Goal: Task Accomplishment & Management: Complete application form

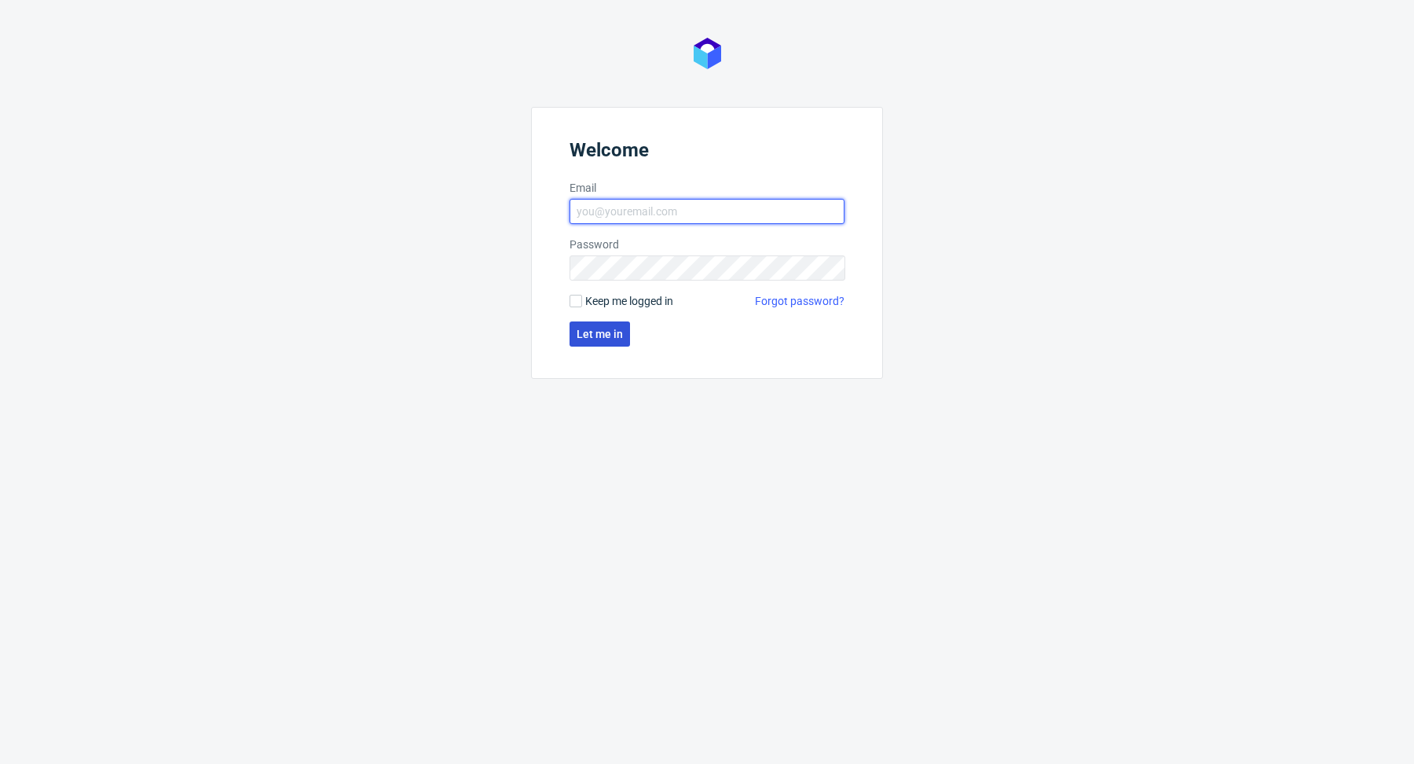
type input "[PERSON_NAME][EMAIL_ADDRESS][PERSON_NAME][DOMAIN_NAME]"
click at [594, 322] on button "Let me in" at bounding box center [600, 333] width 60 height 25
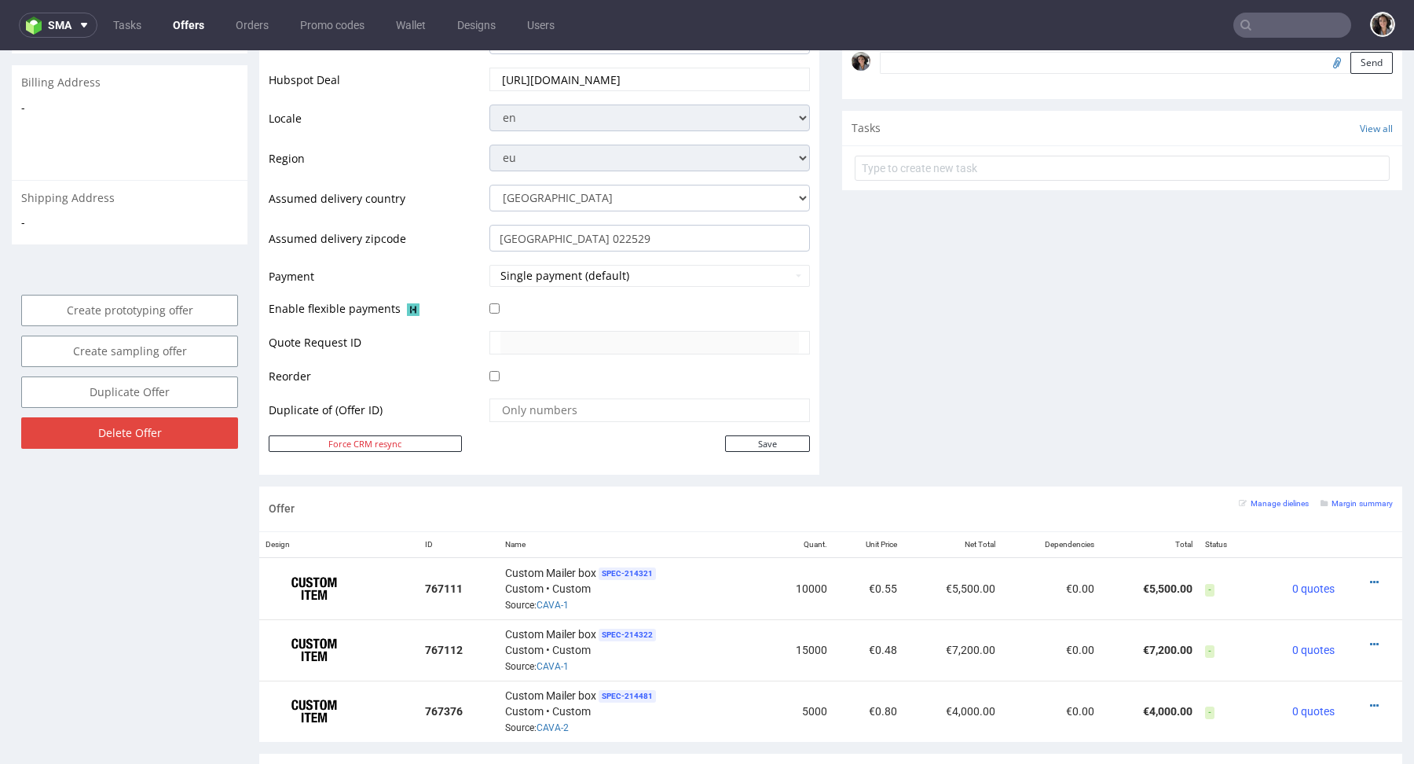
scroll to position [567, 0]
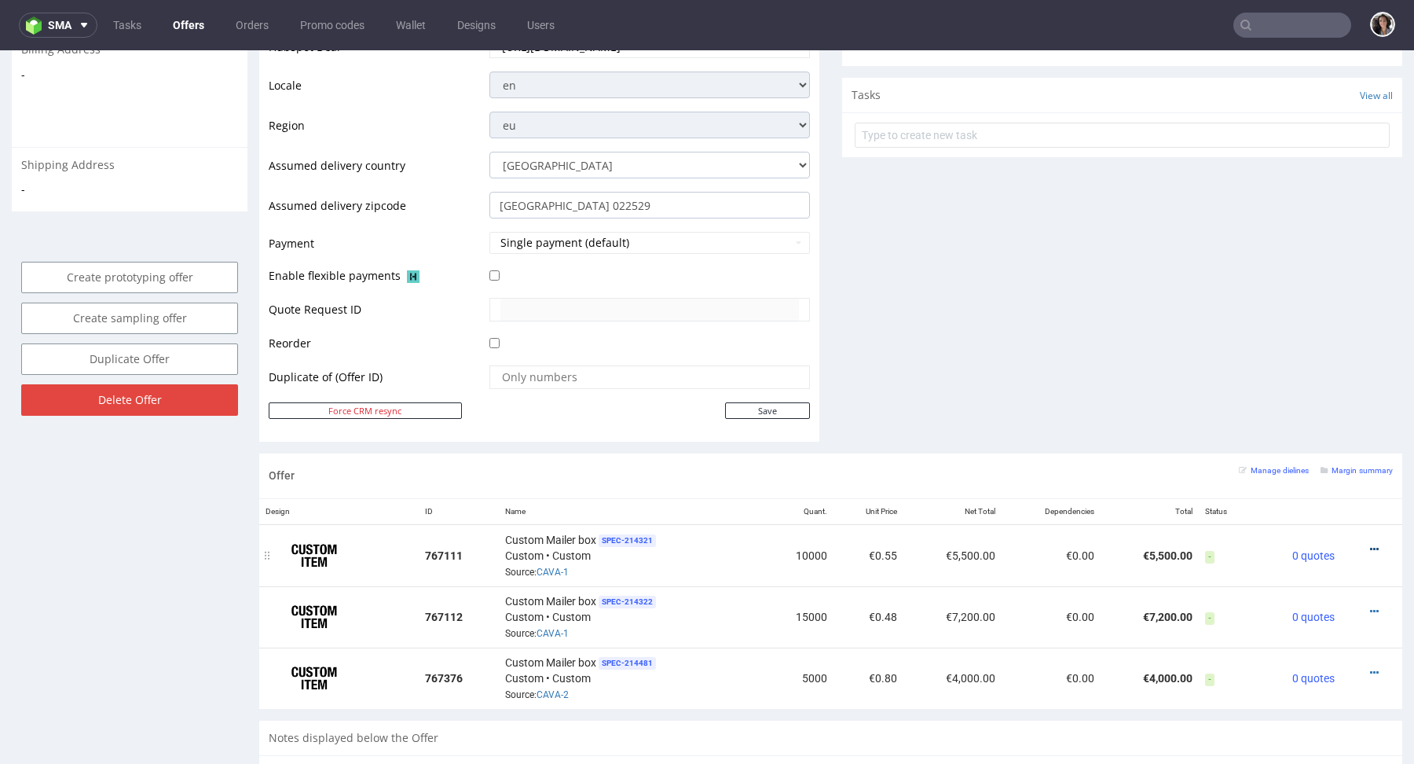
click at [1370, 547] on icon at bounding box center [1374, 549] width 9 height 11
click at [1320, 512] on span "View cost details" at bounding box center [1307, 515] width 118 height 16
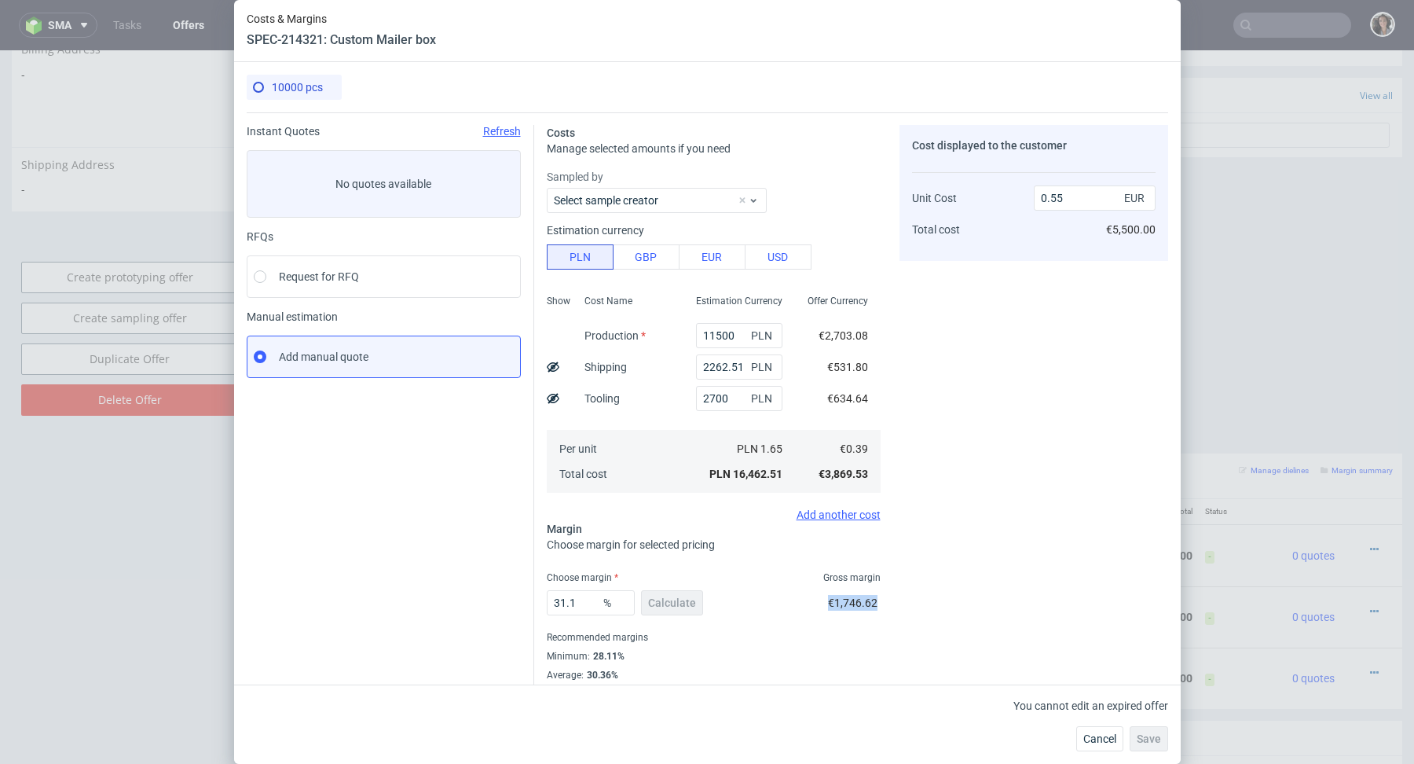
drag, startPoint x: 882, startPoint y: 599, endPoint x: 826, endPoint y: 599, distance: 55.8
click at [826, 599] on div "Costs Manage selected amounts if you need Sampled by Select sample creator Esti…" at bounding box center [851, 406] width 634 height 588
copy span "€1,746.62"
click at [867, 603] on span "€1,746.62" at bounding box center [852, 602] width 49 height 13
drag, startPoint x: 876, startPoint y: 601, endPoint x: 837, endPoint y: 601, distance: 39.3
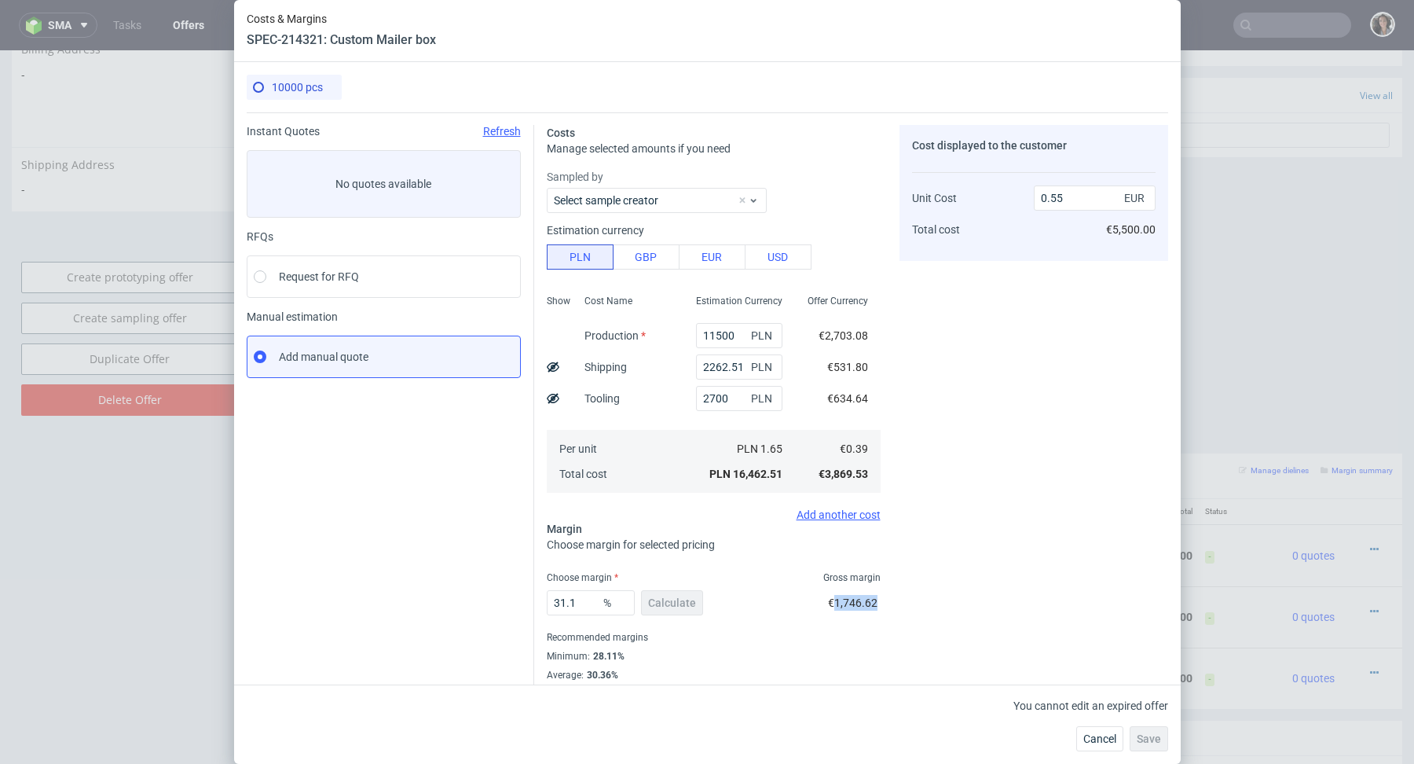
click at [837, 601] on span "€1,746.62" at bounding box center [852, 602] width 49 height 13
copy span "1,746.62"
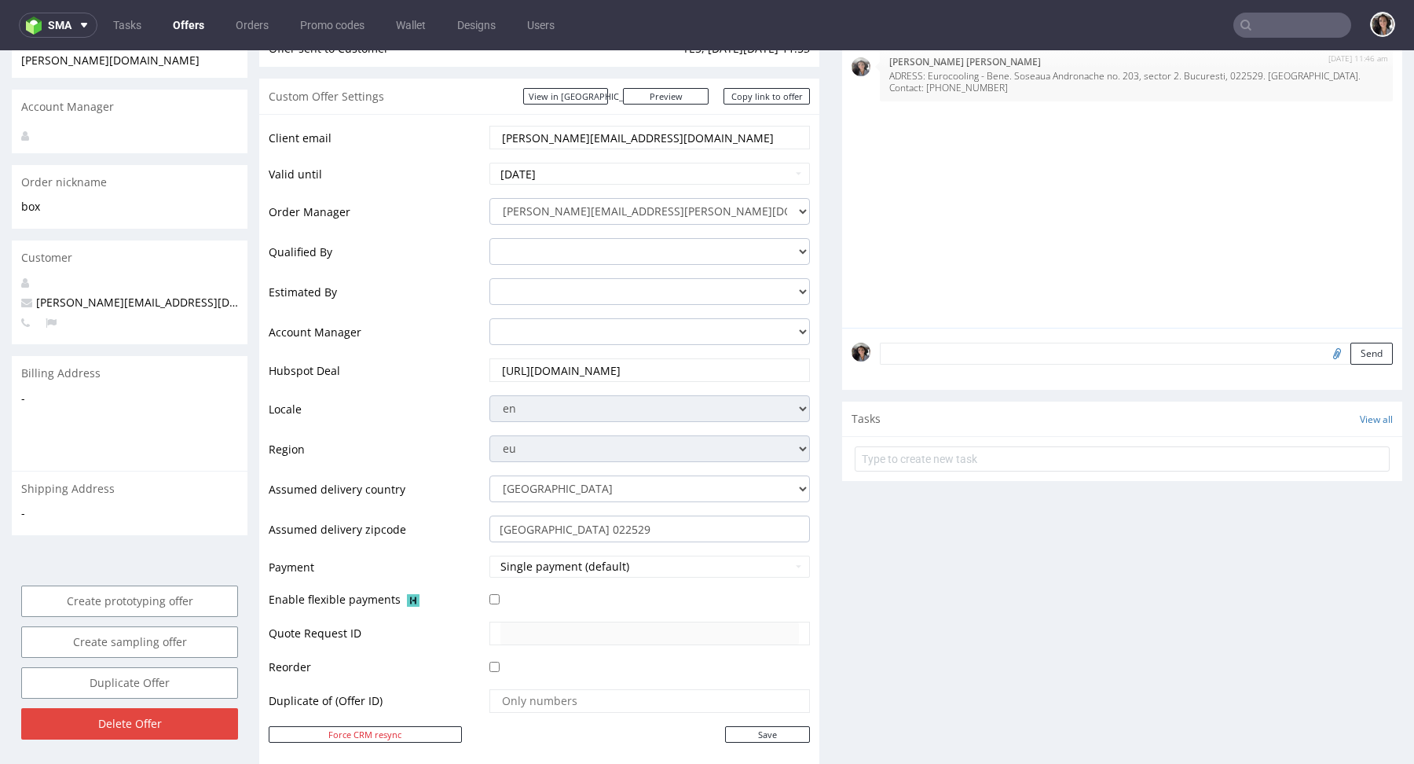
scroll to position [534, 0]
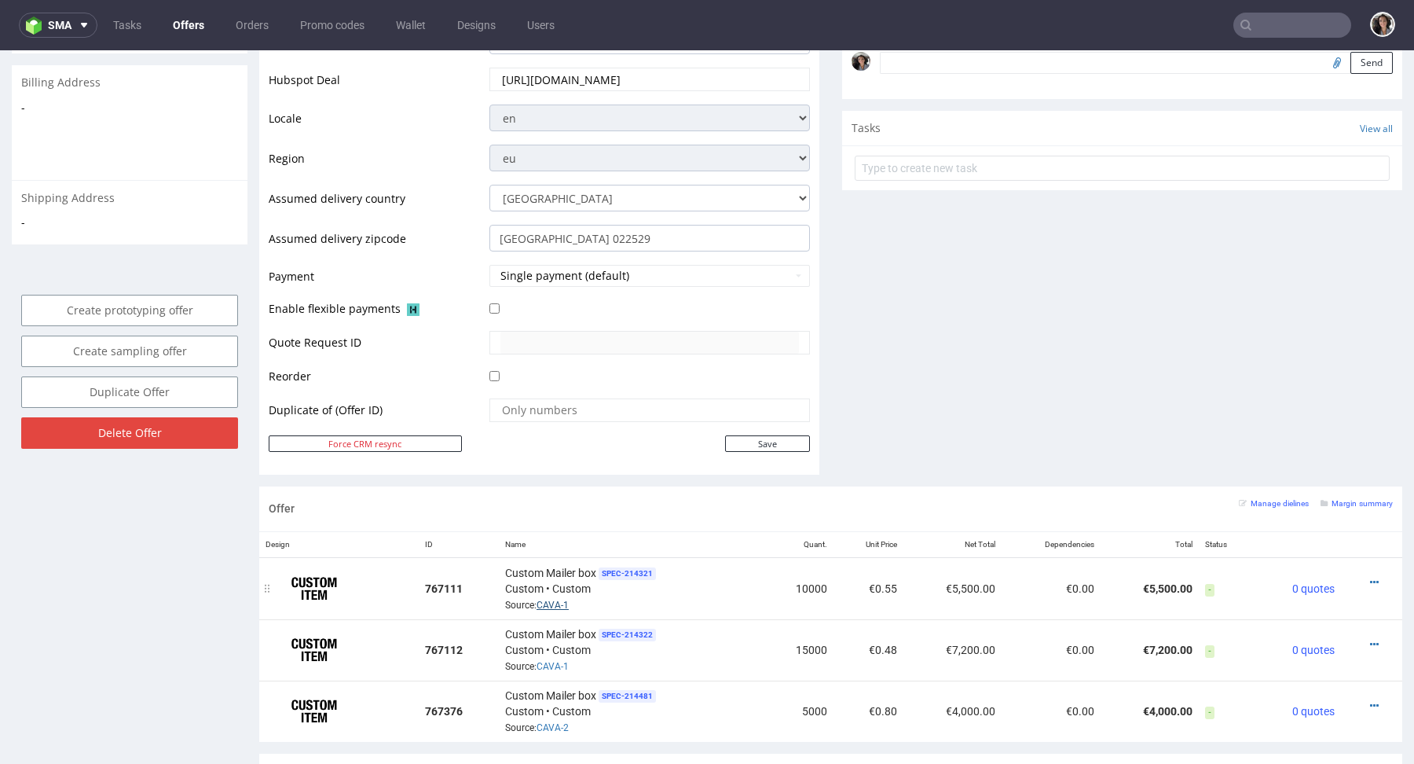
click at [554, 603] on link "CAVA-1" at bounding box center [553, 604] width 32 height 11
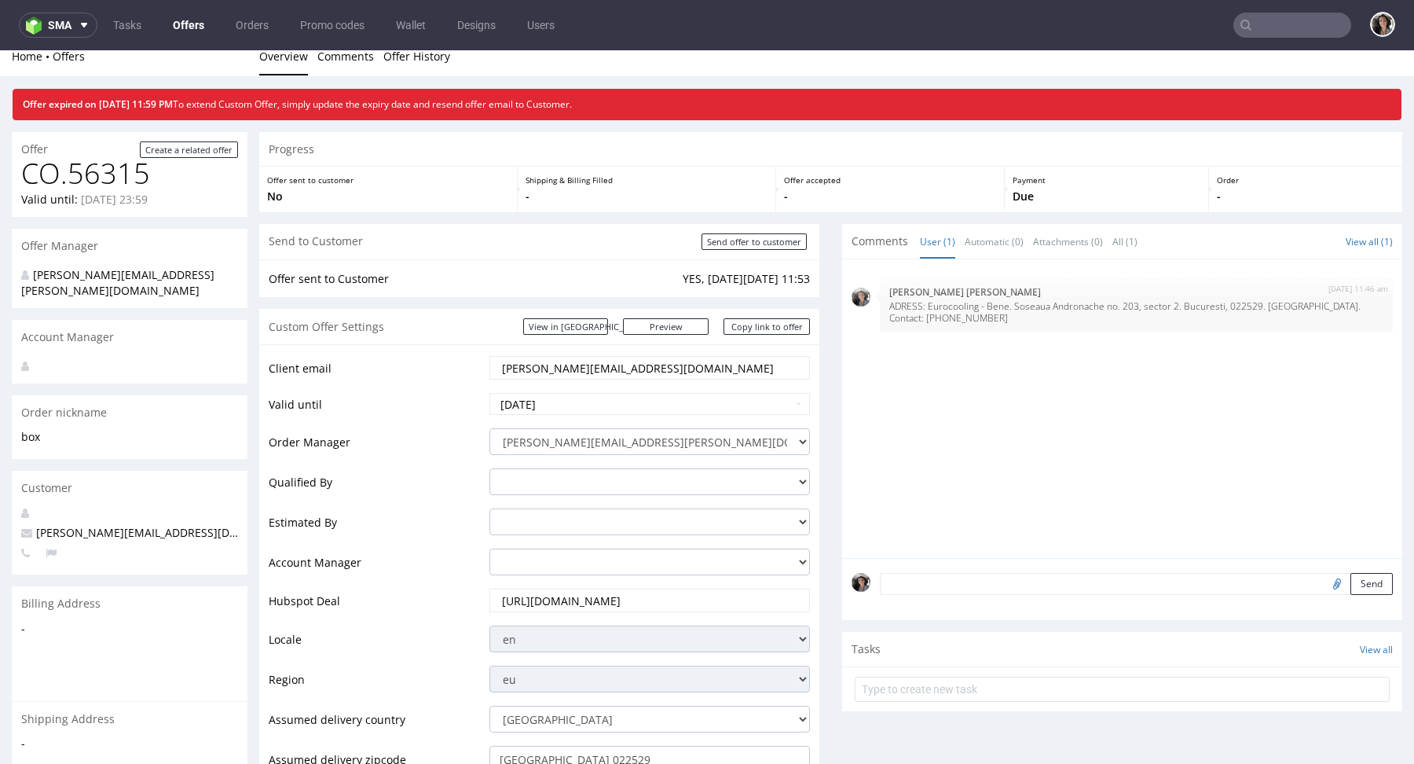
scroll to position [5, 0]
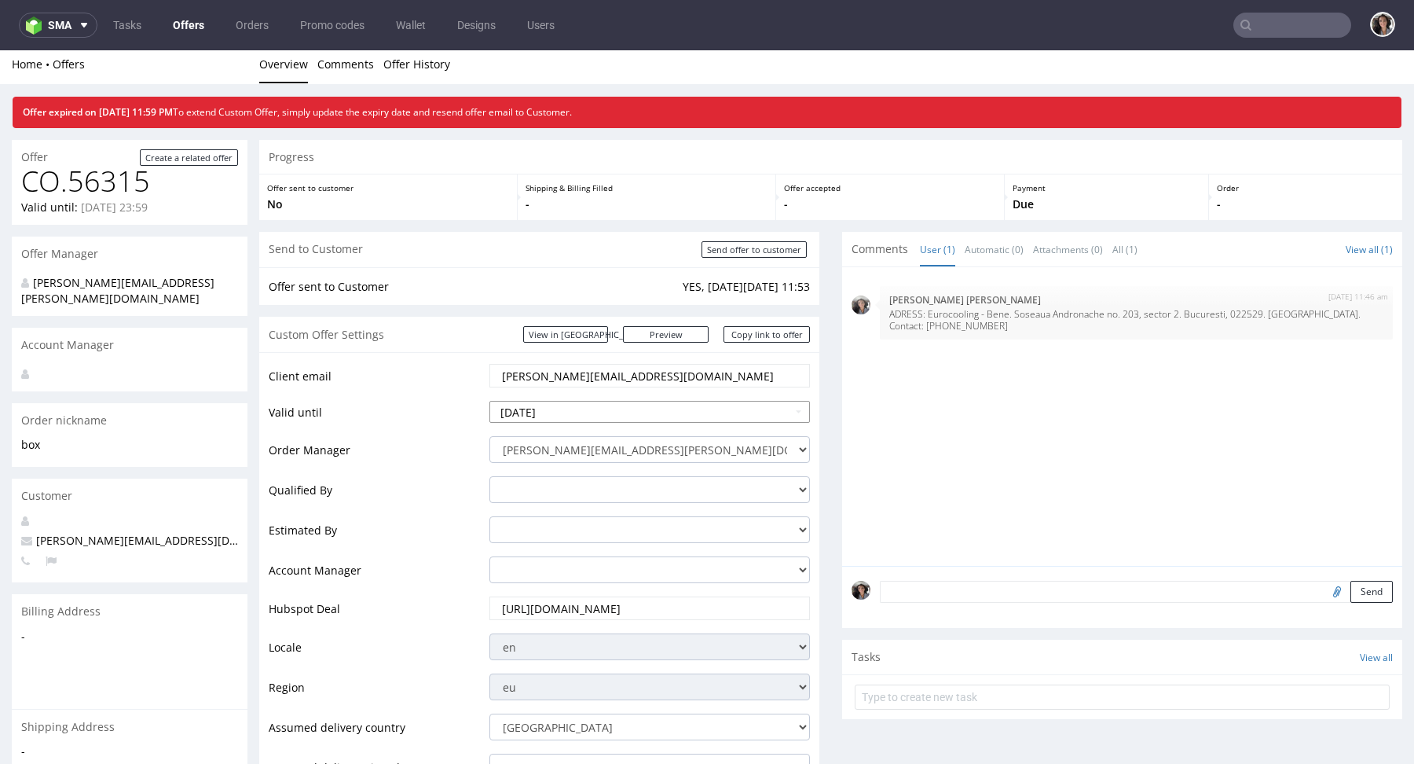
click at [589, 410] on input "2025-08-12" at bounding box center [649, 412] width 321 height 22
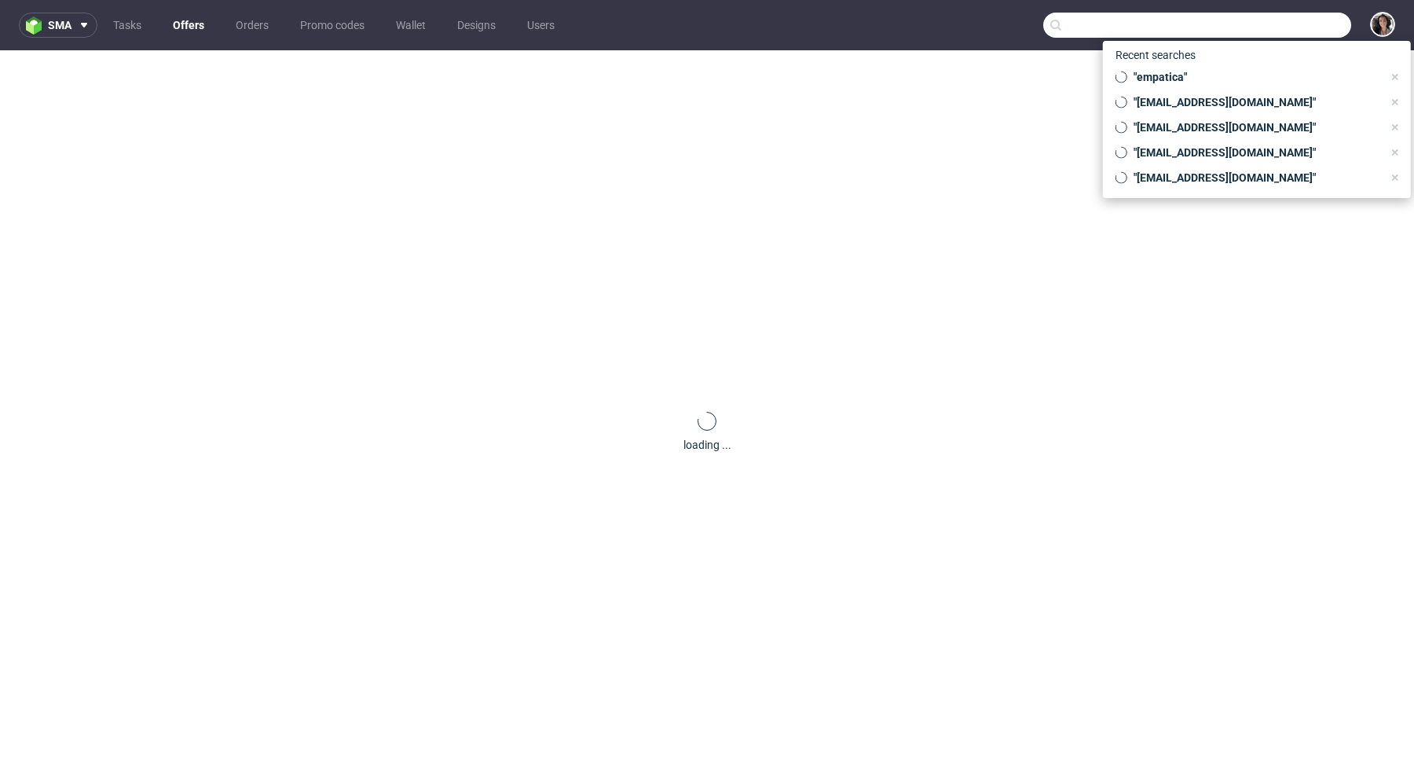
click at [1264, 23] on input "text" at bounding box center [1197, 25] width 308 height 25
paste input "bonnie@houseofcosmetics.dk"
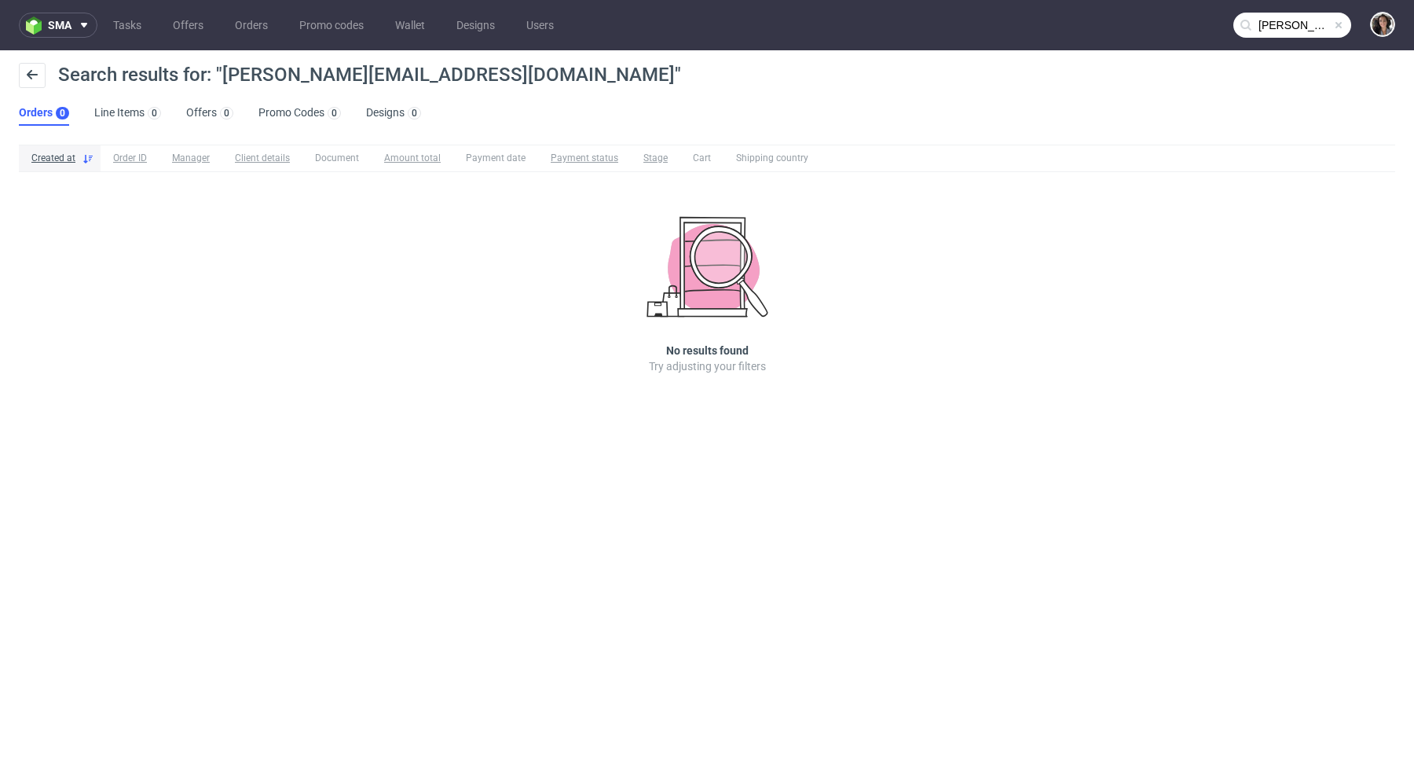
click at [1290, 38] on nav "sma Tasks Offers Orders Promo codes Wallet Designs Users bonnie@houseofcosmetic…" at bounding box center [707, 25] width 1414 height 50
click at [1235, 28] on input "bonnie@houseofcosmetics.dk" at bounding box center [1292, 25] width 118 height 25
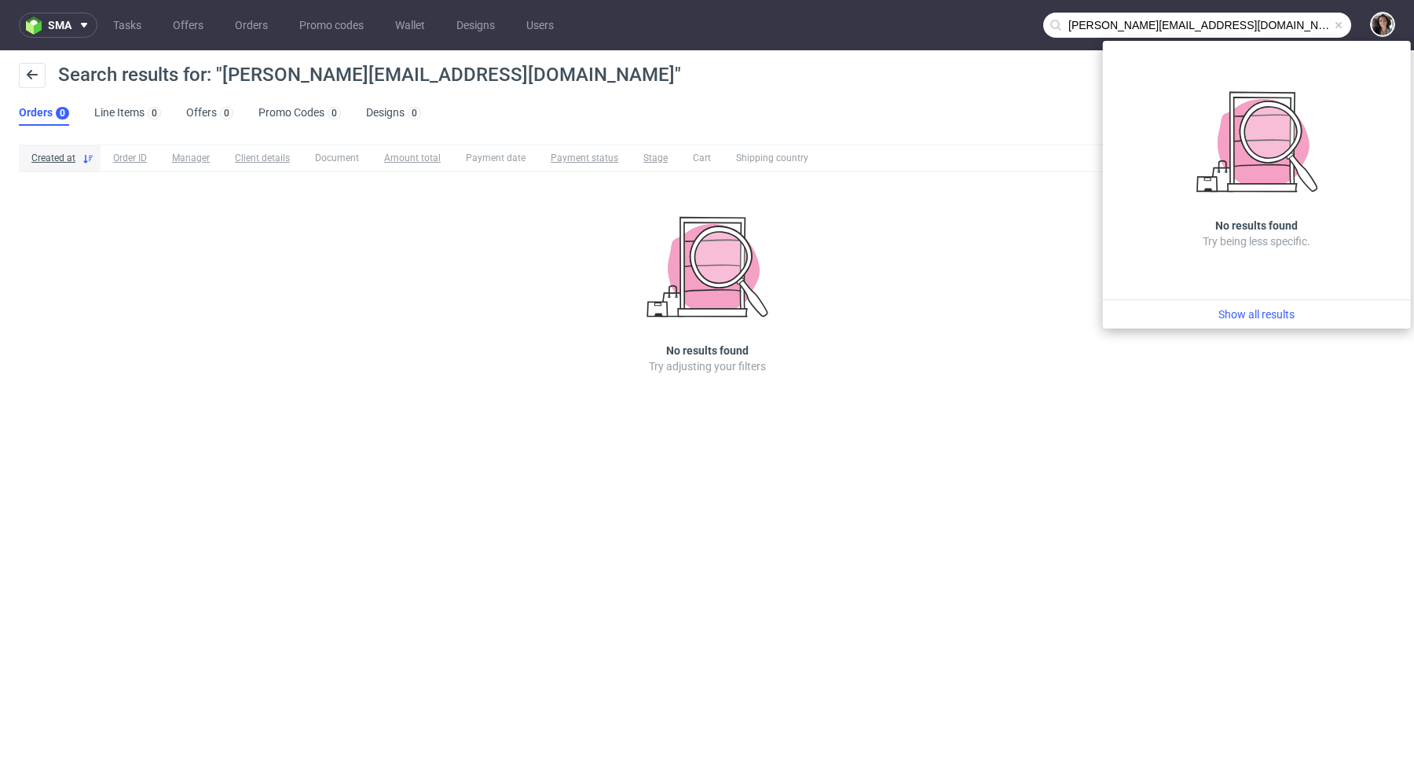
drag, startPoint x: 1101, startPoint y: 25, endPoint x: 1045, endPoint y: 25, distance: 56.6
click at [1045, 25] on input "bonnie@houseofcosmetics.dk" at bounding box center [1197, 25] width 308 height 25
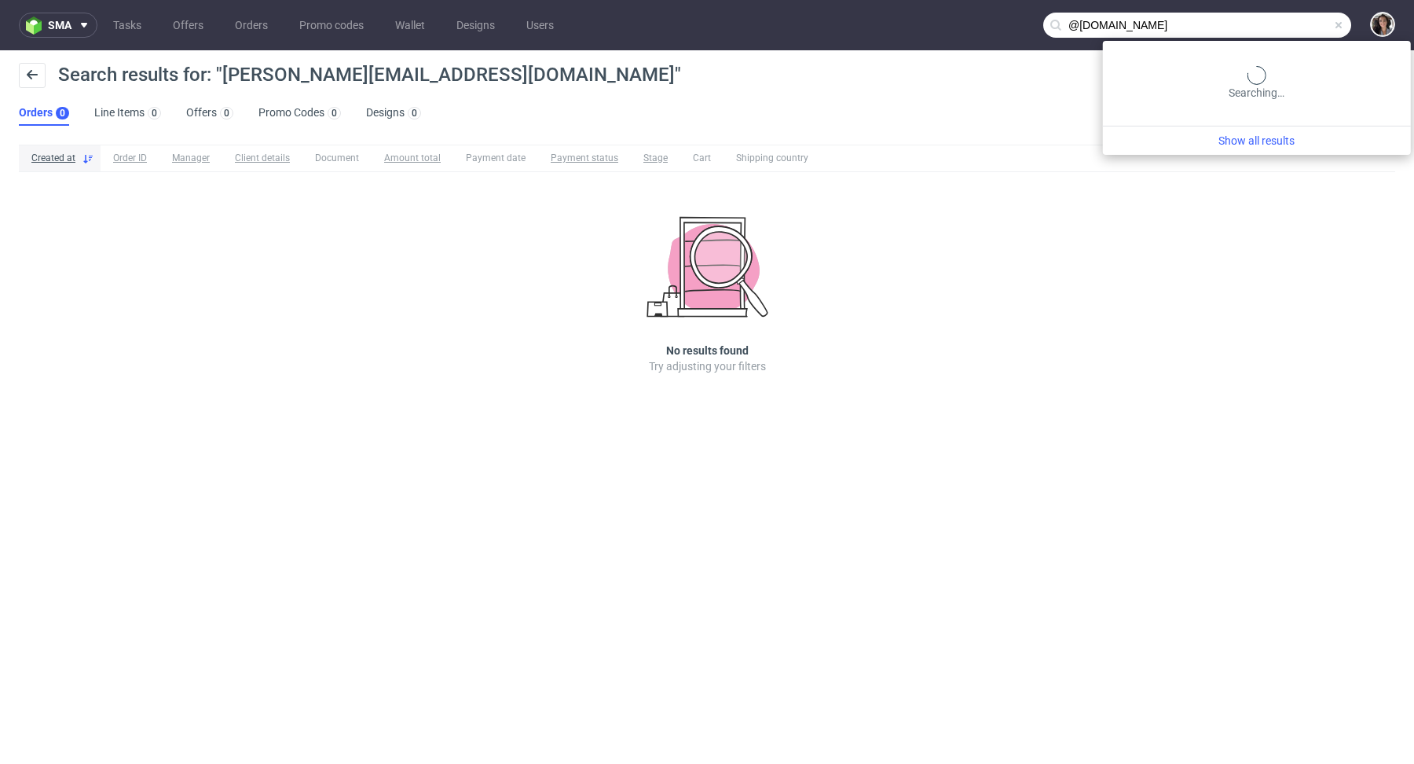
type input "@houseofcosmetics.dk"
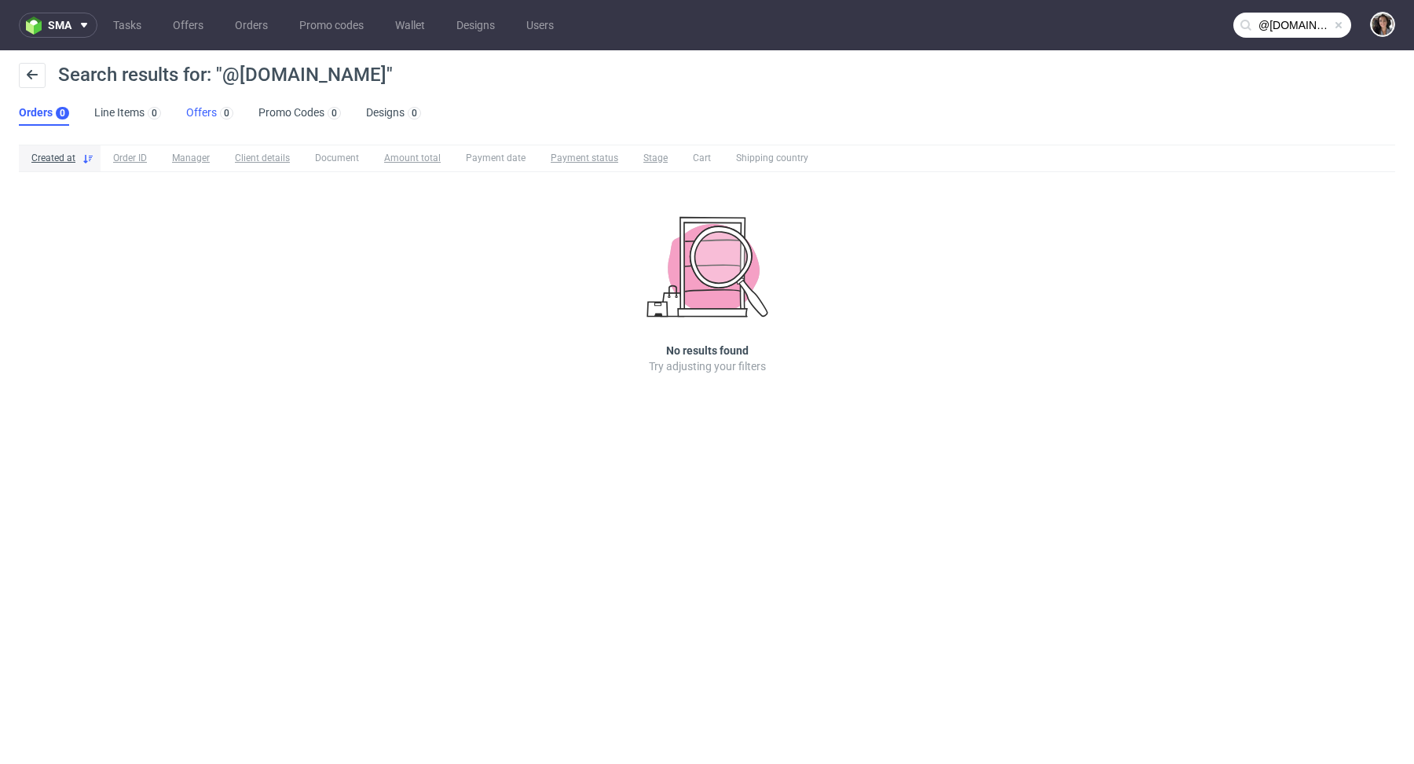
click at [200, 104] on link "Offers 0" at bounding box center [209, 113] width 47 height 25
click at [135, 112] on link "Line Items 0" at bounding box center [126, 113] width 67 height 25
click at [35, 119] on link "Orders 0" at bounding box center [43, 113] width 49 height 25
click at [197, 113] on link "Offers 0" at bounding box center [209, 113] width 47 height 25
click at [182, 27] on link "Offers" at bounding box center [187, 25] width 49 height 25
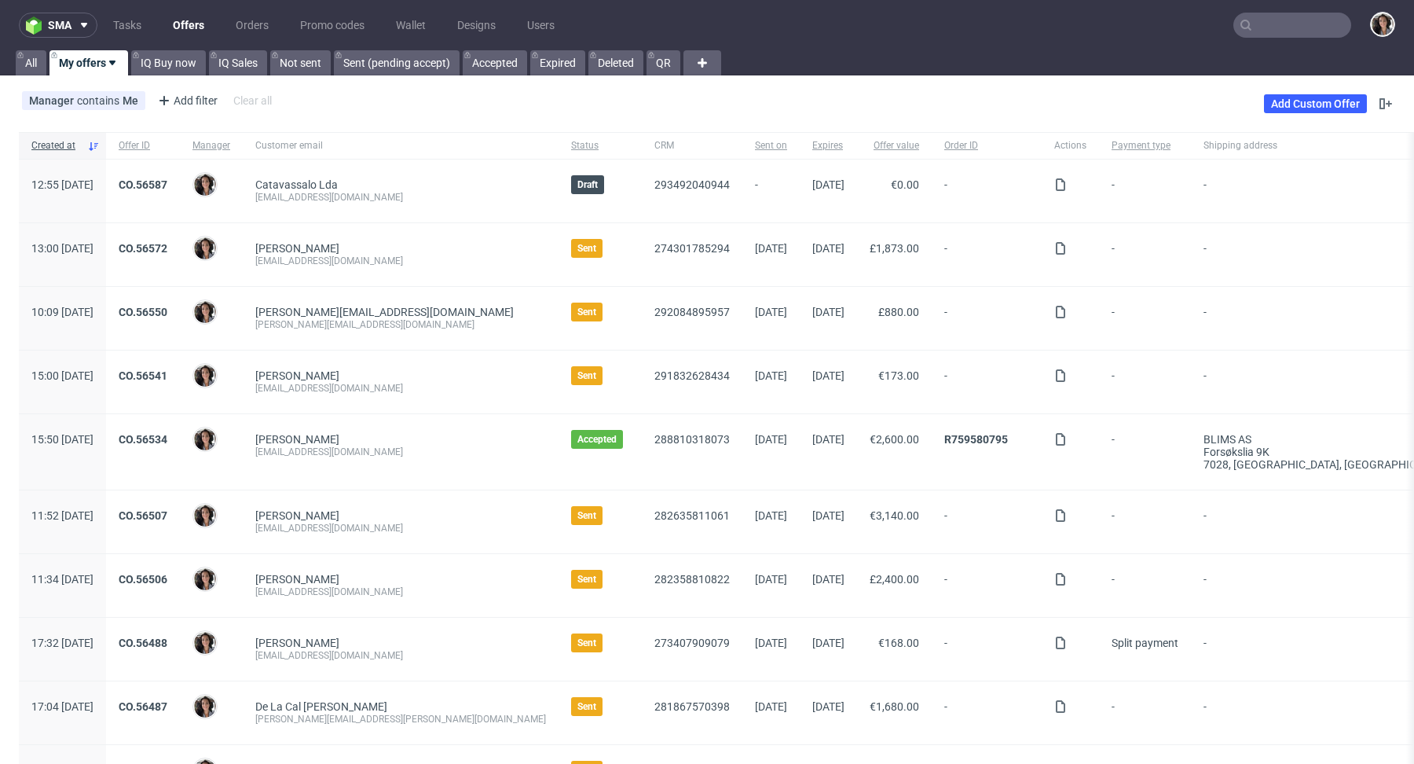
click at [1258, 38] on nav "sma Tasks Offers Orders Promo codes Wallet Designs Users" at bounding box center [707, 25] width 1414 height 50
click at [1257, 28] on input "text" at bounding box center [1292, 25] width 118 height 25
paste input "bonnie@houseofcosmetics.dk"
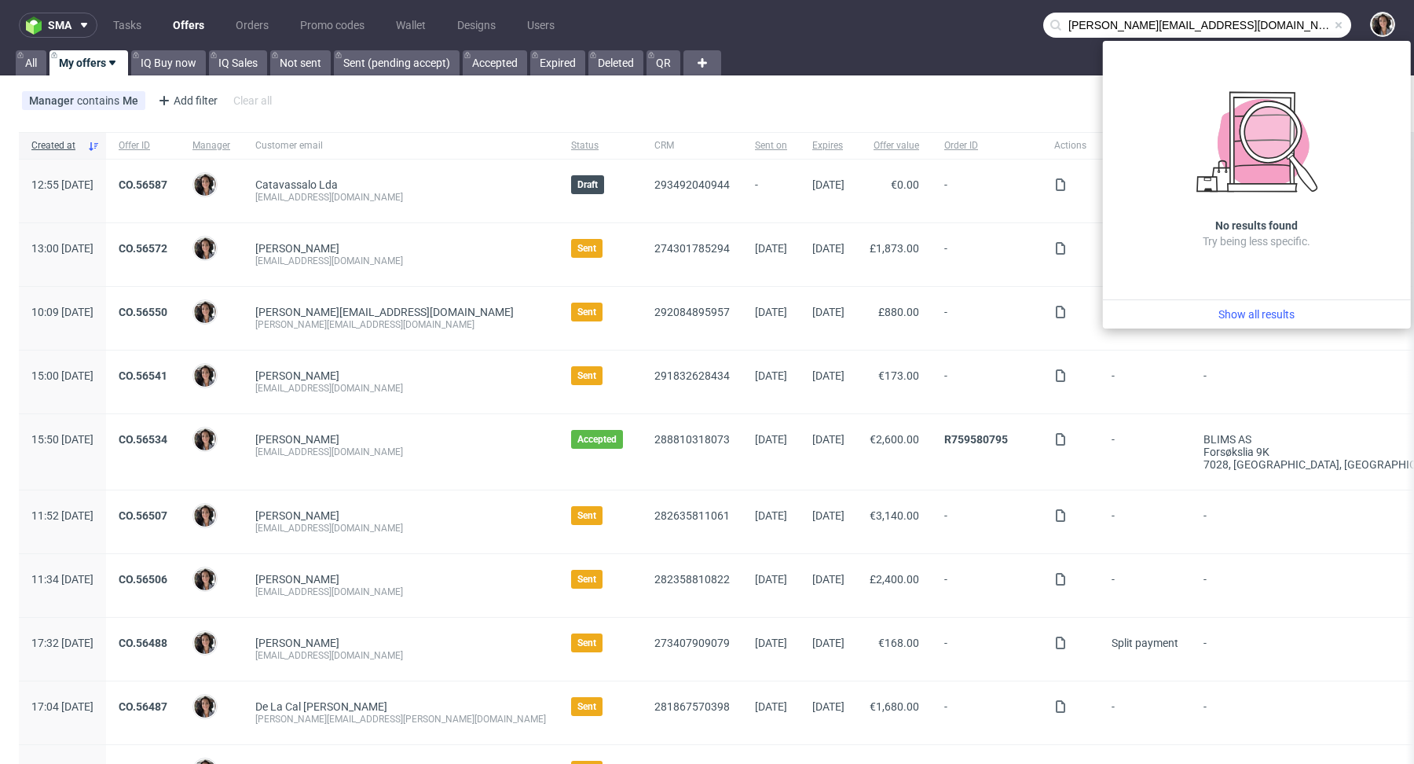
drag, startPoint x: 1087, startPoint y: 23, endPoint x: 1021, endPoint y: 22, distance: 66.0
click at [1021, 22] on nav "sma Tasks Offers Orders Promo codes Wallet Designs Users bonnie@houseofcosmetic…" at bounding box center [707, 25] width 1414 height 50
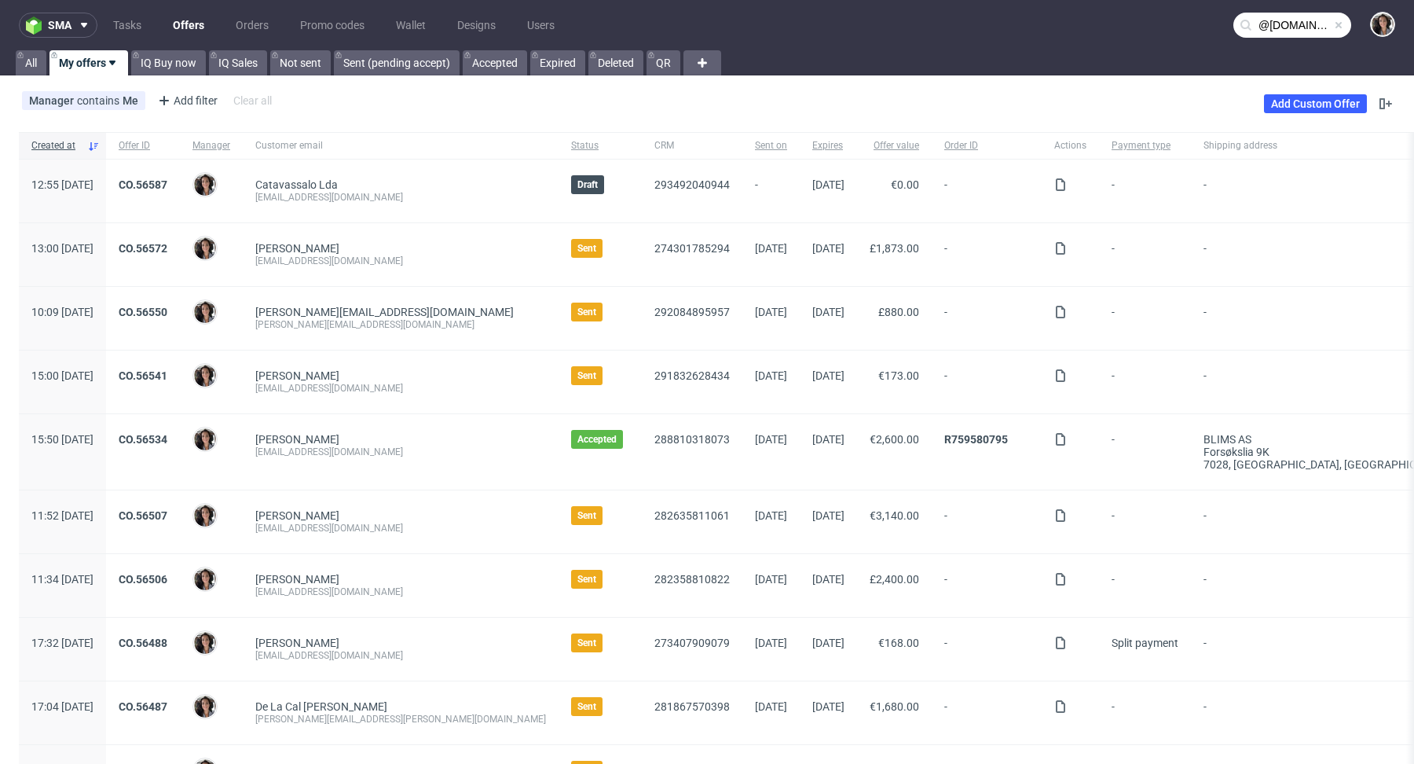
type input "@houseofcosmetics.dk"
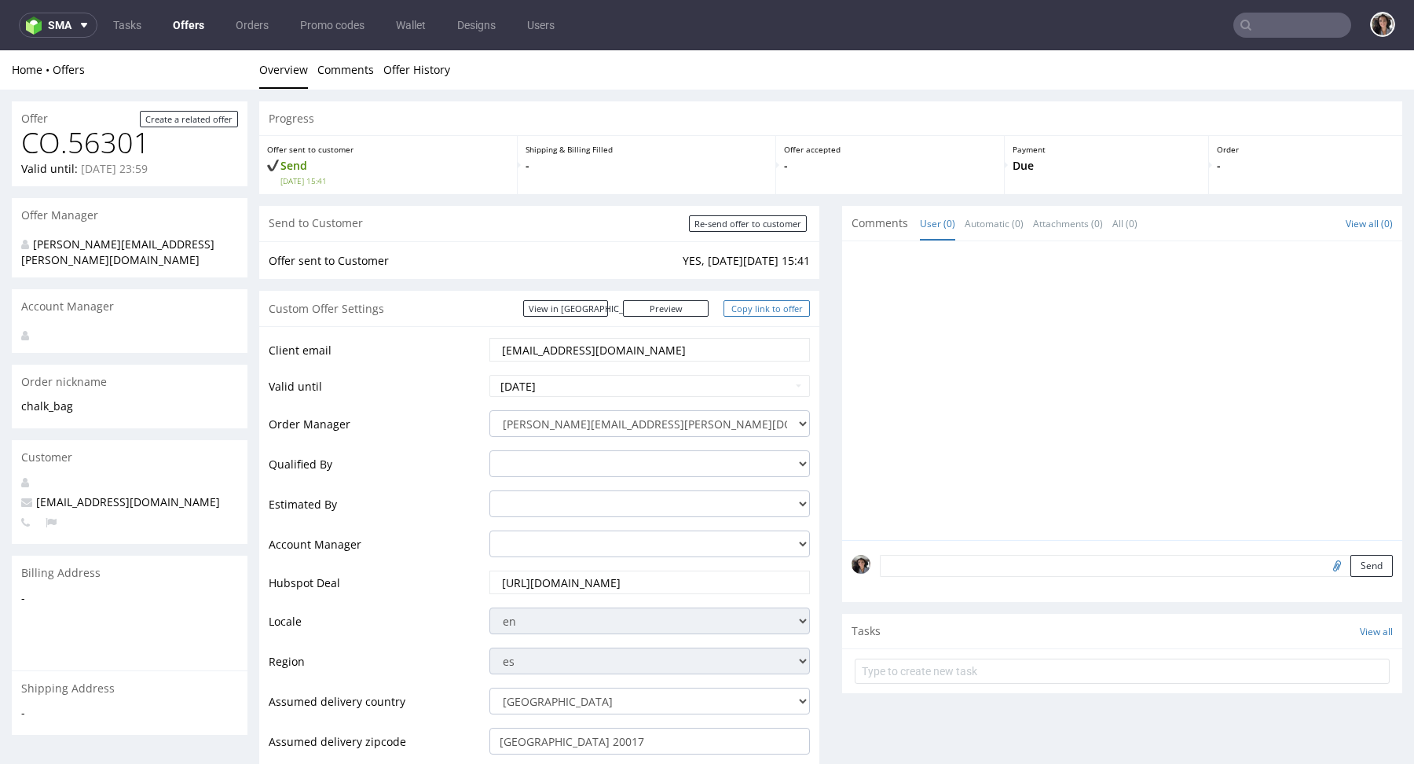
click at [763, 301] on link "Copy link to offer" at bounding box center [767, 308] width 86 height 16
click at [768, 224] on input "Re-send offer to customer" at bounding box center [748, 223] width 118 height 16
type input "In progress..."
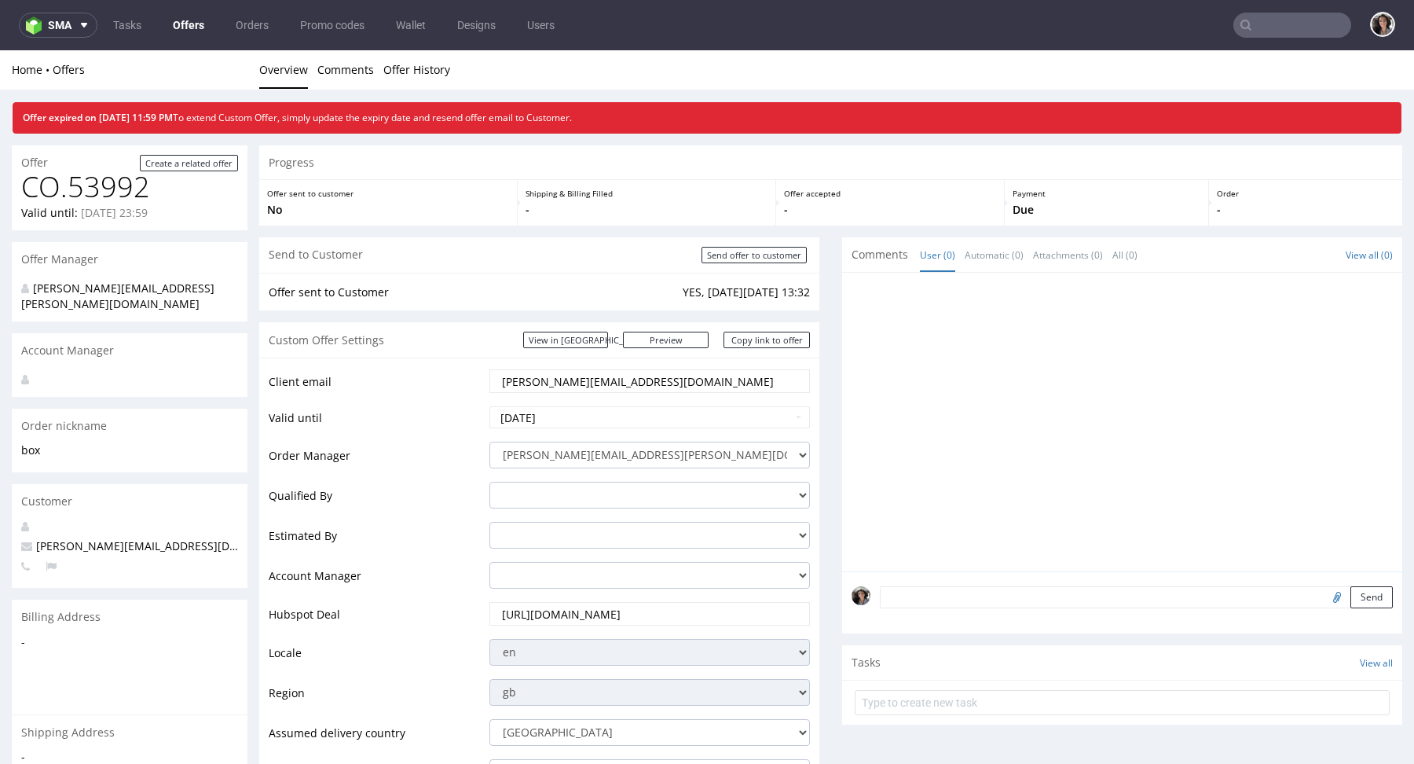
click at [166, 18] on link "Offers" at bounding box center [188, 25] width 50 height 25
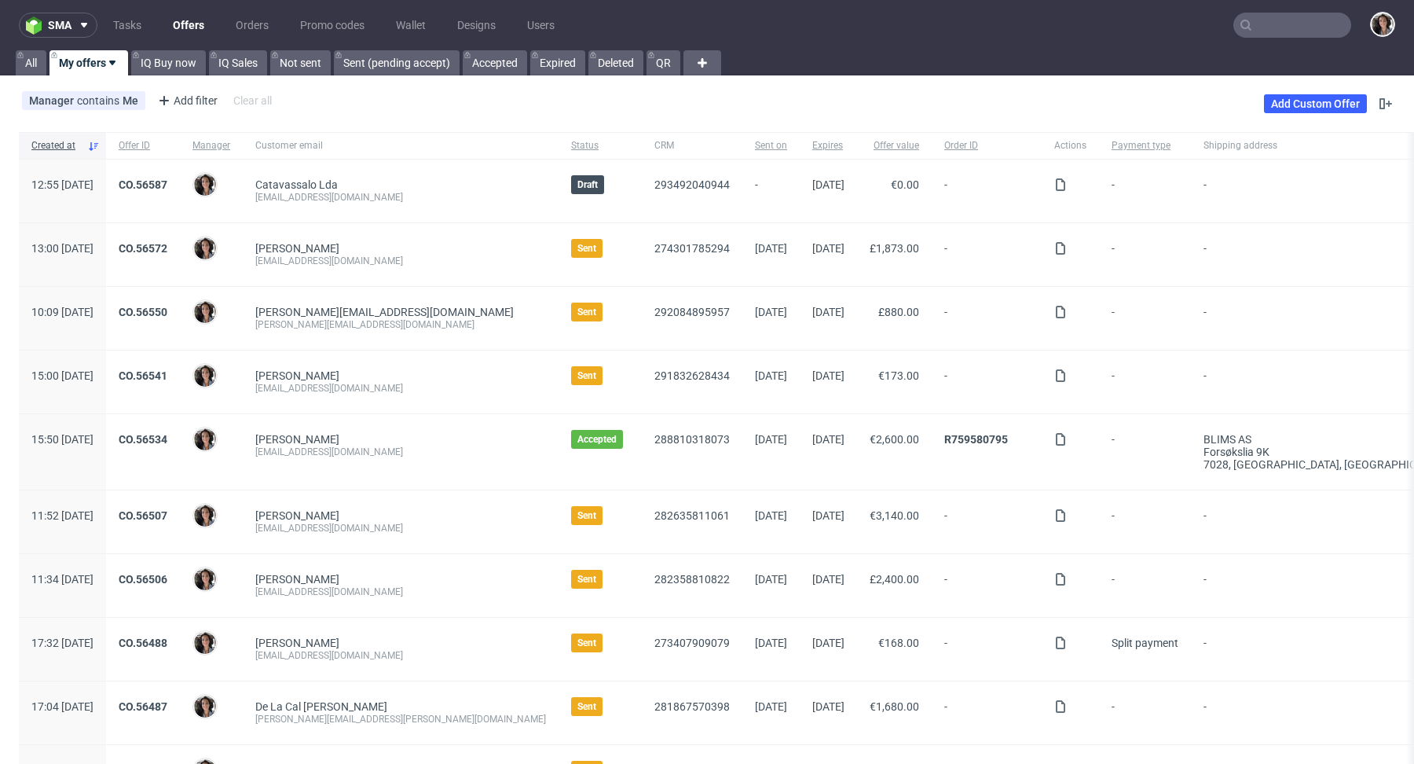
click at [185, 22] on link "Offers" at bounding box center [188, 25] width 50 height 25
click at [1291, 106] on link "Add Custom Offer" at bounding box center [1315, 103] width 103 height 19
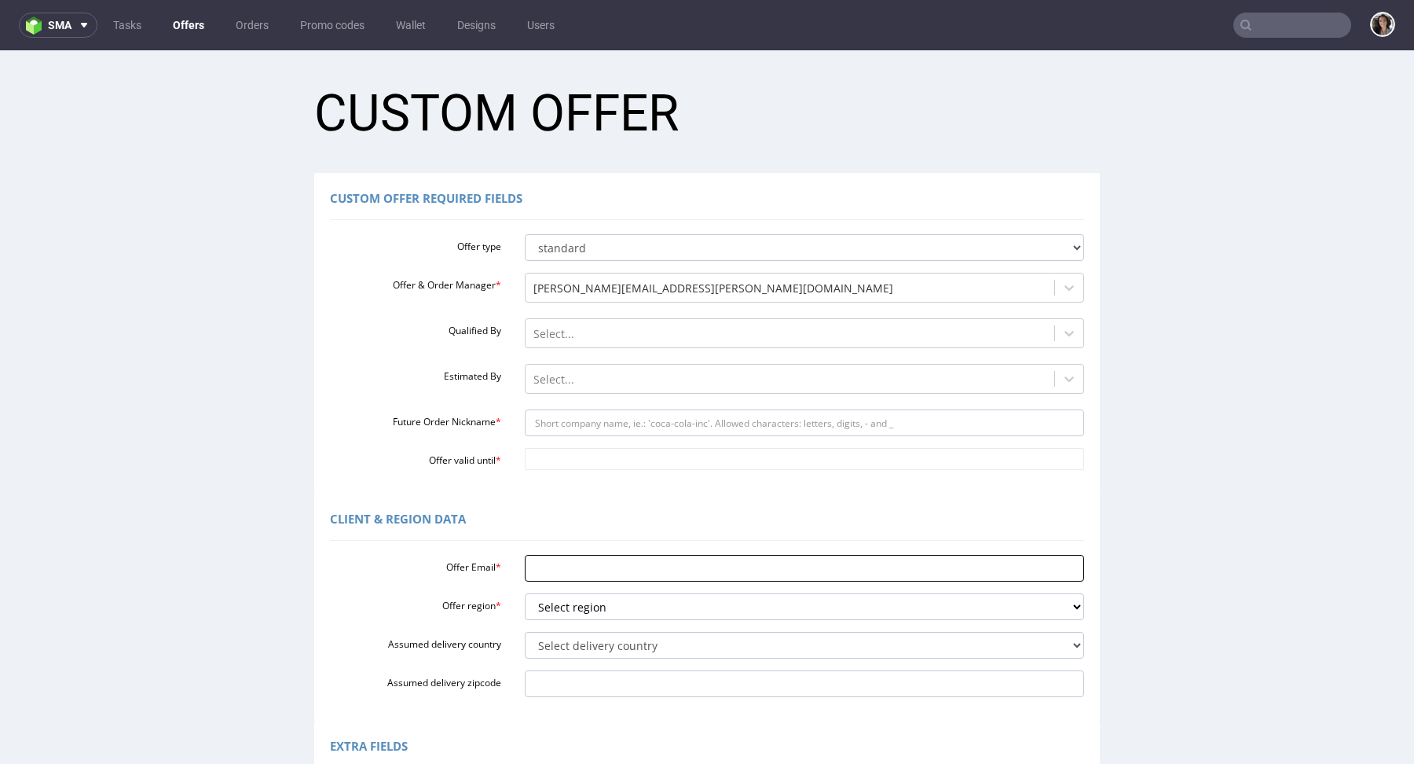
click at [577, 565] on input "Offer Email *" at bounding box center [805, 568] width 560 height 27
paste input "[EMAIL_ADDRESS][DOMAIN_NAME]"
type input "[EMAIL_ADDRESS][DOMAIN_NAME]"
click at [570, 603] on select "Select region eu gb de pl fr it es" at bounding box center [805, 606] width 560 height 27
click at [566, 604] on select "Select region eu gb de pl fr it es" at bounding box center [805, 606] width 560 height 27
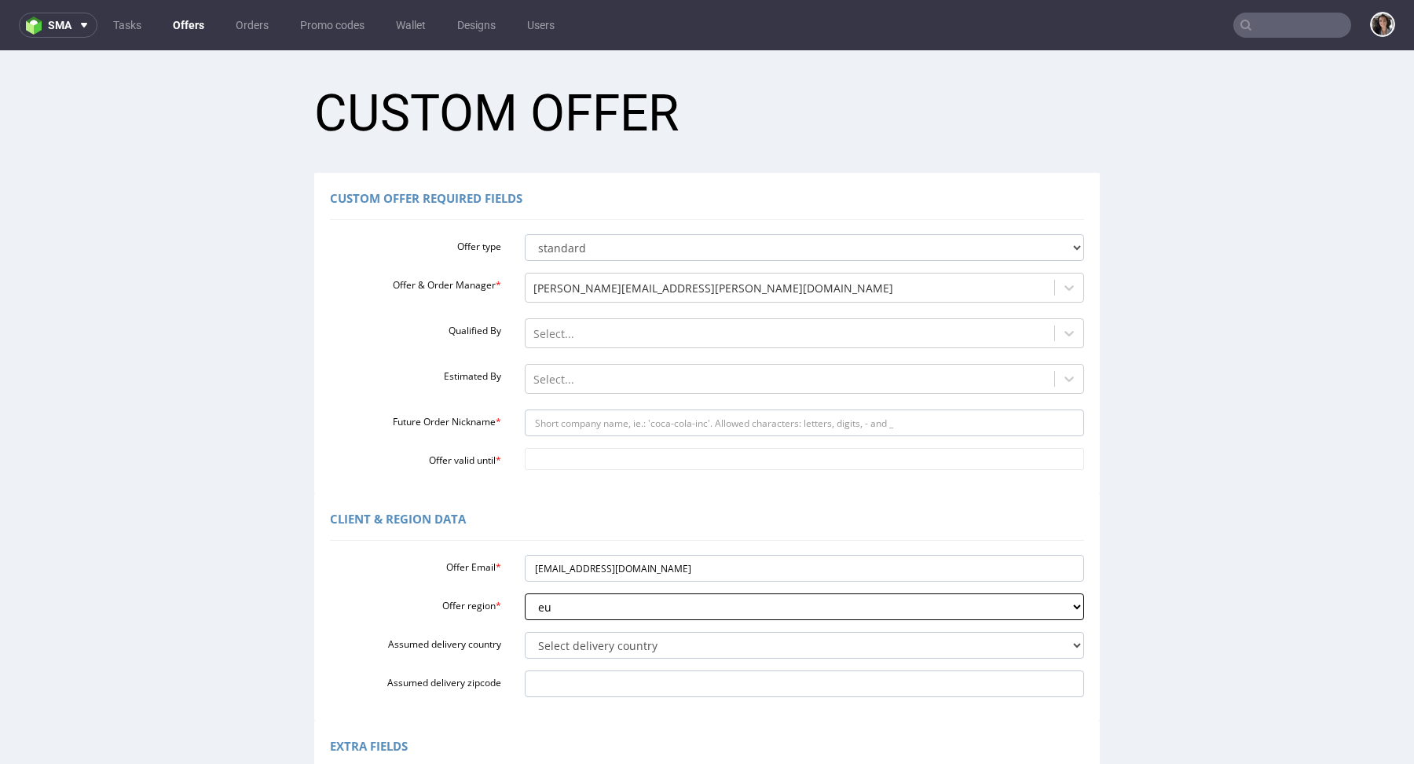
select select "es"
click at [560, 650] on select "Select delivery country [GEOGRAPHIC_DATA] [GEOGRAPHIC_DATA] [GEOGRAPHIC_DATA] […" at bounding box center [805, 645] width 560 height 27
select select "68"
click at [566, 460] on input "Offer valid until *" at bounding box center [805, 459] width 560 height 22
click at [575, 437] on td "2" at bounding box center [582, 436] width 24 height 24
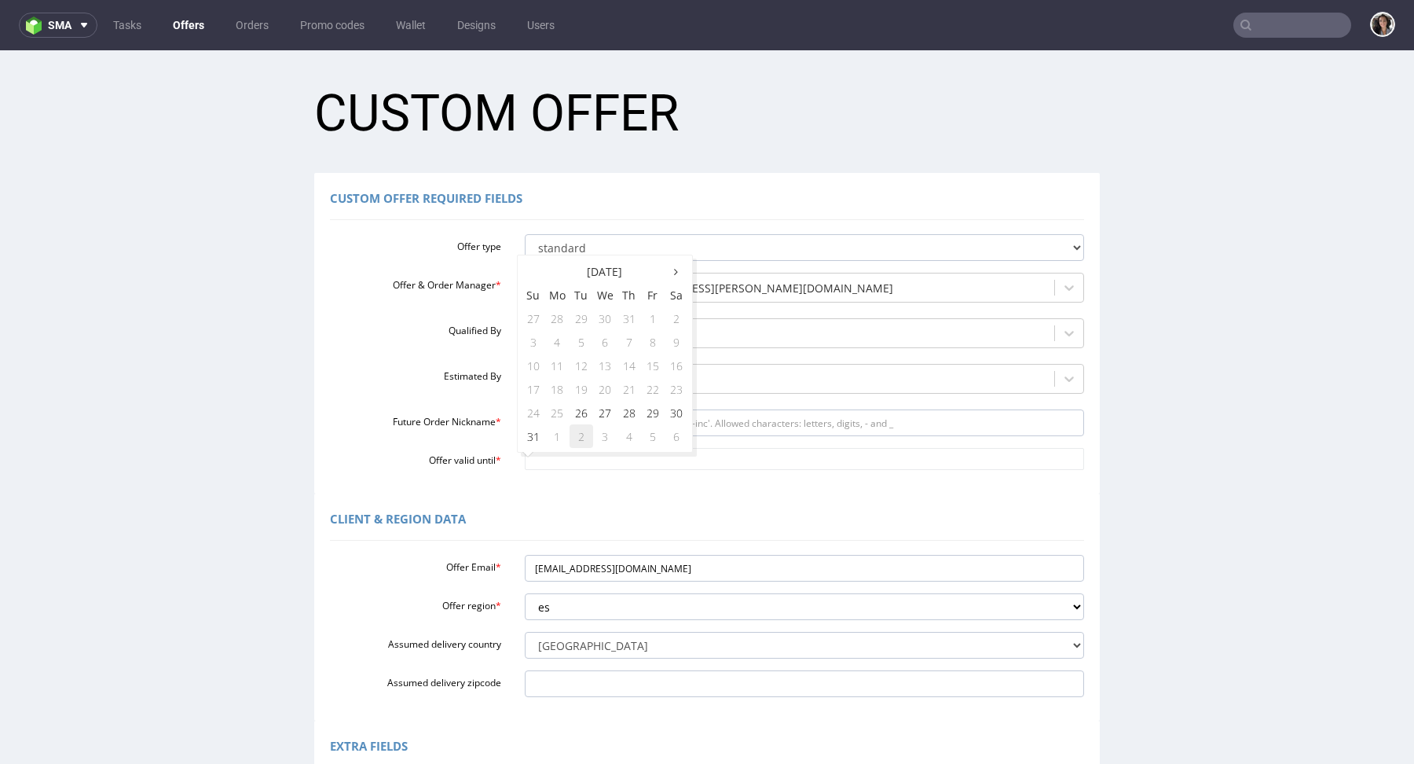
type input "2025-09-02"
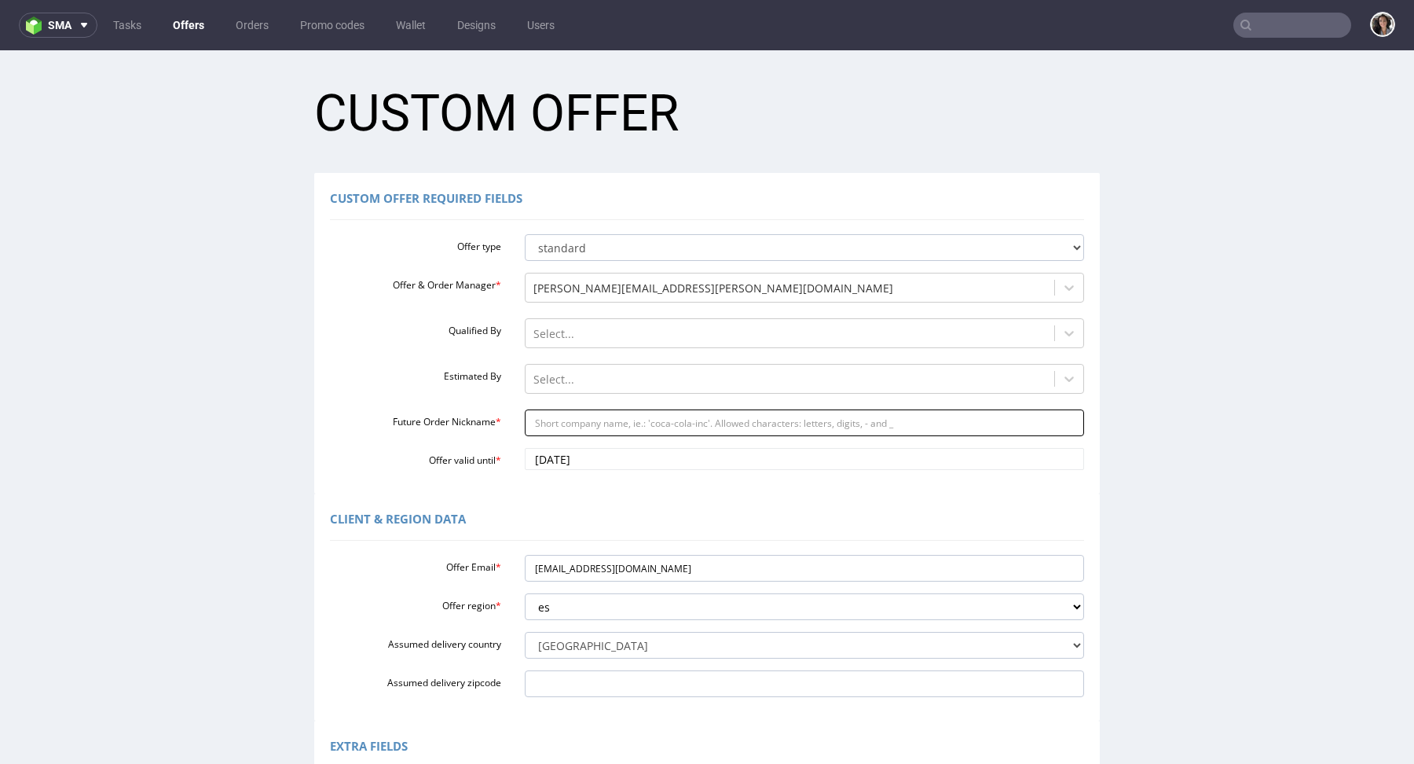
click at [576, 431] on input "Future Order Nickname *" at bounding box center [805, 422] width 560 height 27
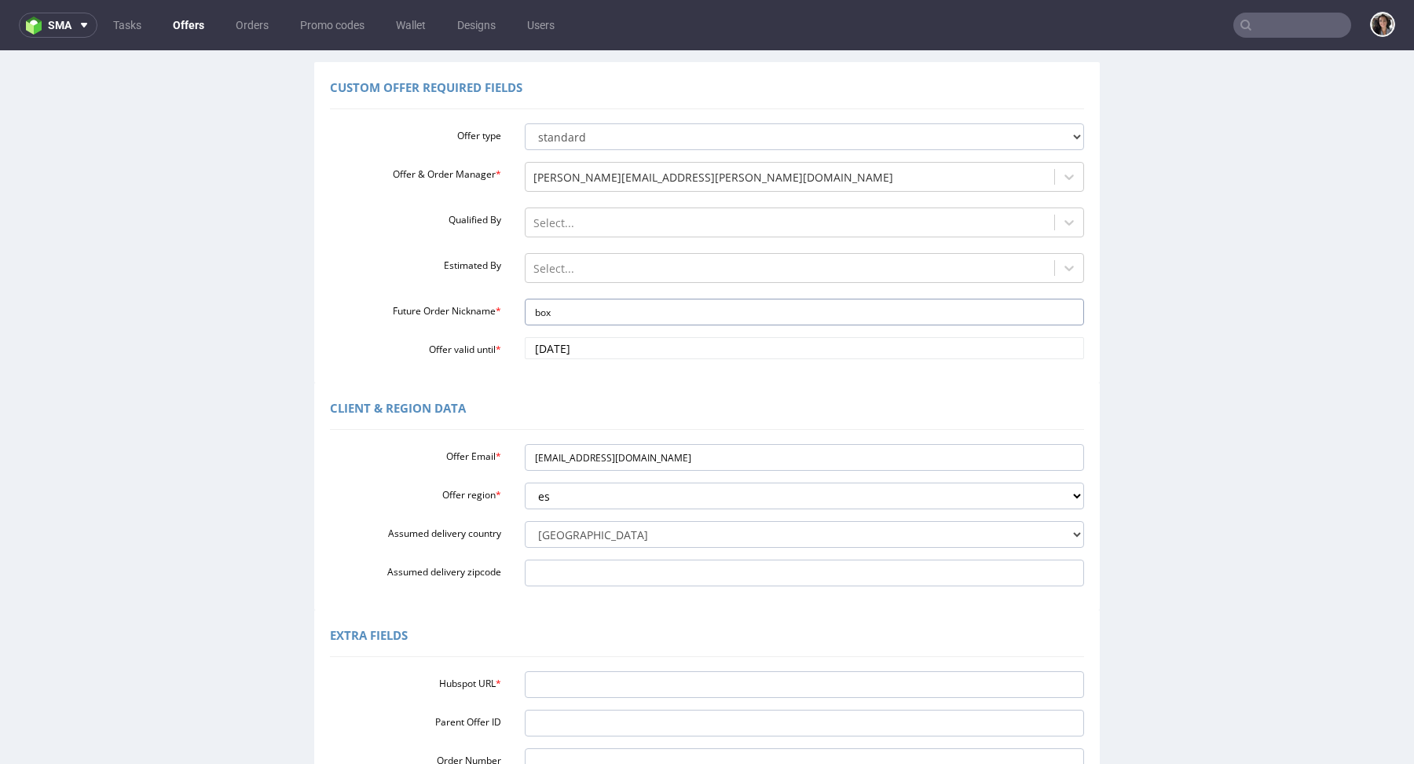
scroll to position [137, 0]
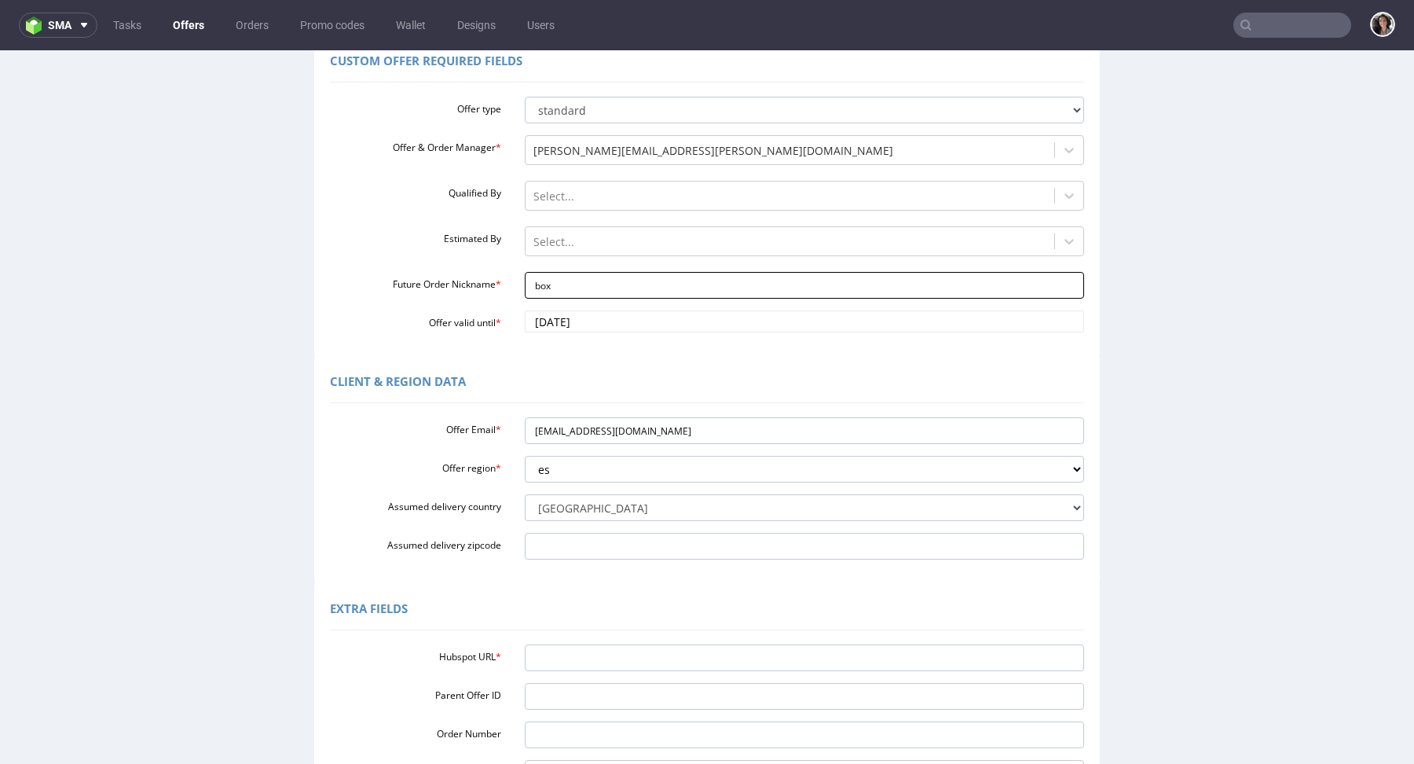
click at [558, 288] on input "box" at bounding box center [805, 285] width 560 height 27
drag, startPoint x: 555, startPoint y: 282, endPoint x: 493, endPoint y: 282, distance: 62.1
click at [493, 282] on div "Future Order Nickname * box" at bounding box center [707, 285] width 778 height 27
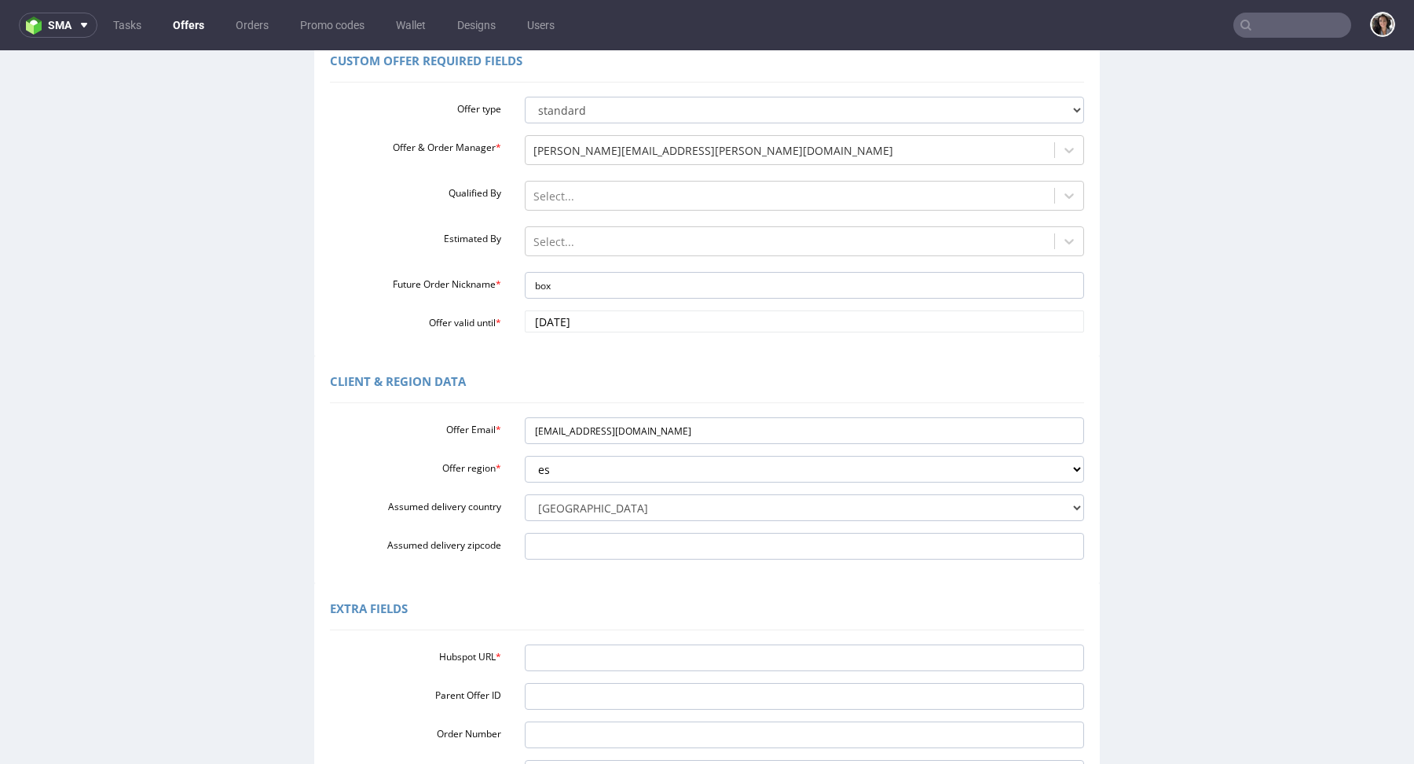
click at [452, 322] on label "Offer valid until *" at bounding box center [415, 320] width 195 height 19
click at [525, 322] on input "2025-09-02" at bounding box center [805, 321] width 560 height 22
click at [787, 316] on input "2025-09-02" at bounding box center [805, 321] width 560 height 22
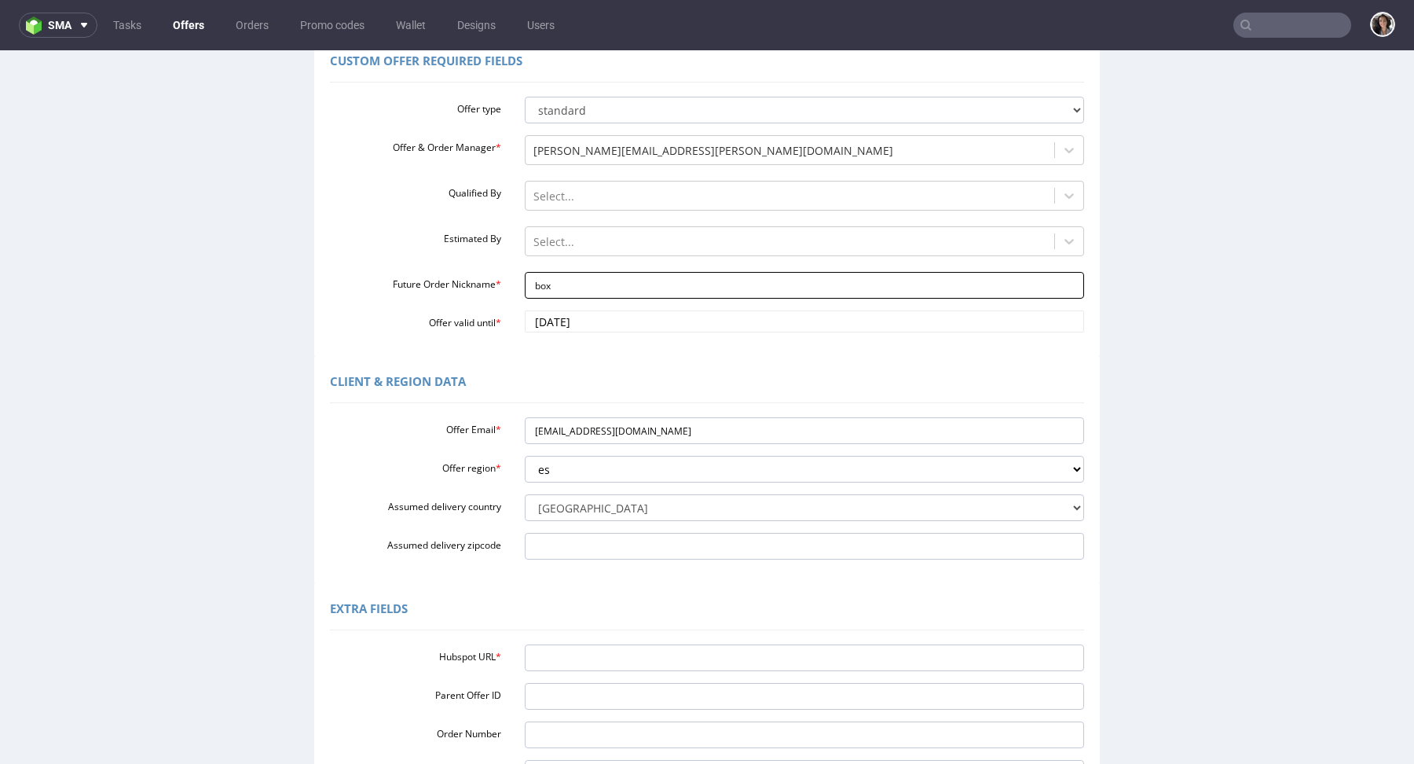
click at [744, 280] on input "box" at bounding box center [805, 285] width 560 height 27
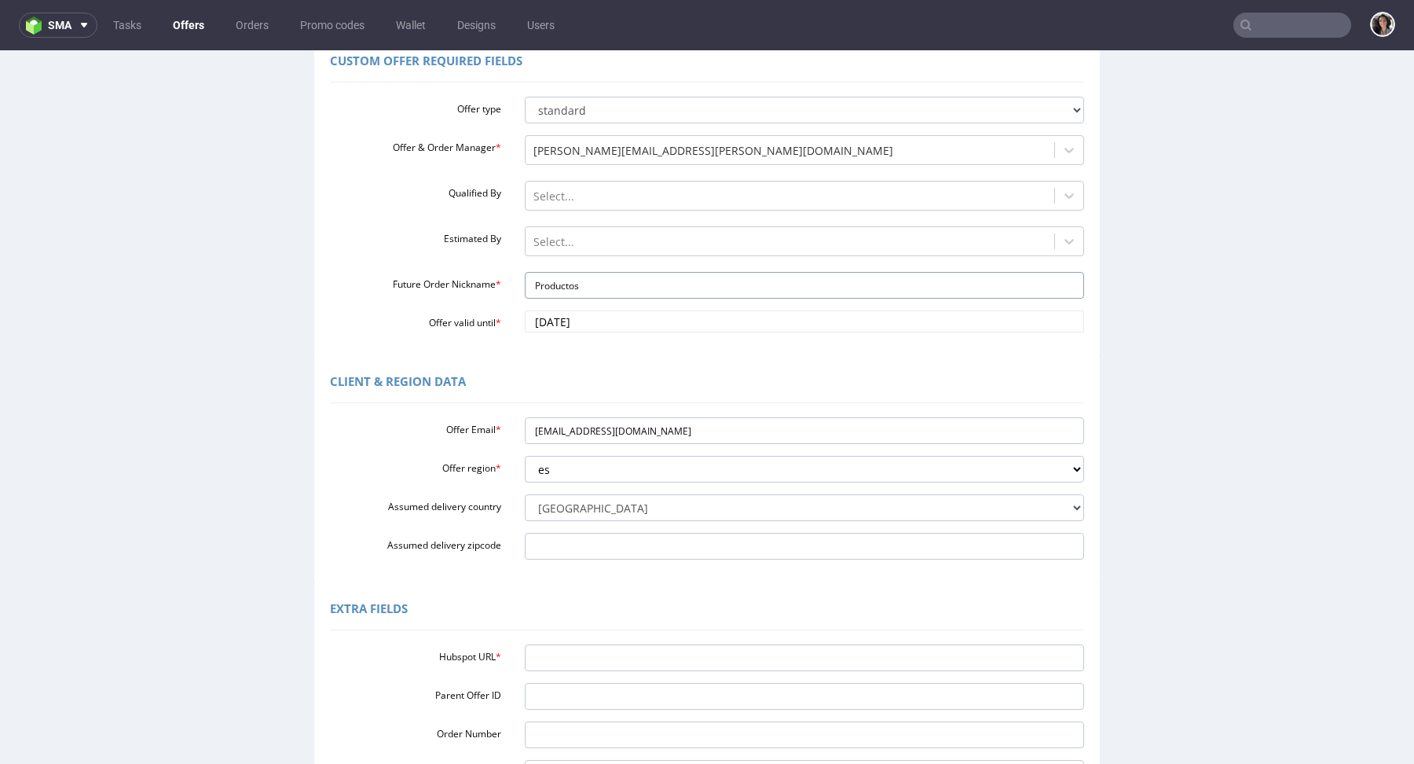
type input "Productos"
click at [611, 650] on input "Hubspot URL *" at bounding box center [805, 657] width 560 height 27
paste input "https://app-eu1.hubspot.com/contacts/25600958/record/0-3/295427025100"
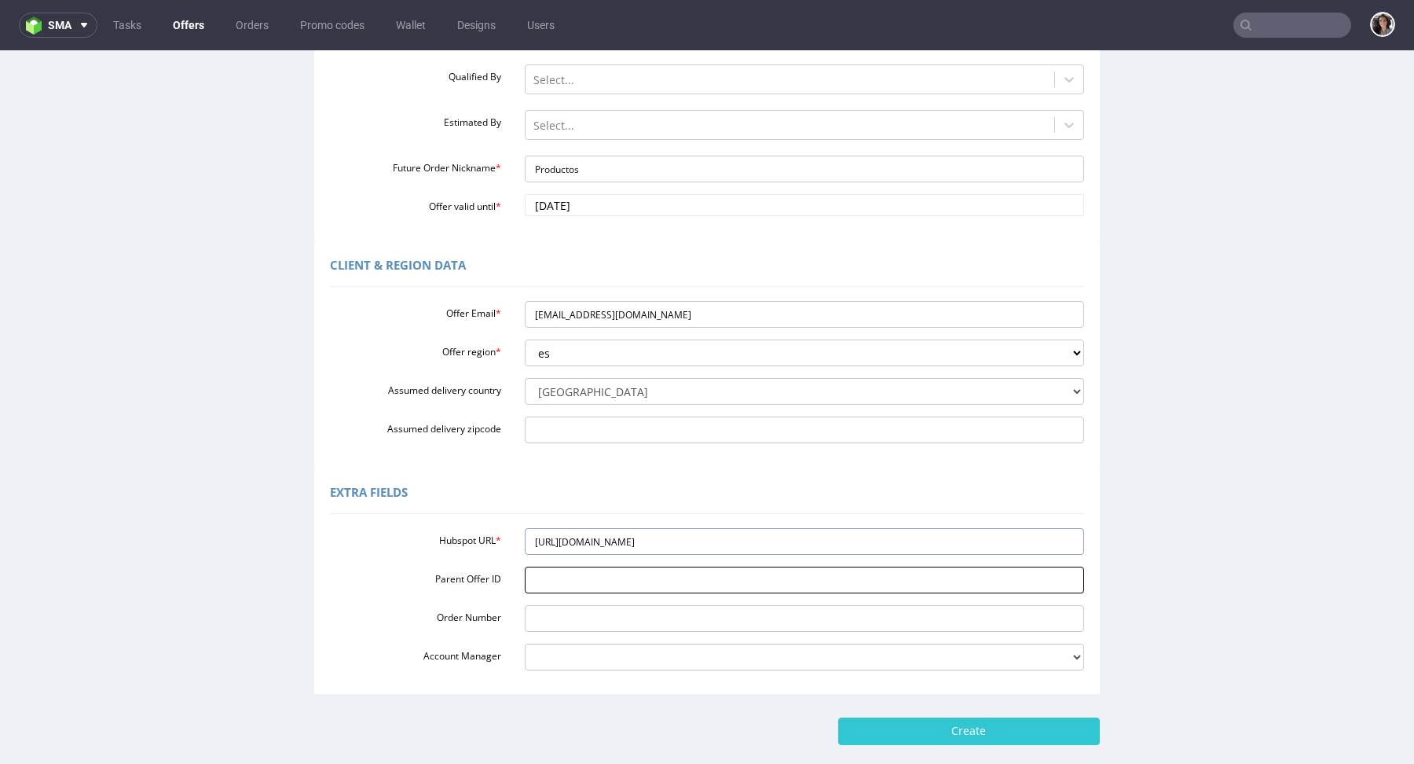
scroll to position [335, 0]
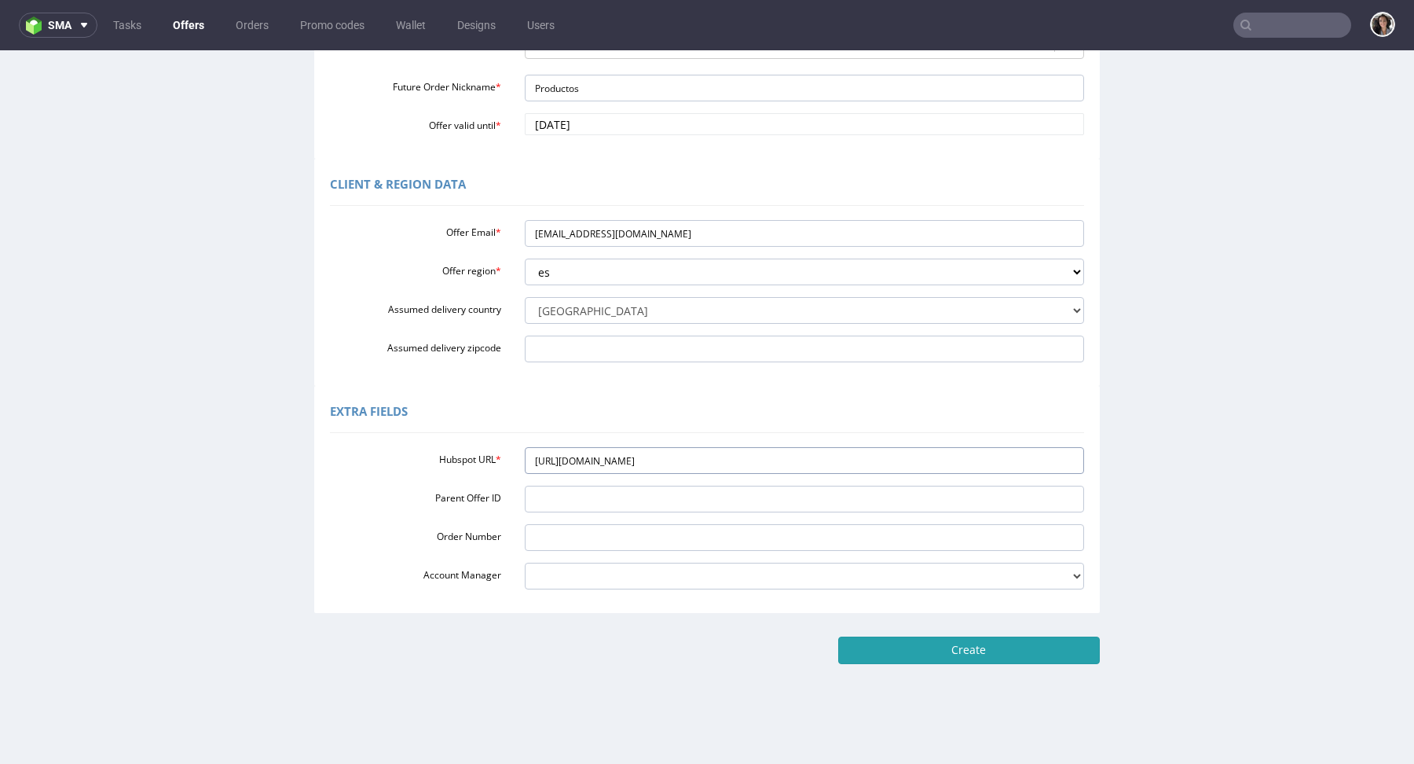
type input "https://app-eu1.hubspot.com/contacts/25600958/record/0-3/295427025100"
click at [980, 656] on input "Create" at bounding box center [969, 649] width 262 height 27
type input "Please wait..."
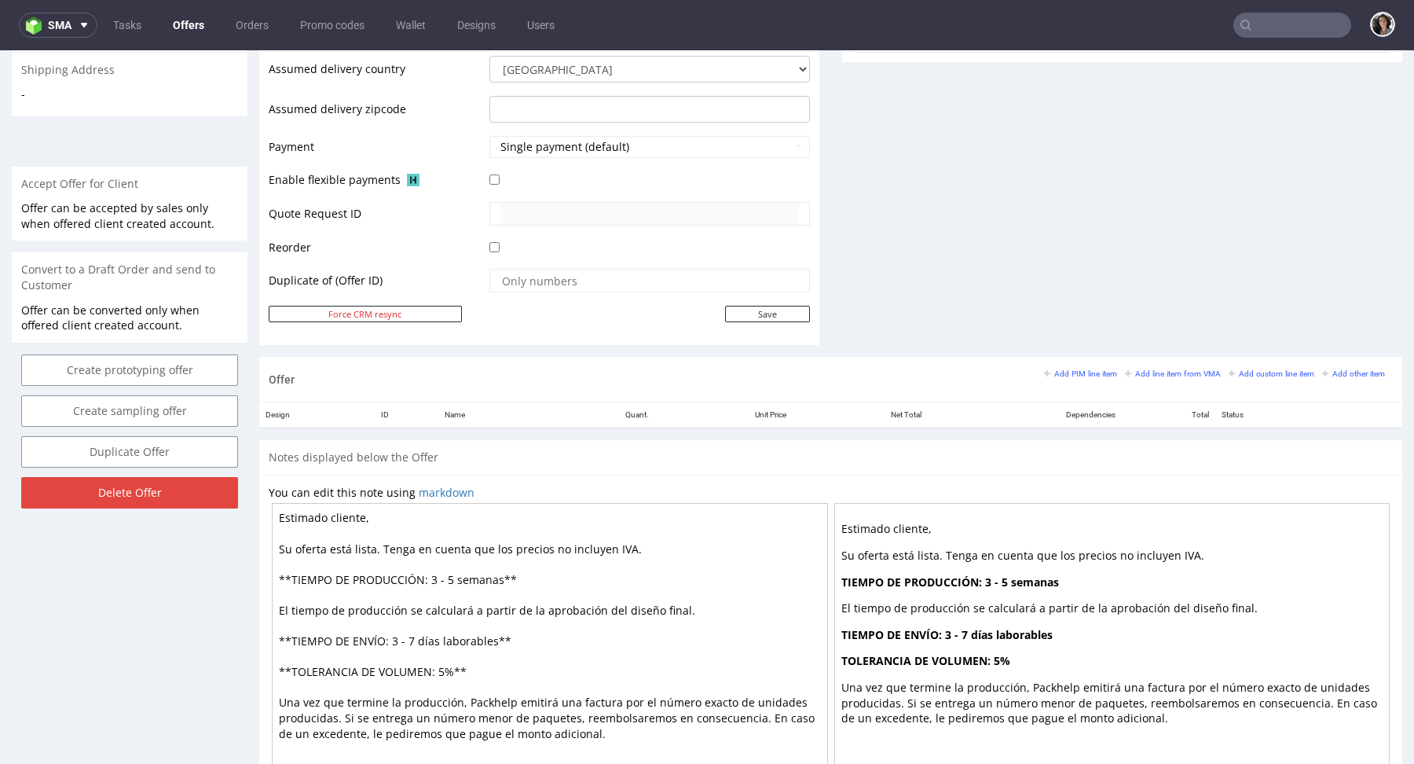
scroll to position [666, 0]
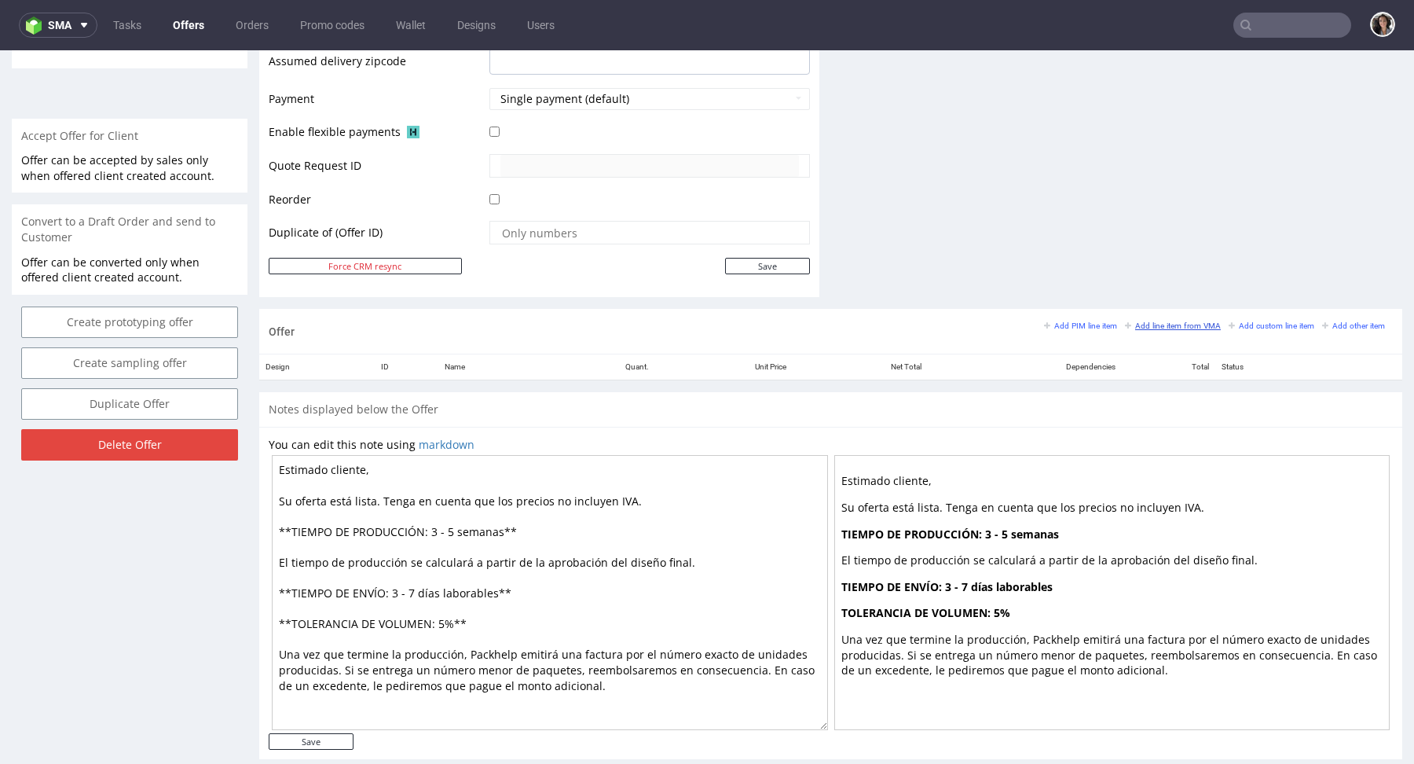
click at [1183, 322] on small "Add line item from VMA" at bounding box center [1173, 325] width 96 height 9
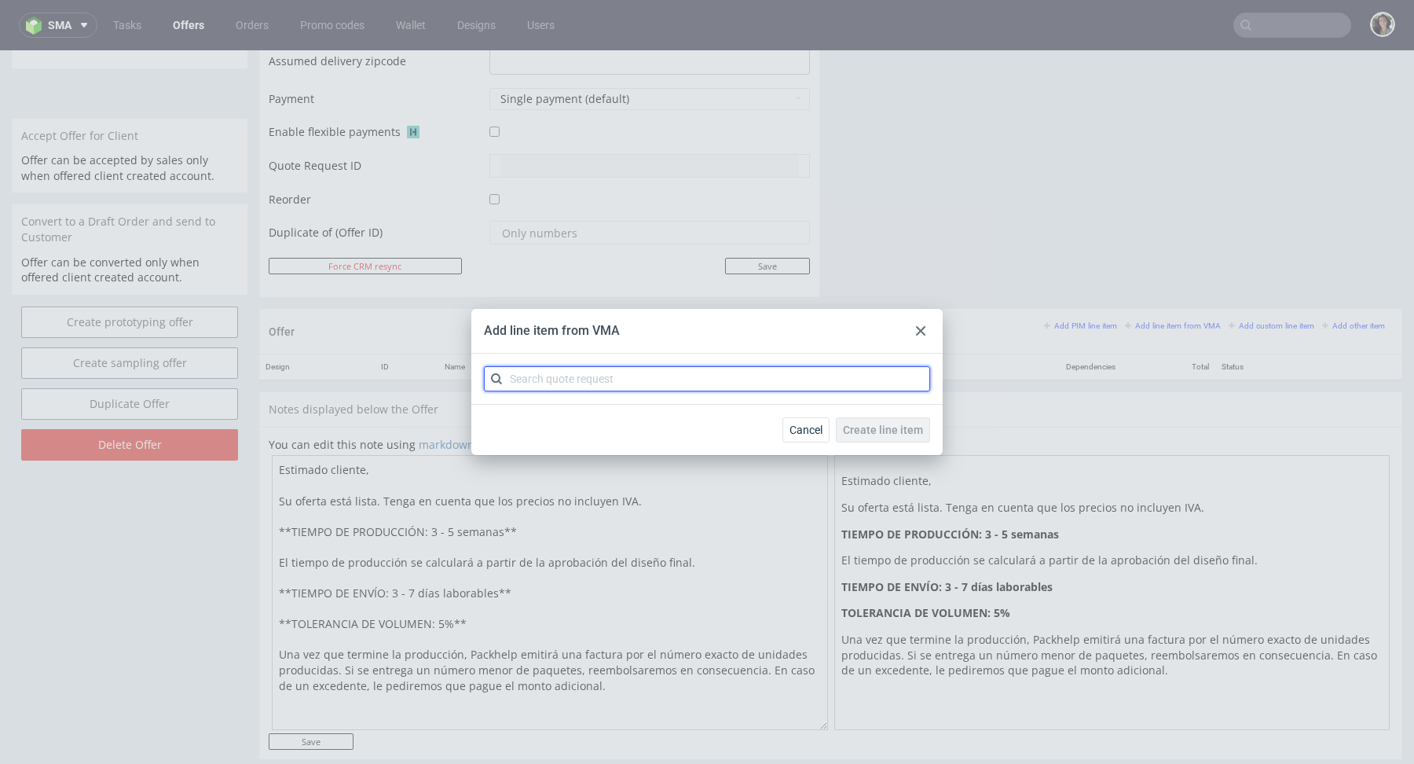
click at [808, 372] on input "text" at bounding box center [707, 378] width 446 height 25
click at [916, 335] on use at bounding box center [920, 330] width 9 height 9
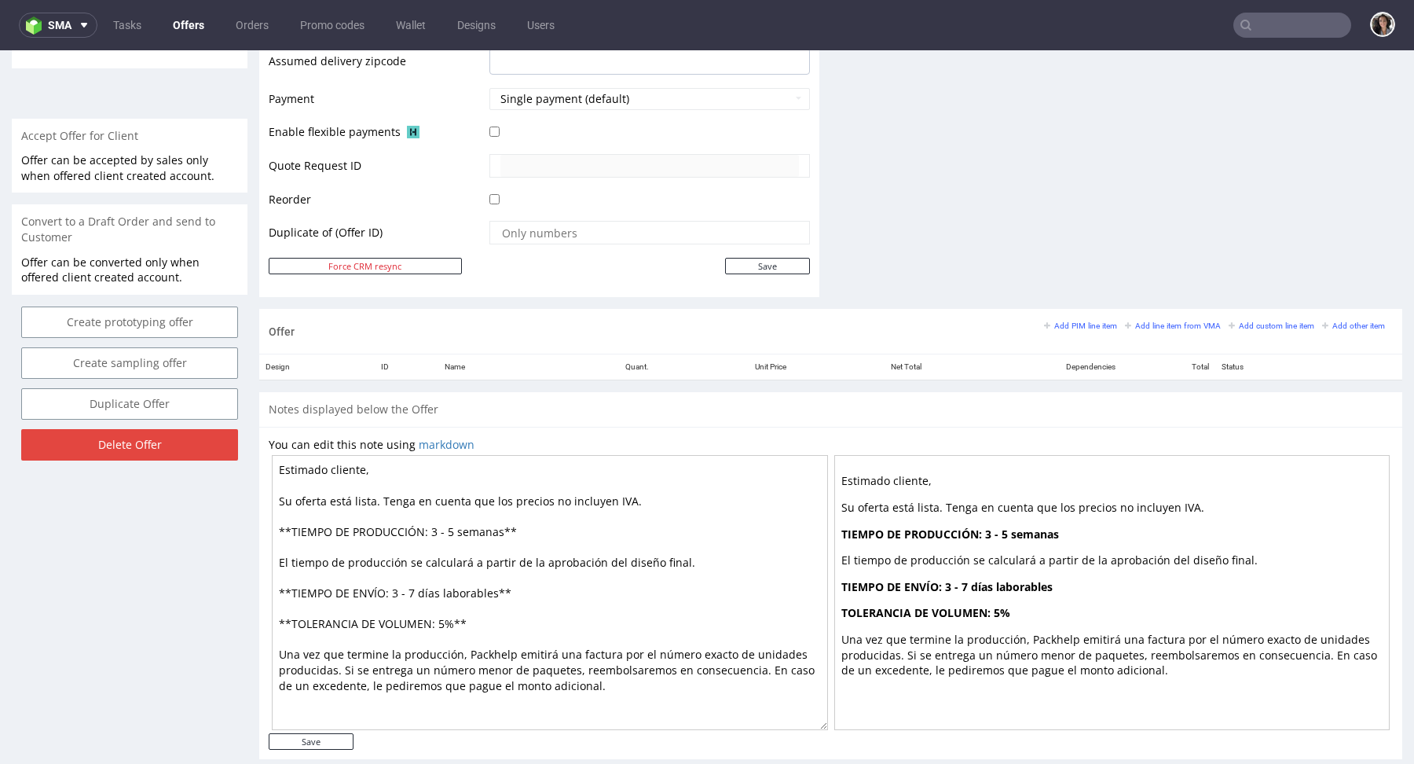
click at [1054, 327] on div "Add PIM line item Add line item from VMA Add custom line item Add other item" at bounding box center [1218, 325] width 349 height 14
click at [1053, 321] on small "Add PIM line item" at bounding box center [1080, 325] width 73 height 9
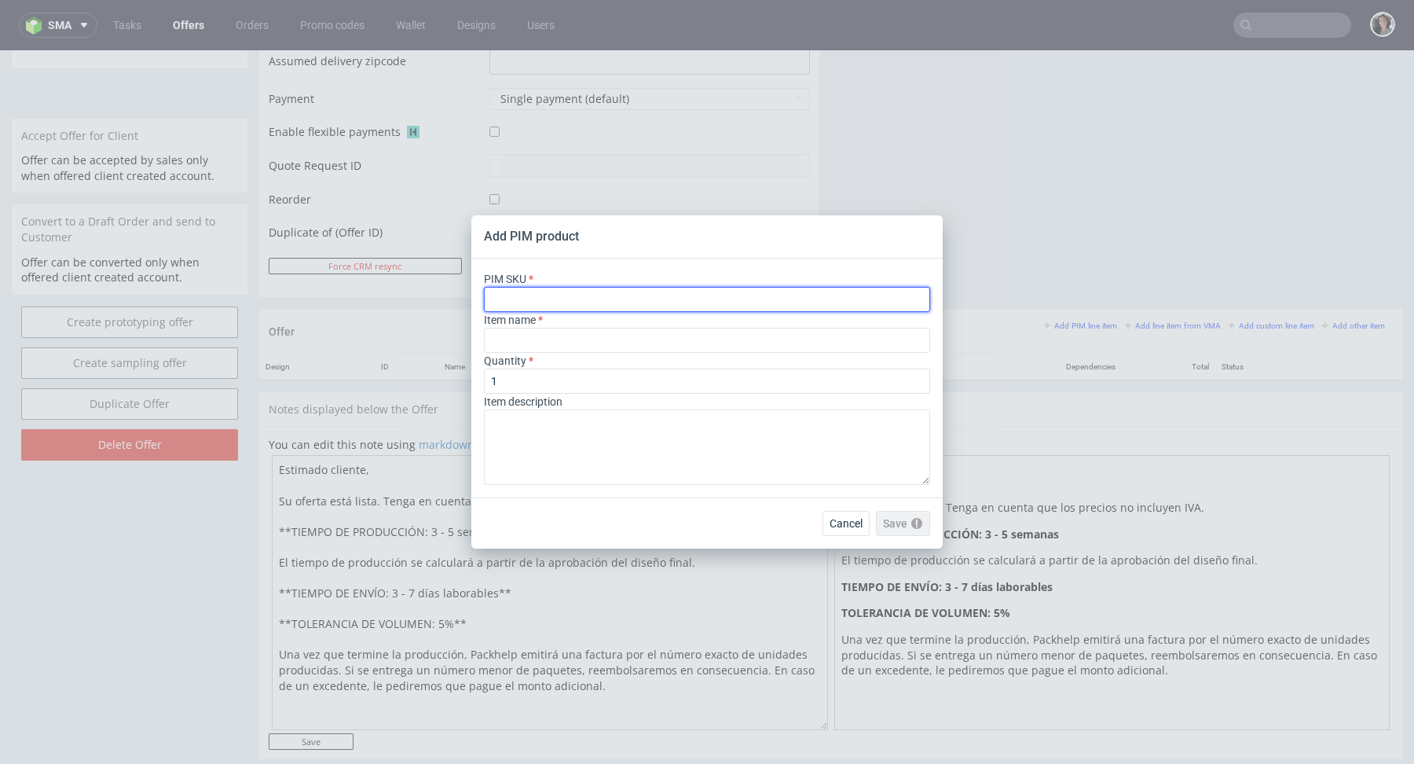
click at [590, 310] on input "text" at bounding box center [707, 299] width 446 height 25
paste input "ph-281-14600"
type input "ph-281-14600"
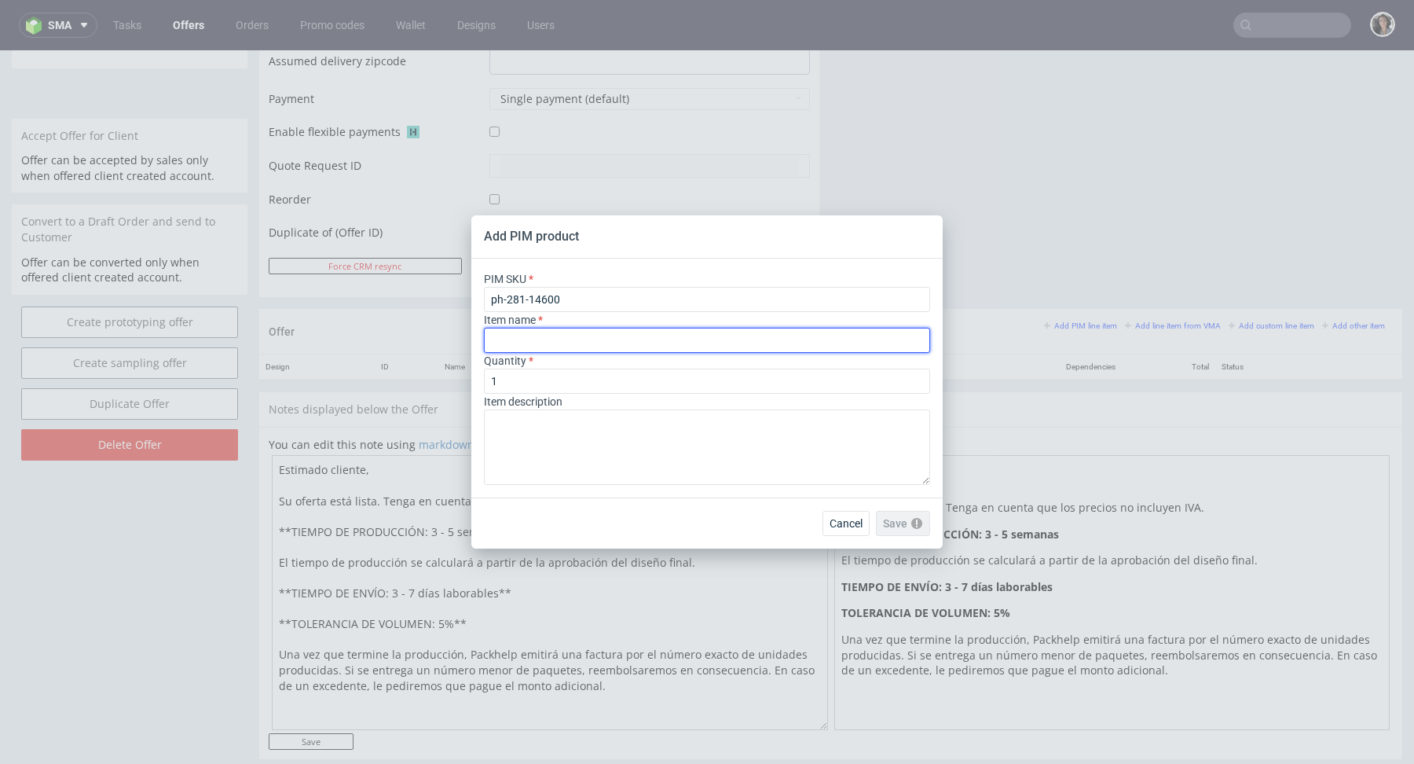
click at [525, 353] on input "text" at bounding box center [707, 340] width 446 height 25
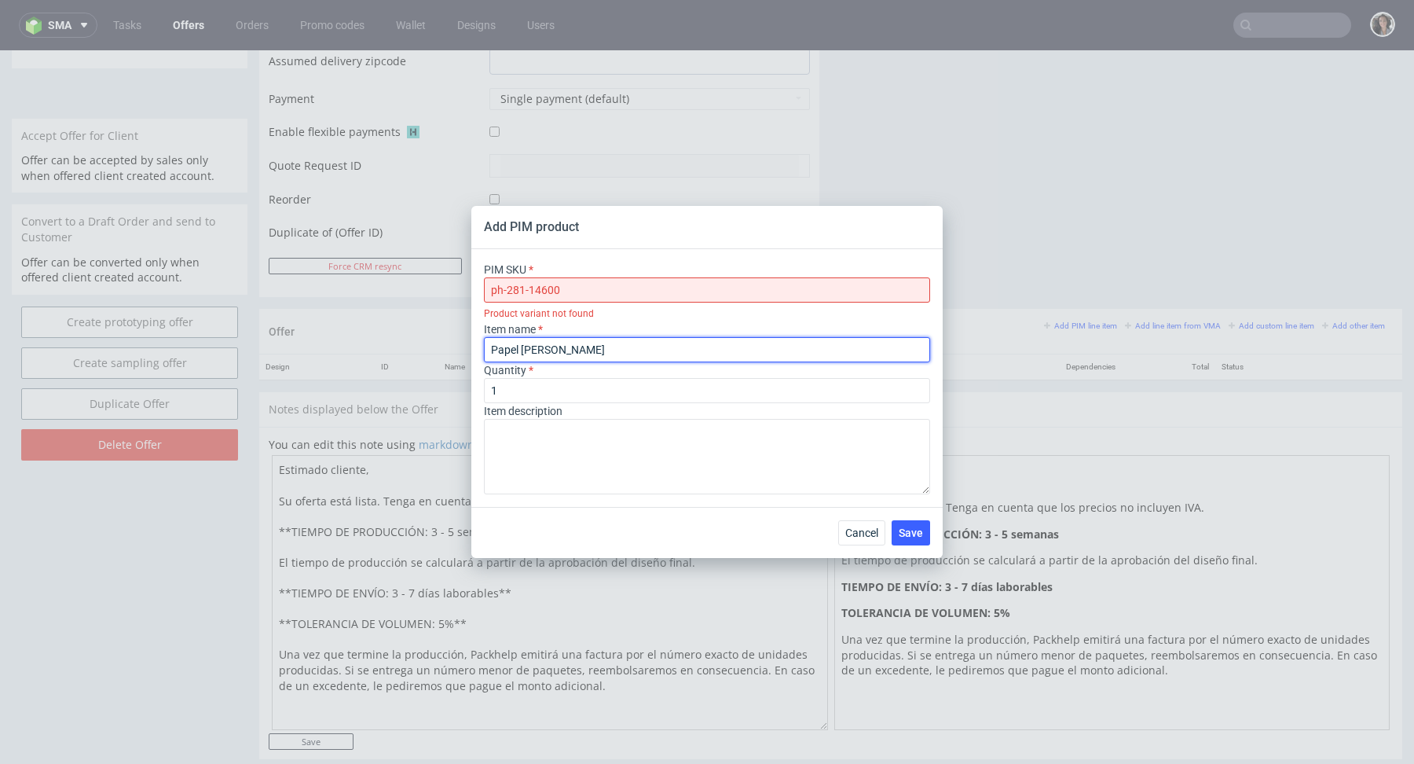
type input "Papel de seda"
click at [494, 296] on input "ph-281-14600" at bounding box center [707, 289] width 446 height 25
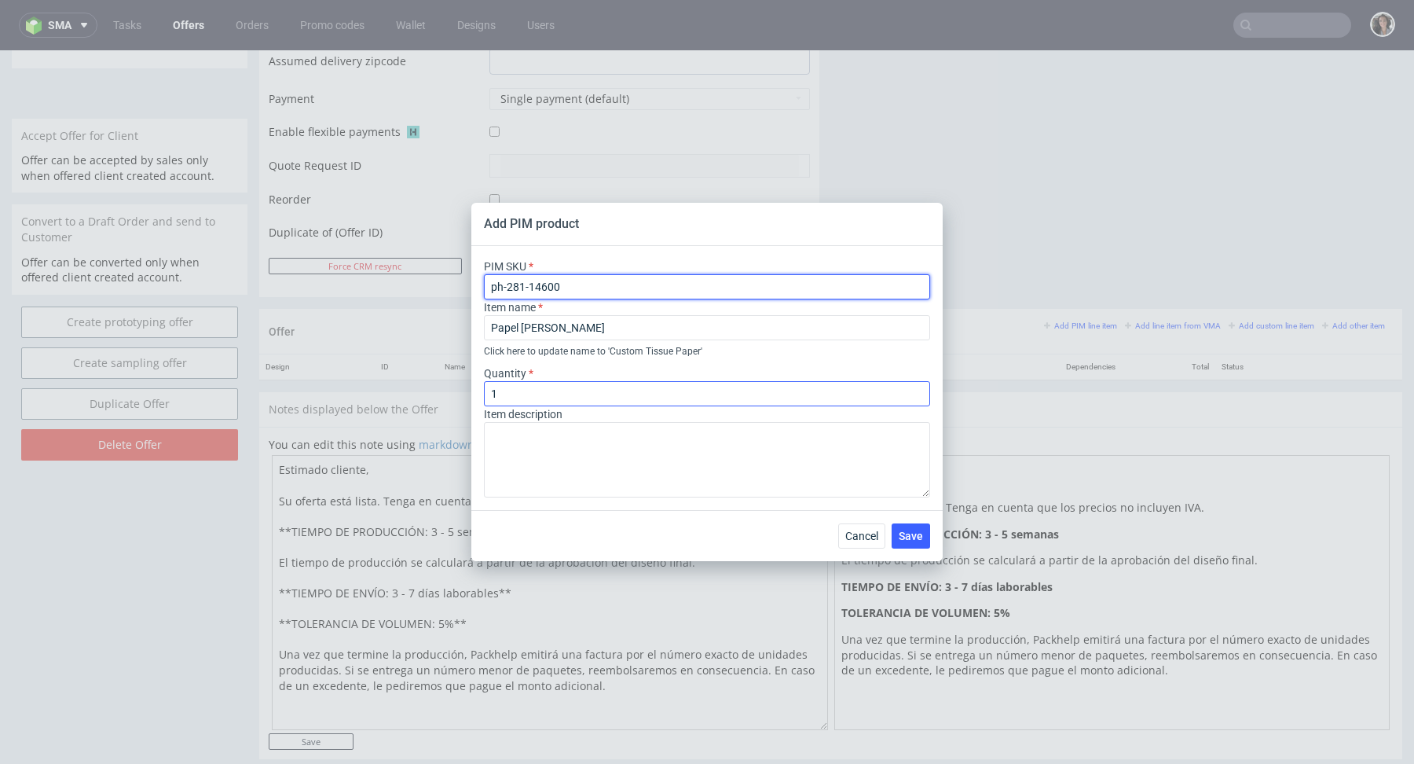
type input "ph-281-14600"
drag, startPoint x: 555, startPoint y: 397, endPoint x: 418, endPoint y: 387, distance: 137.8
click at [418, 387] on div "Add PIM product PIM SKU ph-281-14600 Item name Papel de seda Click here to upda…" at bounding box center [707, 382] width 1414 height 764
type input "500"
click at [658, 358] on div "Click here to update name to ' Custom Tissue Paper '" at bounding box center [707, 351] width 446 height 16
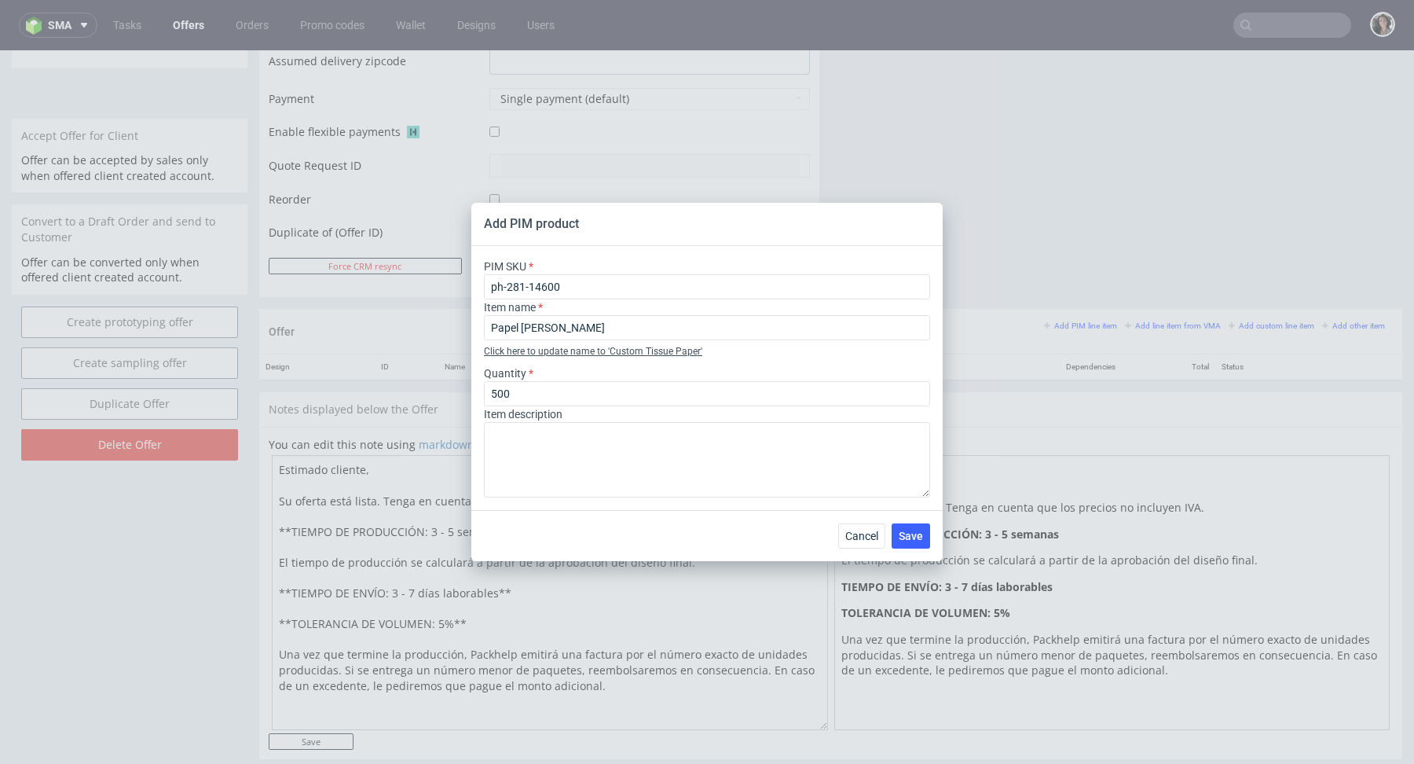
type input "Custom Tissue Paper"
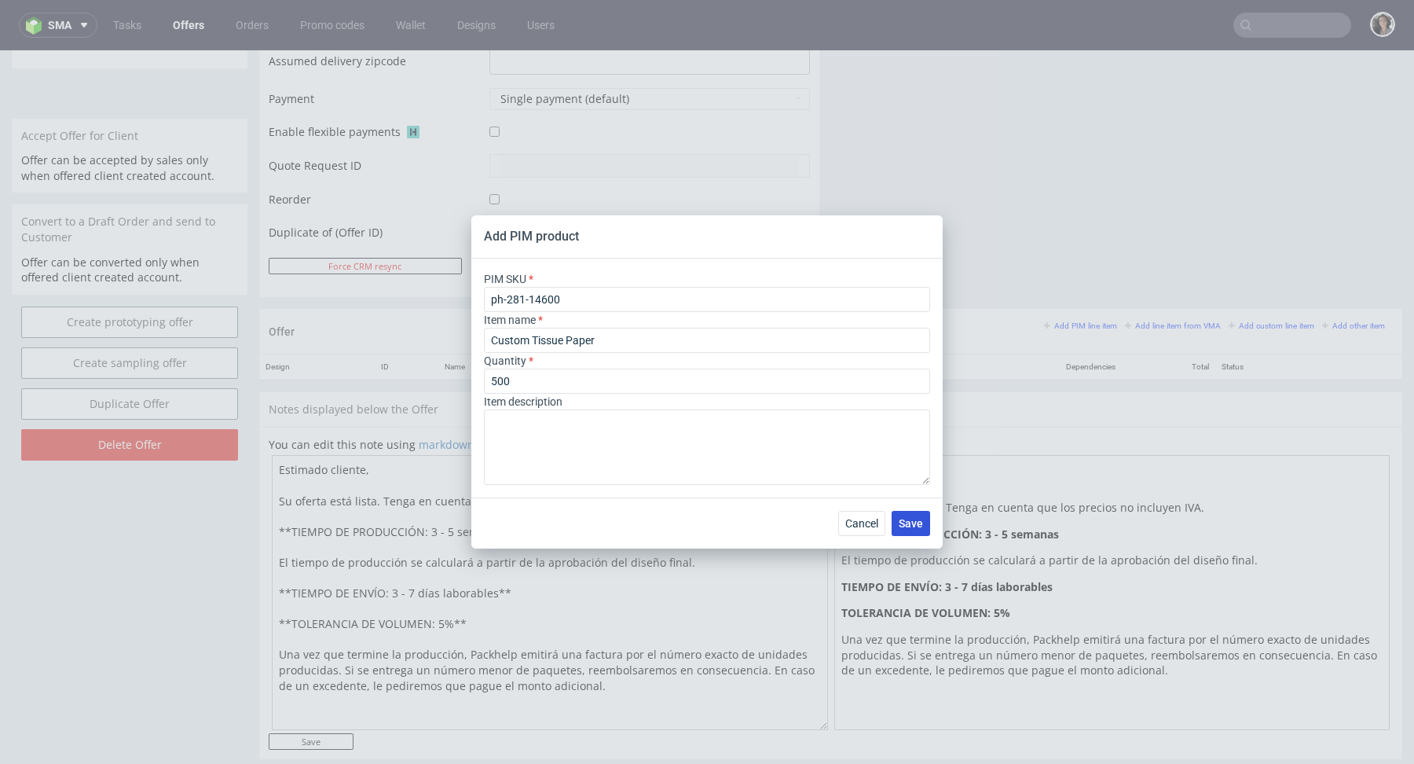
click at [909, 525] on span "Save" at bounding box center [911, 523] width 24 height 11
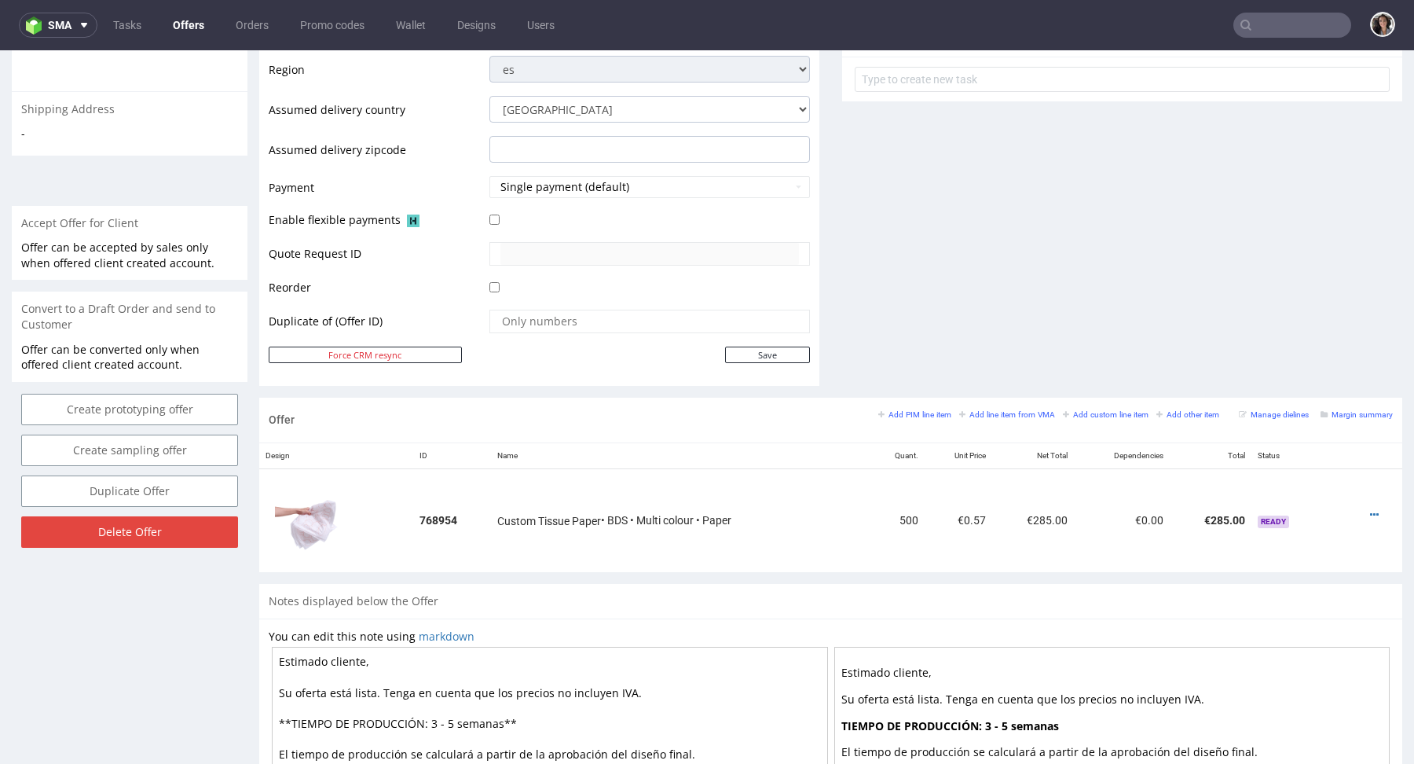
scroll to position [576, 0]
click at [1370, 512] on icon at bounding box center [1374, 517] width 9 height 11
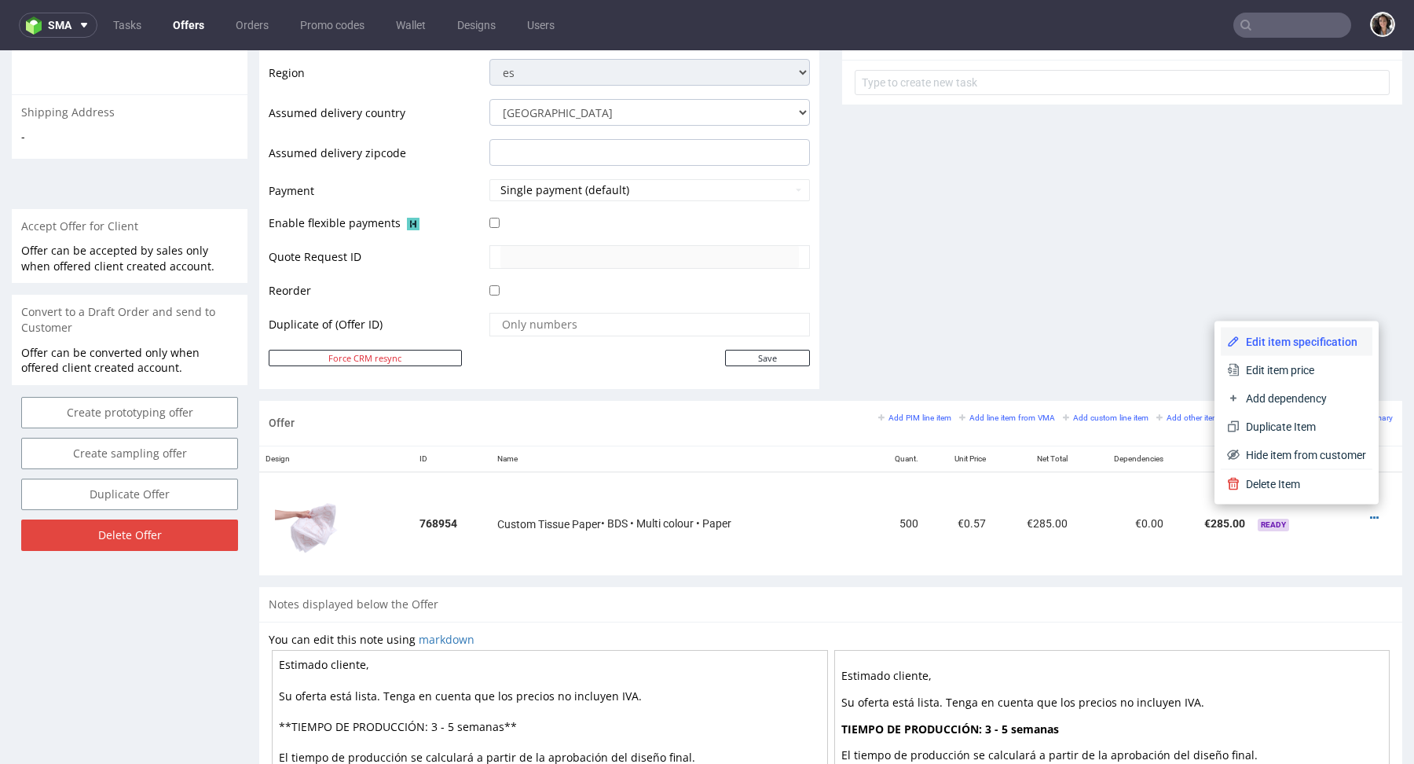
click at [1299, 352] on li "Edit item specification" at bounding box center [1297, 342] width 152 height 28
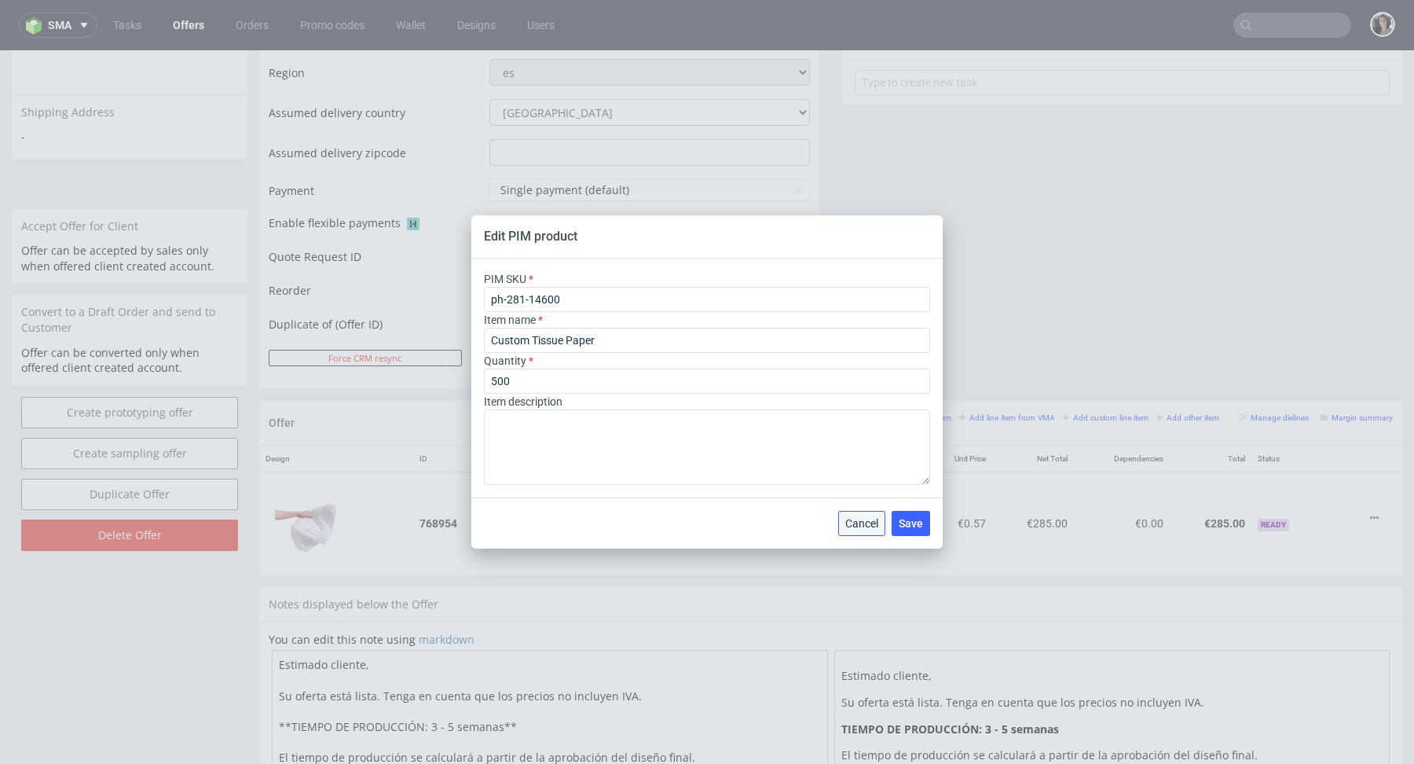
click at [859, 525] on span "Cancel" at bounding box center [861, 523] width 33 height 11
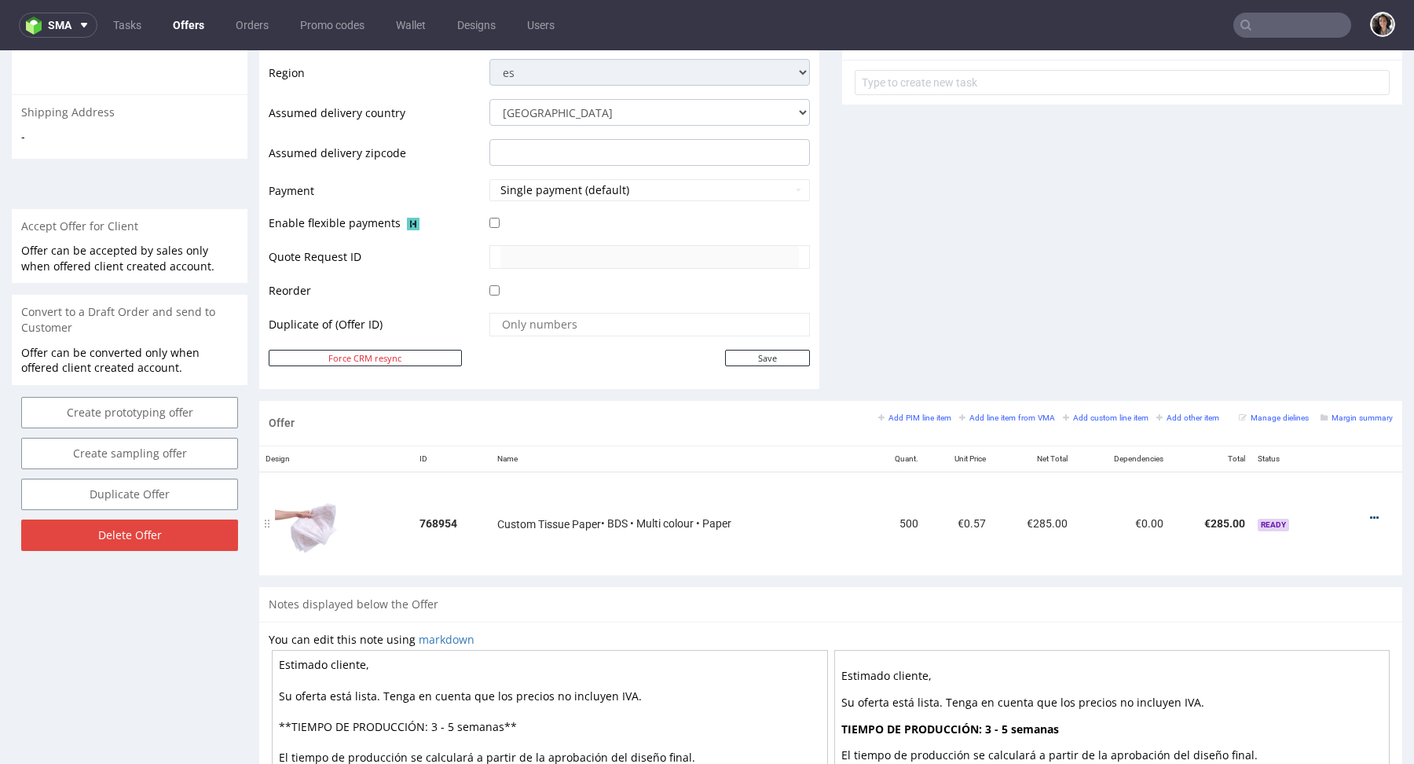
click at [1370, 512] on icon at bounding box center [1374, 517] width 9 height 11
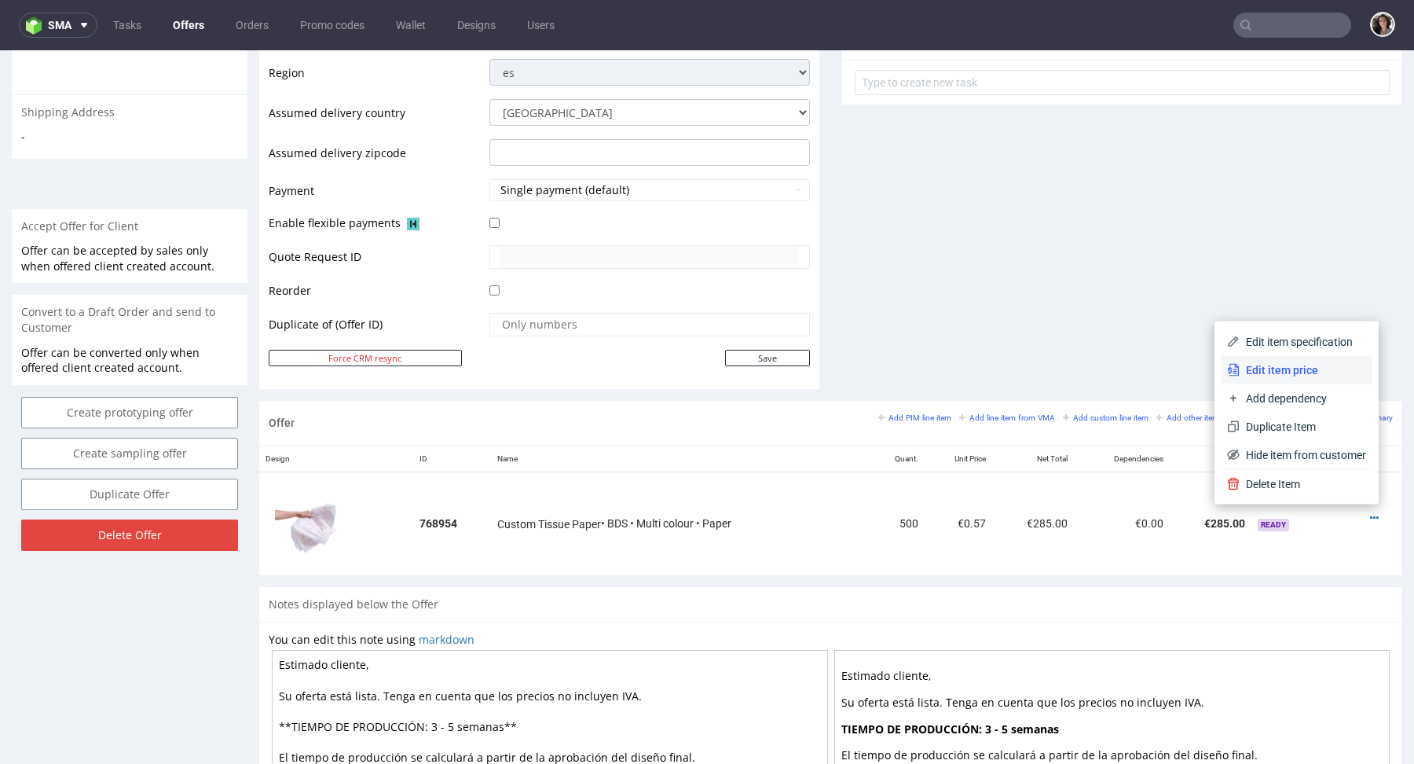
click at [1284, 362] on span "Edit item price" at bounding box center [1303, 370] width 126 height 16
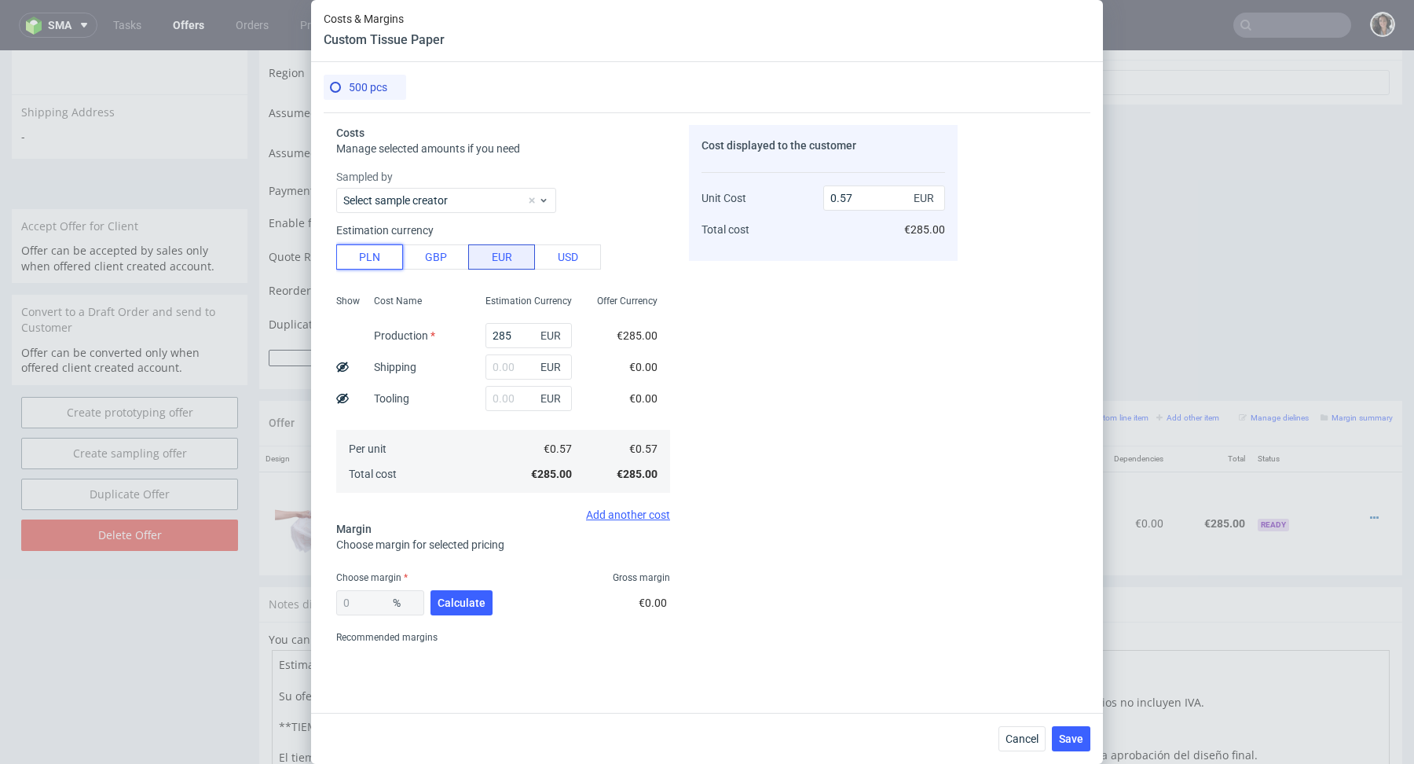
click at [394, 249] on button "PLN" at bounding box center [369, 256] width 67 height 25
type input "0.13"
click at [518, 359] on input "text" at bounding box center [529, 366] width 86 height 25
type input "70"
type input "0.16"
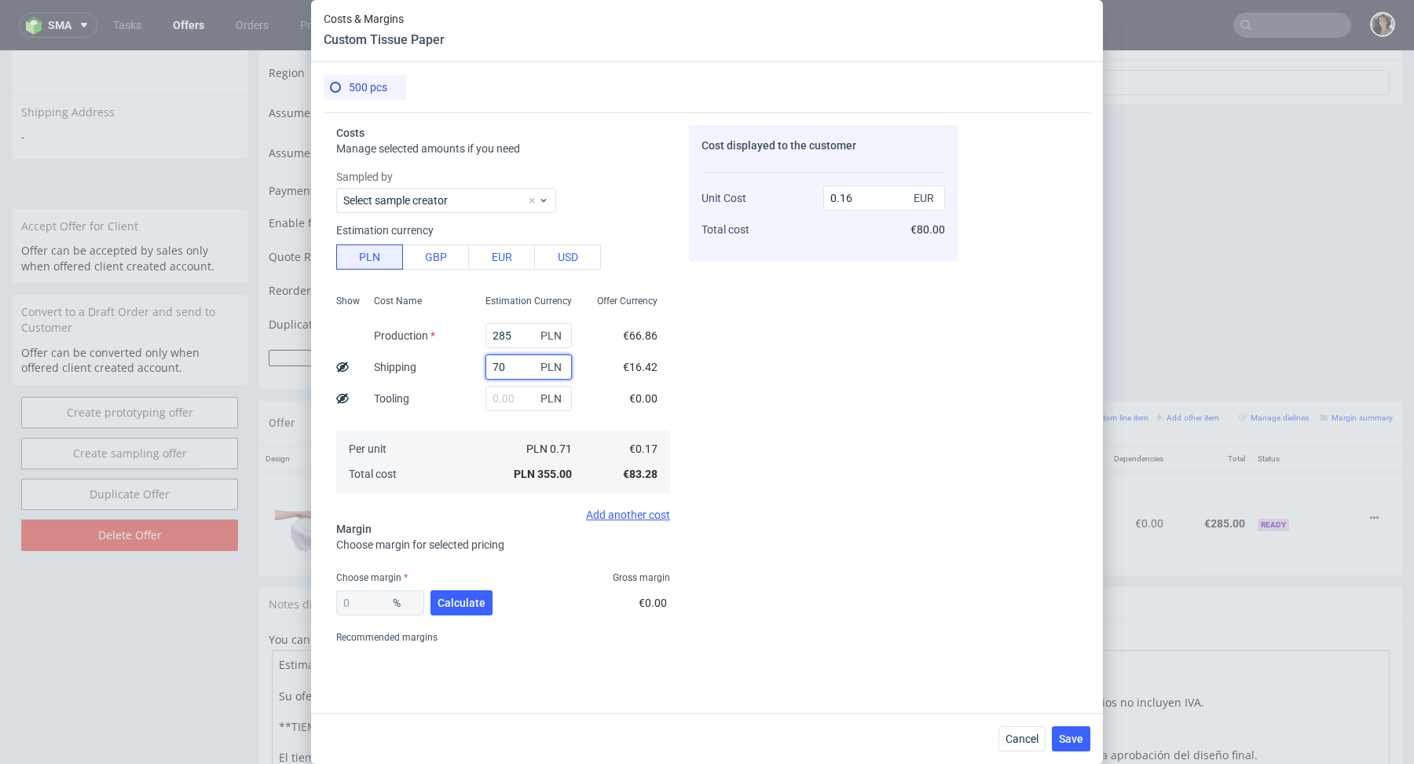
type input "70"
click at [464, 420] on div "Cost Name Production Shipping Tooling Per unit Total cost" at bounding box center [417, 391] width 112 height 207
click at [516, 328] on input "285" at bounding box center [529, 335] width 86 height 25
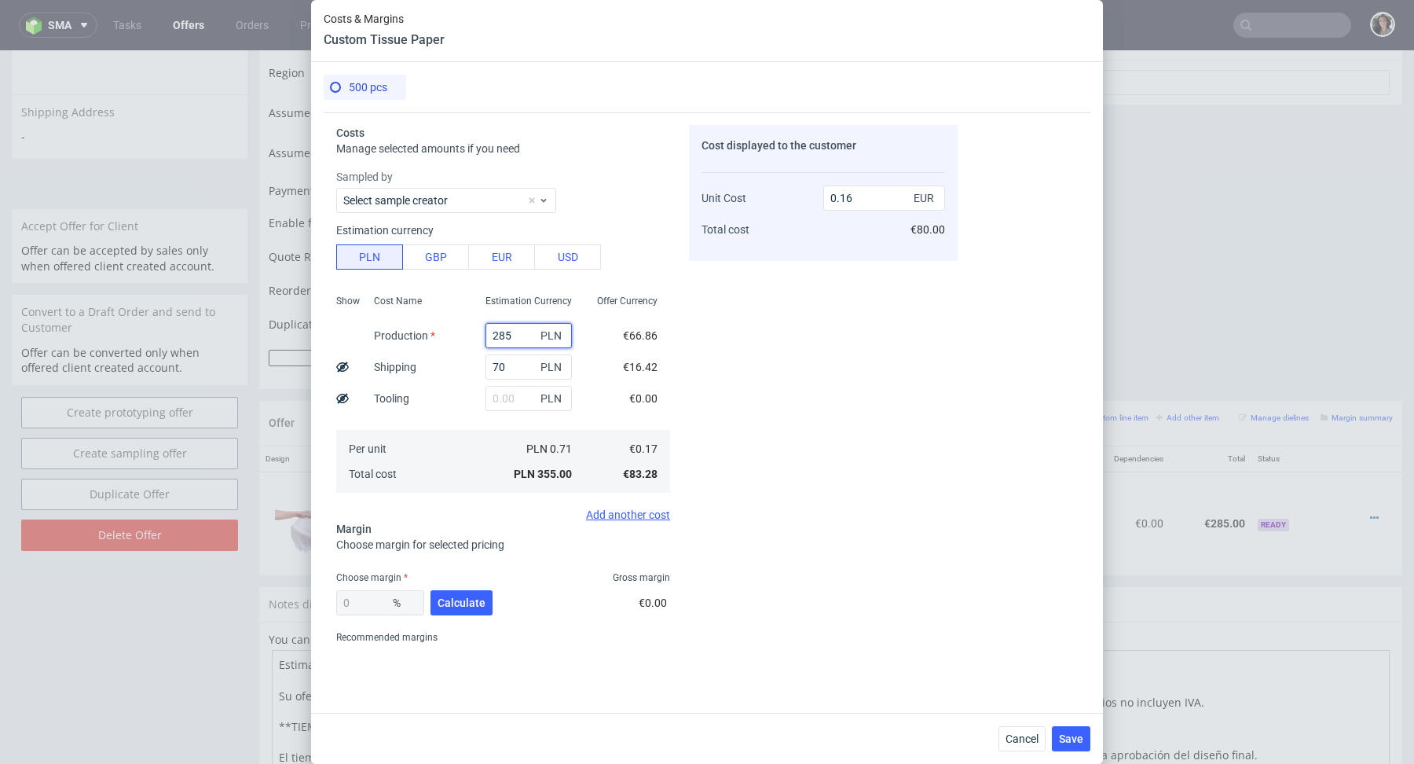
type input "4"
type input "0.03"
type input "425"
type input "0.23"
type input "425"
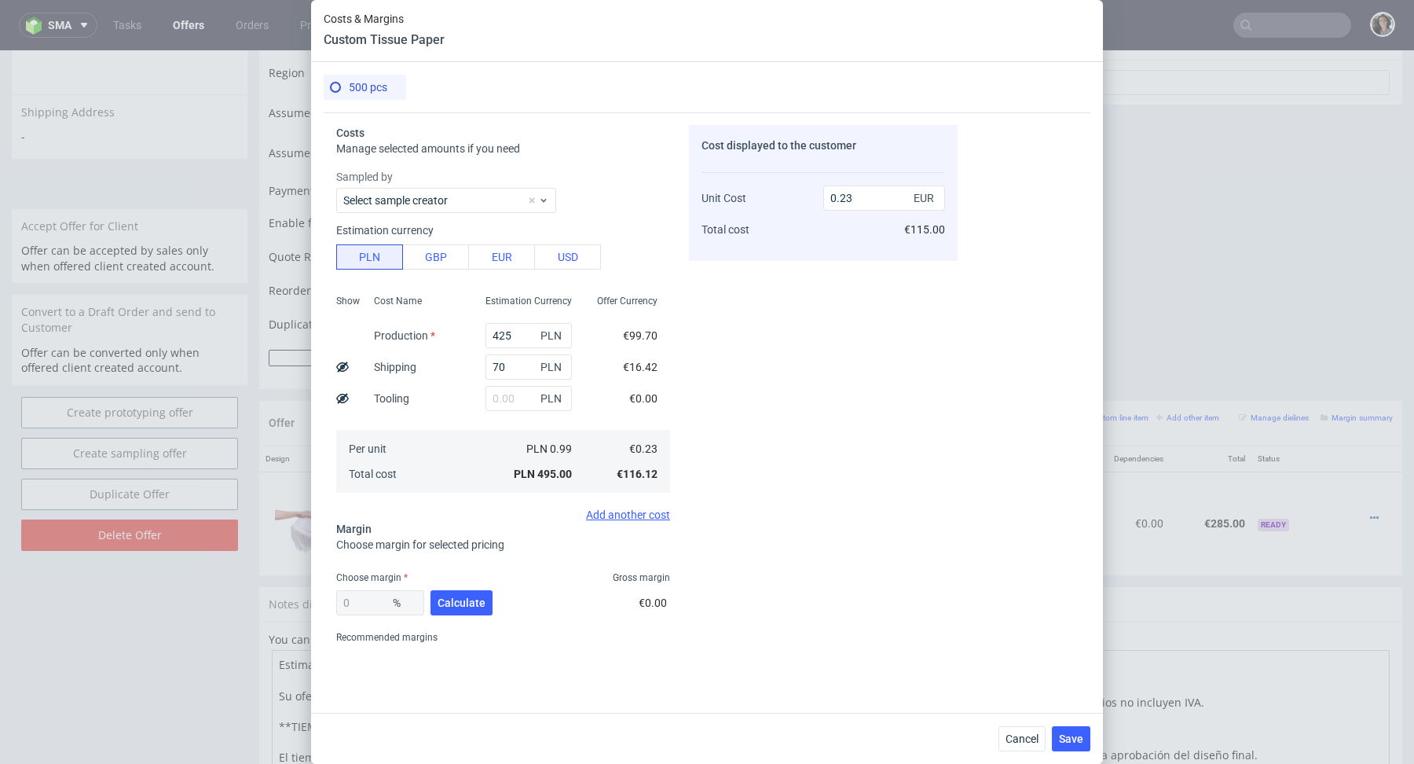
click at [775, 328] on div "Cost displayed to the customer Unit Cost Total cost 0.23 EUR €115.00" at bounding box center [823, 387] width 269 height 525
click at [465, 607] on span "Calculate" at bounding box center [462, 602] width 48 height 11
type input "53.69"
click at [882, 196] on input "0.5" at bounding box center [884, 197] width 122 height 25
type input "0.52"
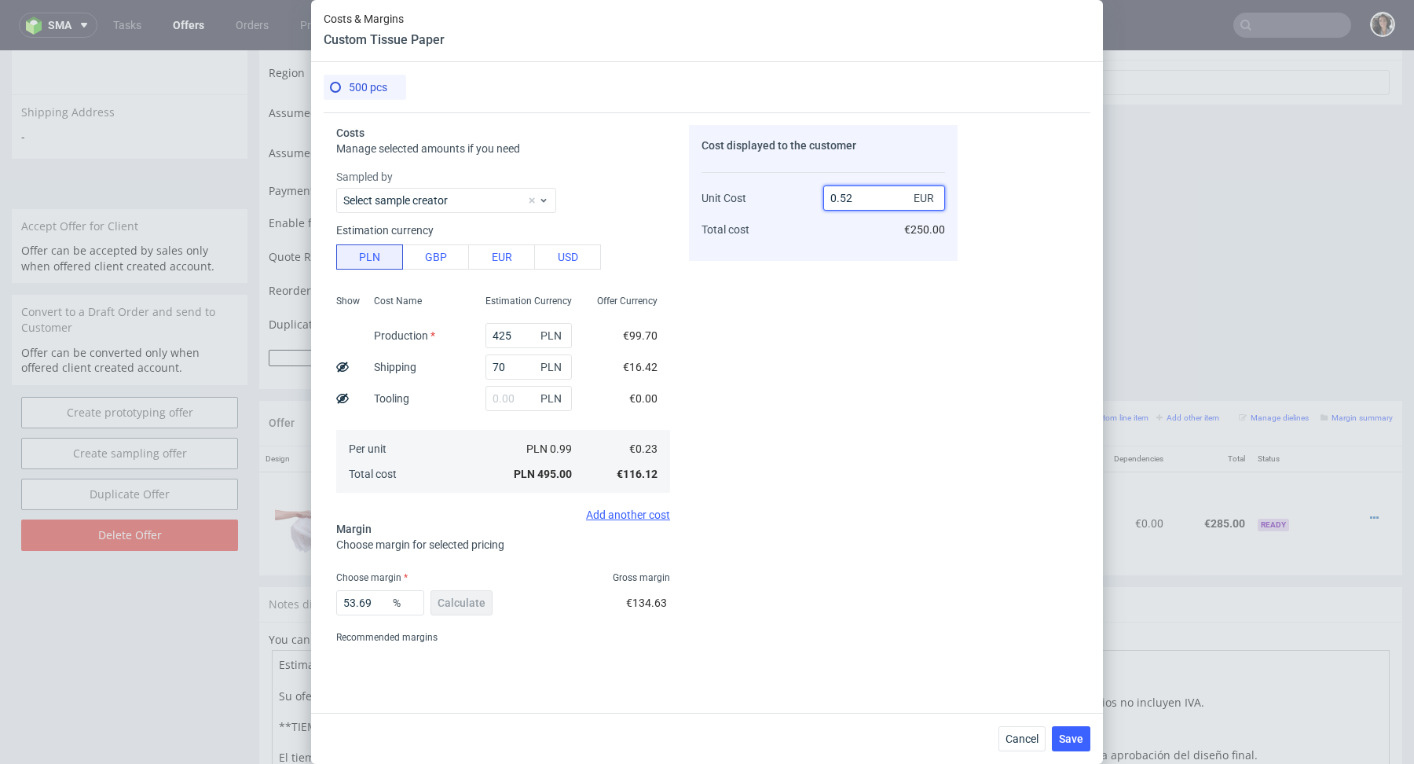
type input "55.769230769230774"
type input "0.53"
type input "56.60377358490566"
type input "0.53"
click at [1076, 735] on span "Save" at bounding box center [1071, 738] width 24 height 11
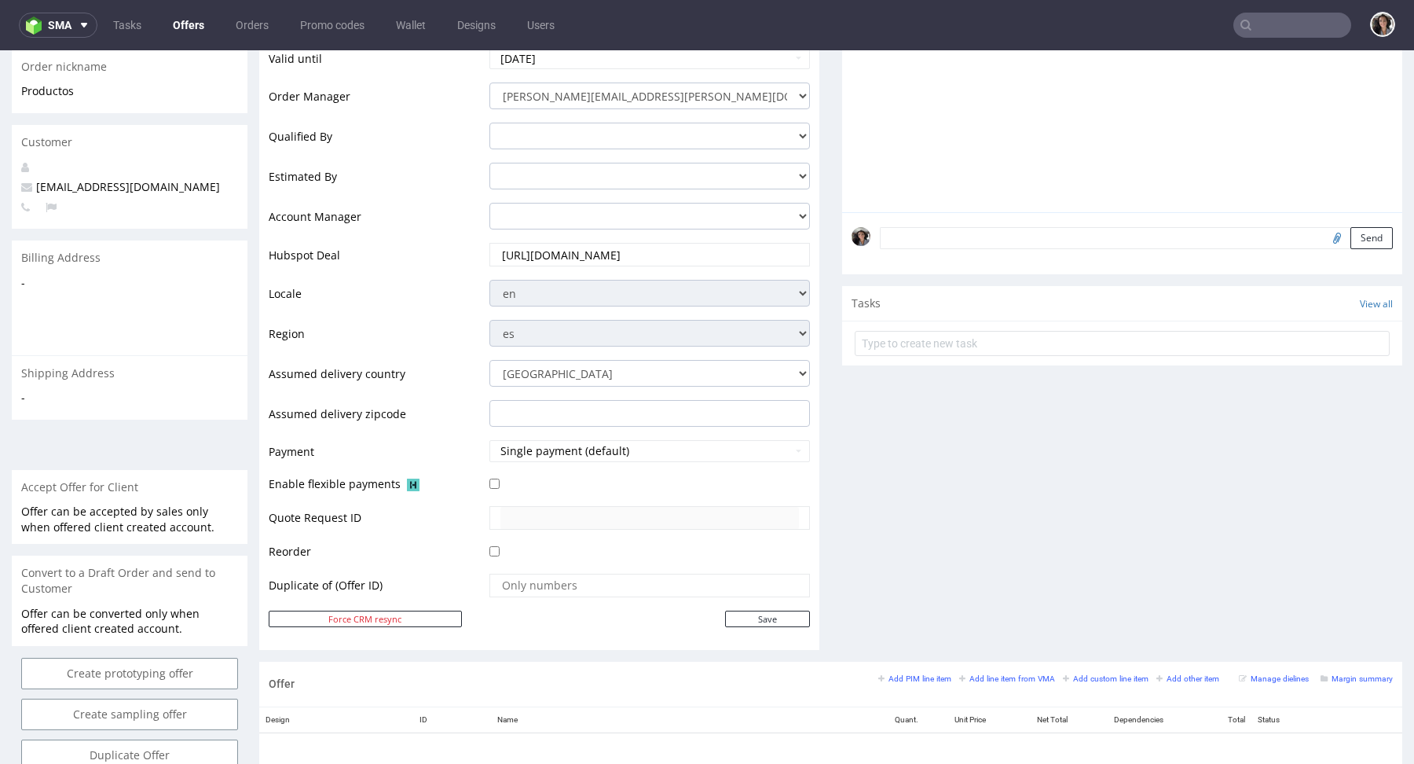
scroll to position [573, 0]
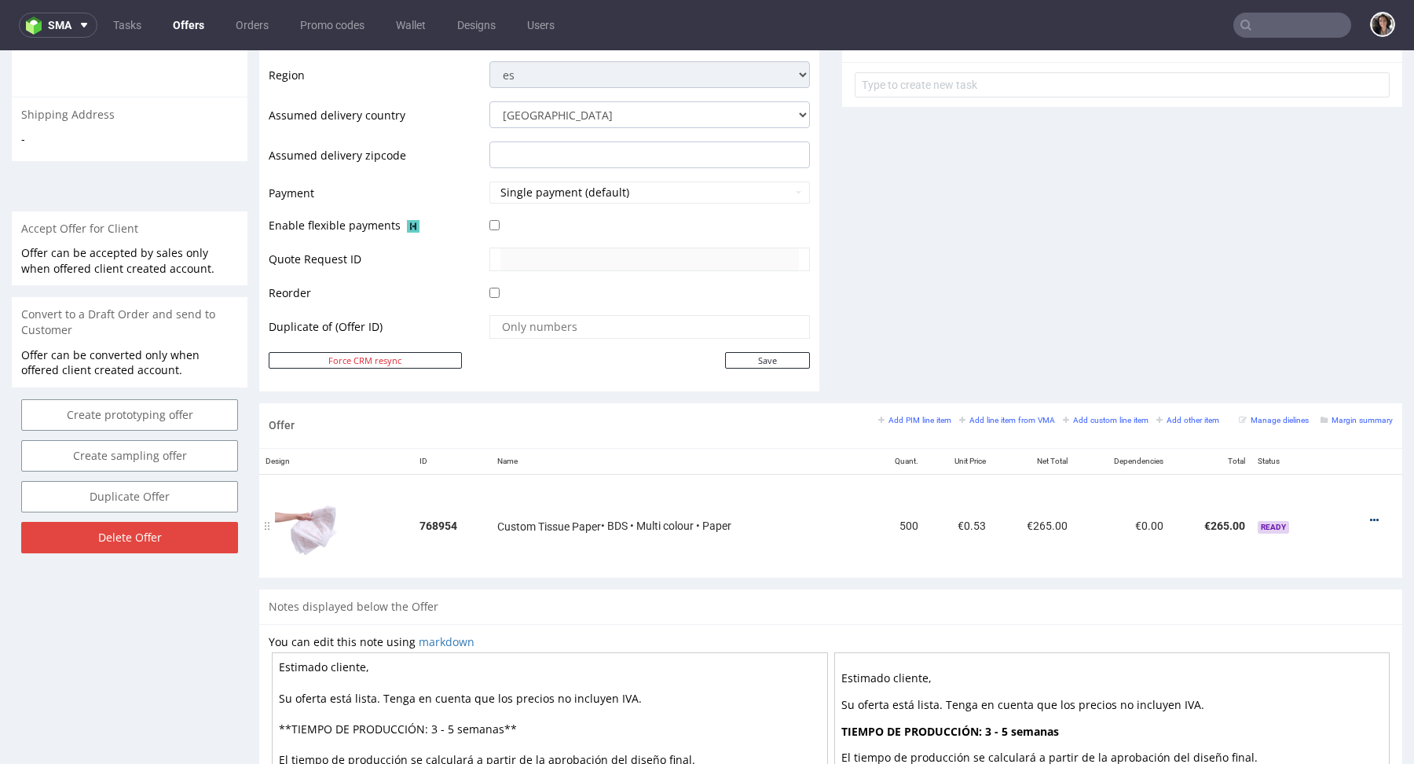
click at [1370, 514] on link at bounding box center [1374, 520] width 9 height 13
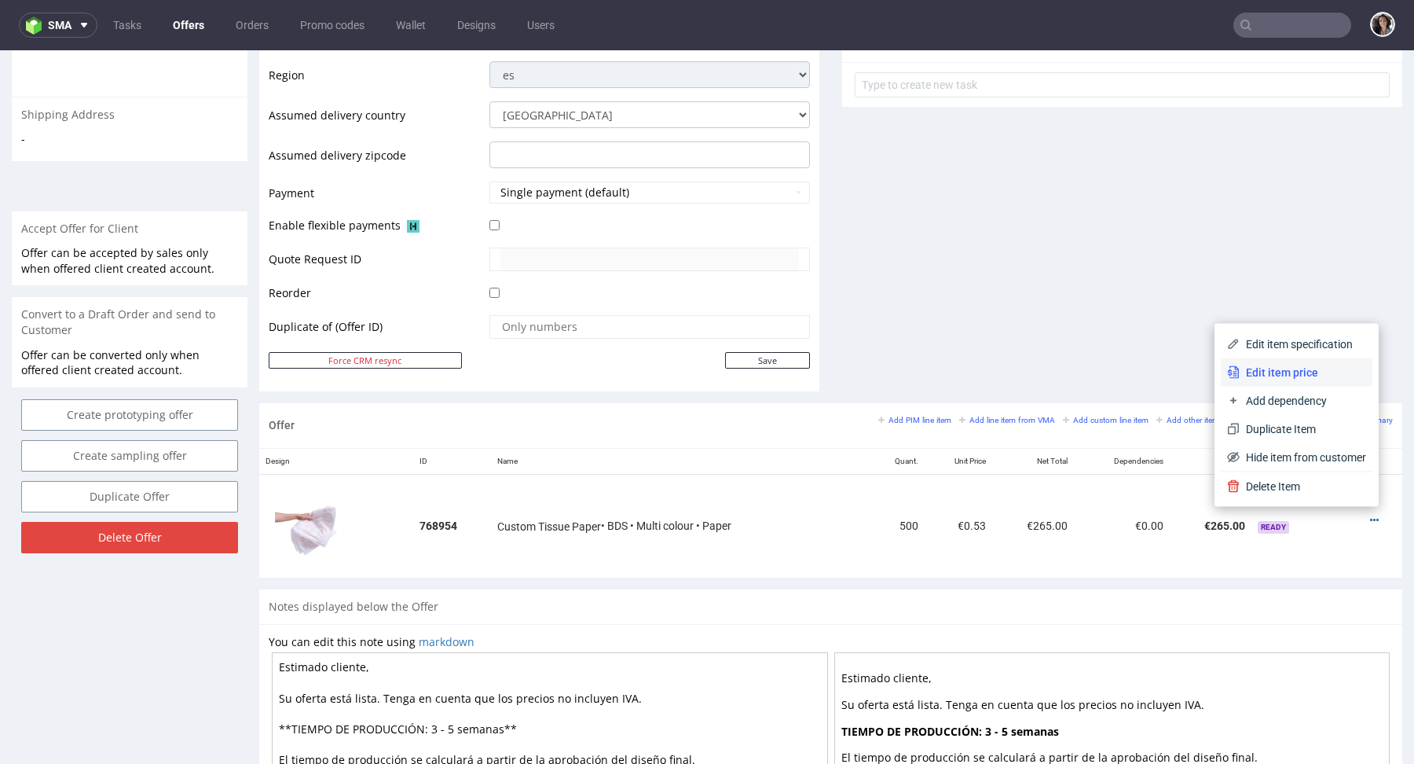
click at [1284, 383] on li "Edit item price" at bounding box center [1297, 372] width 152 height 28
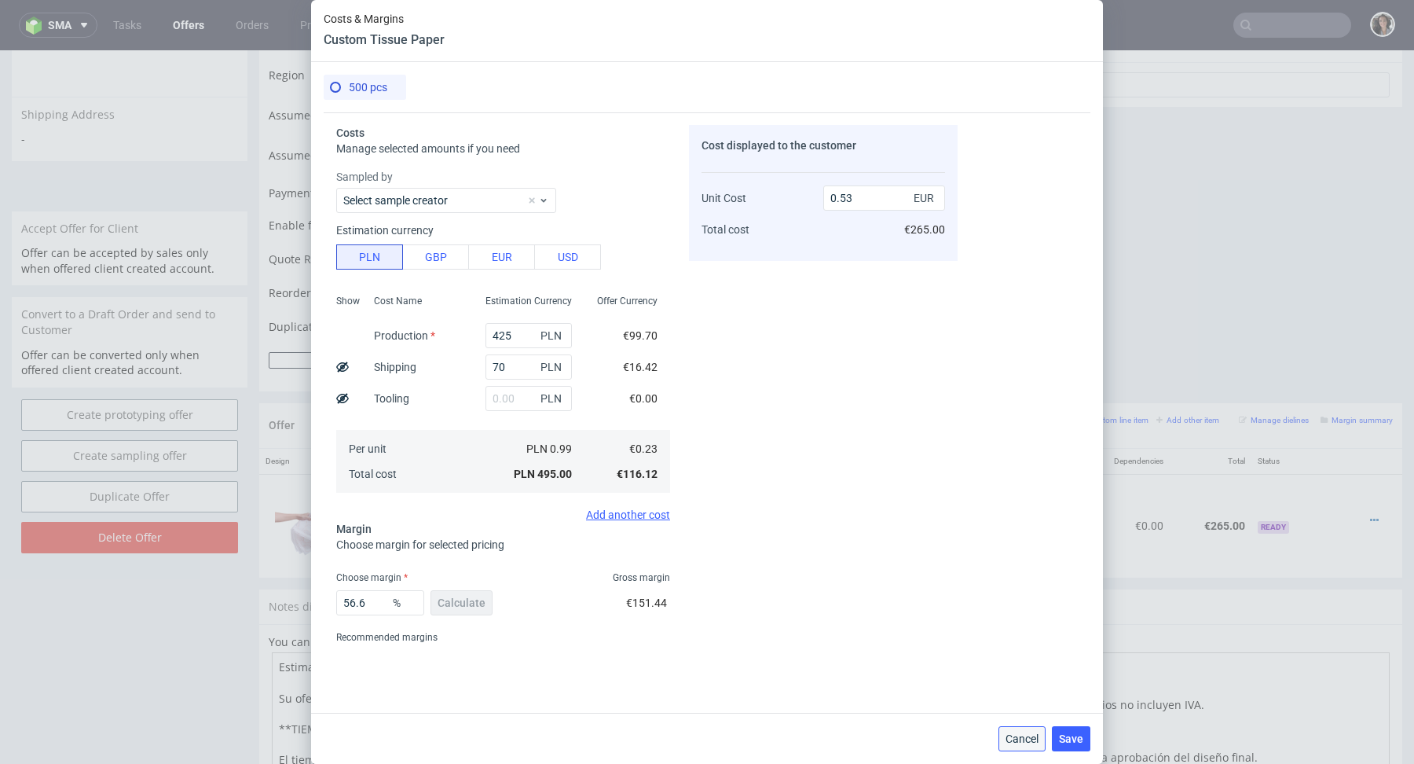
click at [1012, 728] on button "Cancel" at bounding box center [1022, 738] width 47 height 25
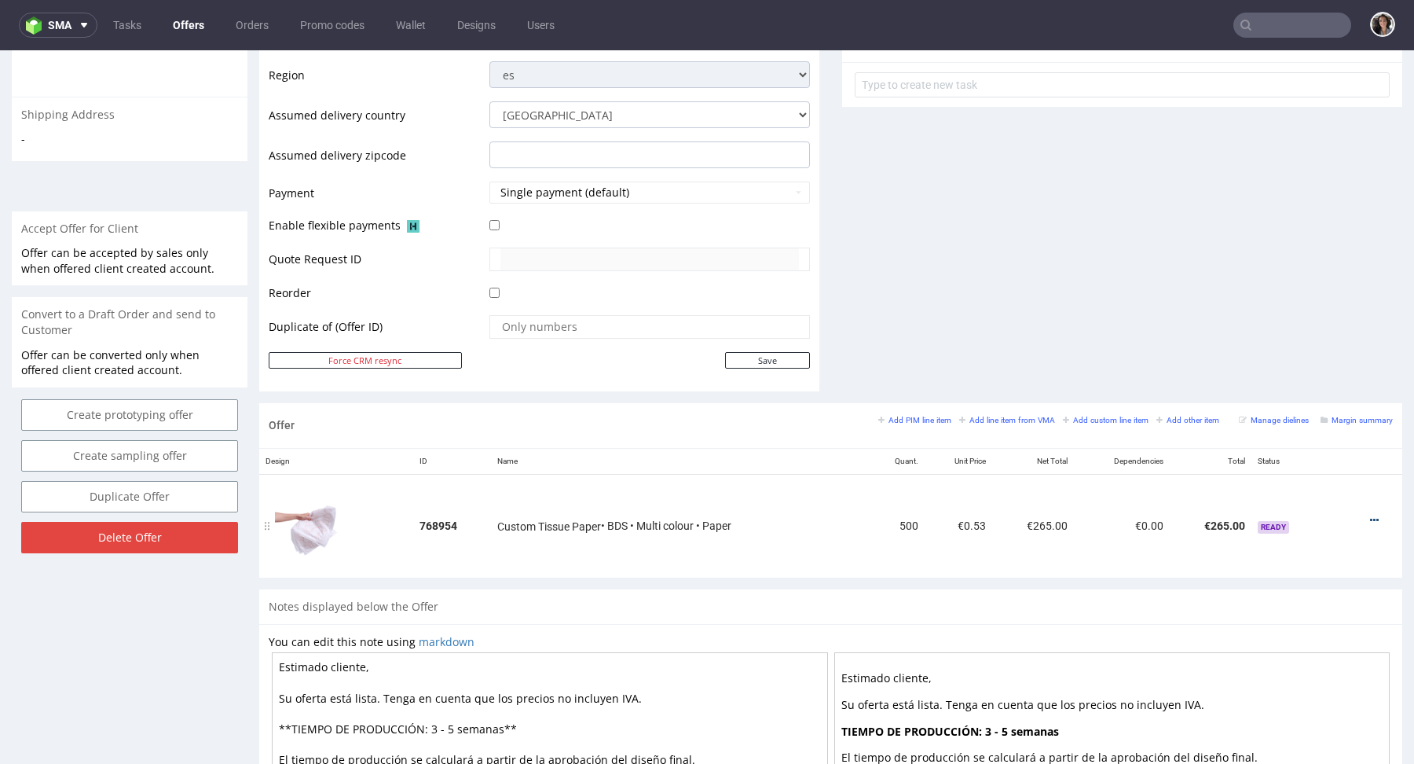
click at [1370, 515] on icon at bounding box center [1374, 520] width 9 height 11
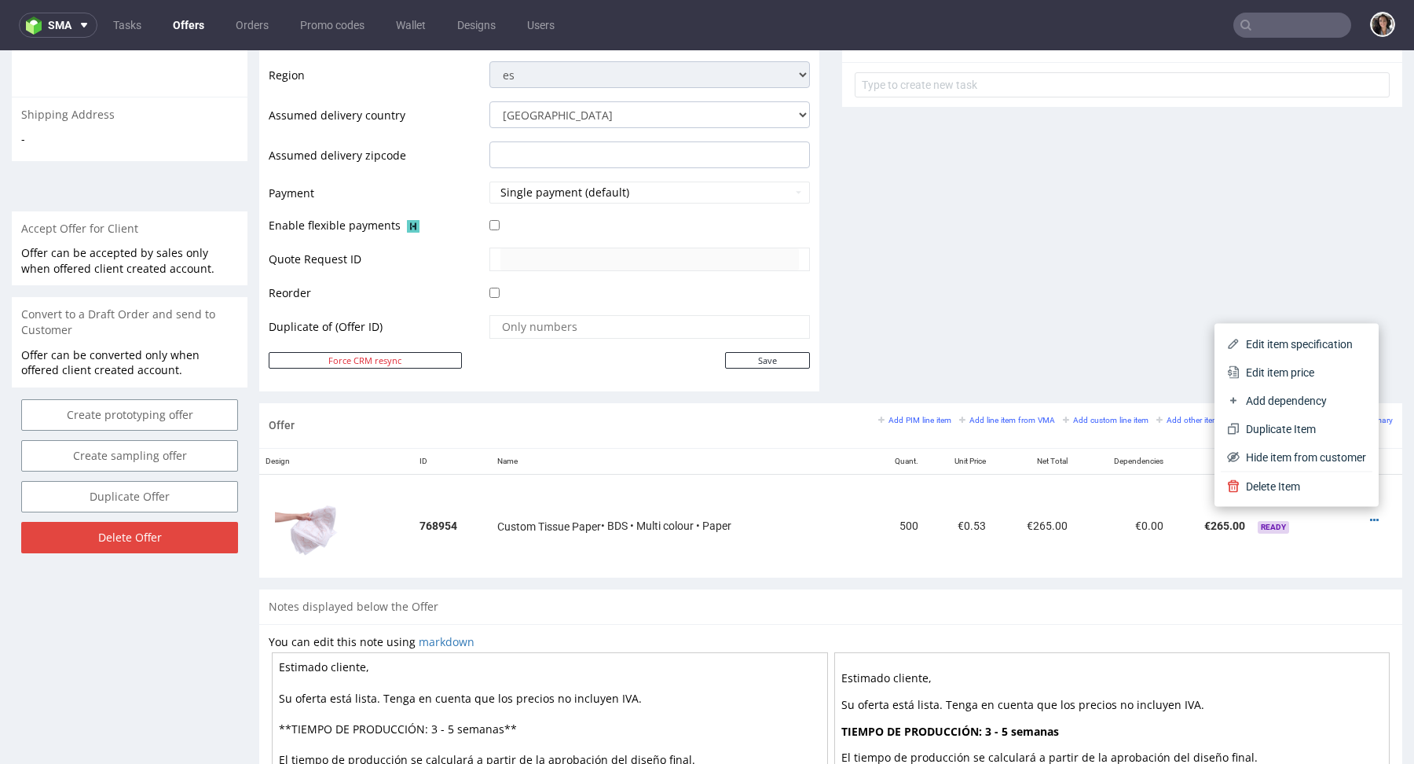
click at [1295, 328] on div "Edit item specification Edit item price Add dependency Duplicate Item Hide item…" at bounding box center [1297, 415] width 164 height 183
click at [1295, 332] on li "Edit item specification" at bounding box center [1297, 344] width 152 height 28
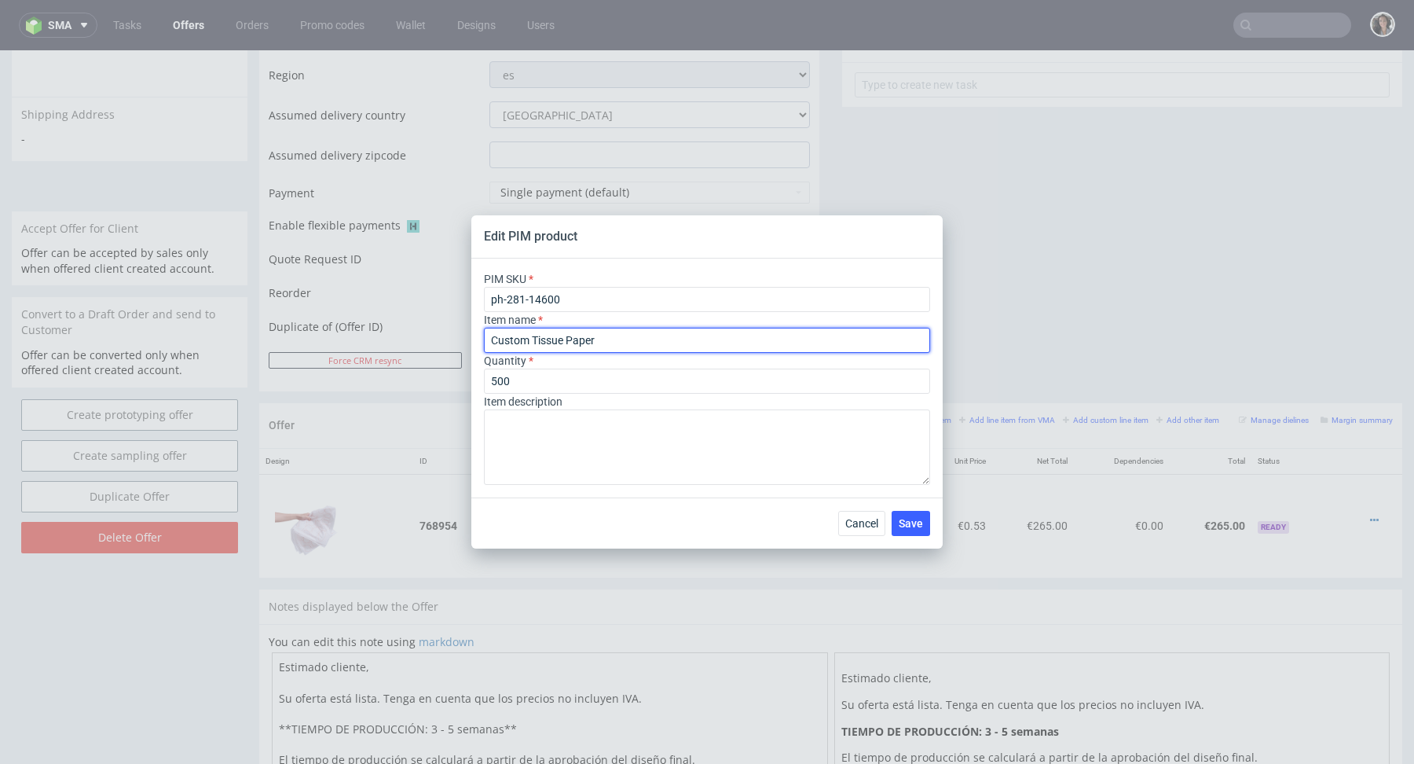
click at [577, 338] on input "Custom Tissue Paper" at bounding box center [707, 340] width 446 height 25
type input "Papel de seda - 1 color"
click at [922, 528] on span "Save" at bounding box center [911, 523] width 24 height 11
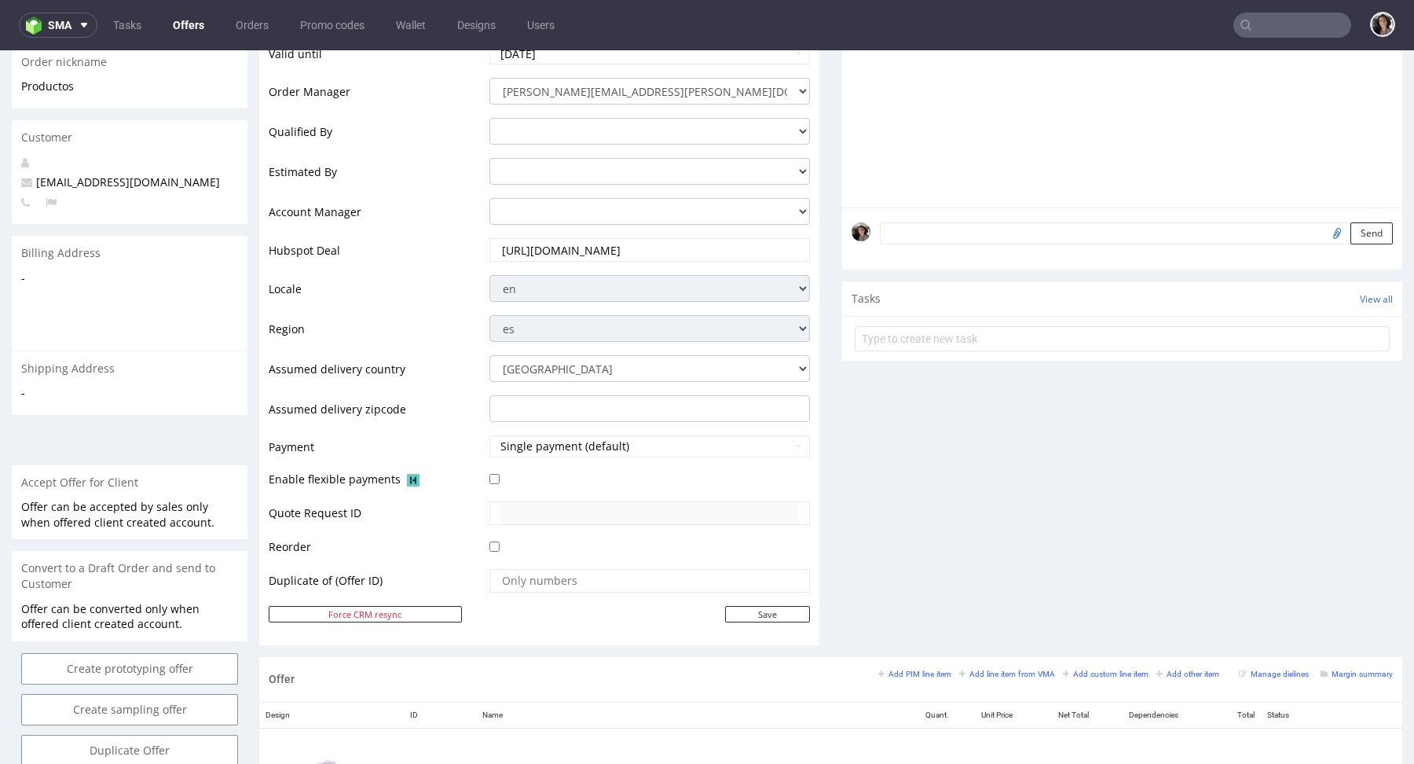
scroll to position [617, 0]
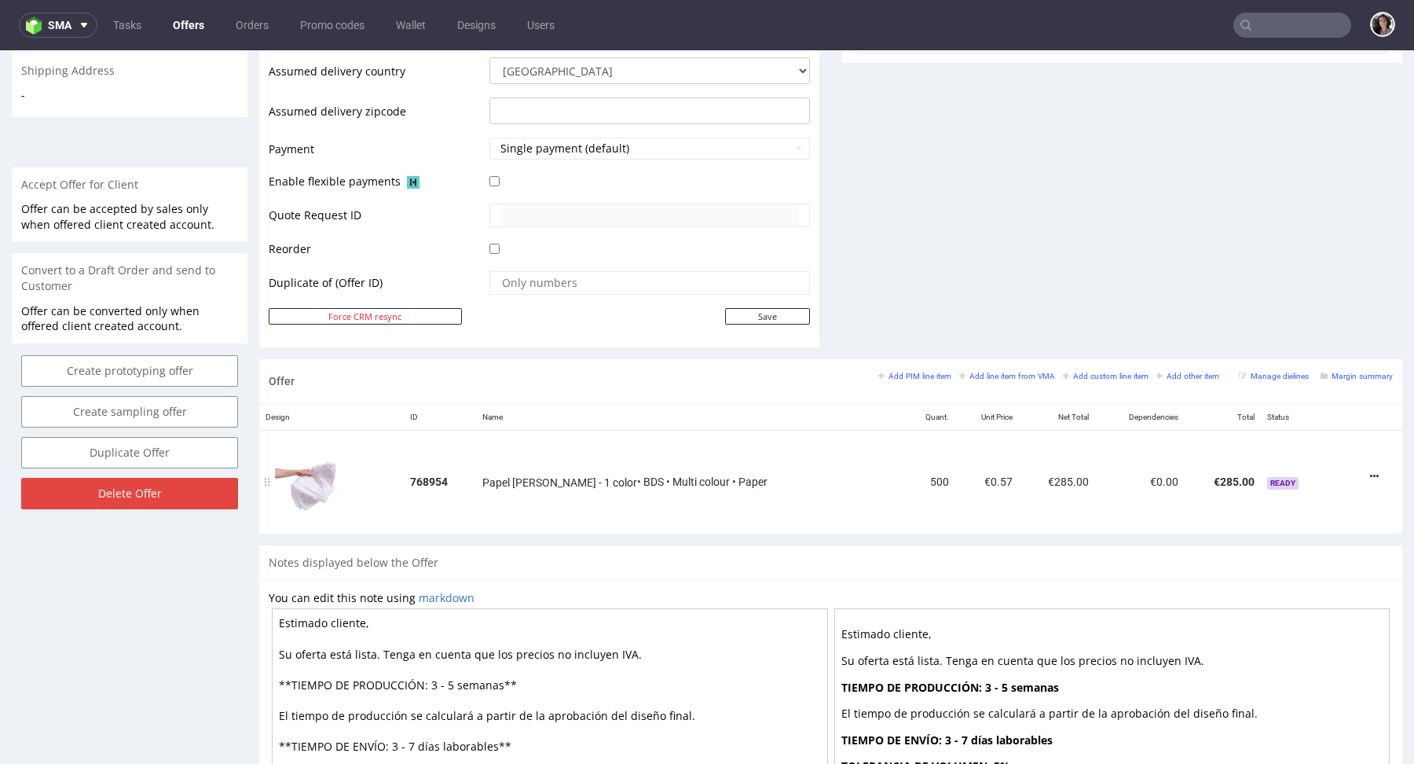
click at [1370, 471] on icon at bounding box center [1374, 476] width 9 height 11
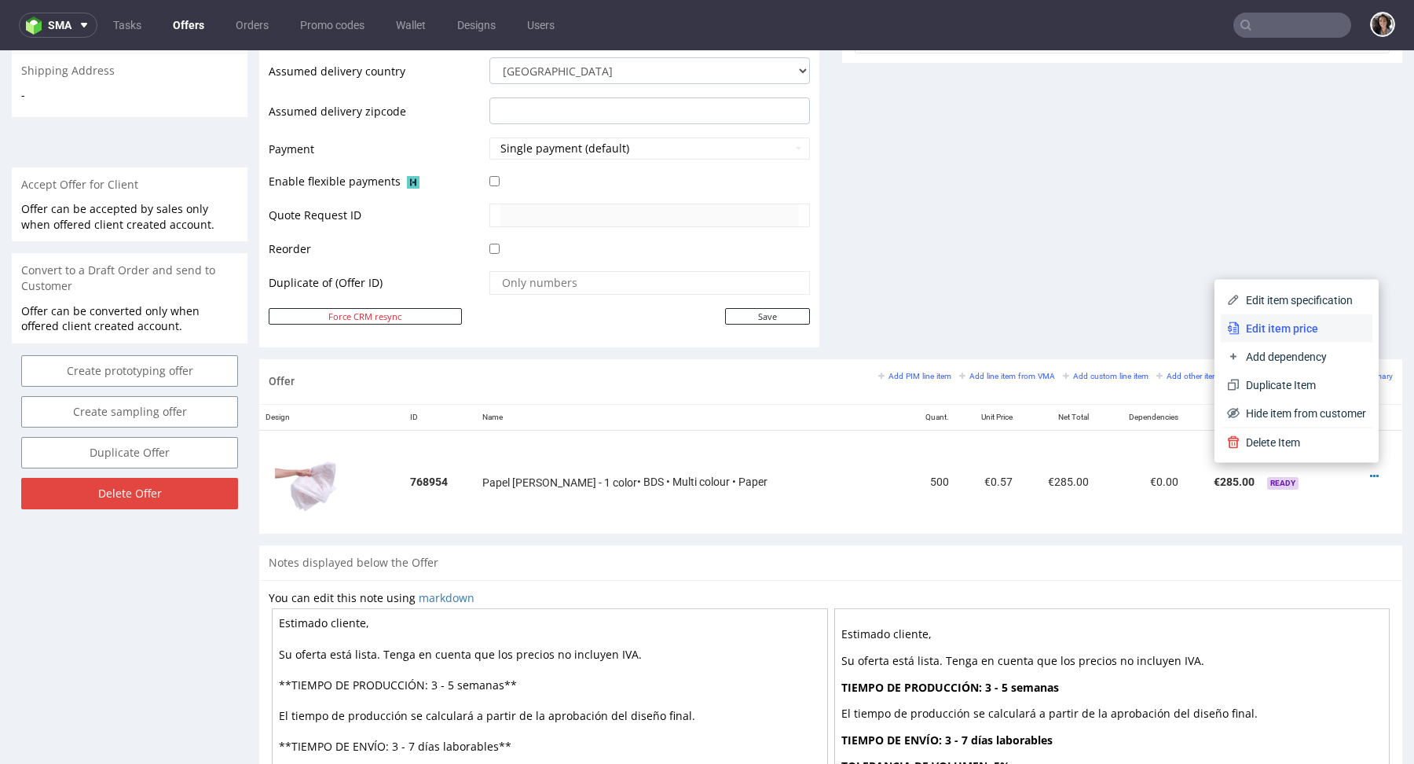
click at [1281, 336] on li "Edit item price" at bounding box center [1297, 328] width 152 height 28
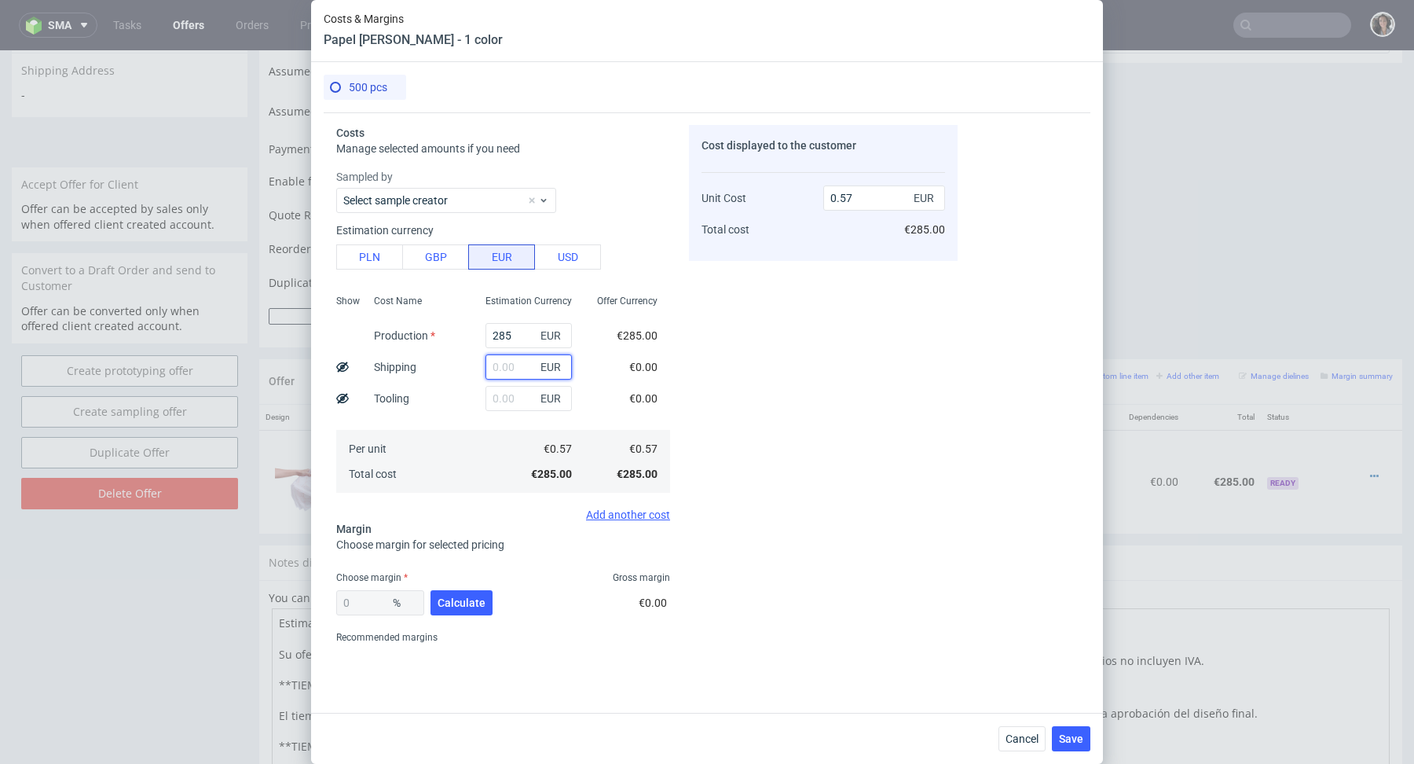
click at [502, 372] on input "text" at bounding box center [529, 366] width 86 height 25
click at [509, 334] on input "285" at bounding box center [529, 335] width 86 height 25
type input "425"
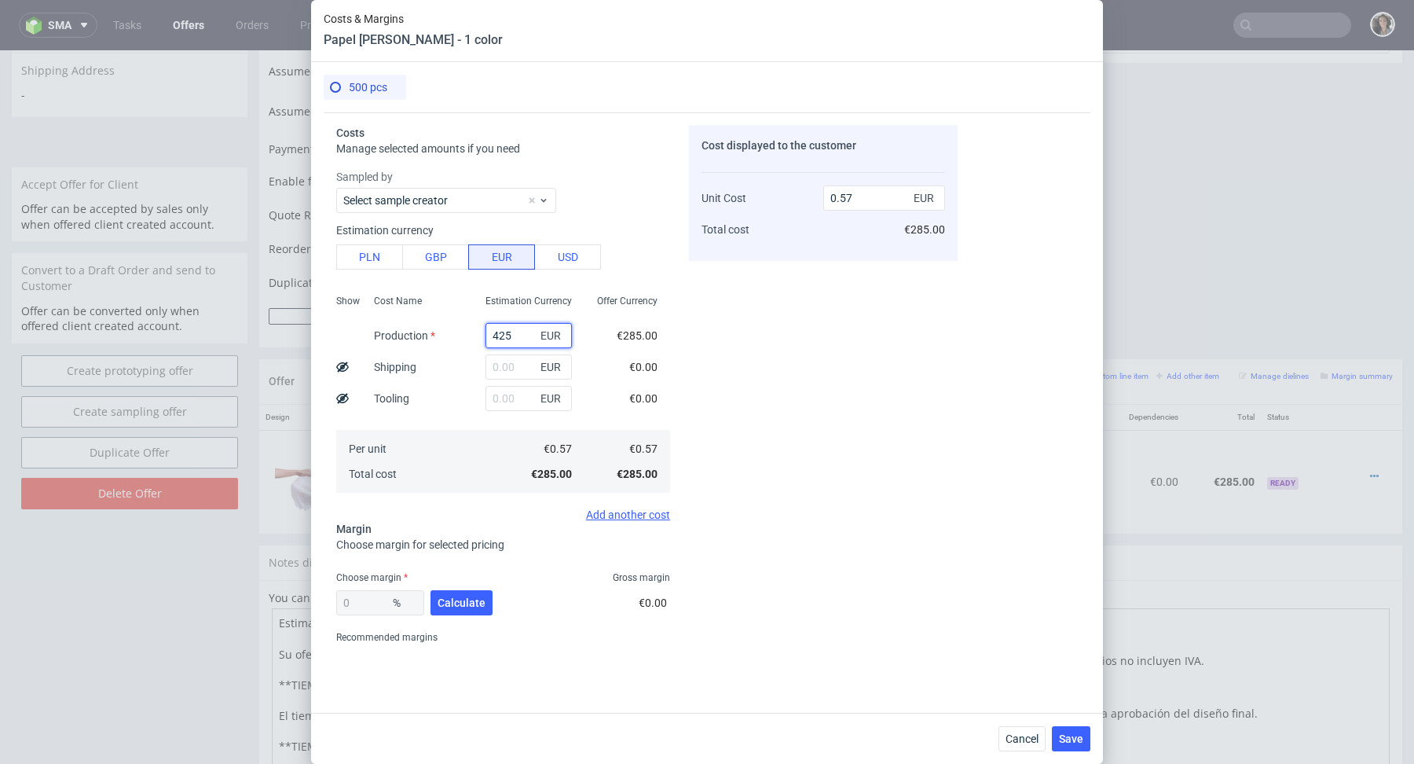
type input "0.85"
type input "425"
click at [679, 360] on div "Costs Manage selected amounts if you need Sampled by Select sample creator Esti…" at bounding box center [641, 380] width 634 height 537
click at [516, 368] on input "text" at bounding box center [529, 366] width 86 height 25
click at [354, 248] on button "PLN" at bounding box center [369, 256] width 67 height 25
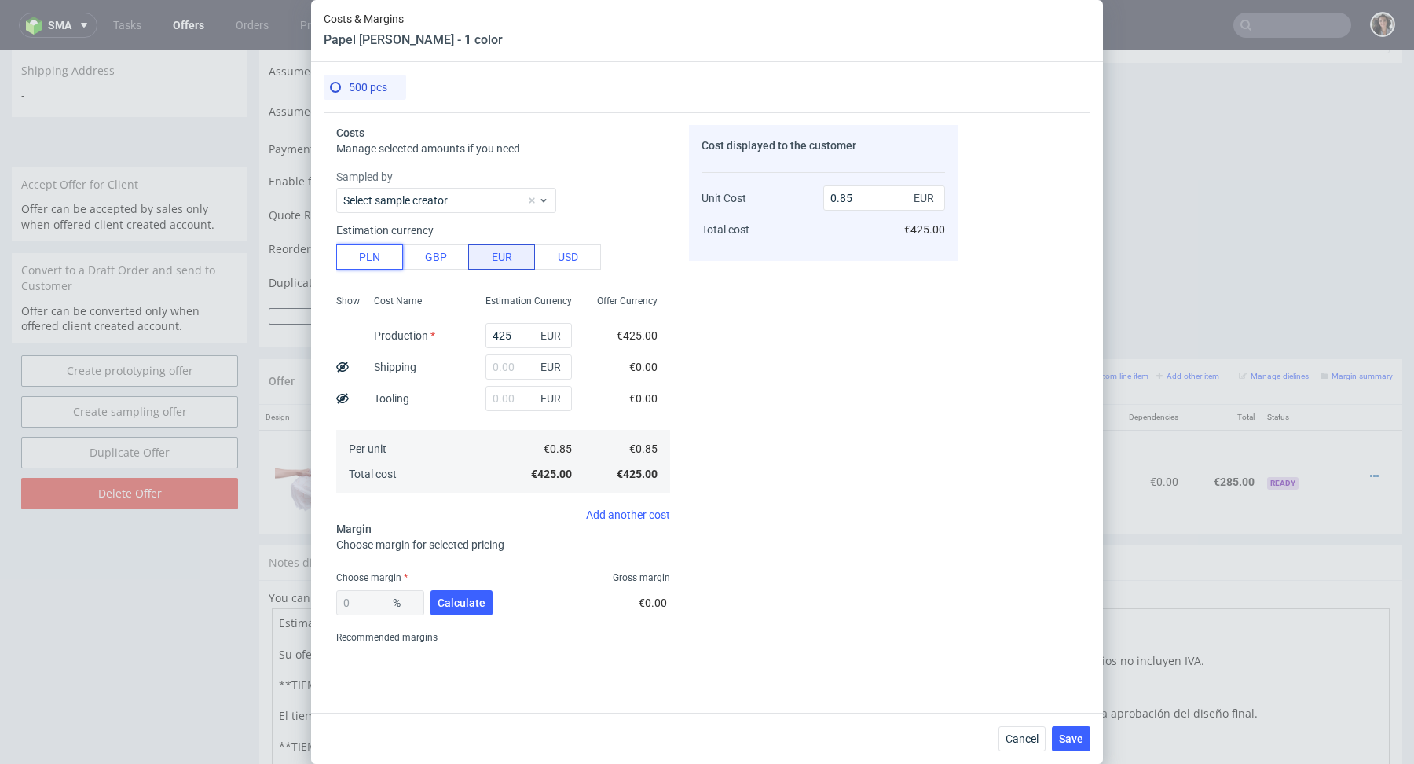
type input "0.2"
click at [859, 197] on input "0.2" at bounding box center [884, 197] width 122 height 25
click at [522, 365] on input "text" at bounding box center [529, 366] width 86 height 25
type input "70"
type input "0.23"
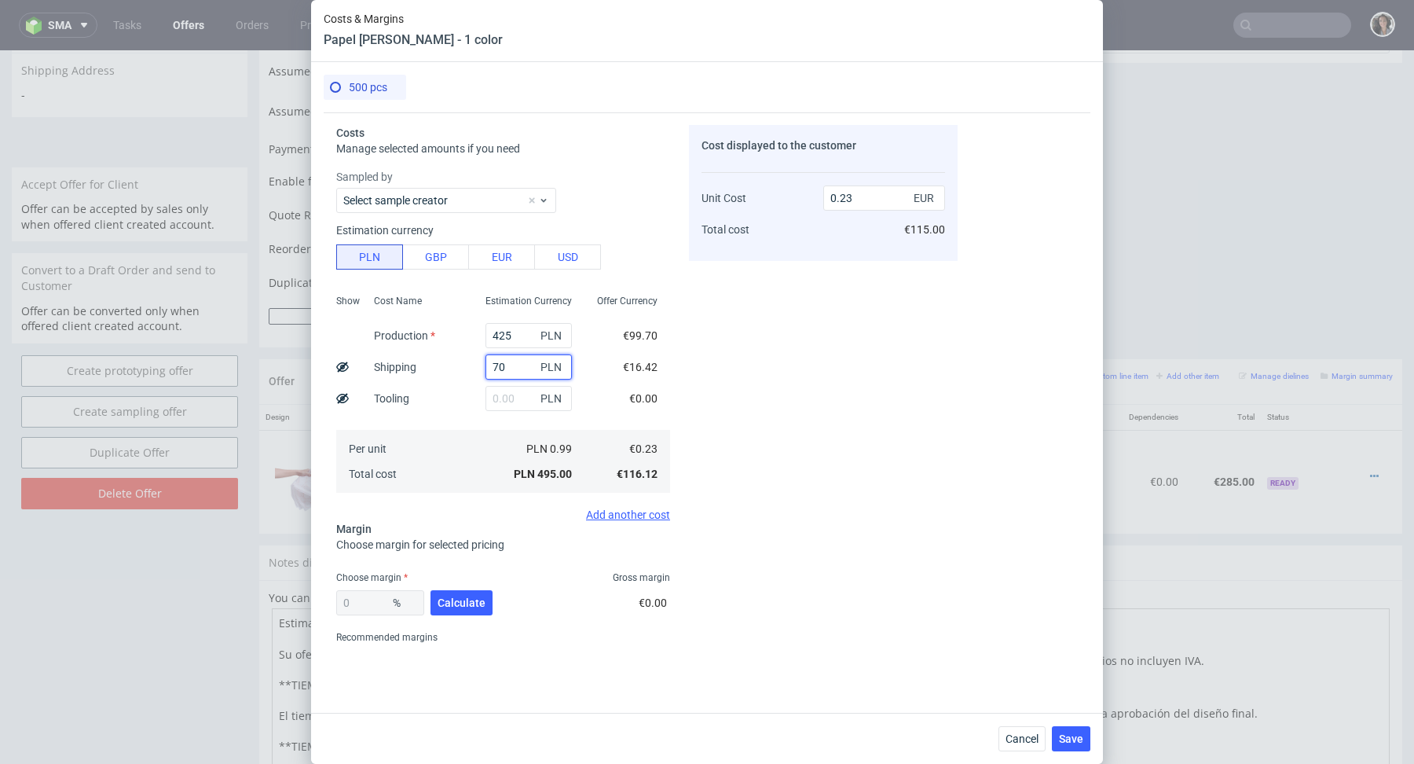
type input "70"
click at [422, 479] on div "Per unit Total cost" at bounding box center [417, 461] width 112 height 63
click at [472, 610] on button "Calculate" at bounding box center [462, 602] width 62 height 25
type input "53.69"
click at [885, 205] on input "0.5" at bounding box center [884, 197] width 122 height 25
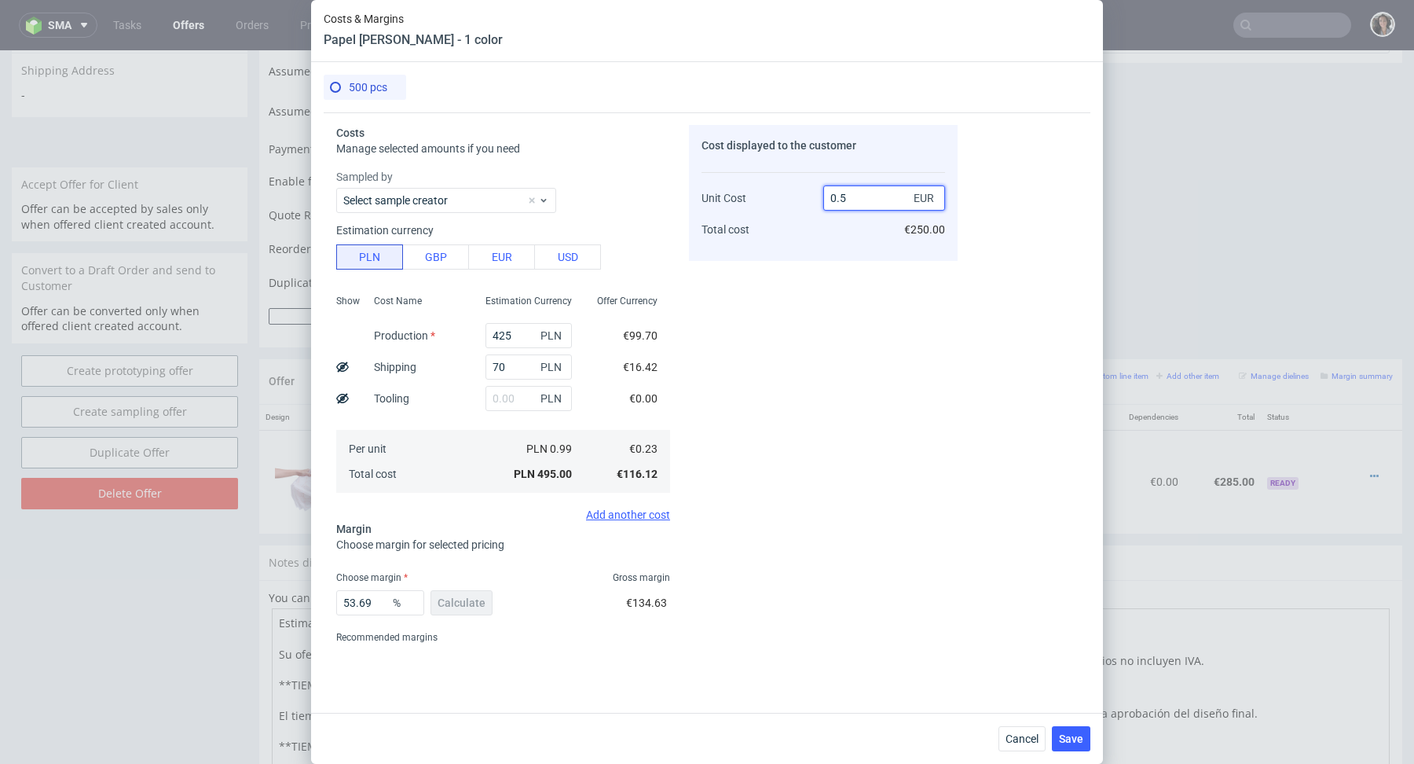
type input "0.52"
type input "55.769230769230774"
type input "0.52"
click at [882, 330] on div "Cost displayed to the customer Unit Cost Total cost 0.52 EUR €260.00" at bounding box center [823, 387] width 269 height 525
click at [1069, 741] on span "Save" at bounding box center [1071, 738] width 24 height 11
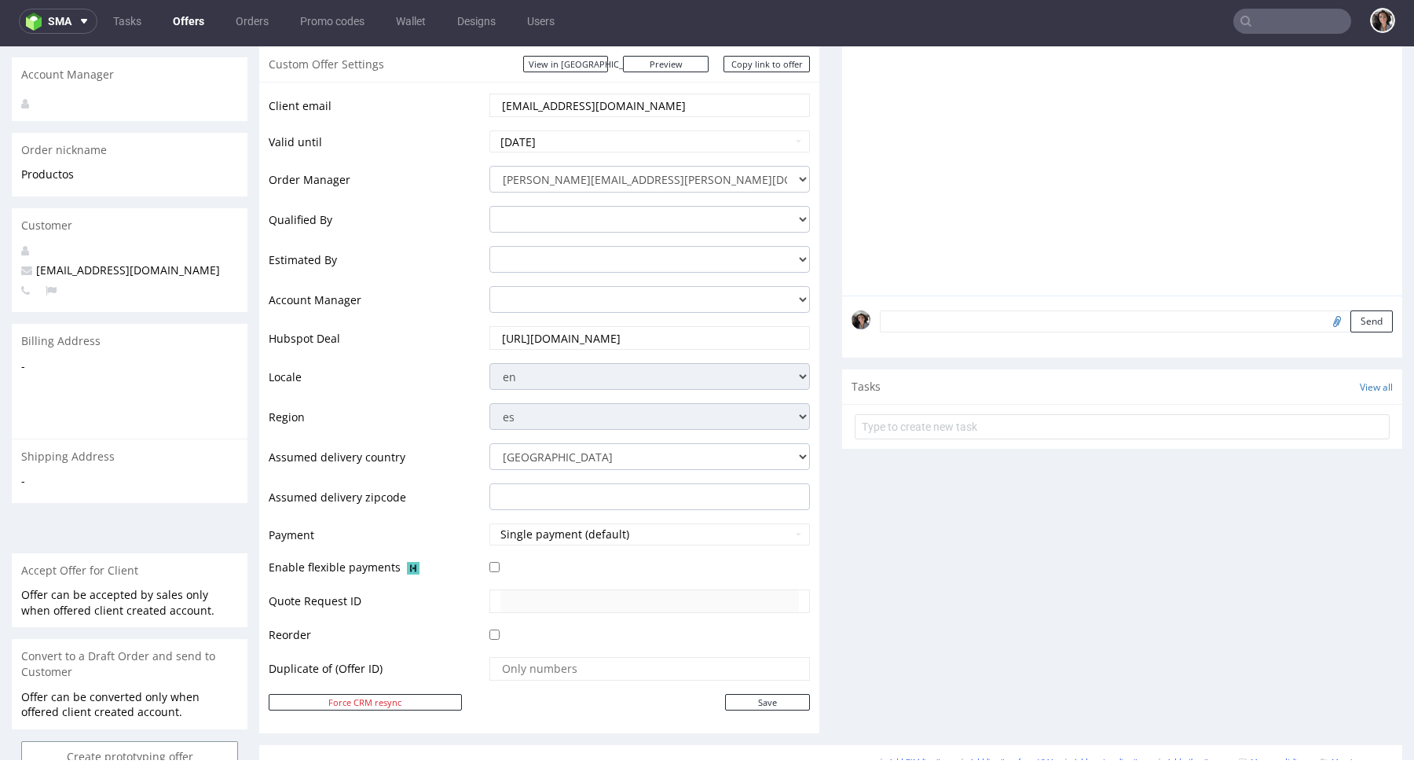
scroll to position [647, 0]
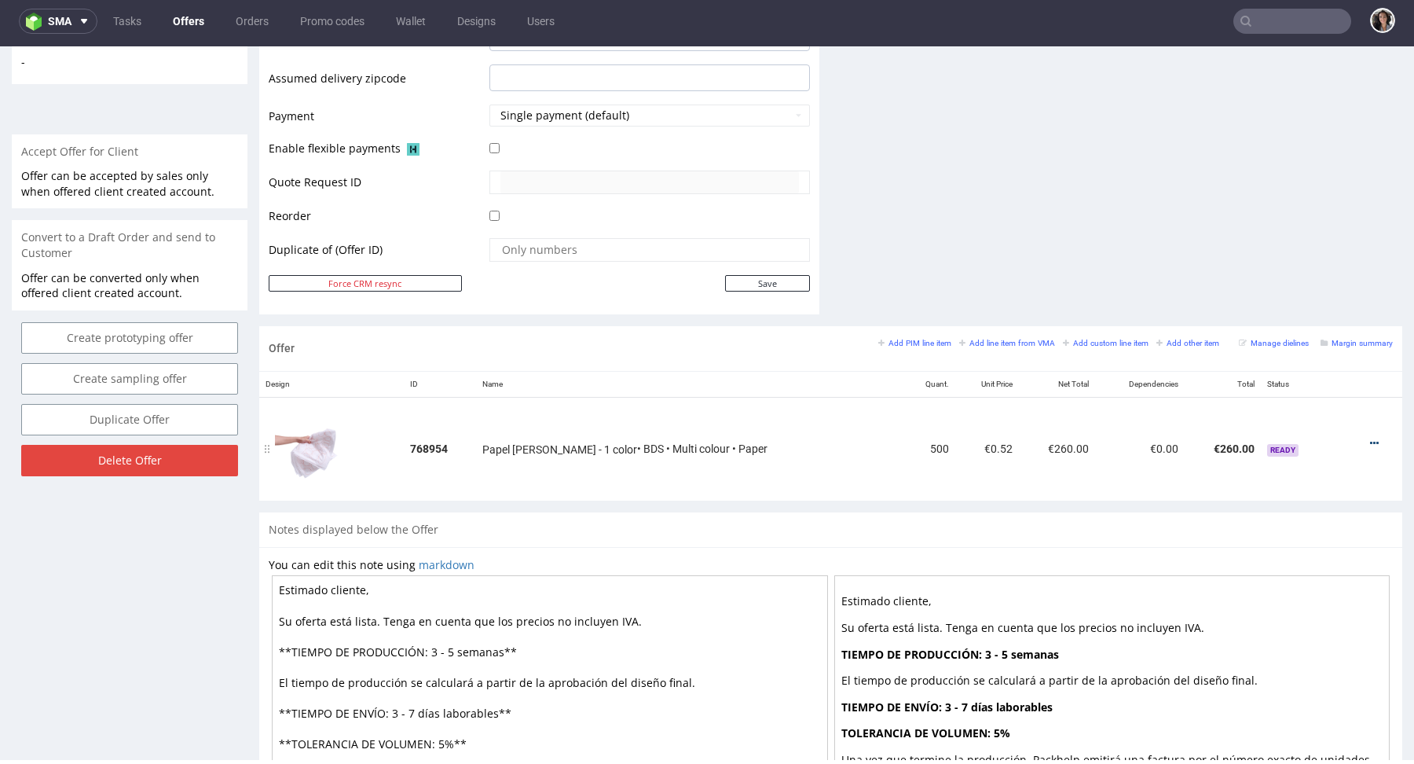
click at [1370, 440] on icon at bounding box center [1374, 443] width 9 height 11
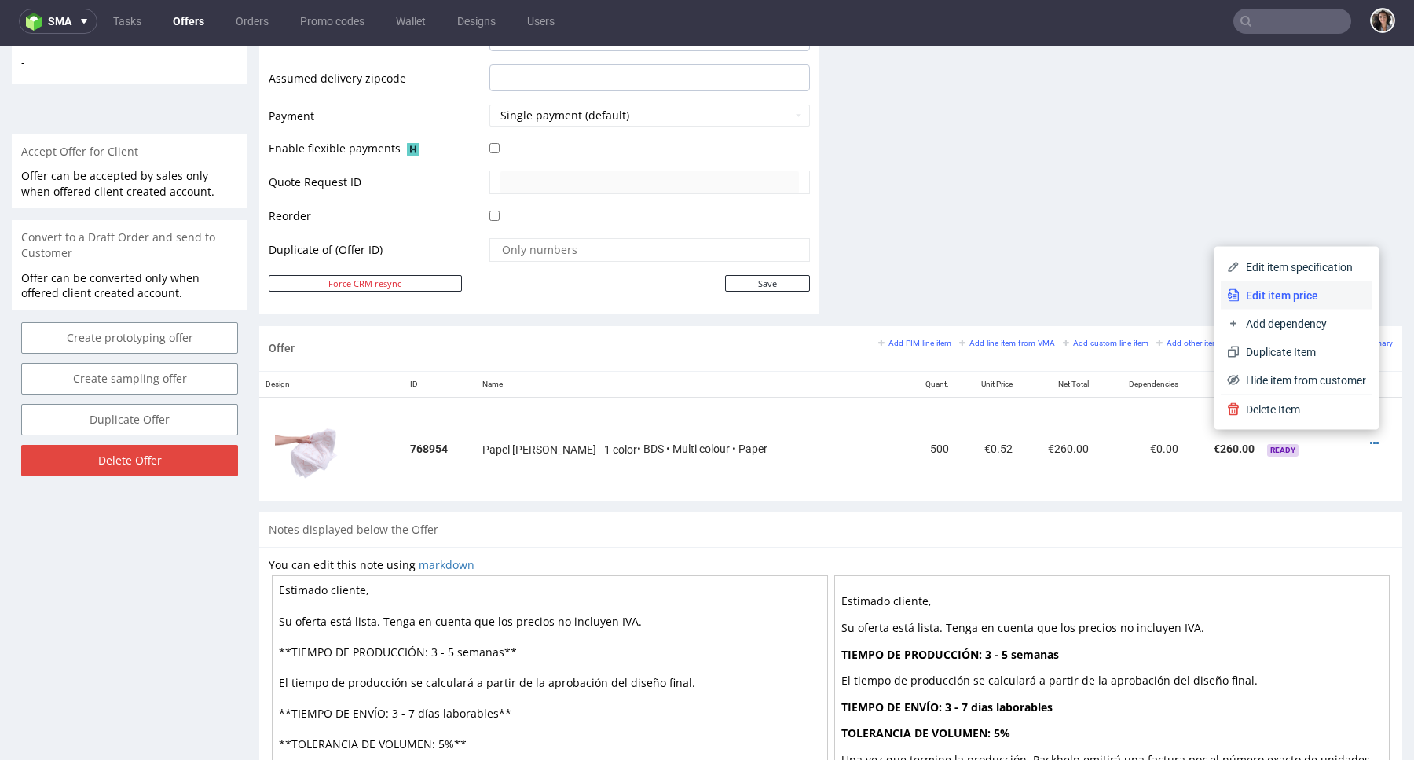
click at [1287, 299] on span "Edit item price" at bounding box center [1303, 296] width 126 height 16
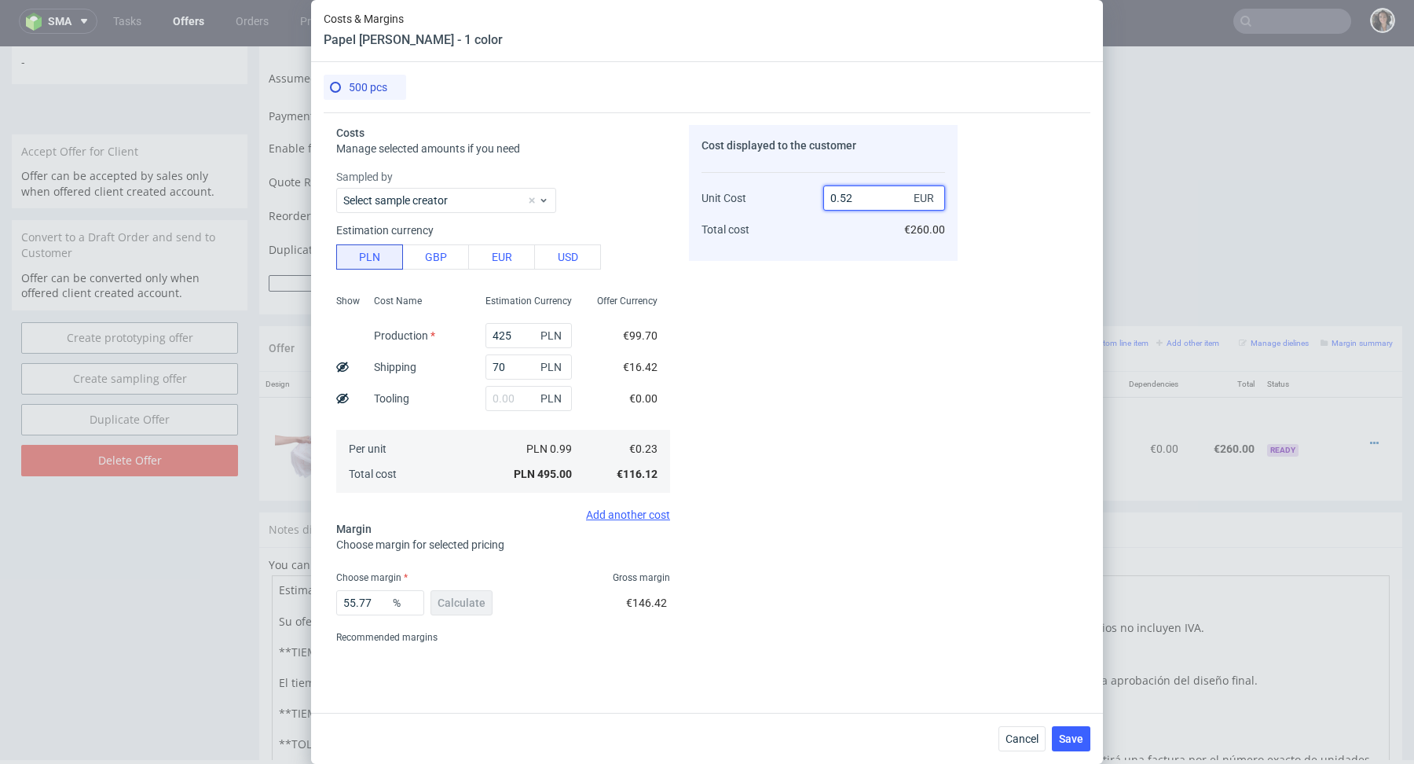
click at [877, 196] on input "0.52" at bounding box center [884, 197] width 122 height 25
type input "0.53"
type input "56.60377358490566"
type input "0.53"
click at [822, 289] on div "Cost displayed to the customer Unit Cost Total cost 0.53 EUR €265.00" at bounding box center [823, 387] width 269 height 525
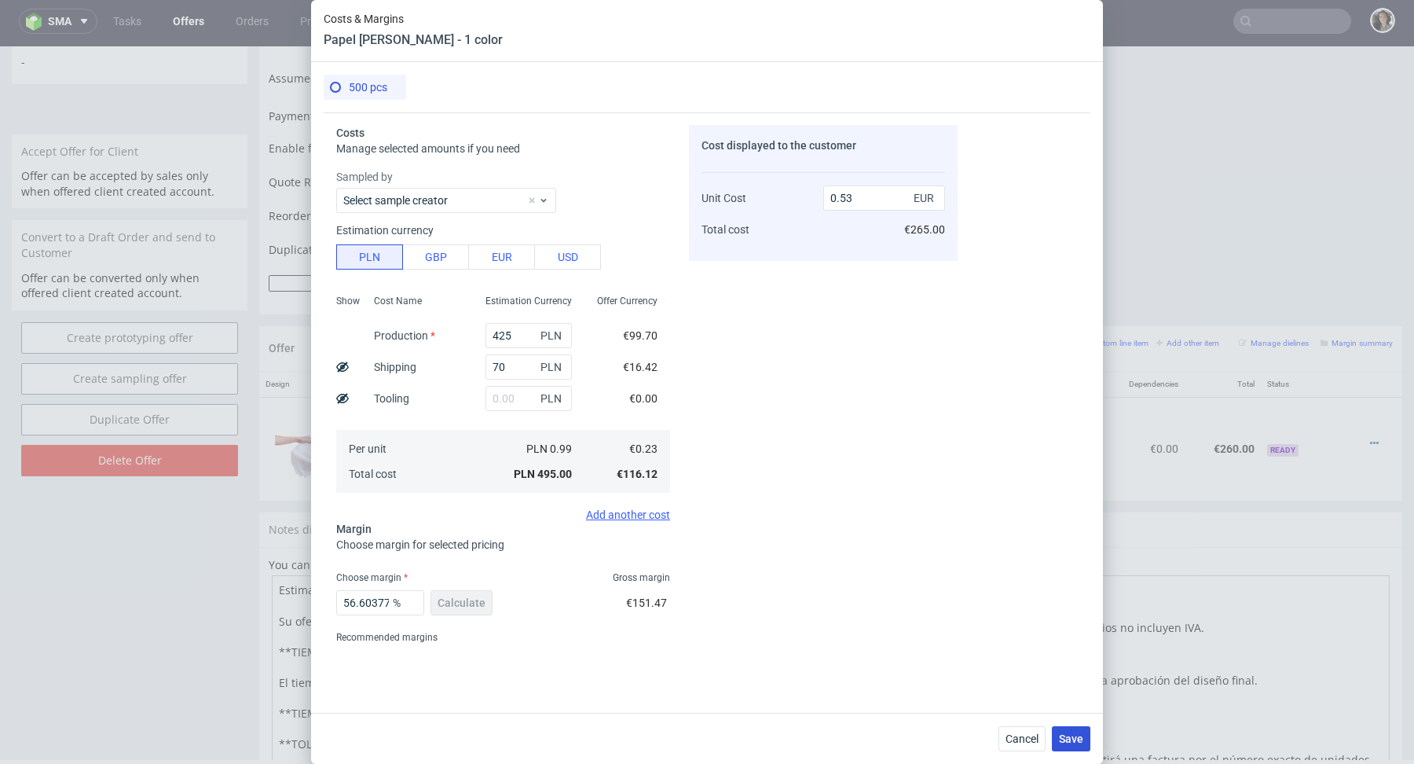
click at [1079, 742] on span "Save" at bounding box center [1071, 738] width 24 height 11
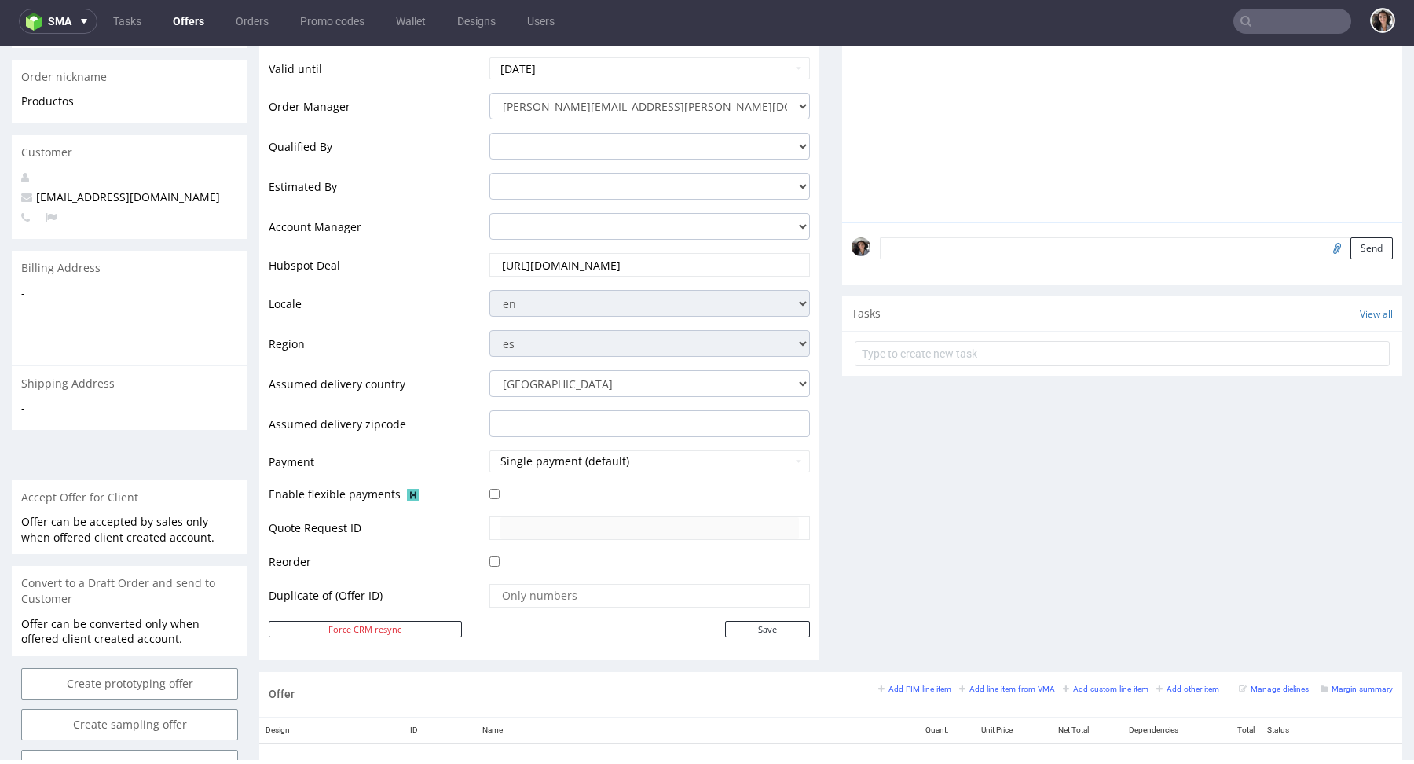
scroll to position [756, 0]
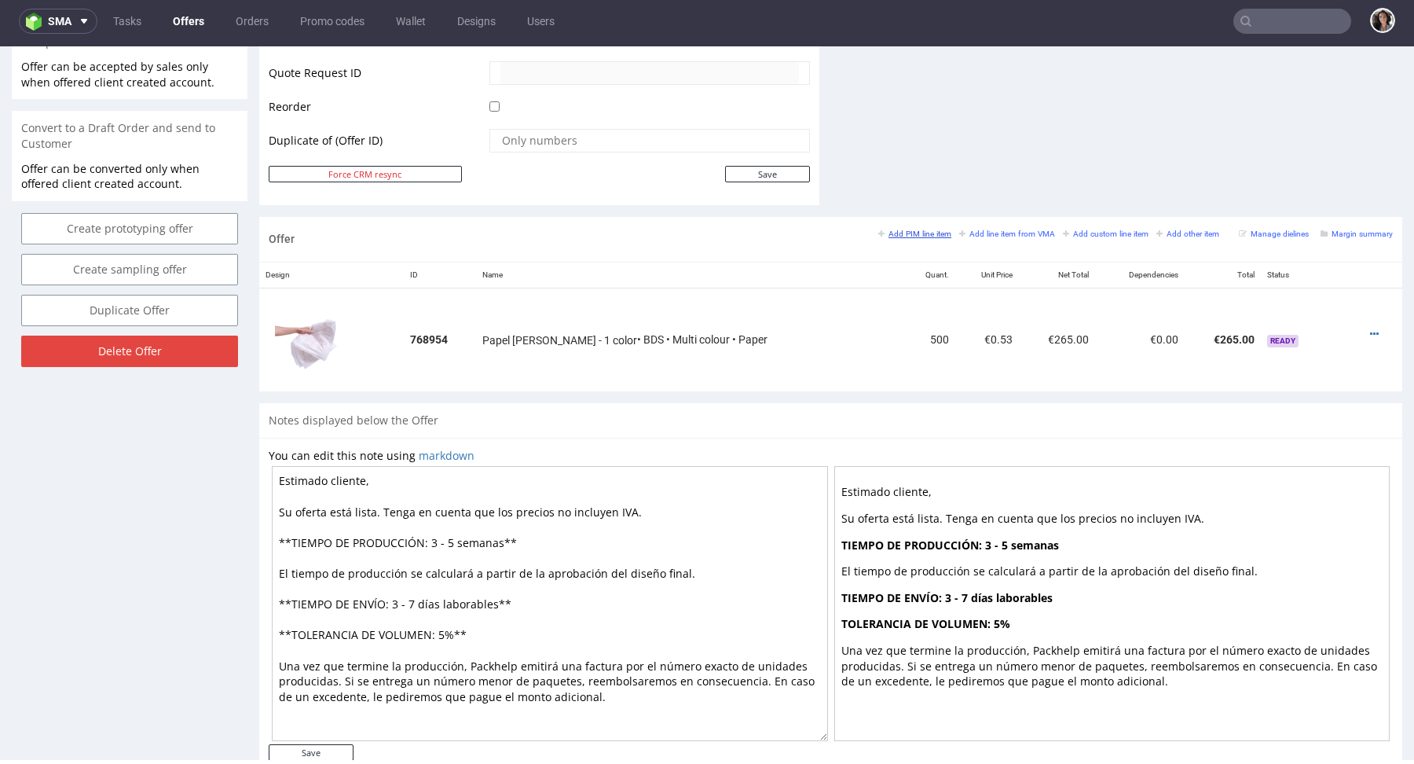
click at [912, 229] on small "Add PIM line item" at bounding box center [914, 233] width 73 height 9
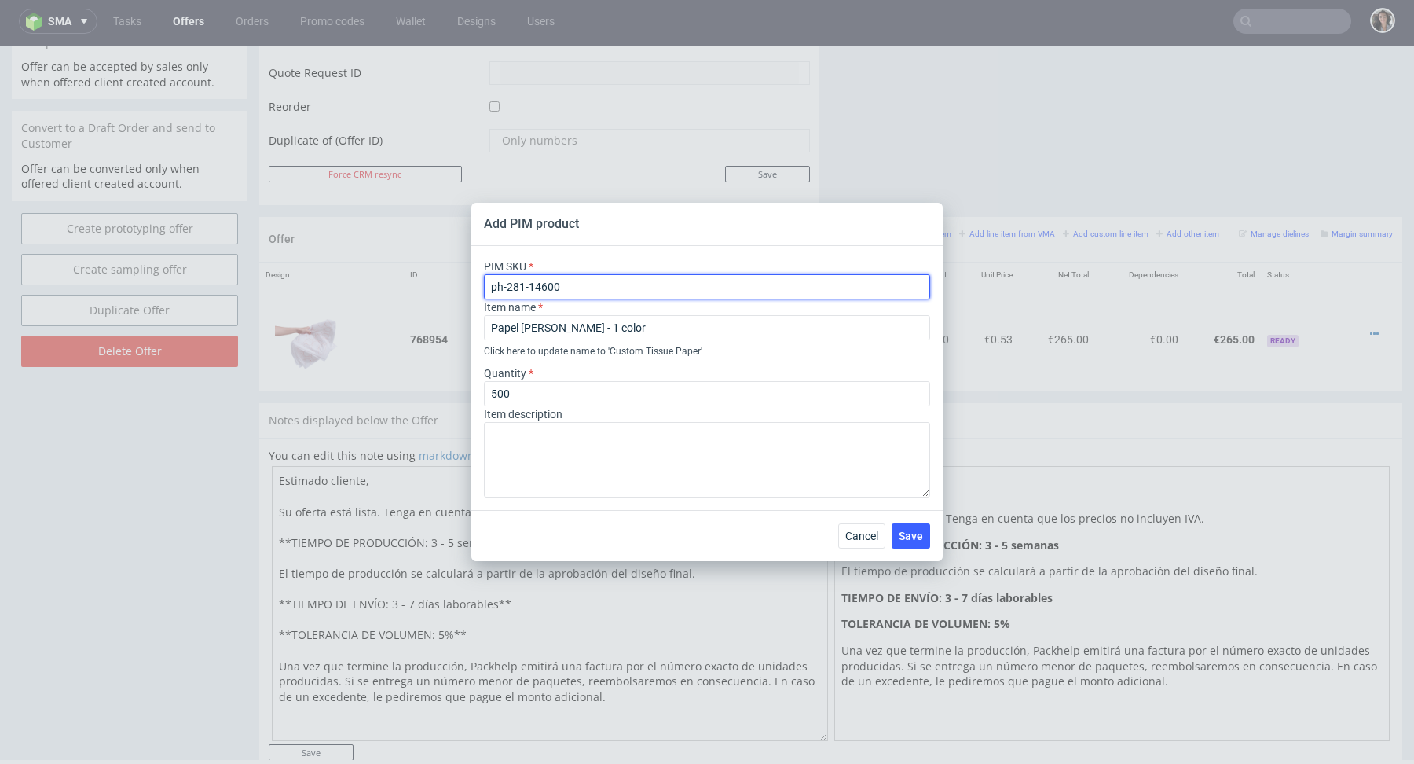
click at [558, 294] on input "ph-281-14600" at bounding box center [707, 286] width 446 height 25
click at [856, 535] on span "Cancel" at bounding box center [861, 535] width 33 height 11
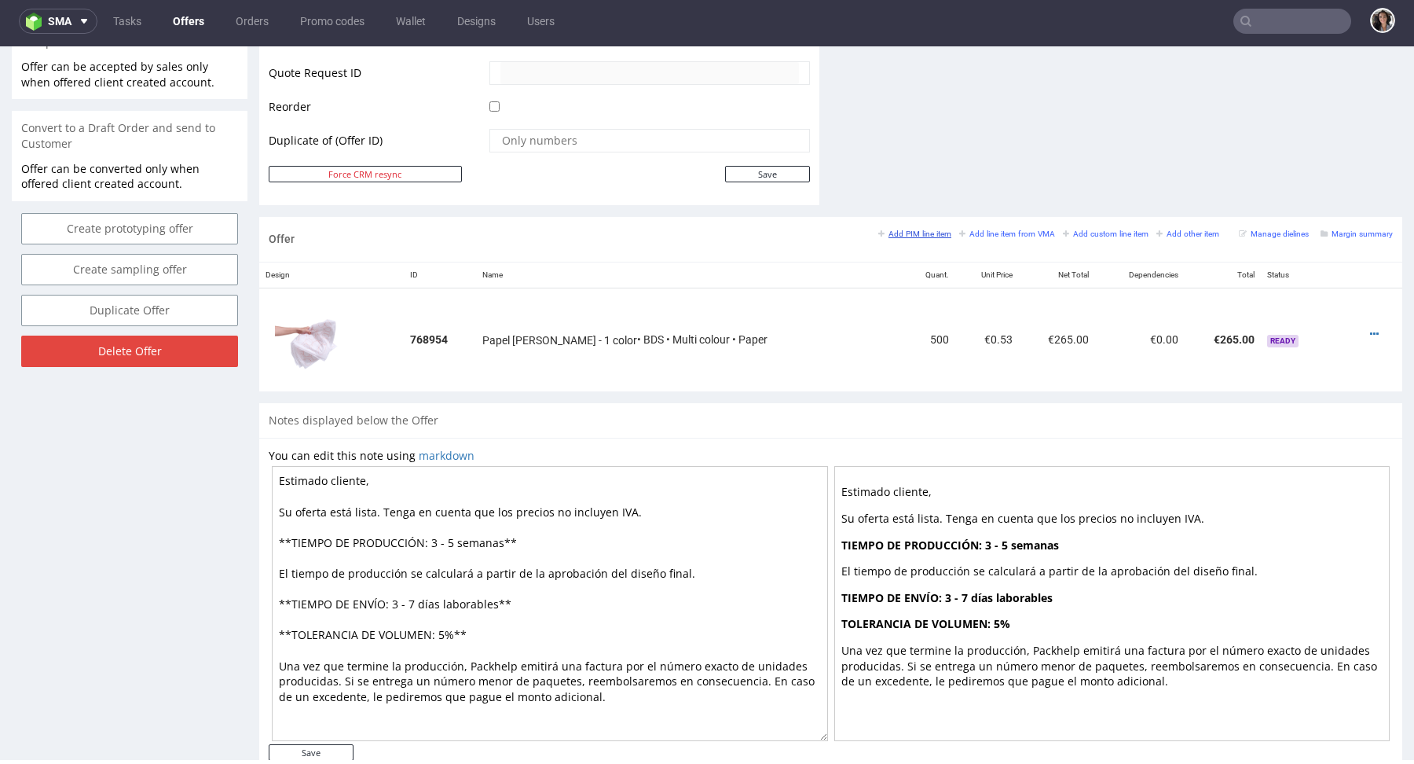
click at [913, 232] on small "Add PIM line item" at bounding box center [914, 233] width 73 height 9
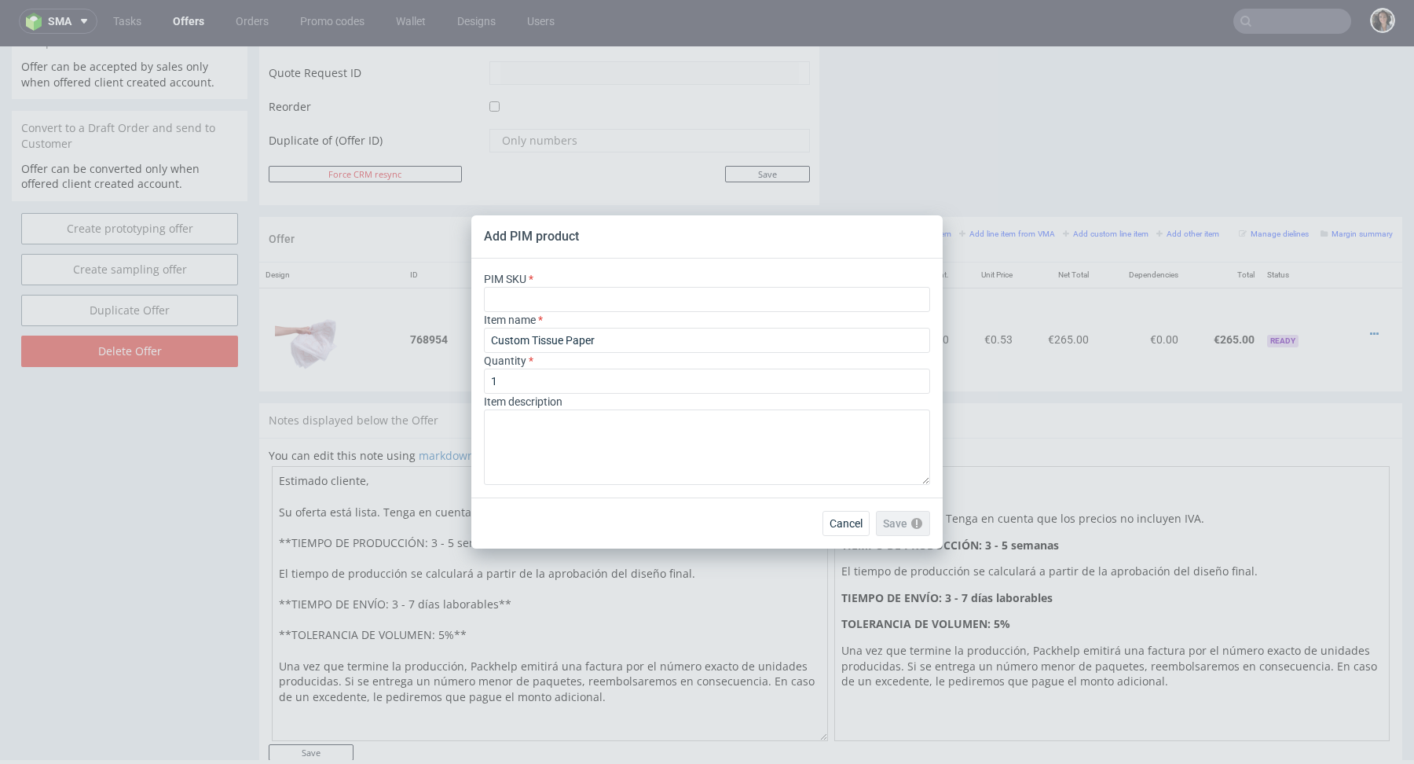
click at [568, 285] on div "PIM SKU" at bounding box center [707, 291] width 446 height 41
click at [566, 297] on input "text" at bounding box center [707, 299] width 446 height 25
paste input "poly-mailer--poly-mailer--43--foil-black--mono-pantone-two-sides--none"
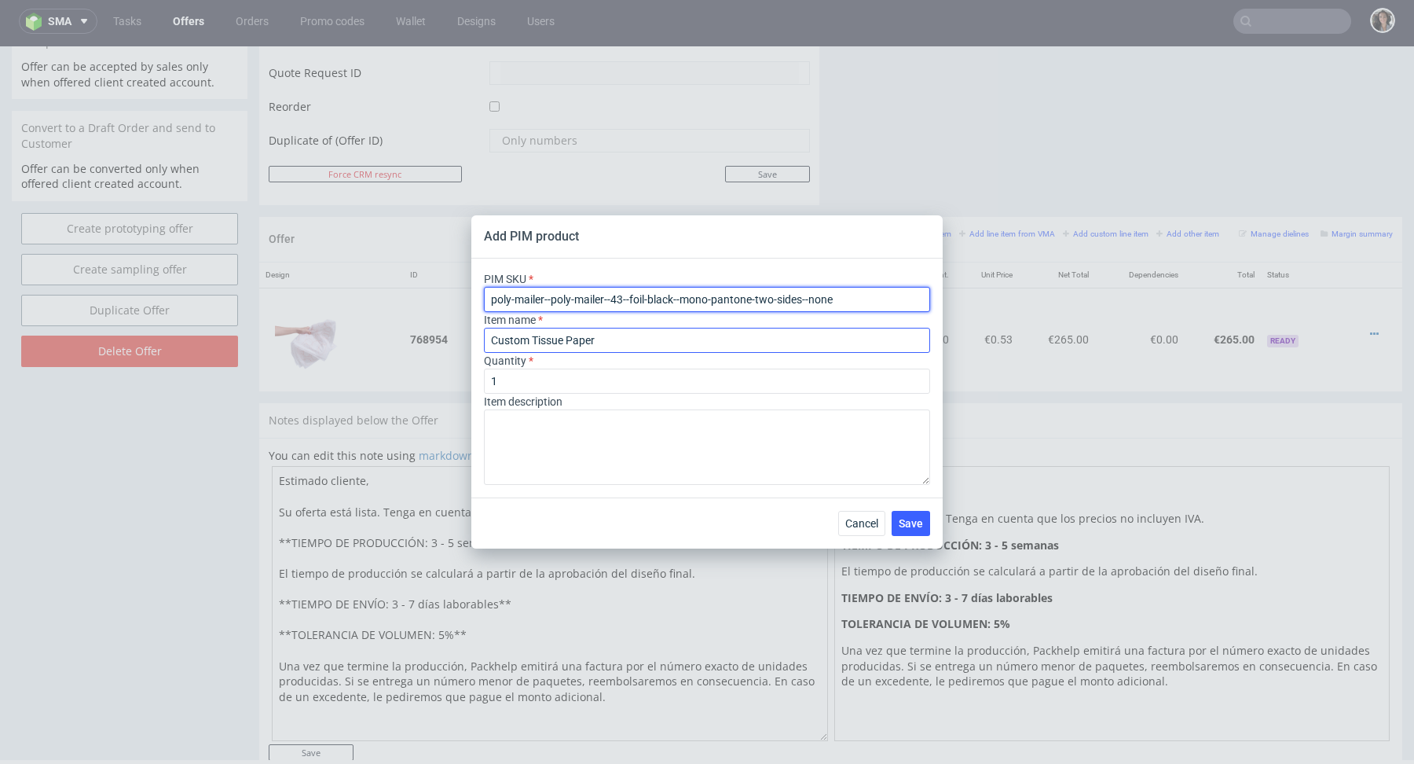
type input "poly-mailer--poly-mailer--43--foil-black--mono-pantone-two-sides--none"
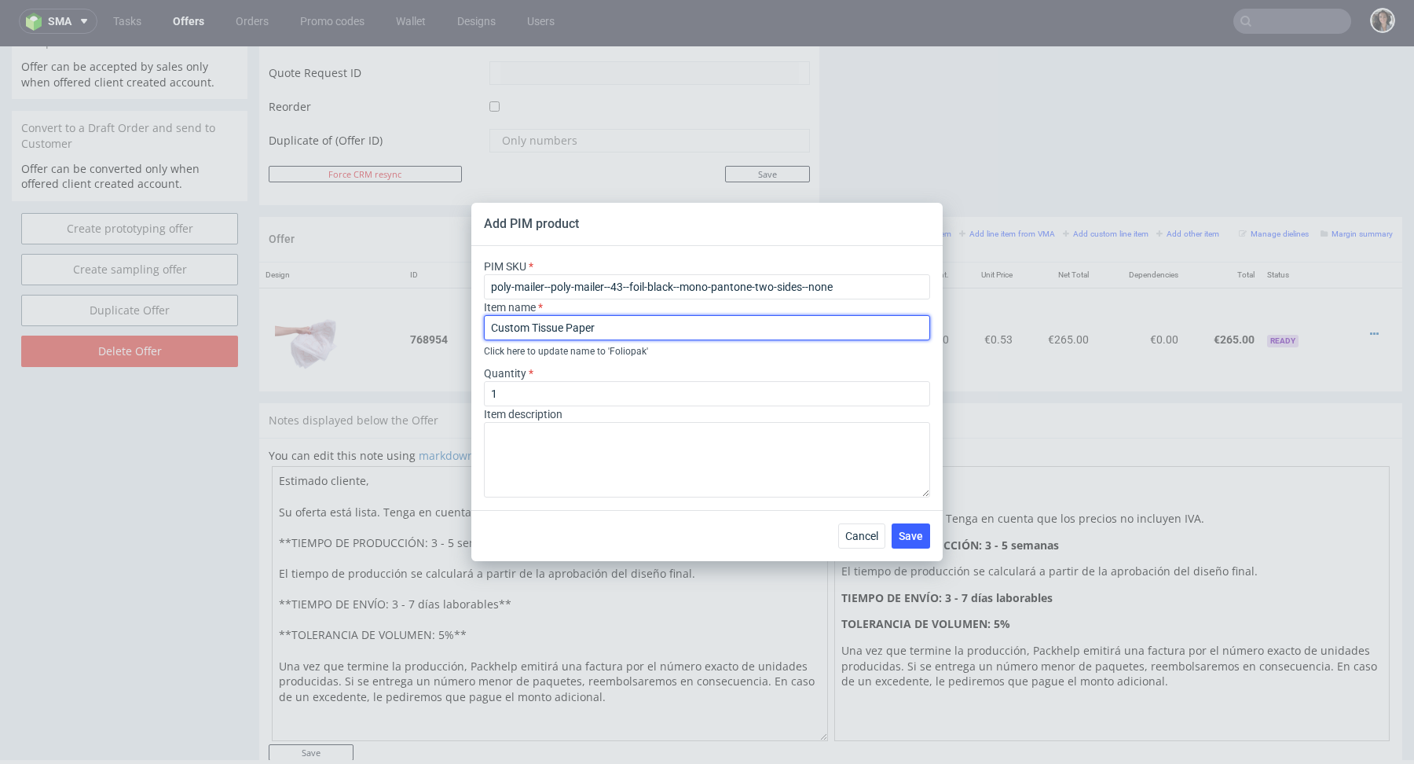
click at [541, 332] on input "Custom Tissue Paper" at bounding box center [707, 327] width 446 height 25
type input "Y80"
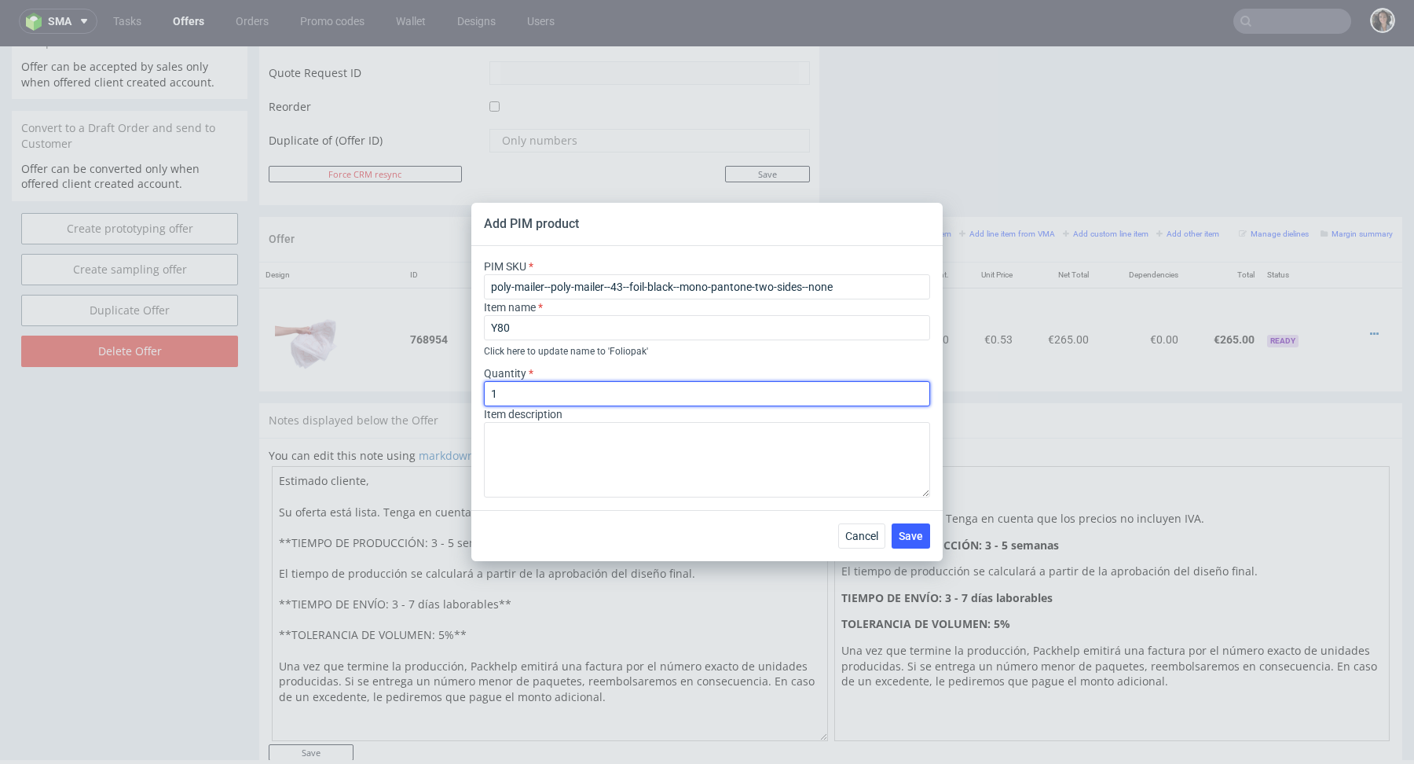
click at [560, 397] on input "1" at bounding box center [707, 393] width 446 height 25
type input "500"
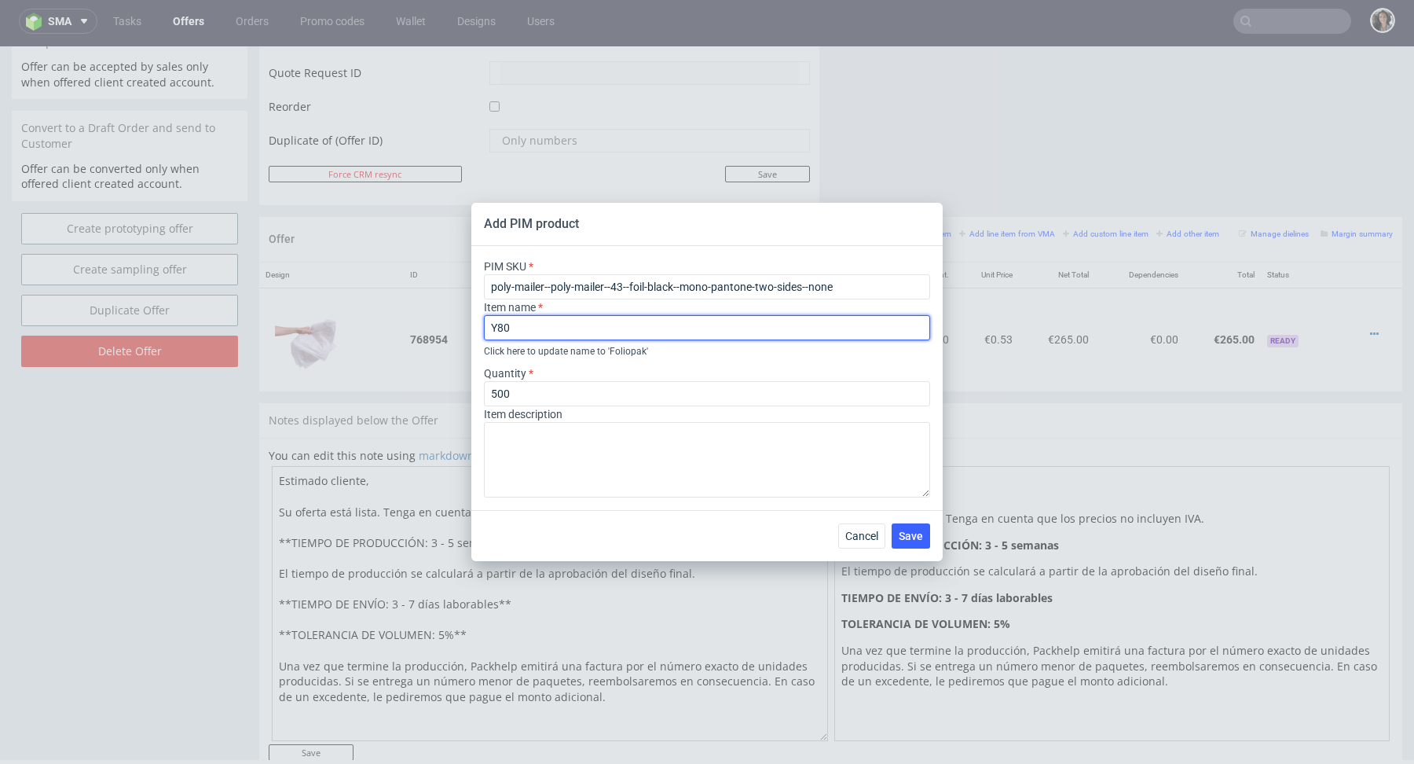
click at [584, 327] on input "Y80" at bounding box center [707, 327] width 446 height 25
paste input "(35 x 45 cm)"
type input "Y80 (35 x 45 cm) Negro - impresion blanca"
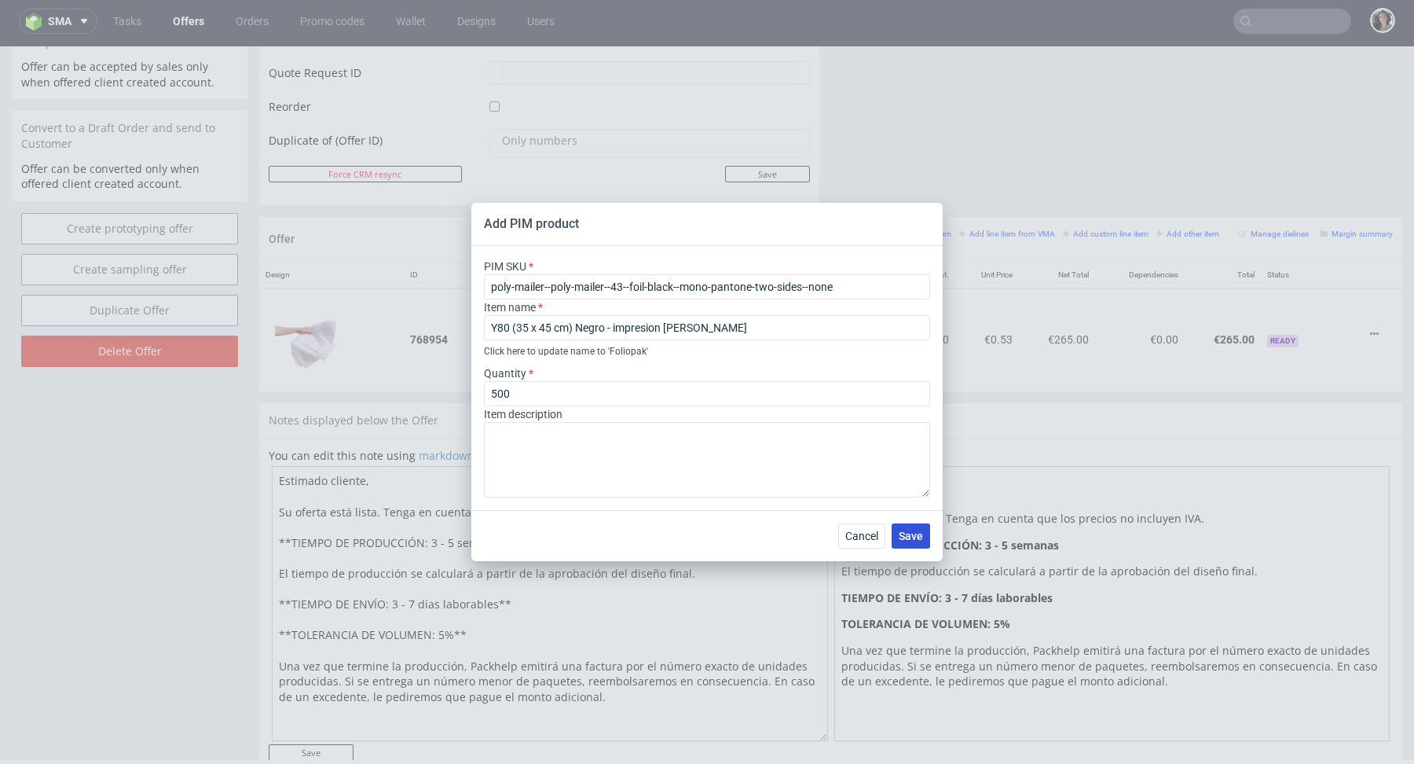
click at [920, 530] on span "Save" at bounding box center [911, 535] width 24 height 11
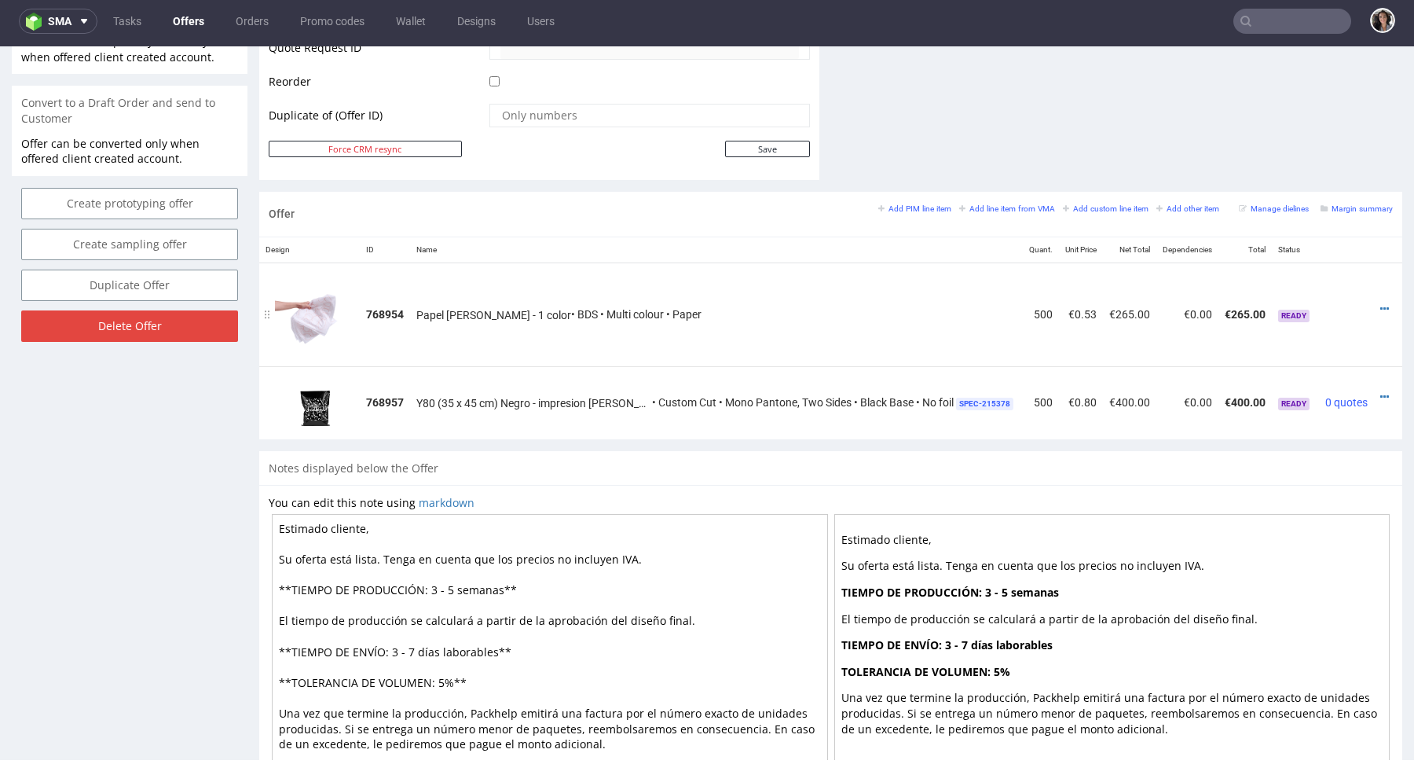
scroll to position [0, 3]
click at [1371, 401] on td at bounding box center [1390, 402] width 38 height 72
click at [1377, 391] on icon at bounding box center [1381, 396] width 9 height 11
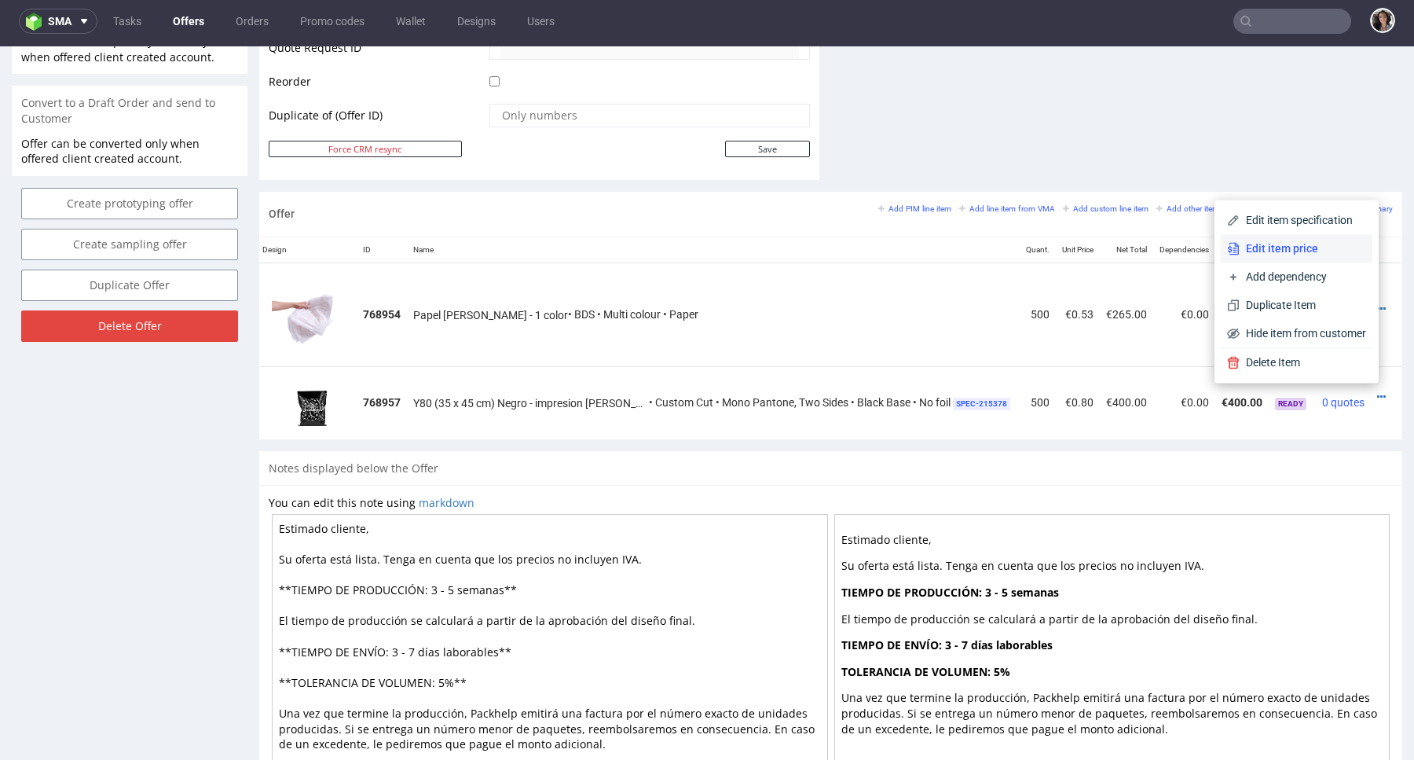
click at [1255, 246] on span "Edit item price" at bounding box center [1303, 248] width 126 height 16
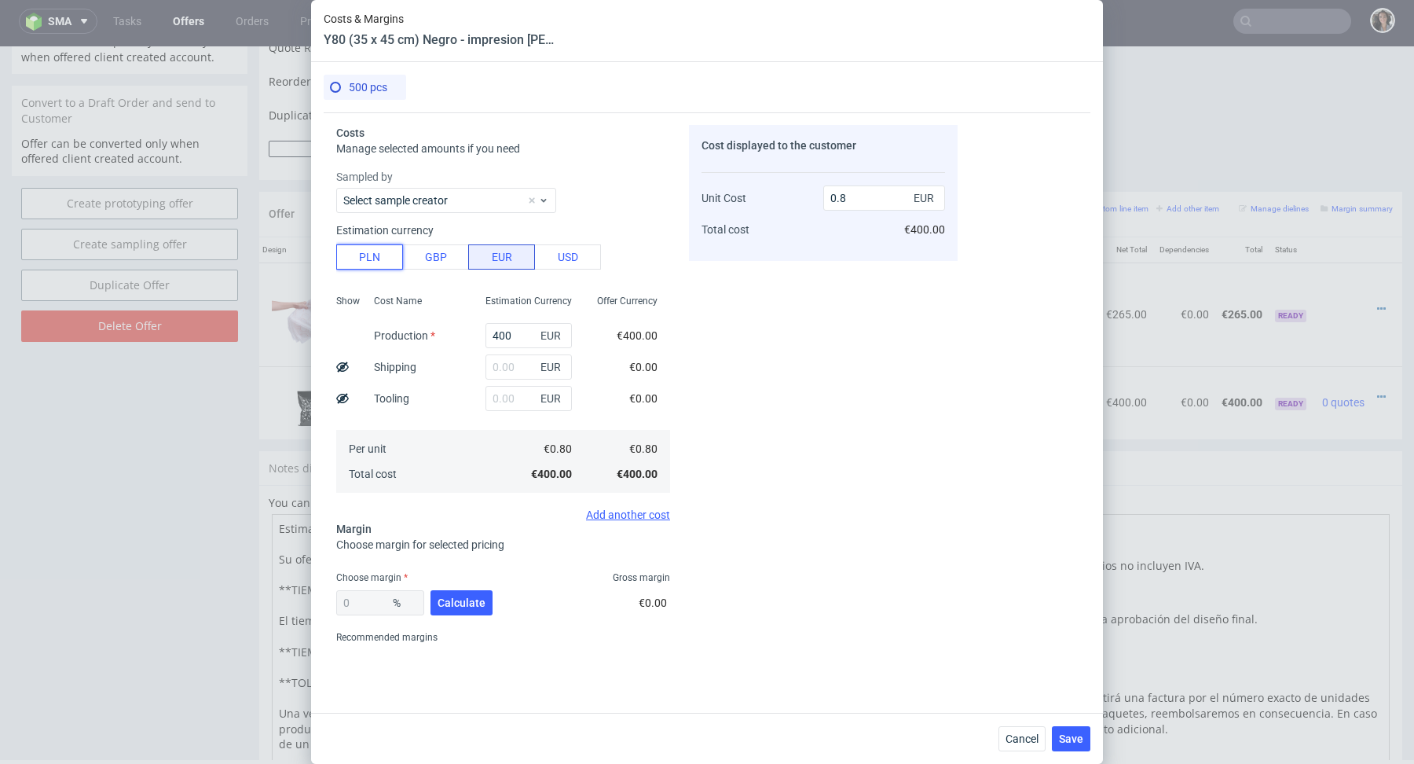
click at [363, 262] on button "PLN" at bounding box center [369, 256] width 67 height 25
type input "0.19"
click at [508, 364] on input "text" at bounding box center [529, 366] width 86 height 25
type input "70"
type input "0.22"
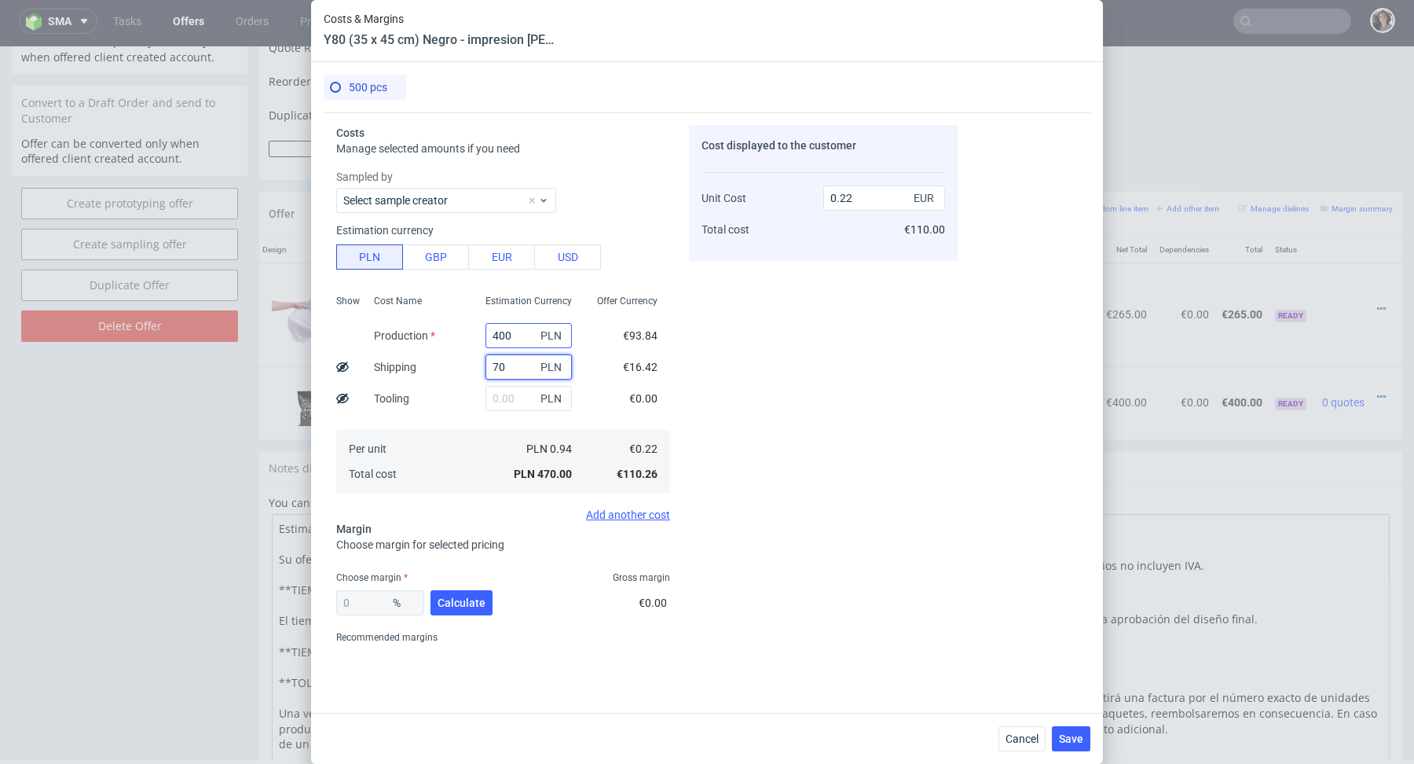
type input "70"
click at [518, 337] on input "400" at bounding box center [529, 335] width 86 height 25
type input "0.03"
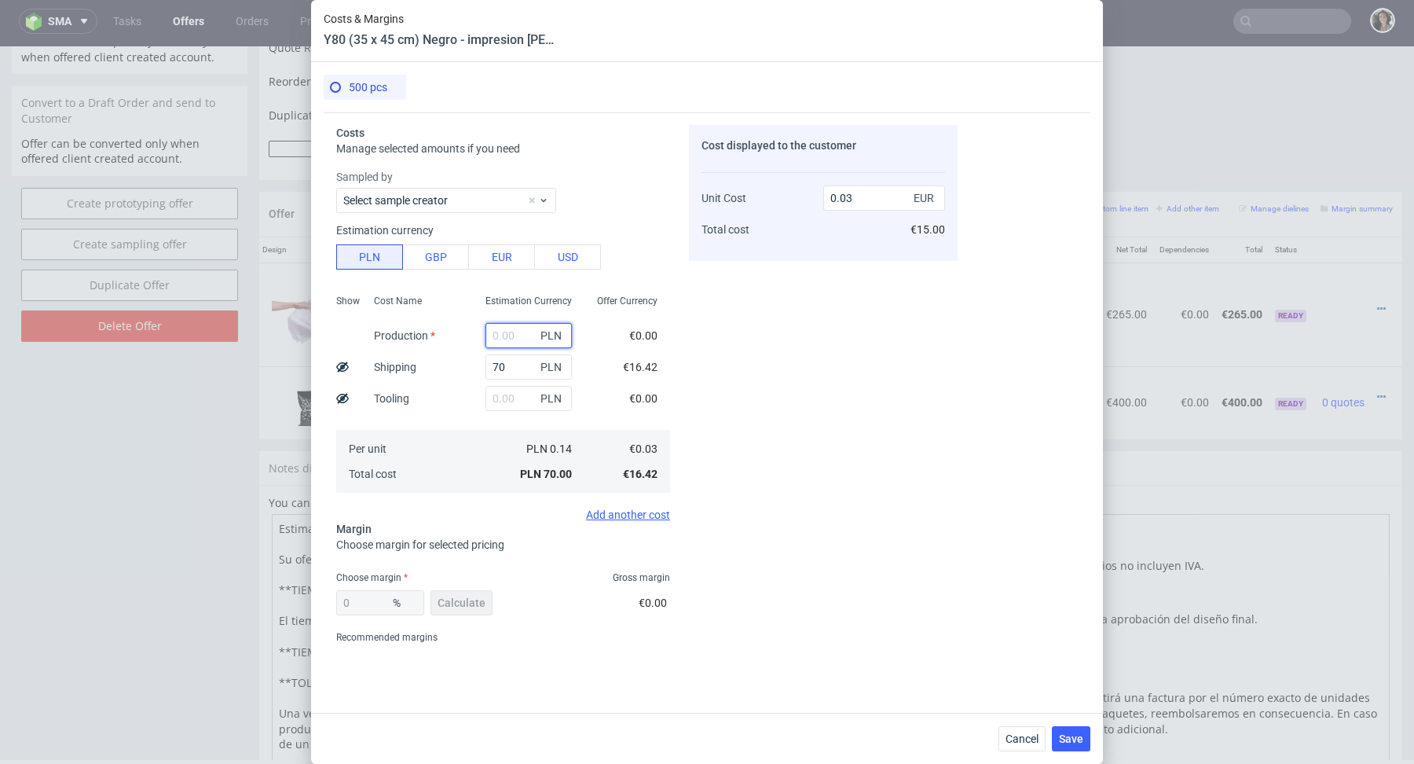
paste input "565"
type input "565"
type input "0.3"
type input "565"
click at [466, 598] on span "Calculate" at bounding box center [462, 602] width 48 height 11
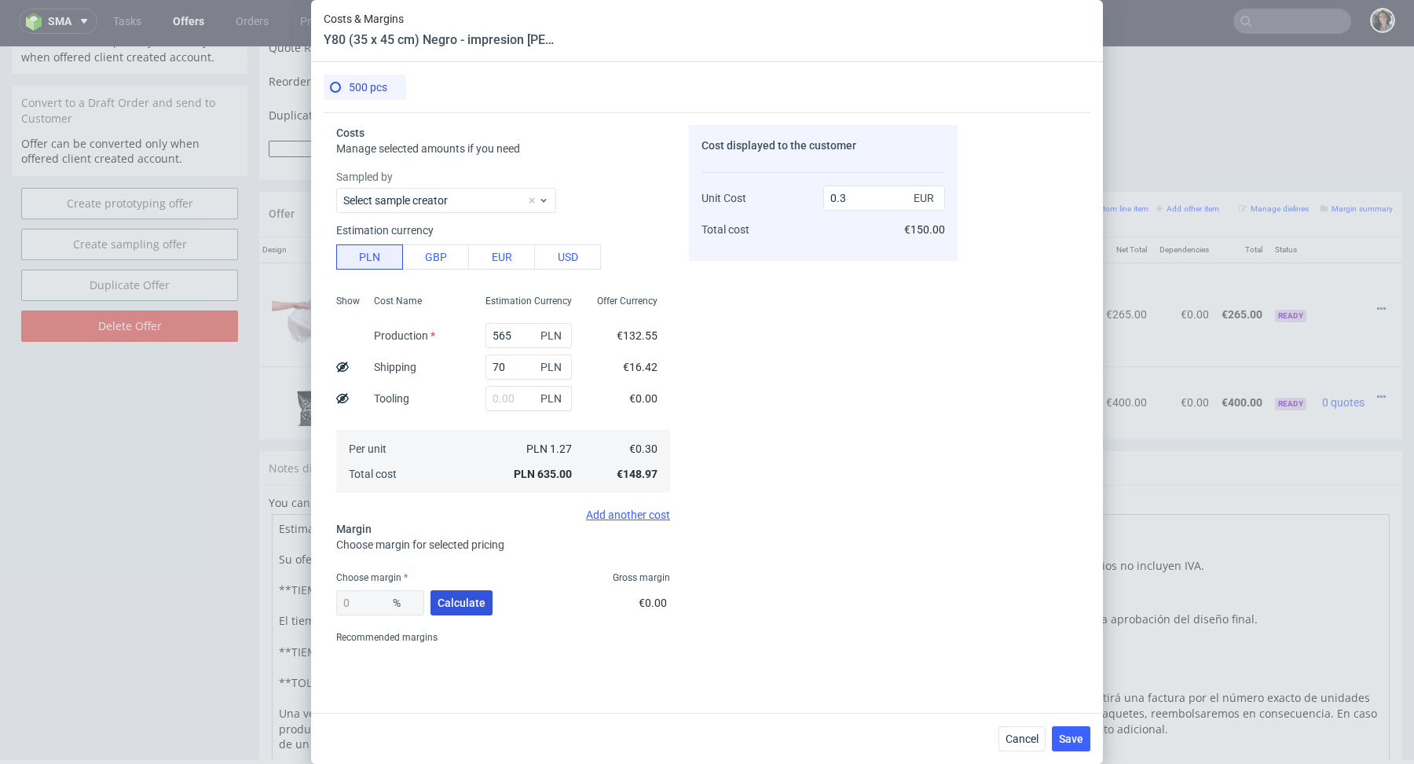
type input "52.03"
drag, startPoint x: 841, startPoint y: 193, endPoint x: 856, endPoint y: 193, distance: 14.9
click at [856, 193] on input "0.62" at bounding box center [884, 197] width 122 height 25
type input "0.7"
type input "57.14285714285714"
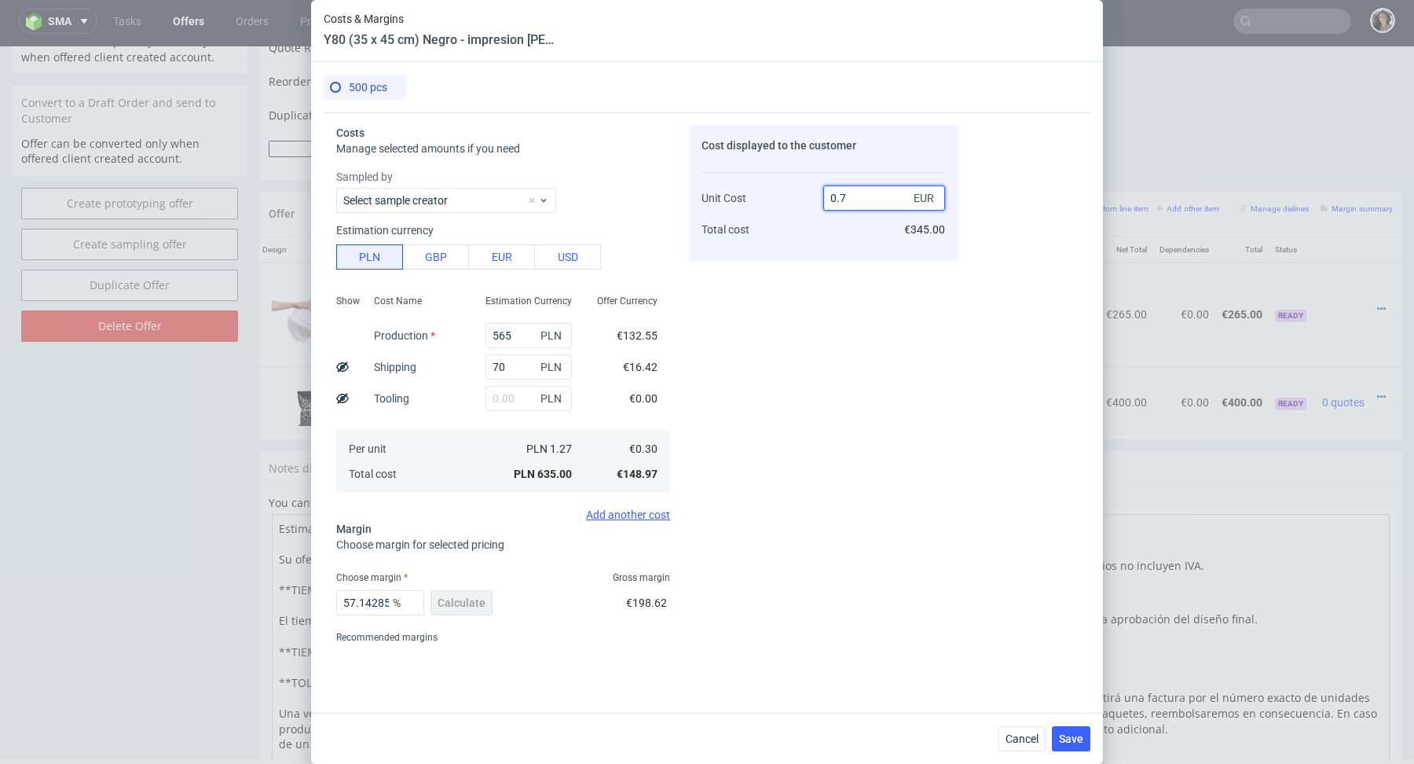
type input "0.71"
type input "57.74647887323944"
click at [782, 316] on div "Cost displayed to the customer Unit Cost Total cost 0.7 EUR €350.00" at bounding box center [823, 387] width 269 height 525
click at [856, 193] on input "0.7" at bounding box center [884, 197] width 122 height 25
type input "0.75"
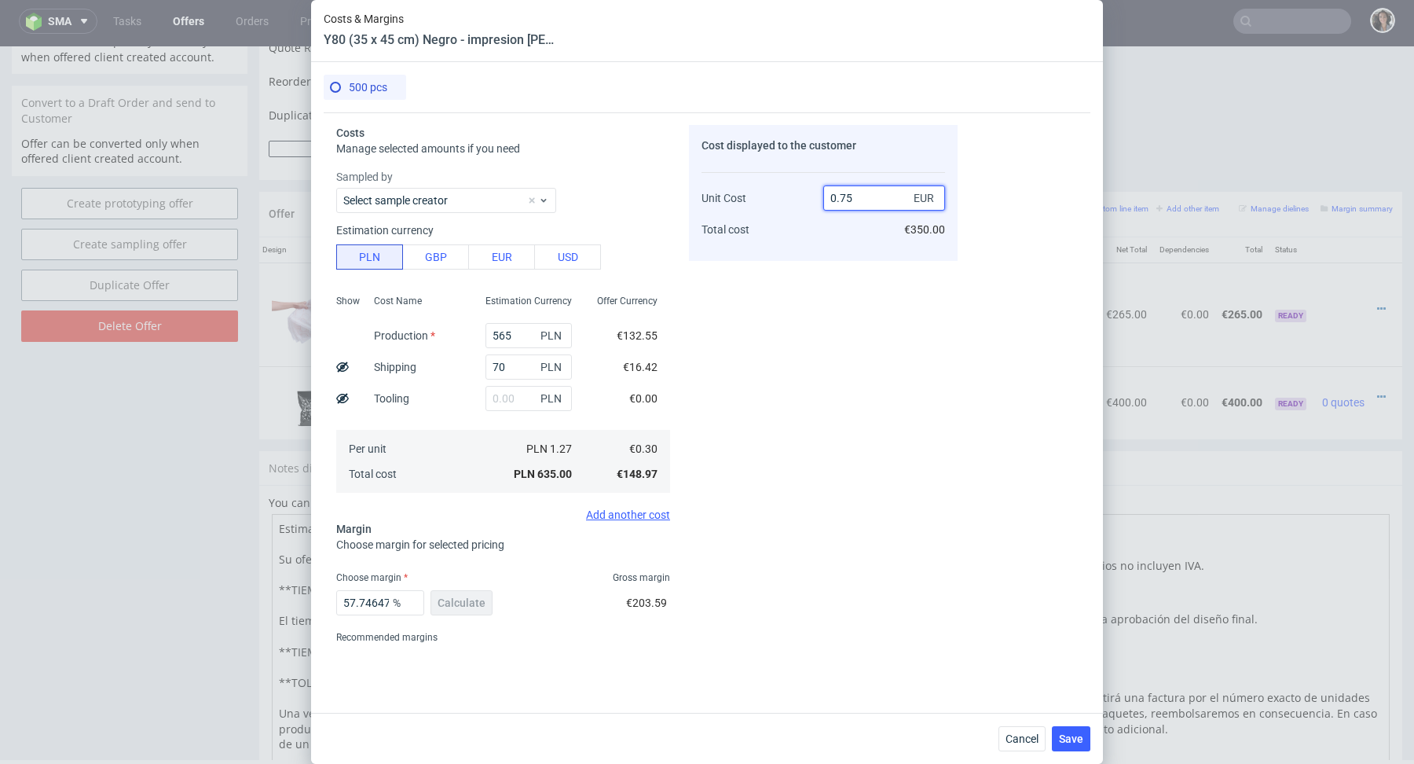
type input "60"
type input "0.76"
type input "60.526315789473685"
type input "0.77"
type input "61.038961038961034"
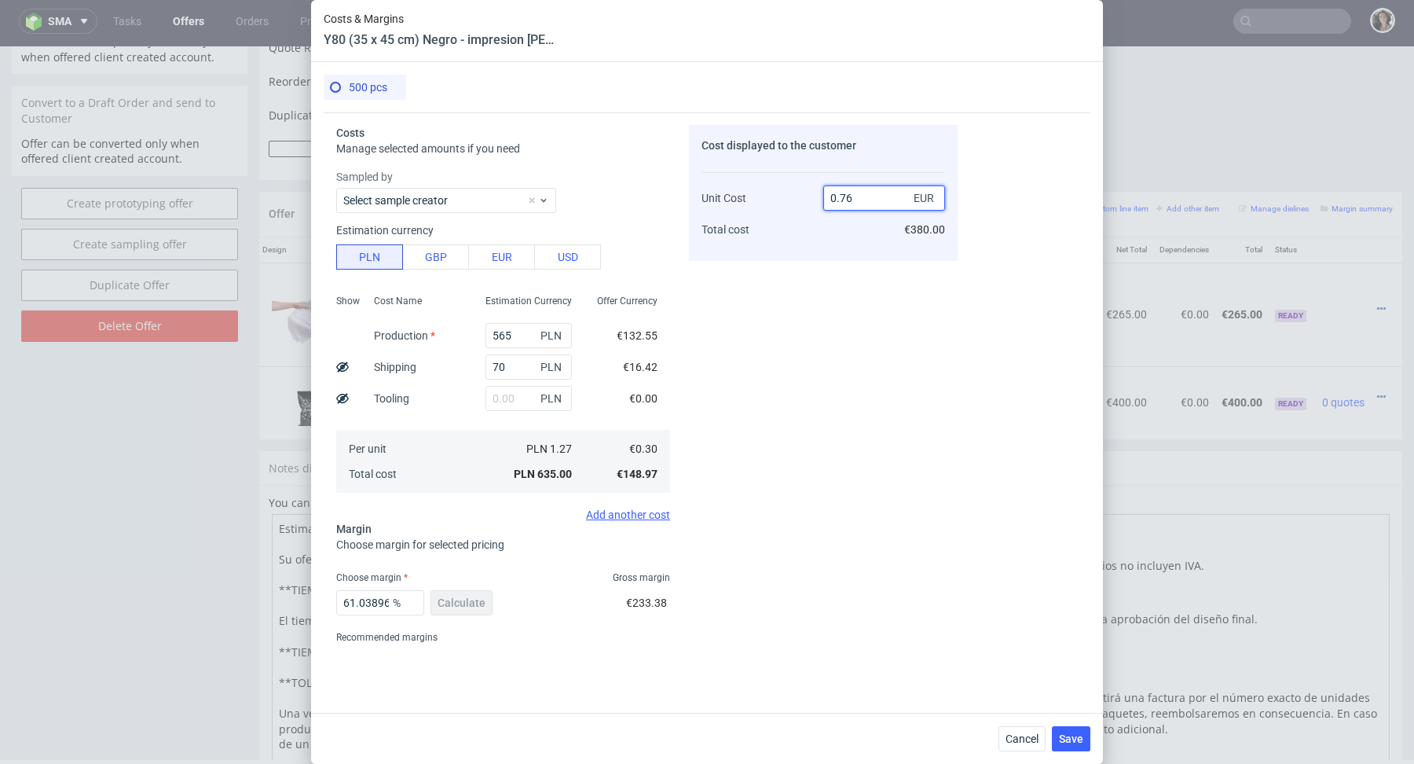
type input "0.76"
click at [802, 313] on div "Cost displayed to the customer Unit Cost Total cost 0.76 EUR €380.00" at bounding box center [823, 387] width 269 height 525
click at [1073, 742] on span "Save" at bounding box center [1071, 738] width 24 height 11
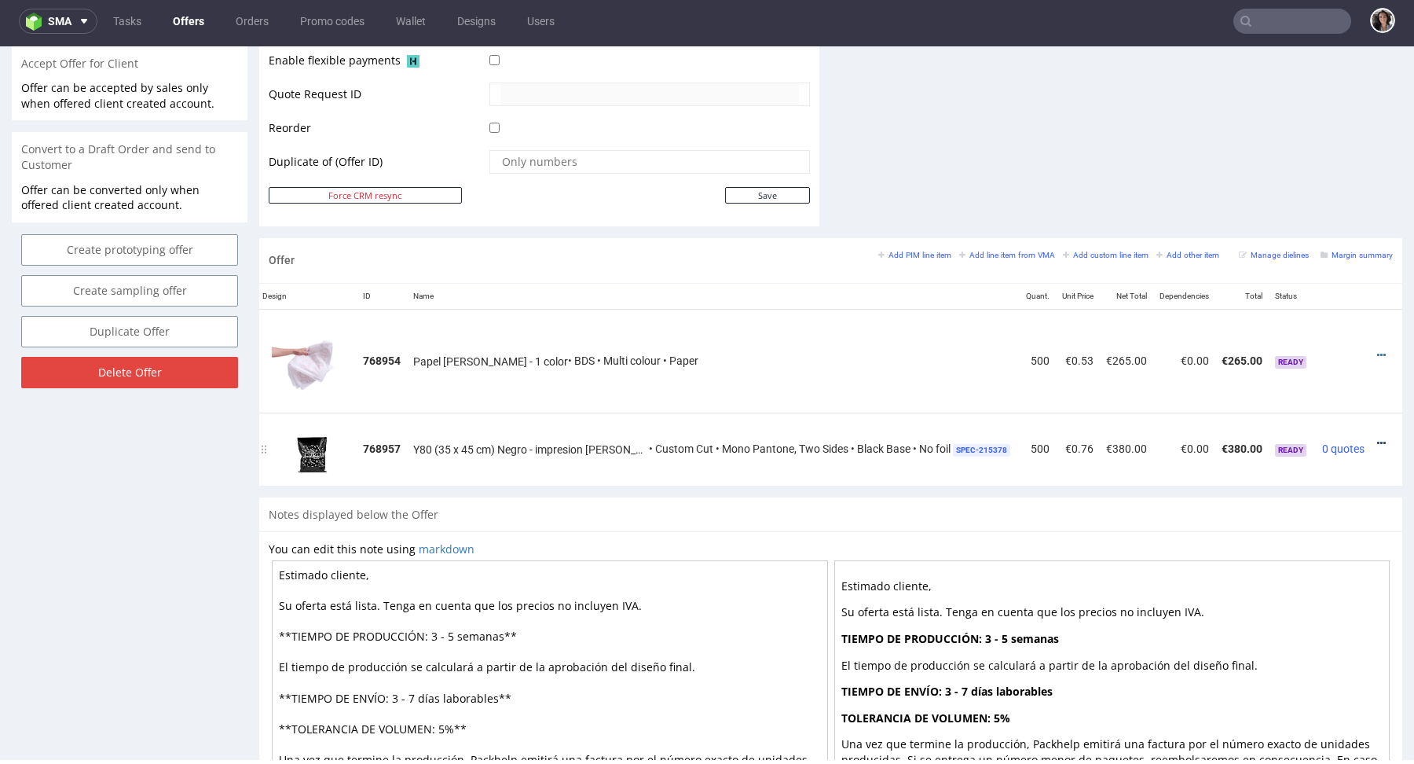
click at [1377, 438] on icon at bounding box center [1381, 443] width 9 height 11
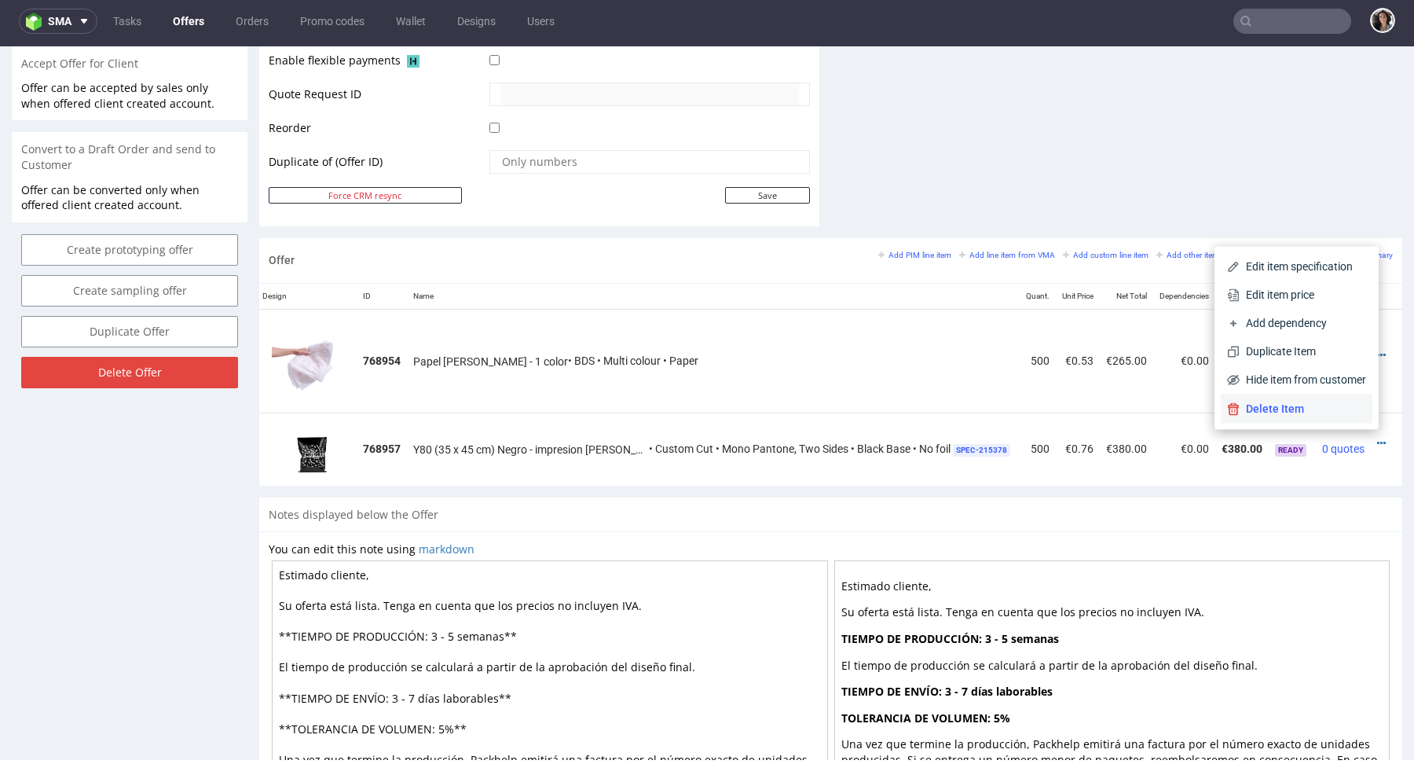
click at [1282, 409] on span "Delete Item" at bounding box center [1303, 409] width 126 height 16
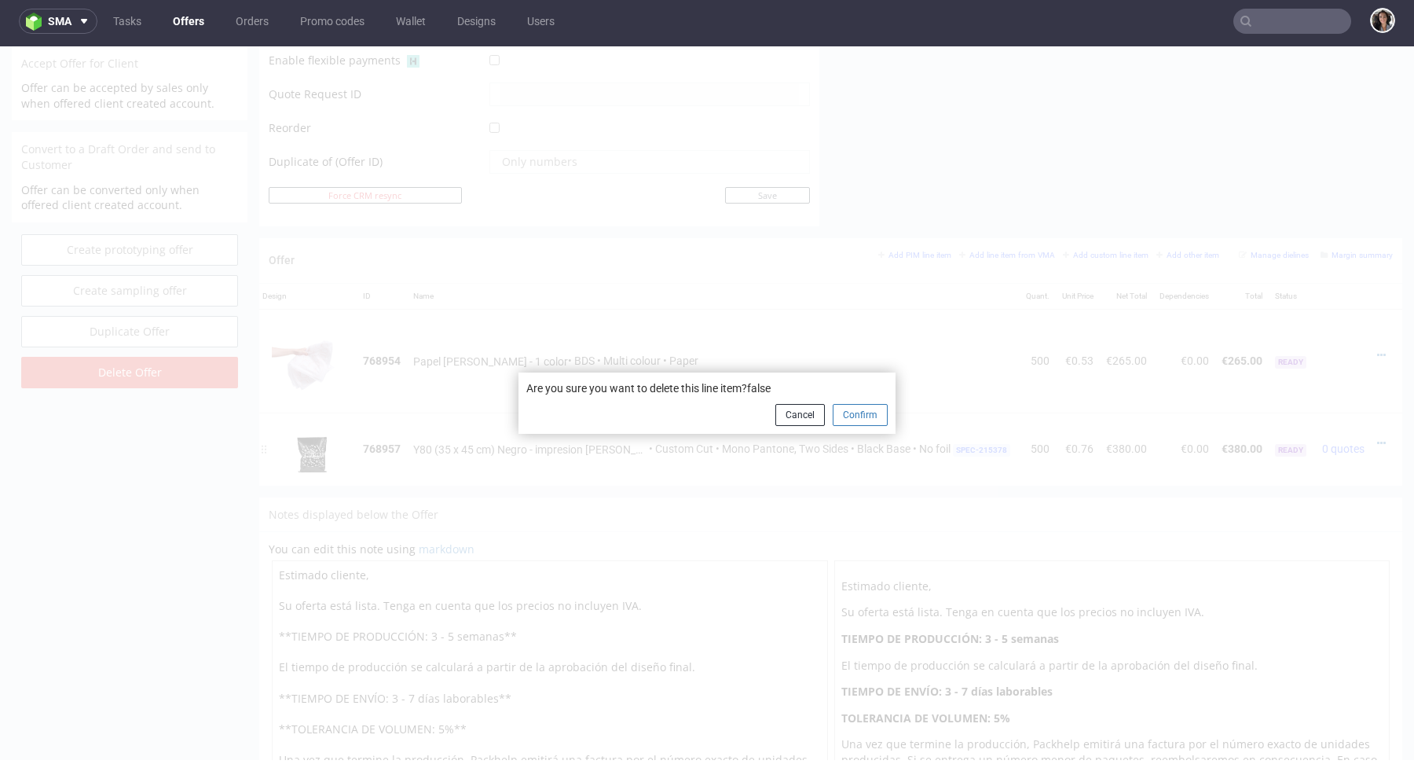
click at [858, 413] on button "Confirm" at bounding box center [860, 415] width 55 height 22
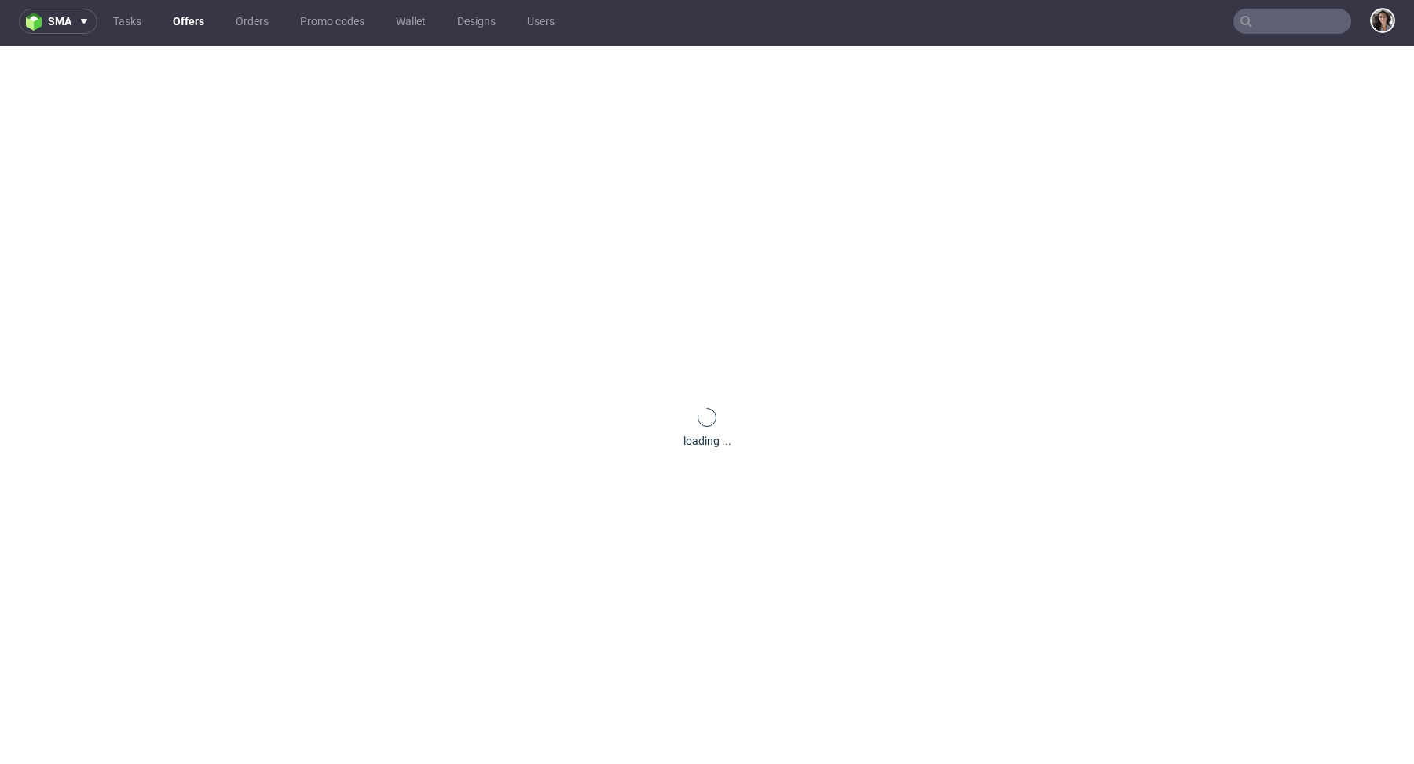
scroll to position [724, 0]
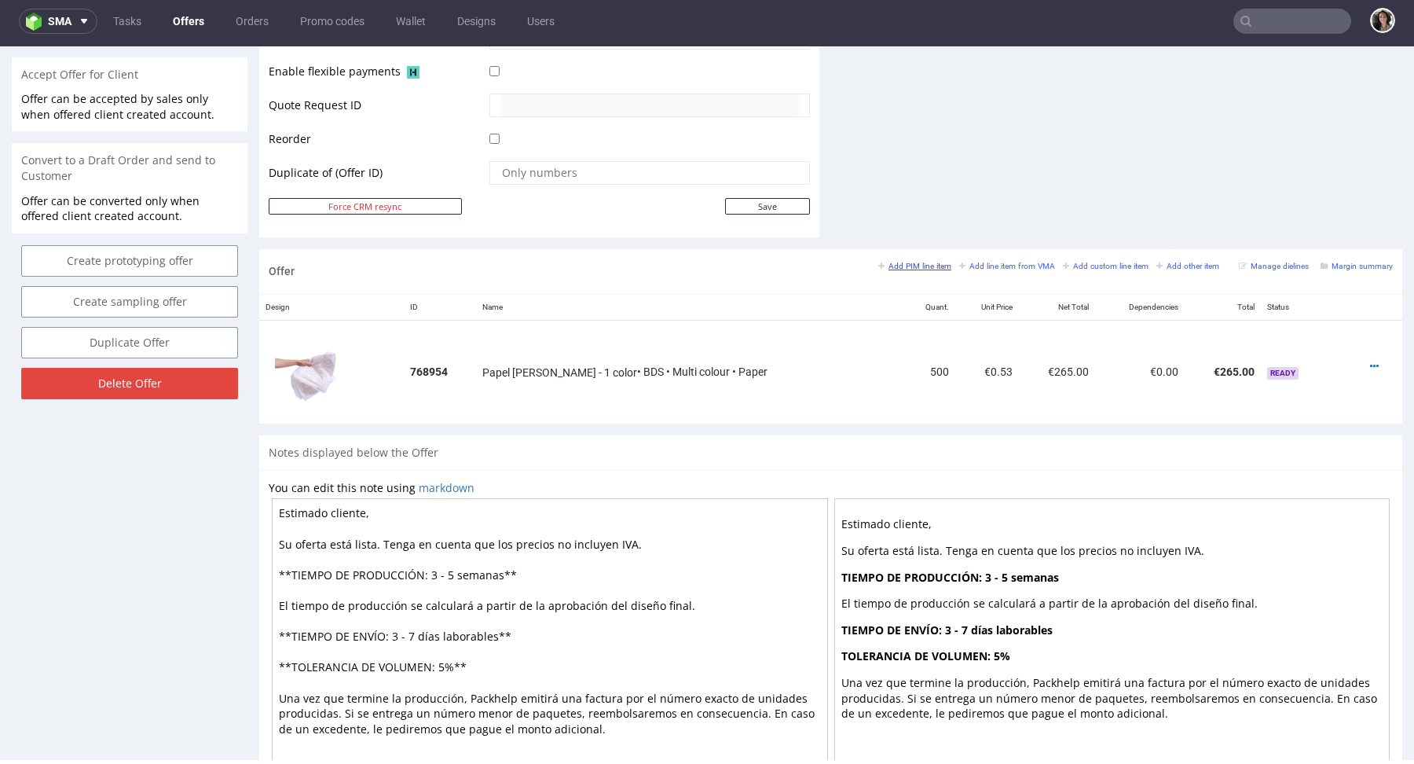
click at [901, 260] on link "Add PIM line item" at bounding box center [914, 265] width 73 height 11
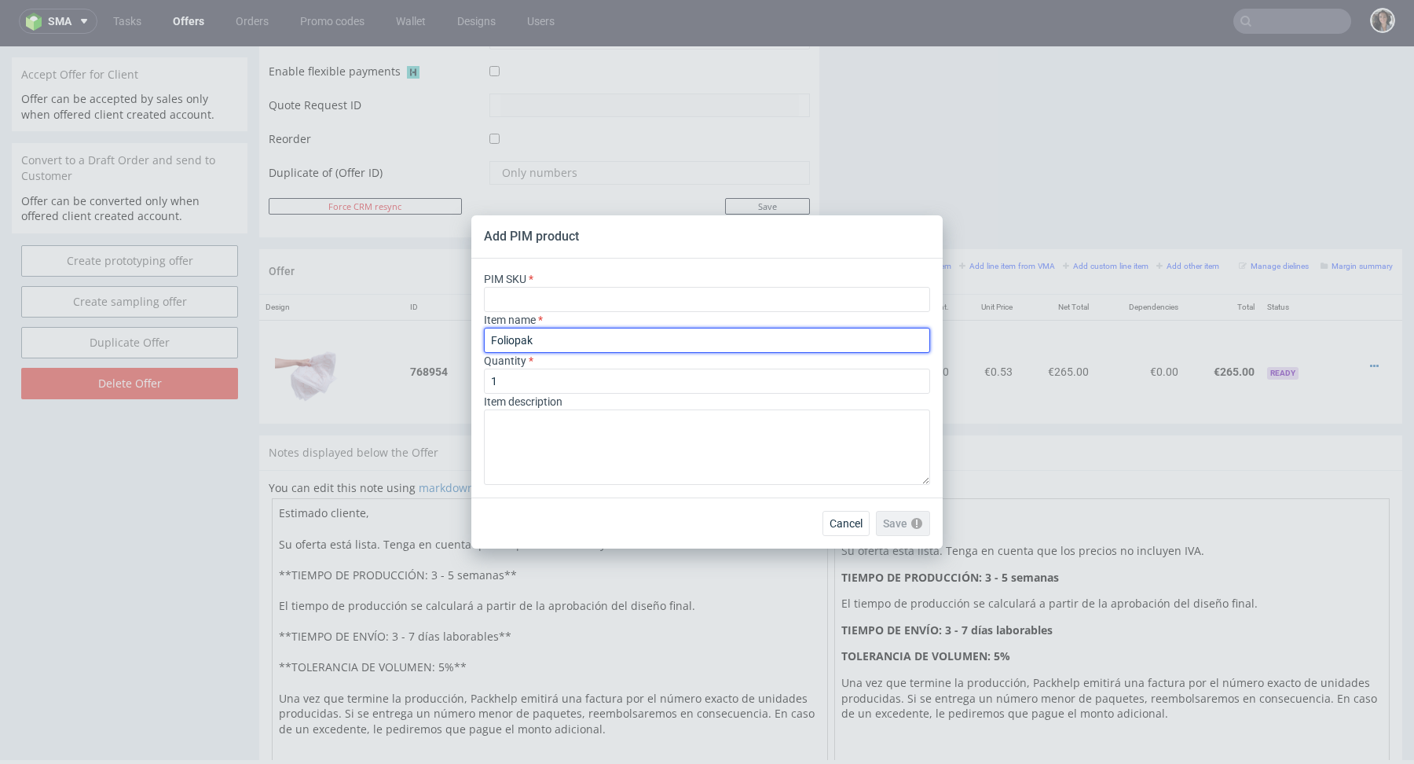
click at [673, 343] on input "Foliopak" at bounding box center [707, 340] width 446 height 25
paste input "Y90 (40 x 50 cm)"
type input "Y90 (40 x 50 cm)"
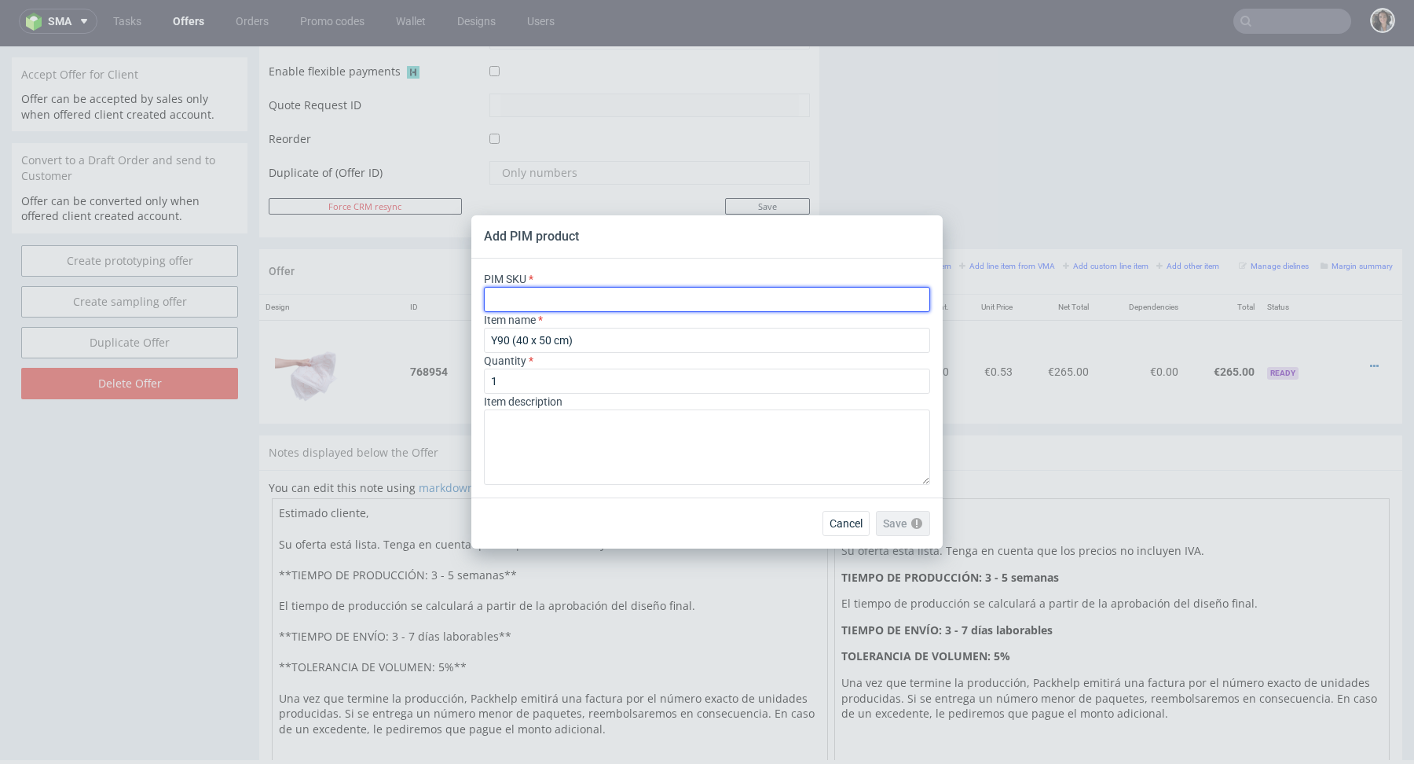
click at [611, 296] on input "text" at bounding box center [707, 299] width 446 height 25
paste input "poly-mailer--poly-mailer--90--foil-black--mono-pantone-two-sides--none"
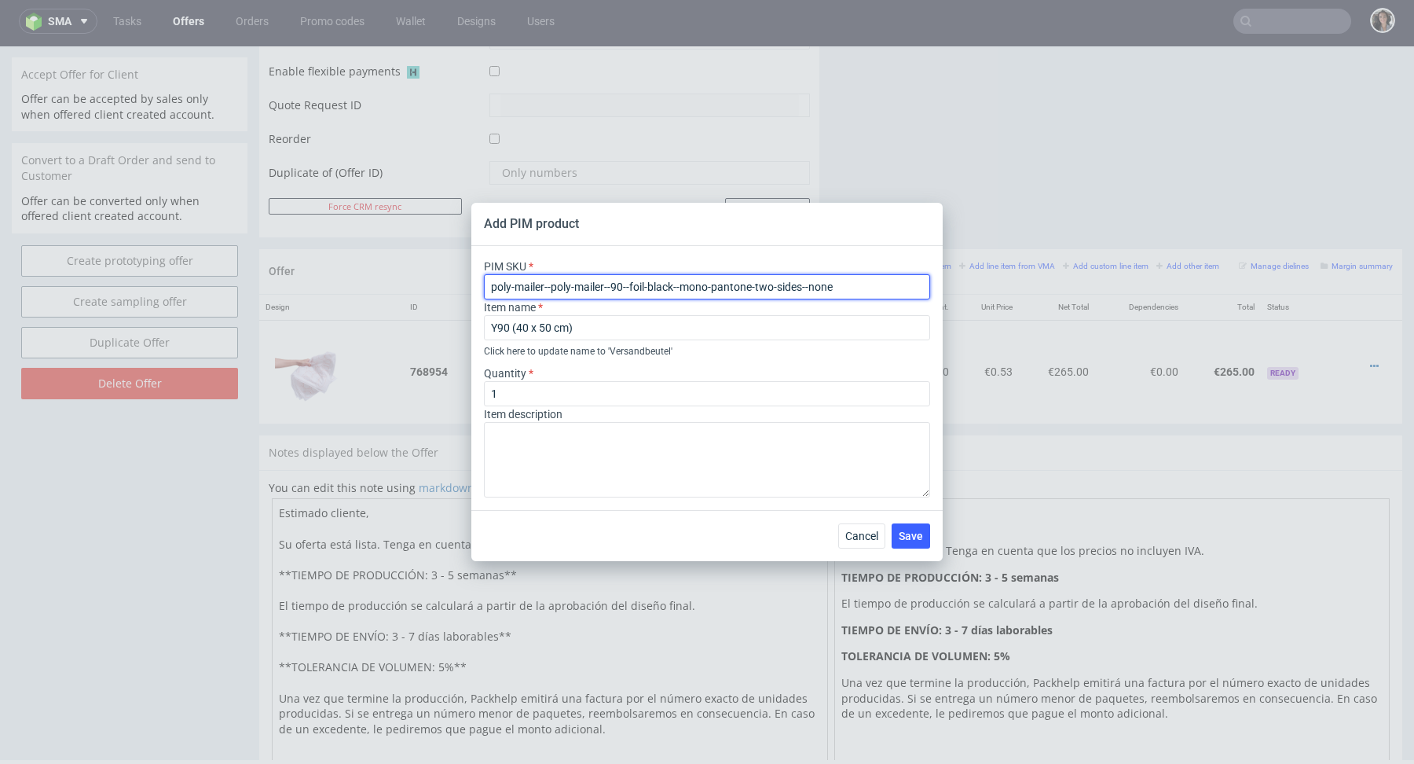
click at [491, 288] on input "poly-mailer--poly-mailer--90--foil-black--mono-pantone-two-sides--none" at bounding box center [707, 286] width 446 height 25
type input "poly-mailer--poly-mailer--90--foil-black--mono-pantone-two-sides--none"
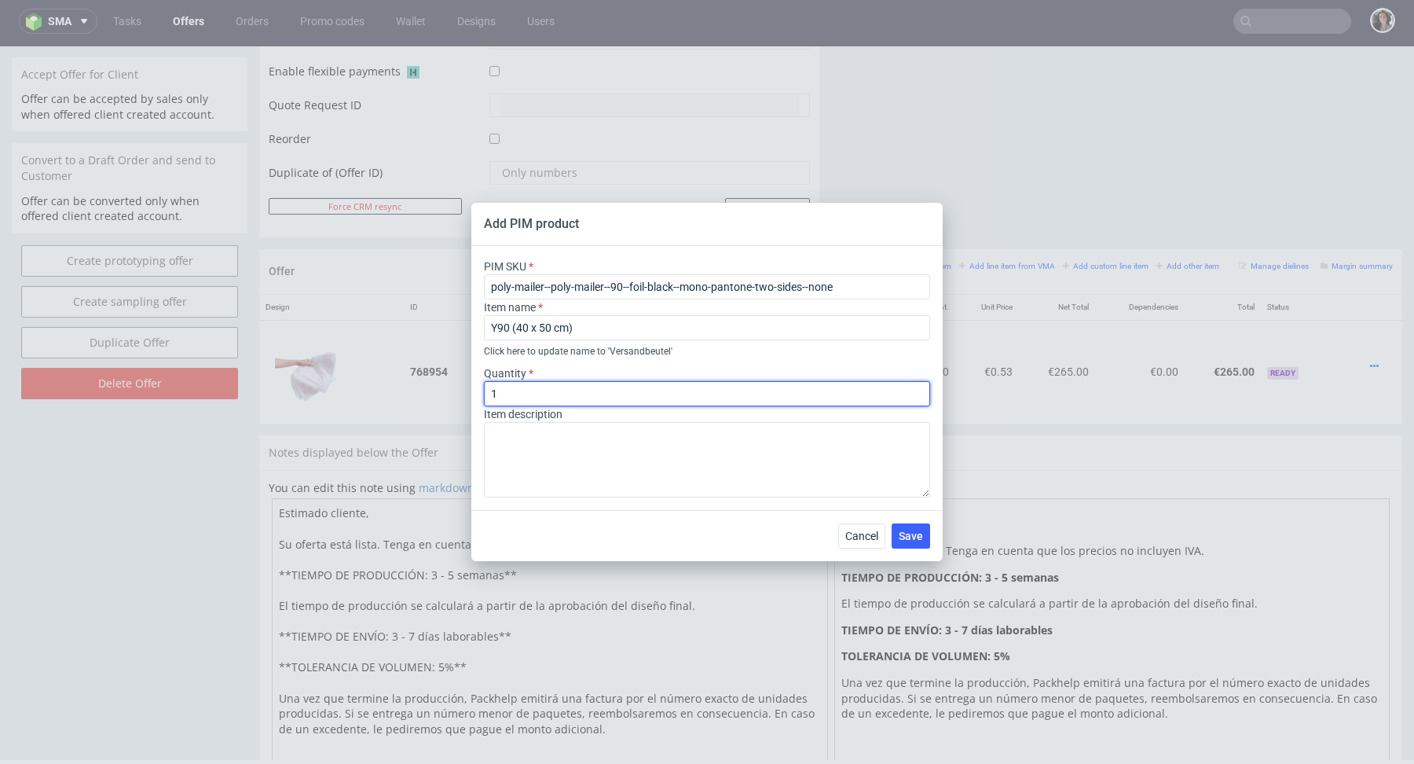
click at [530, 391] on input "1" at bounding box center [707, 393] width 446 height 25
type input "500"
click at [926, 540] on button "Save" at bounding box center [911, 535] width 38 height 25
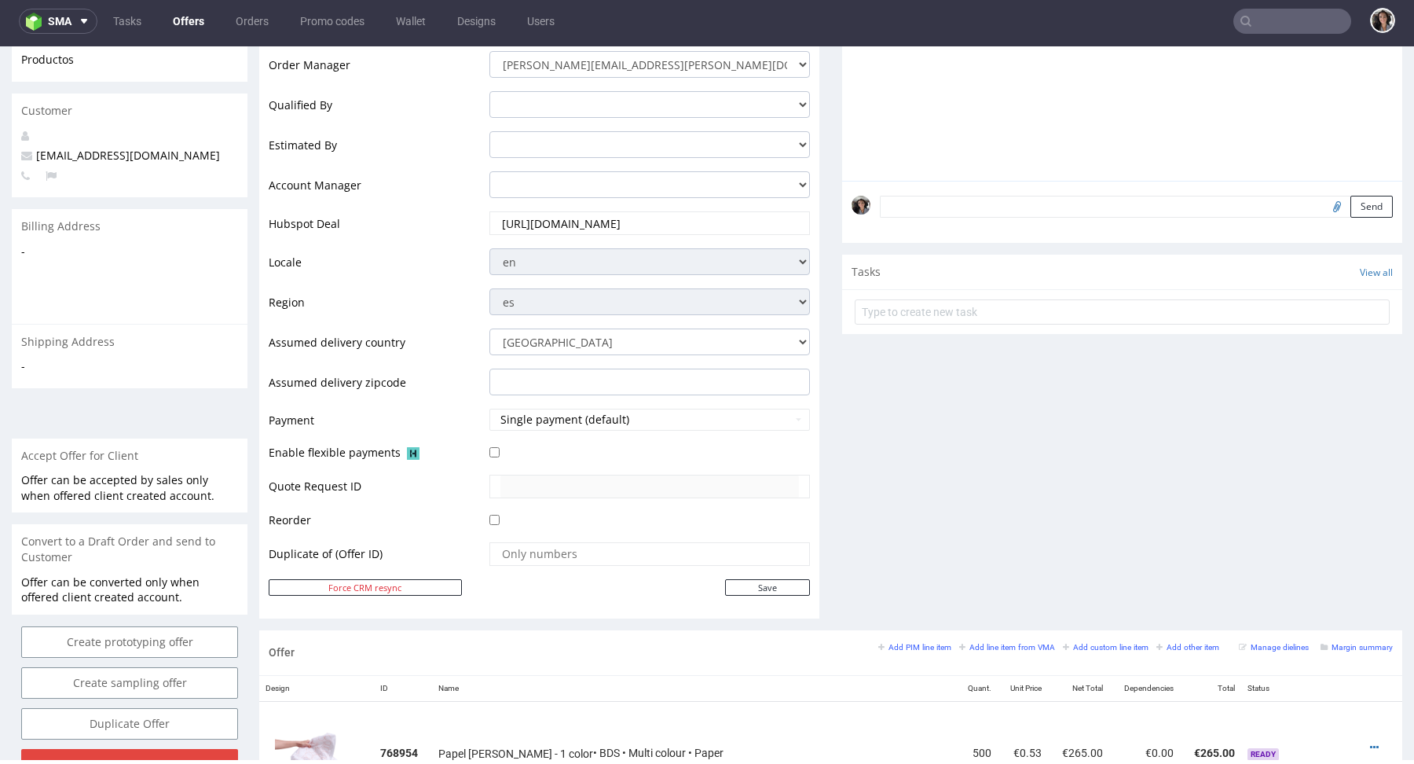
scroll to position [662, 0]
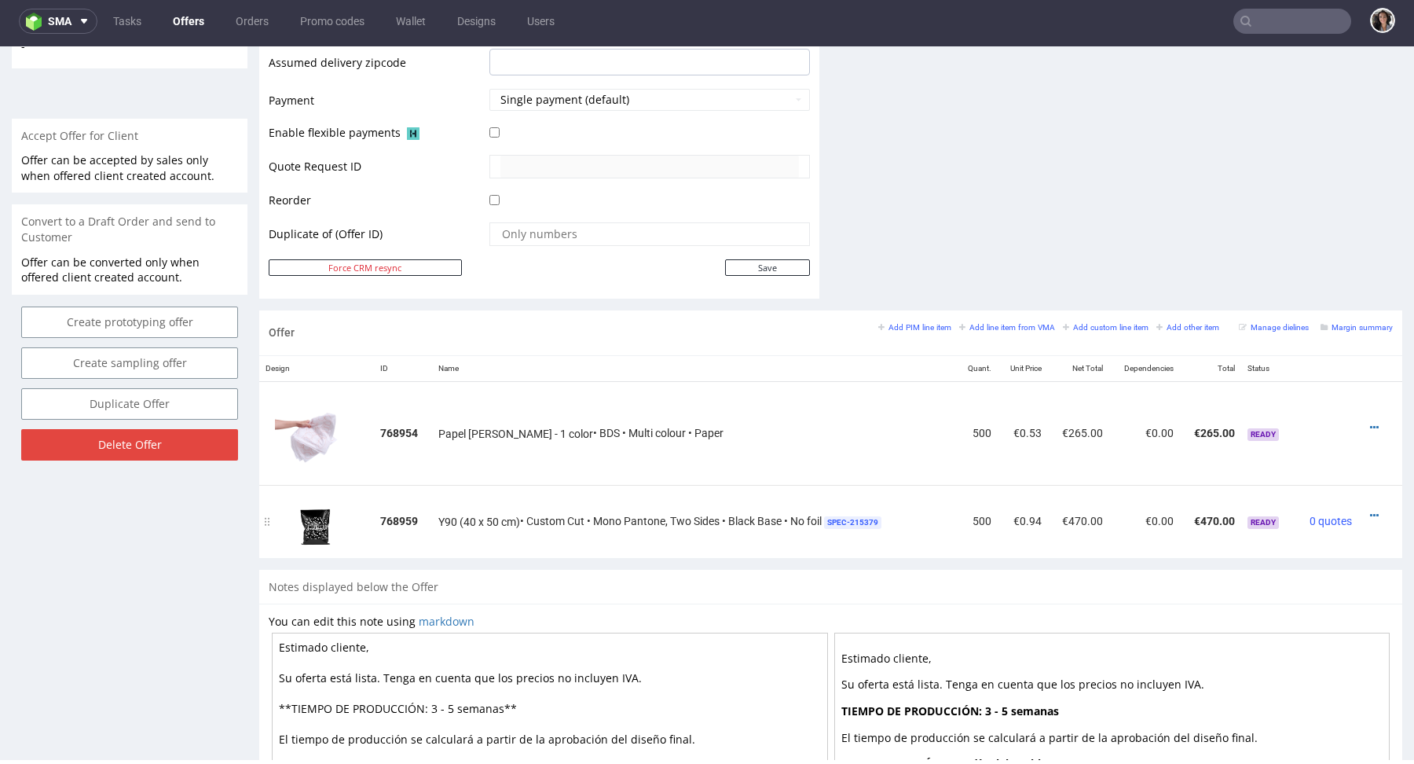
click at [1365, 509] on div at bounding box center [1376, 516] width 22 height 16
click at [1370, 510] on icon at bounding box center [1374, 515] width 9 height 11
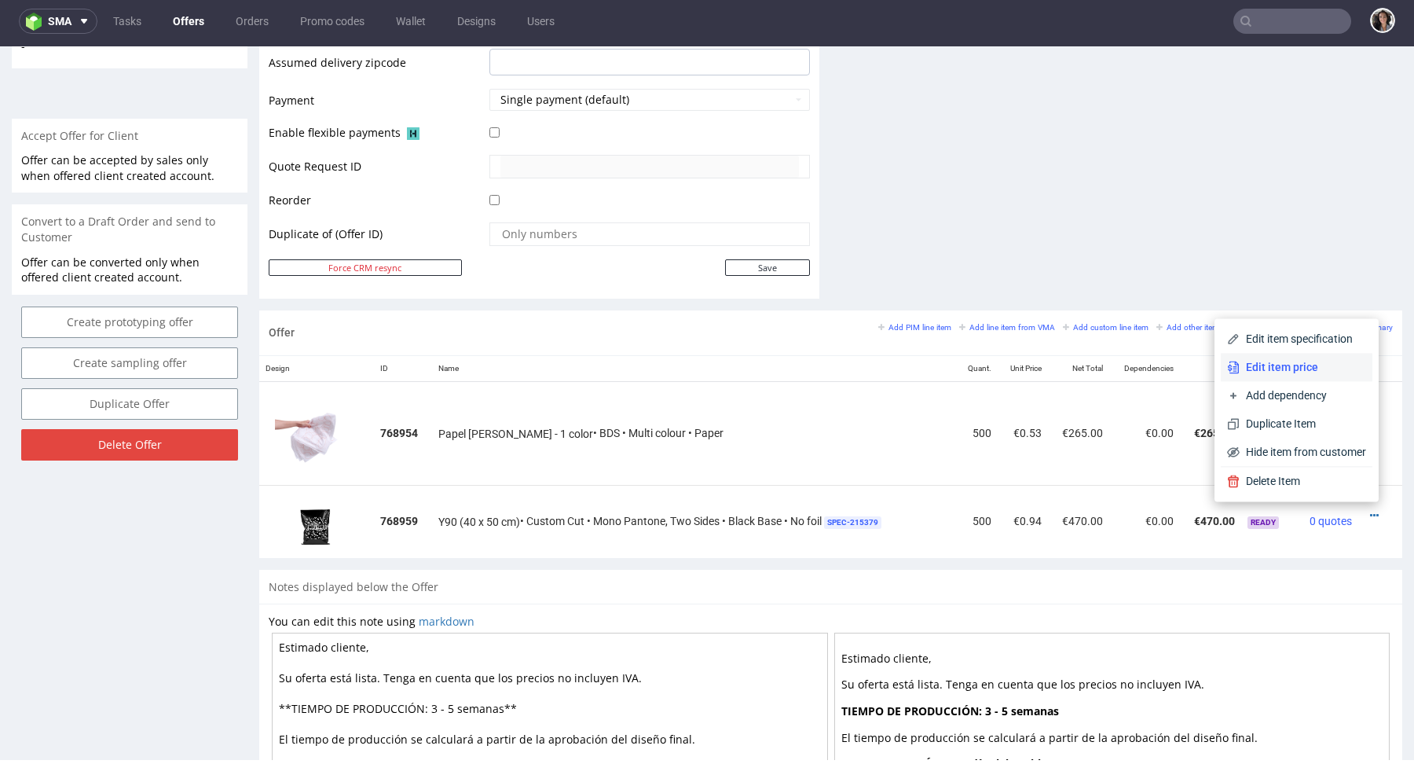
click at [1310, 362] on span "Edit item price" at bounding box center [1303, 367] width 126 height 16
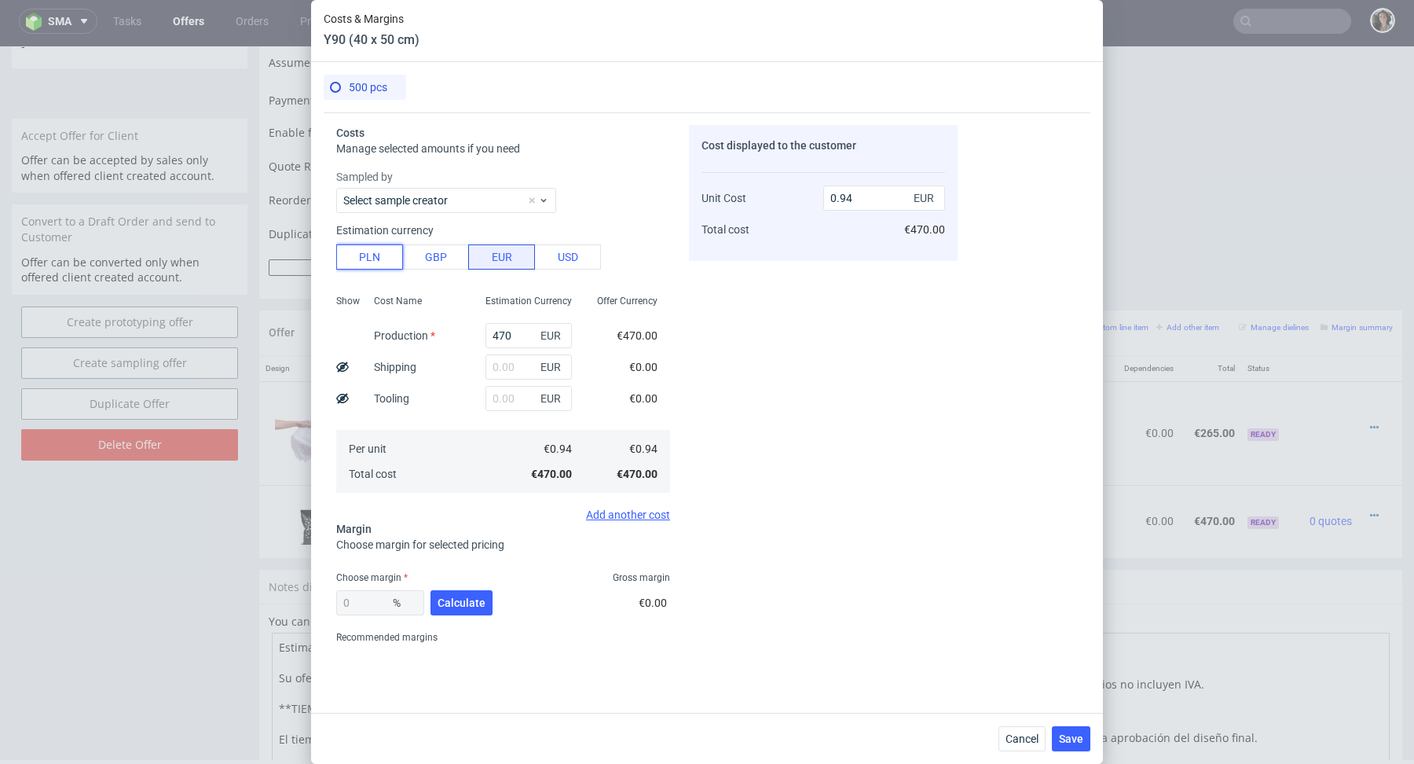
click at [360, 268] on button "PLN" at bounding box center [369, 256] width 67 height 25
type input "0.22"
click at [504, 327] on input "470" at bounding box center [529, 335] width 86 height 25
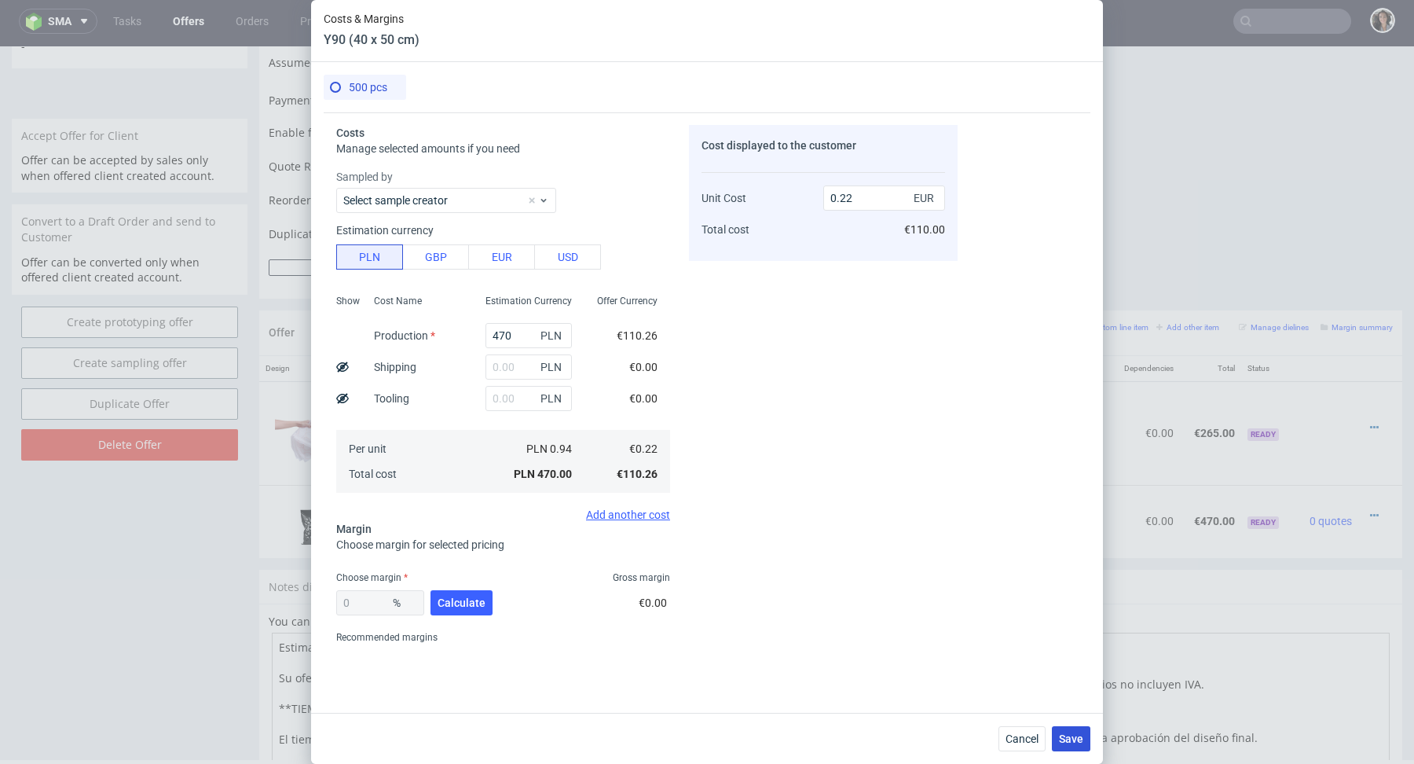
click at [1082, 733] on span "Save" at bounding box center [1071, 738] width 24 height 11
click at [515, 332] on input "470" at bounding box center [529, 335] width 86 height 25
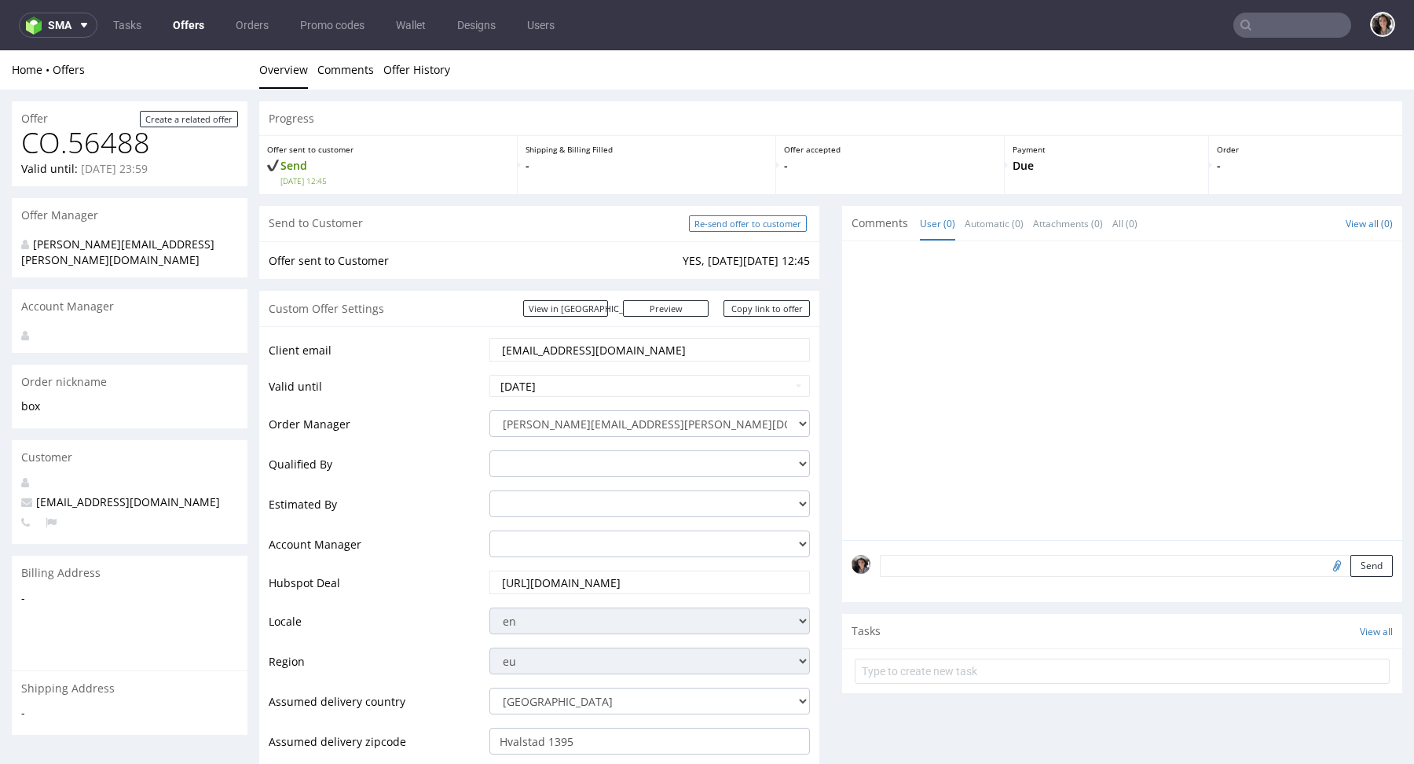
click at [755, 221] on input "Re-send offer to customer" at bounding box center [748, 223] width 118 height 16
type input "In progress..."
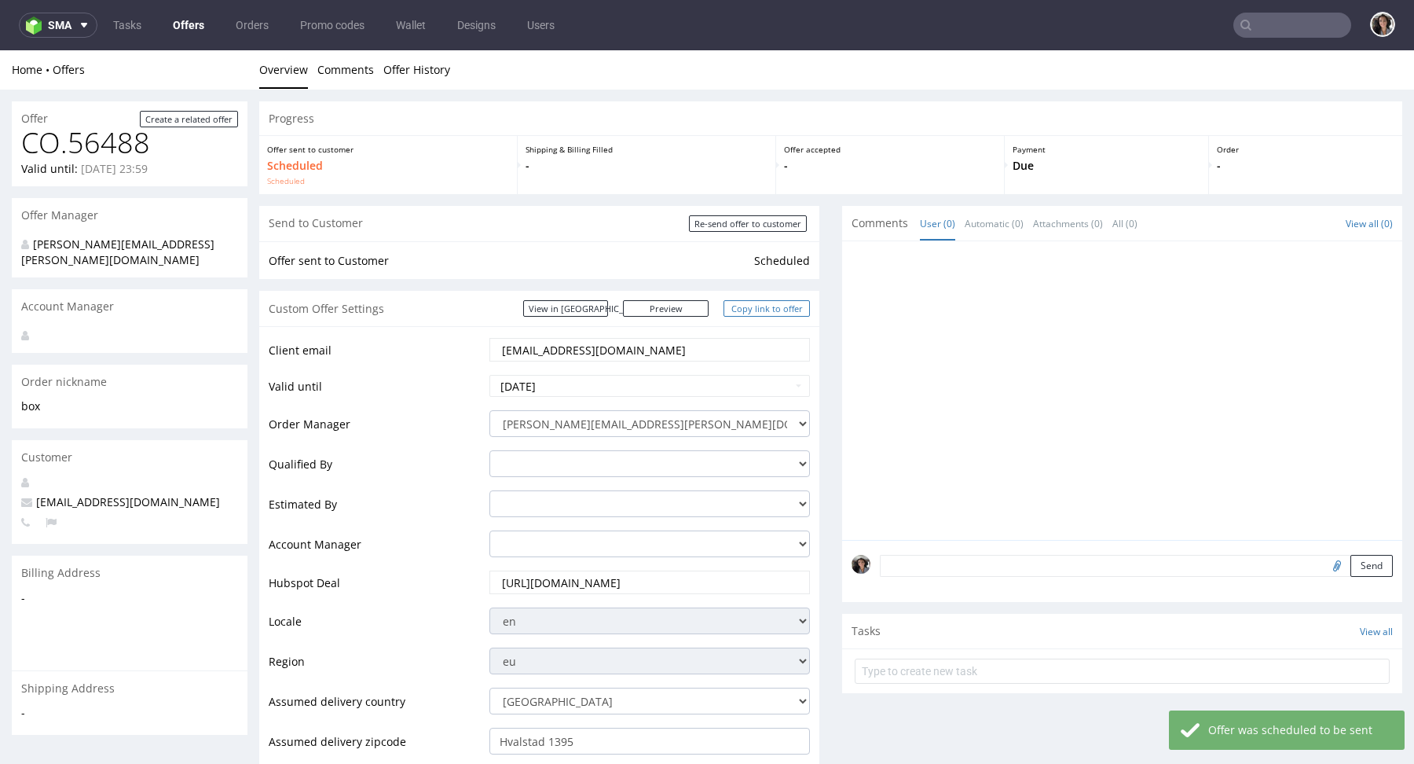
click at [768, 304] on link "Copy link to offer" at bounding box center [767, 308] width 86 height 16
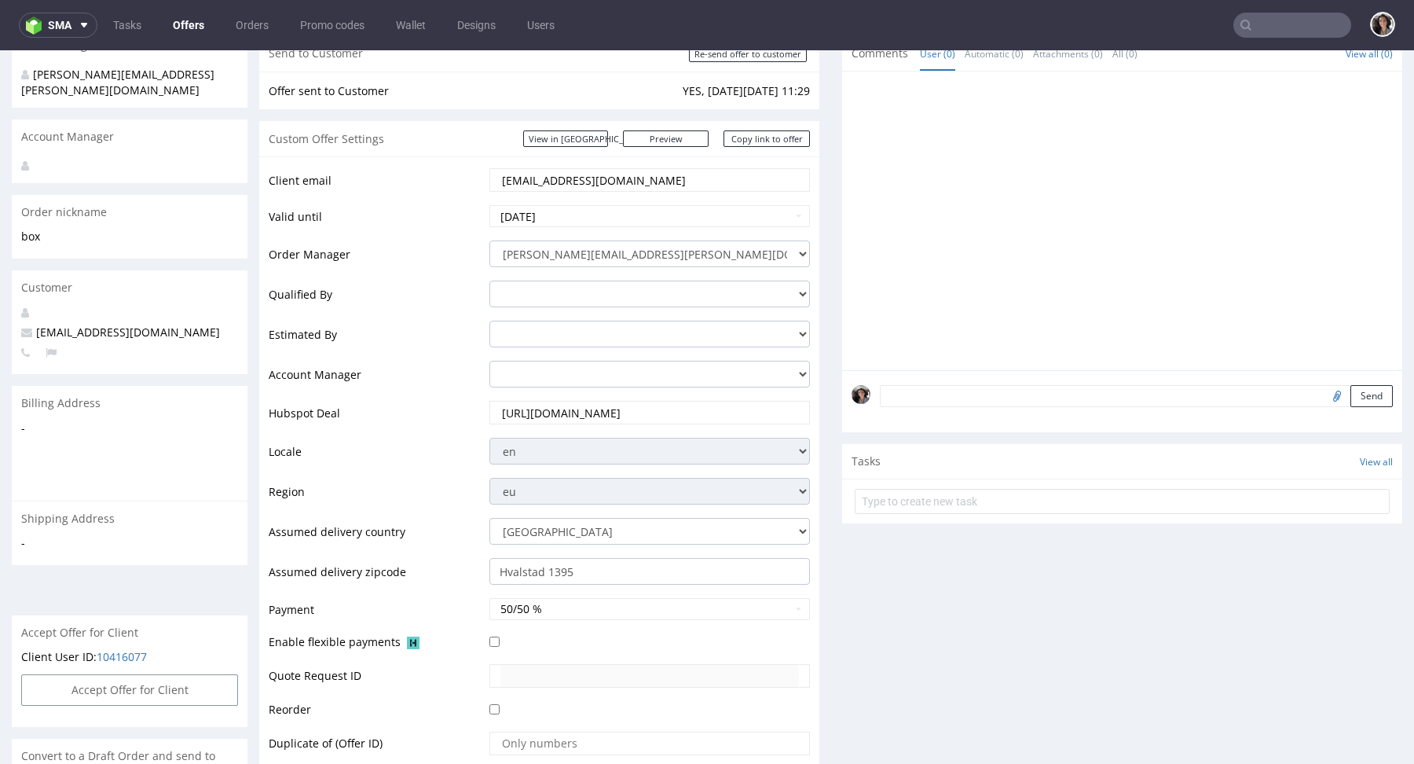
scroll to position [13, 0]
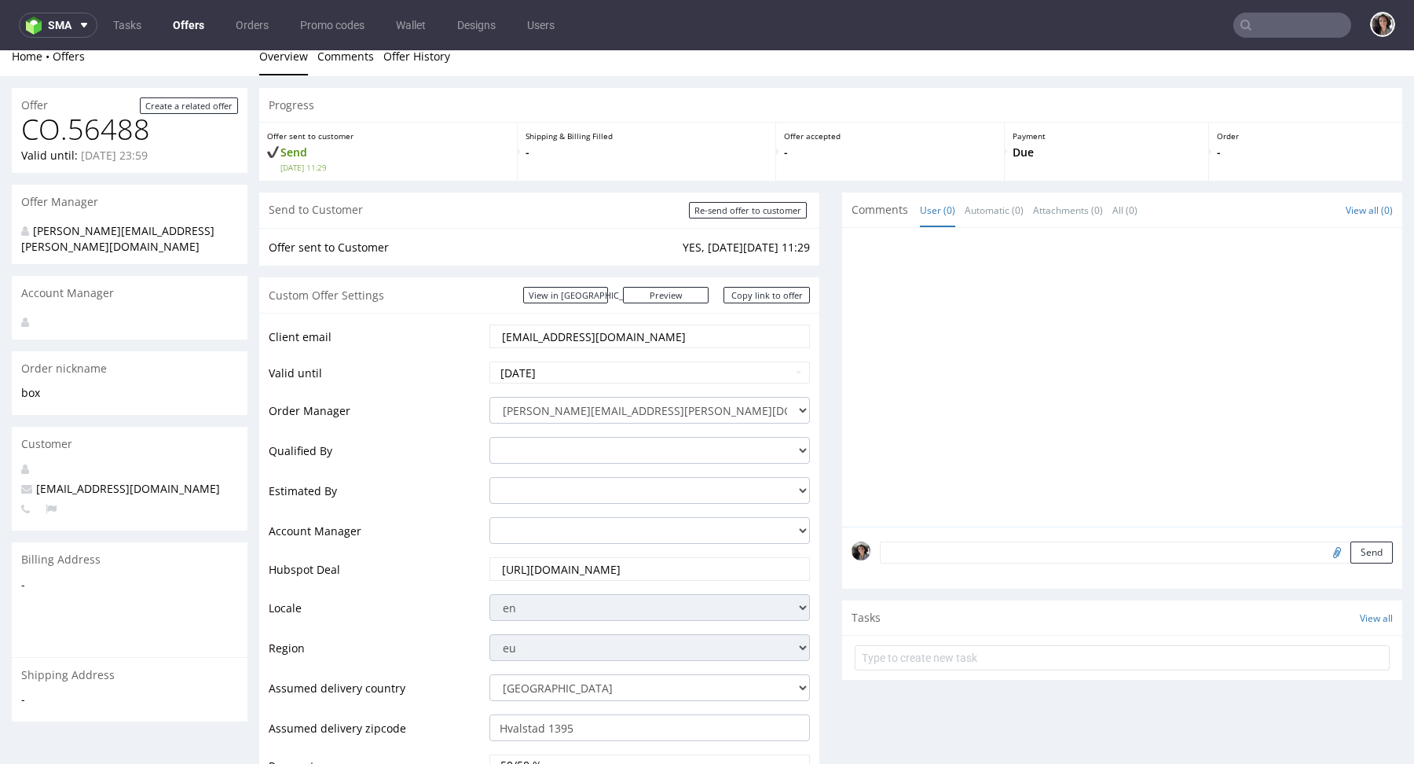
click at [619, 337] on input "[EMAIL_ADDRESS][DOMAIN_NAME]" at bounding box center [649, 336] width 299 height 22
click at [741, 297] on link "Copy link to offer" at bounding box center [767, 295] width 86 height 16
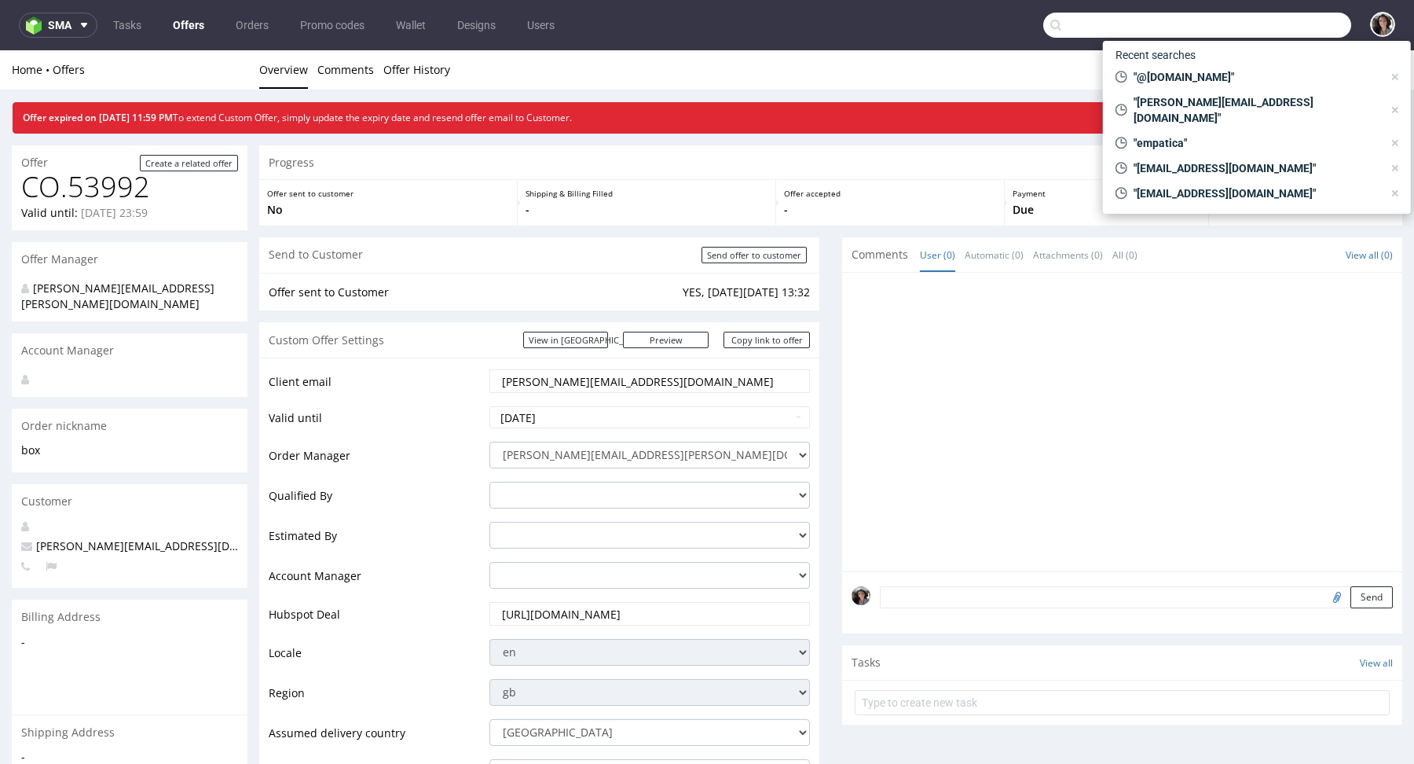
click at [1271, 26] on input "text" at bounding box center [1197, 25] width 308 height 25
paste input "[EMAIL_ADDRESS][DOMAIN_NAME]"
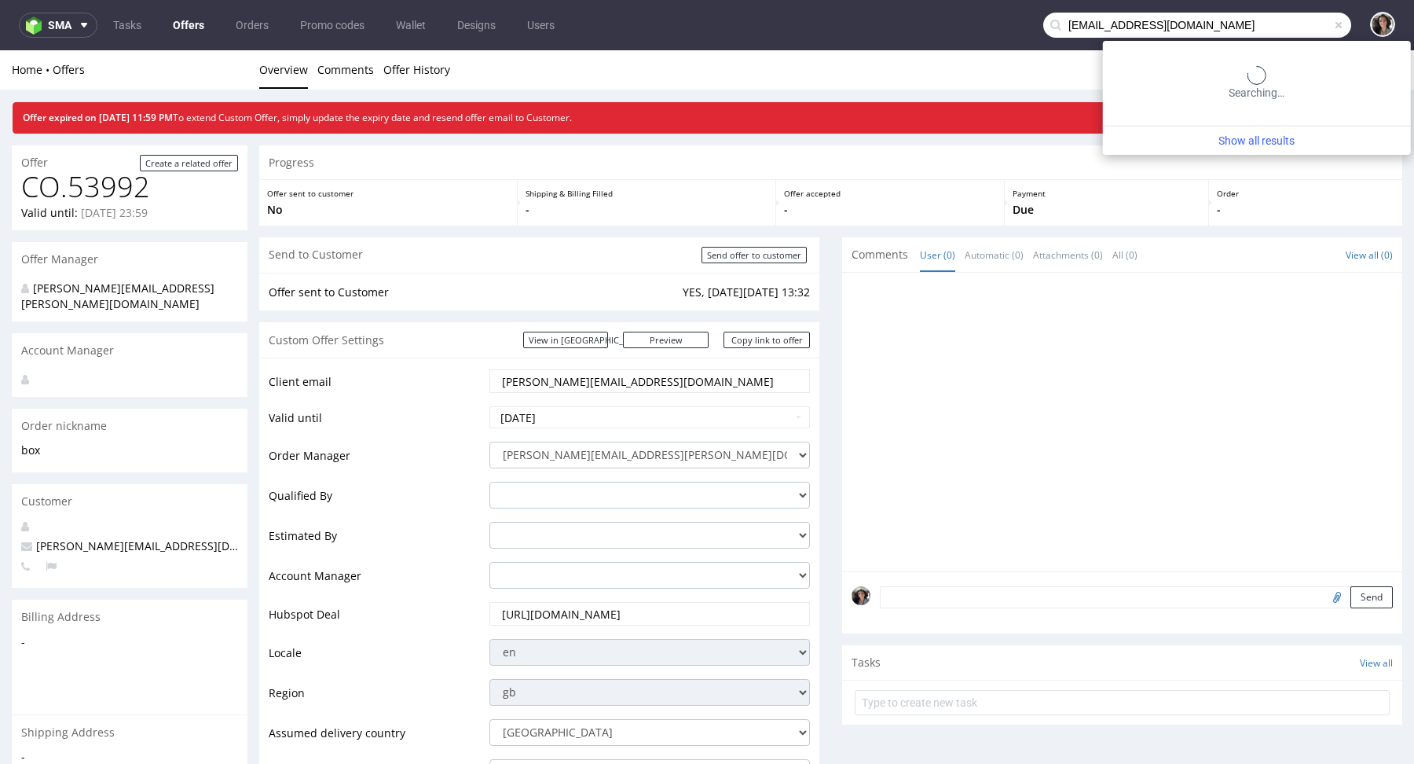
type input "[EMAIL_ADDRESS][DOMAIN_NAME]"
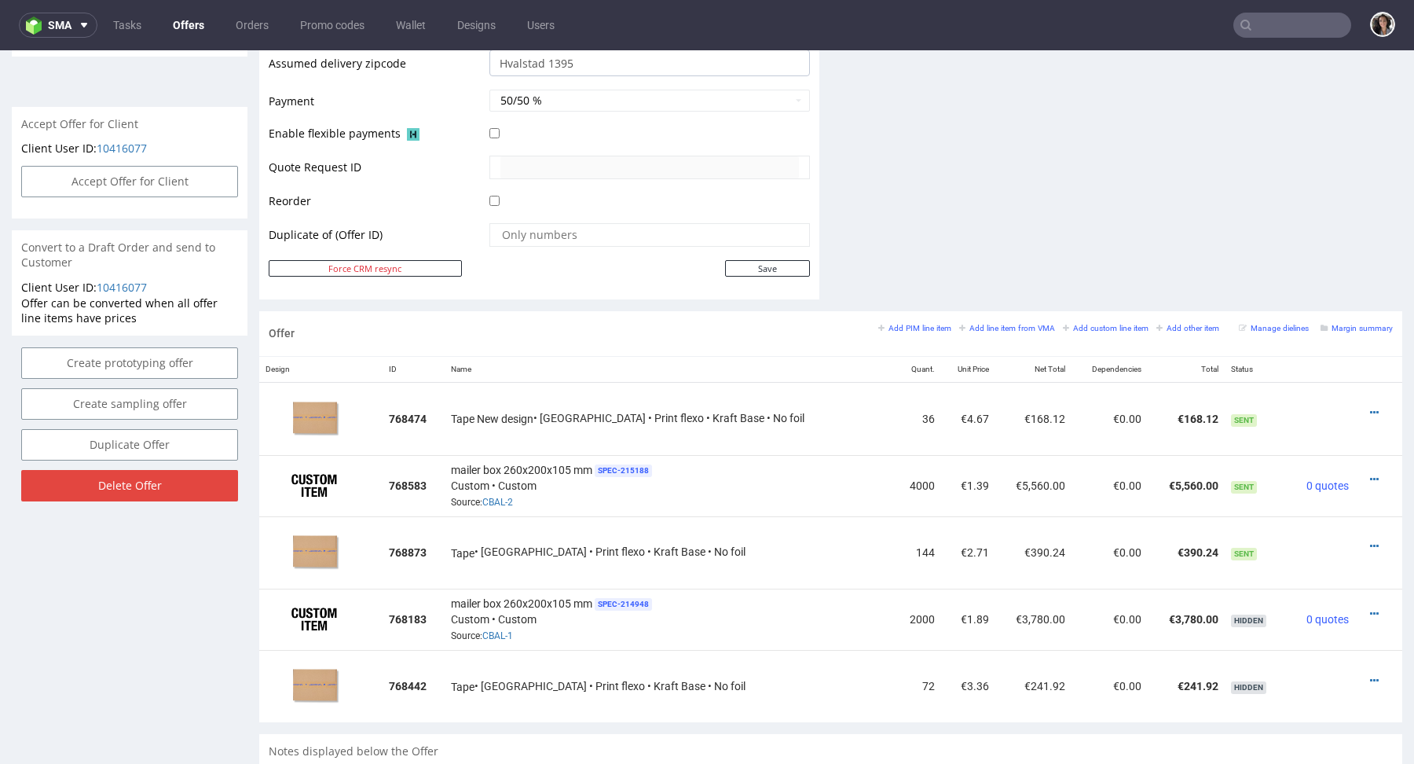
scroll to position [676, 0]
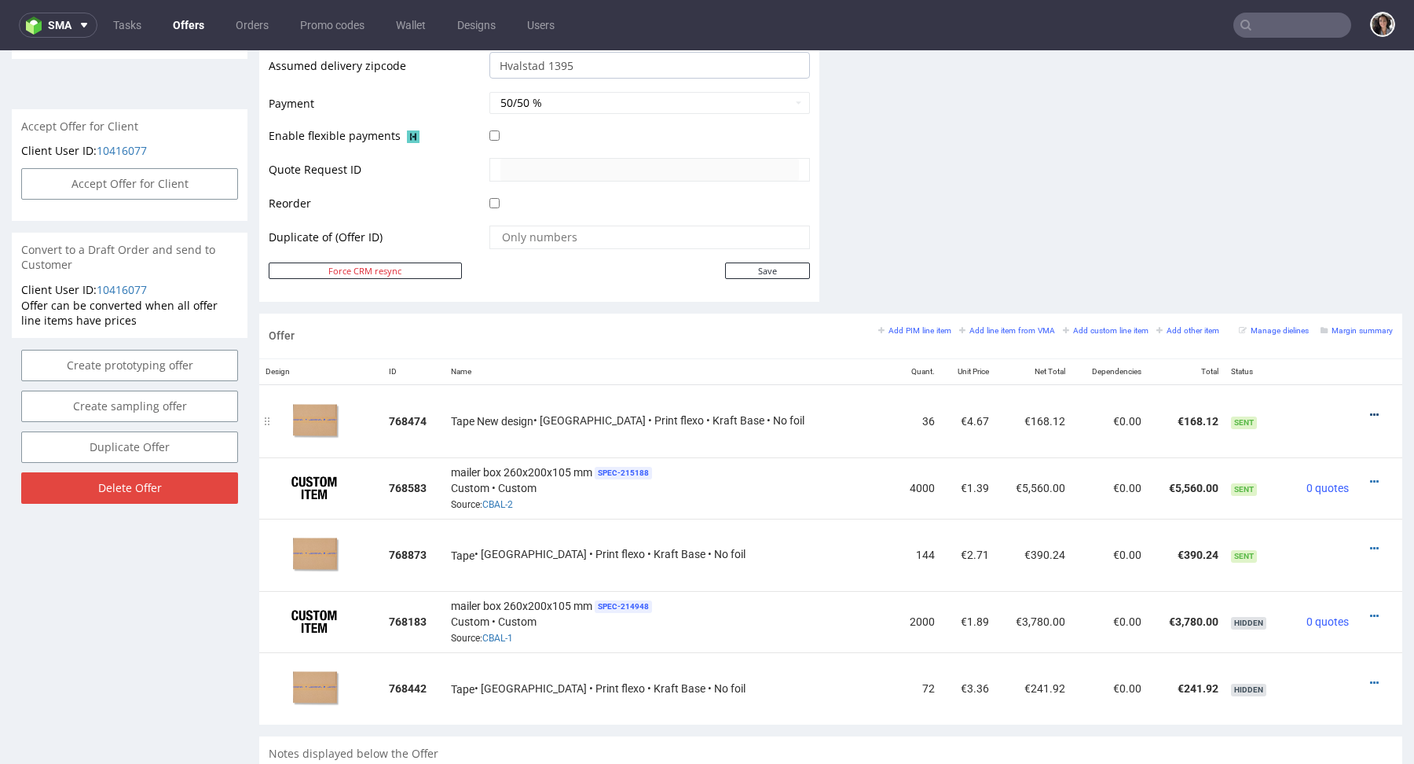
click at [1370, 412] on icon at bounding box center [1374, 414] width 9 height 11
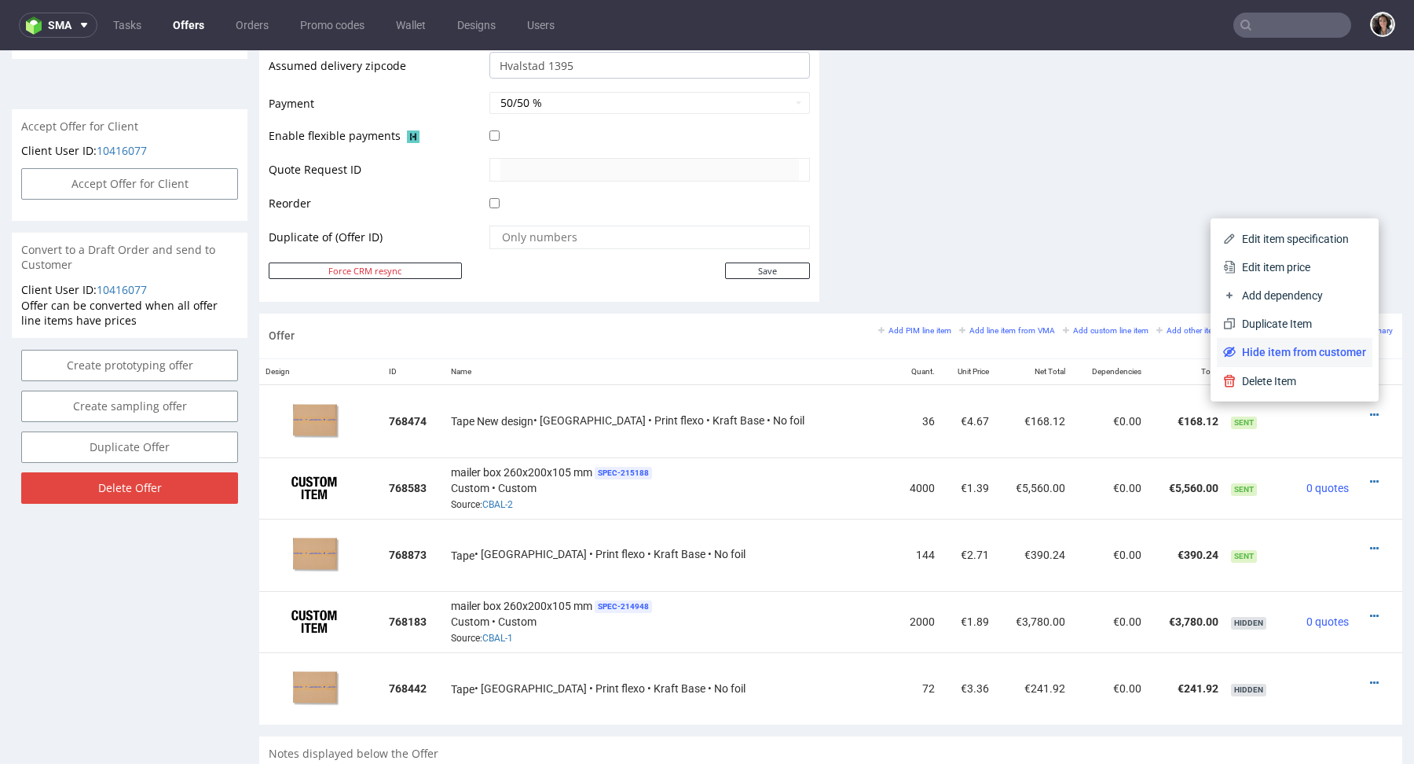
click at [1310, 355] on span "Hide item from customer" at bounding box center [1301, 352] width 130 height 16
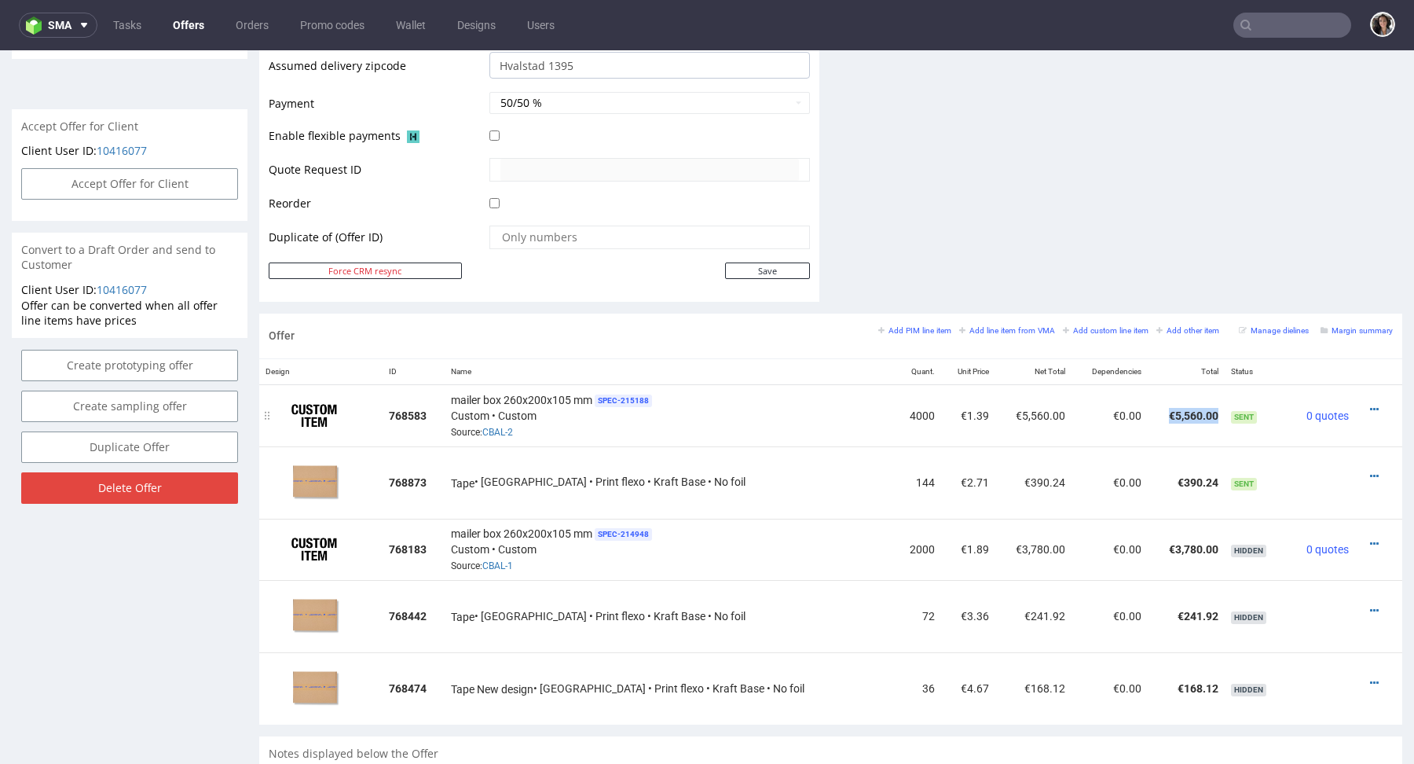
drag, startPoint x: 1189, startPoint y: 412, endPoint x: 1140, endPoint y: 412, distance: 49.5
click at [1148, 412] on td "€5,560.00" at bounding box center [1186, 415] width 76 height 62
click at [1191, 410] on td "€5,560.00" at bounding box center [1186, 415] width 76 height 62
drag, startPoint x: 1191, startPoint y: 410, endPoint x: 1141, endPoint y: 410, distance: 49.5
click at [1148, 410] on td "€5,560.00" at bounding box center [1186, 415] width 76 height 62
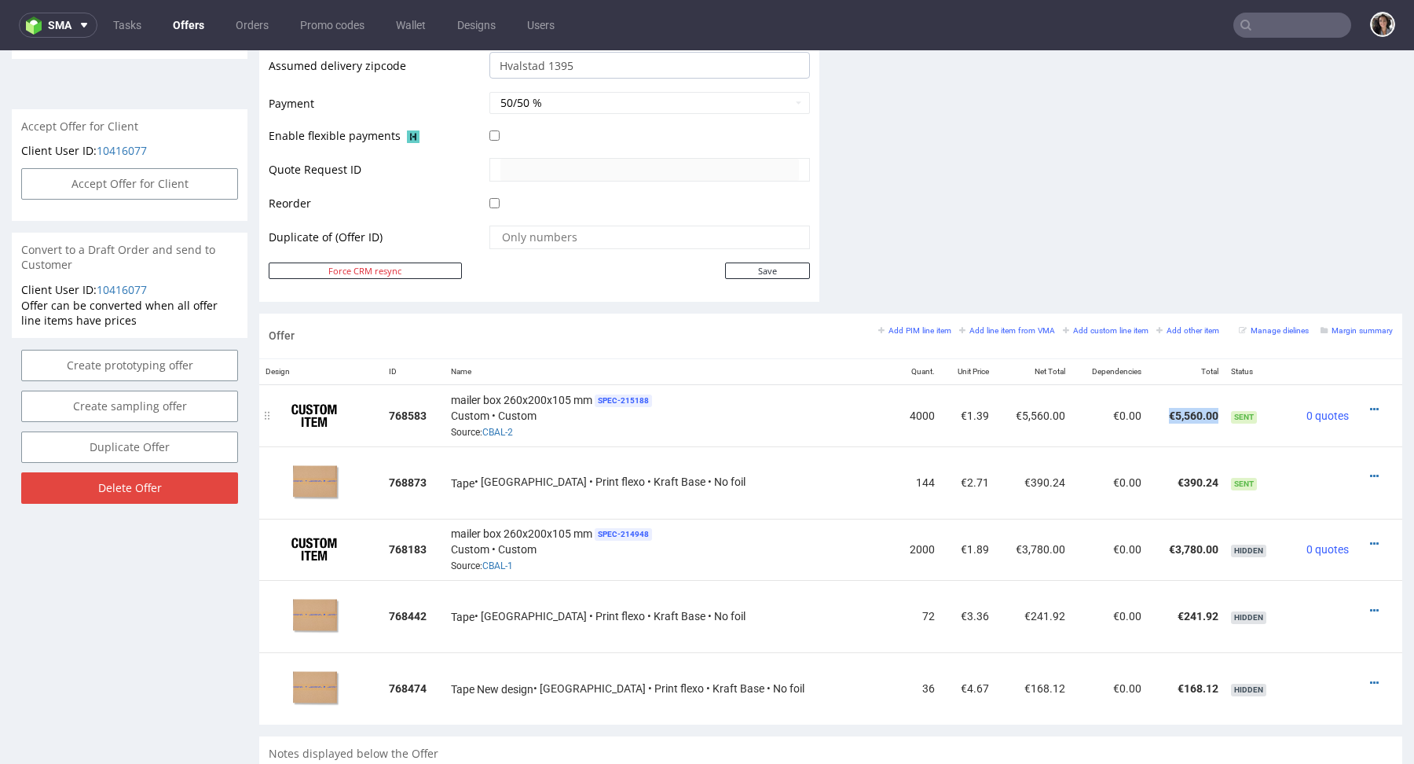
copy td "€5,560.00"
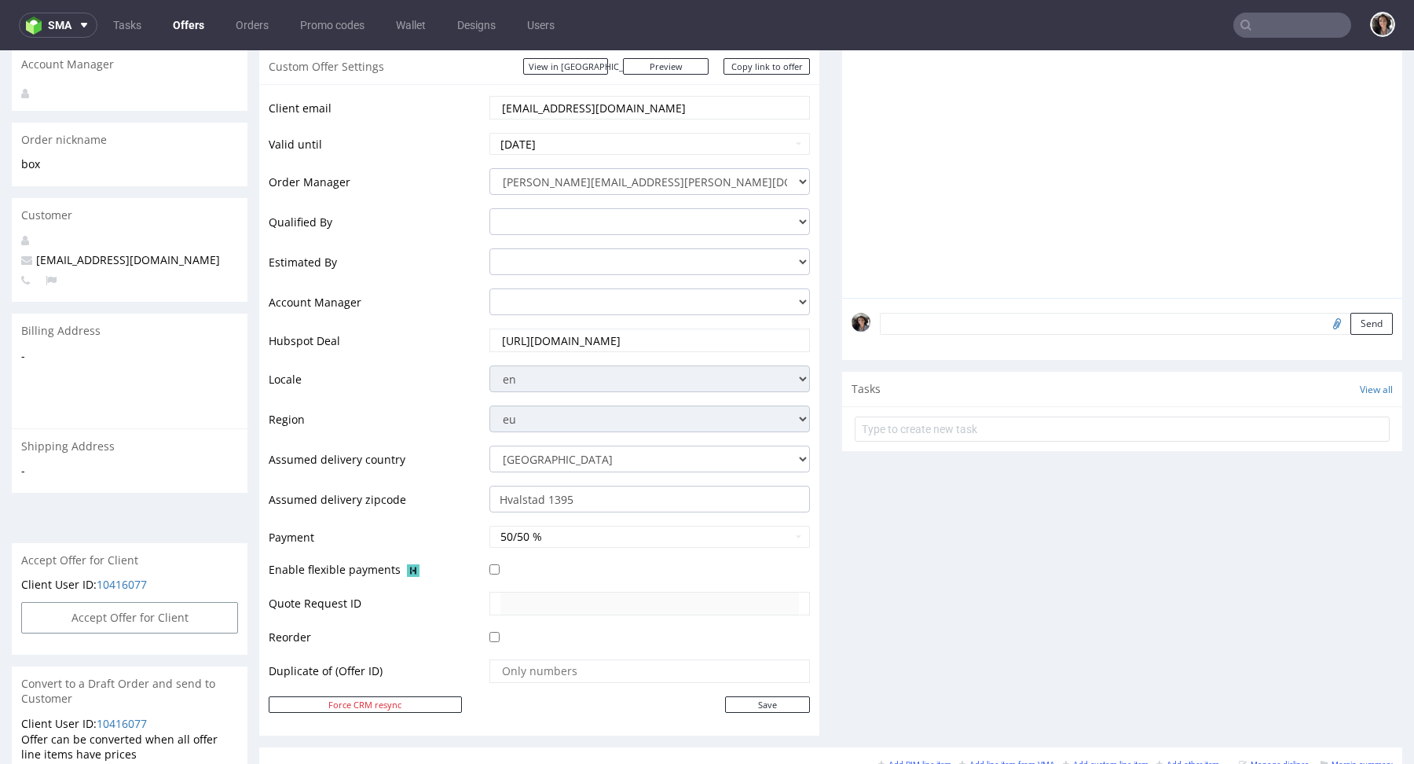
scroll to position [0, 0]
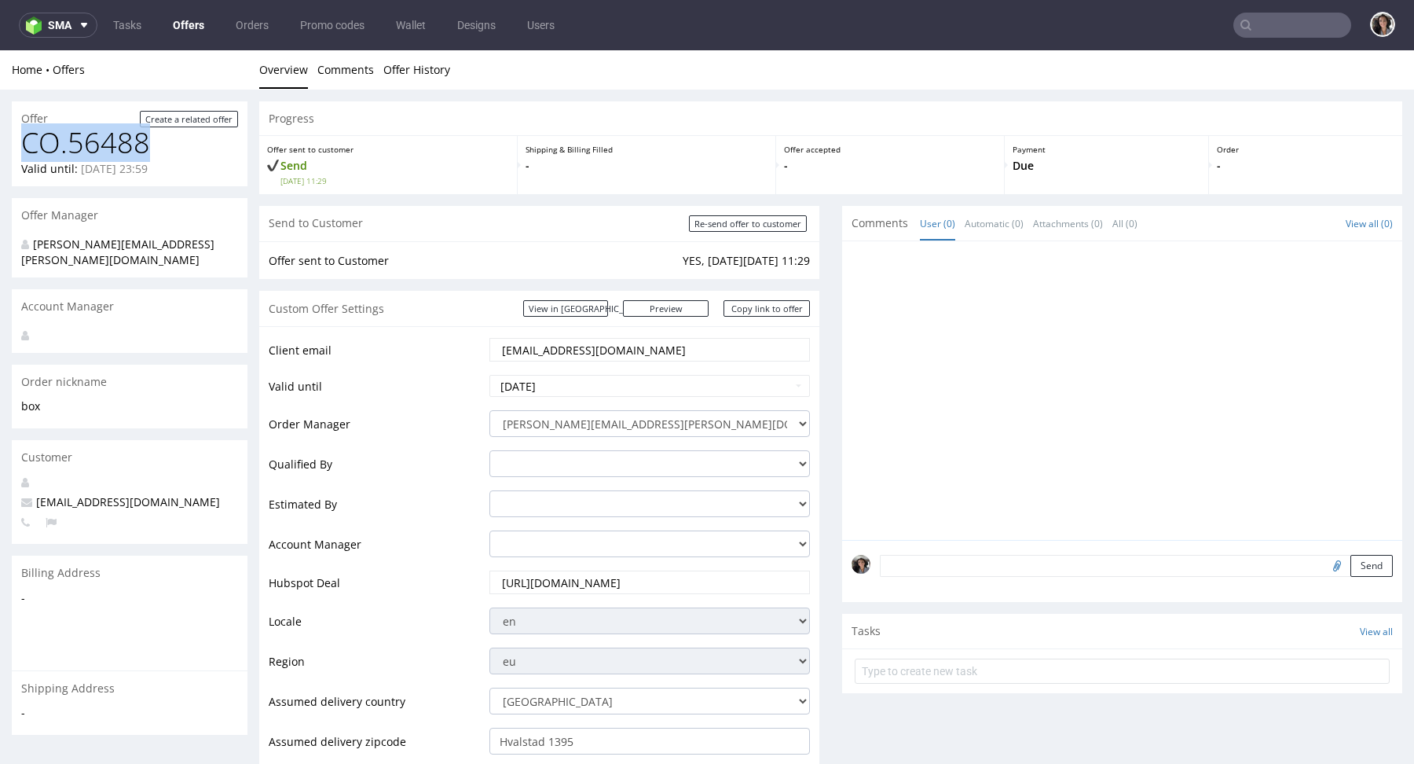
drag, startPoint x: 155, startPoint y: 142, endPoint x: 24, endPoint y: 142, distance: 130.4
click at [24, 142] on h1 "CO.56488" at bounding box center [129, 142] width 217 height 31
copy h1 "CO.56488"
click at [696, 310] on link "Preview" at bounding box center [666, 308] width 86 height 16
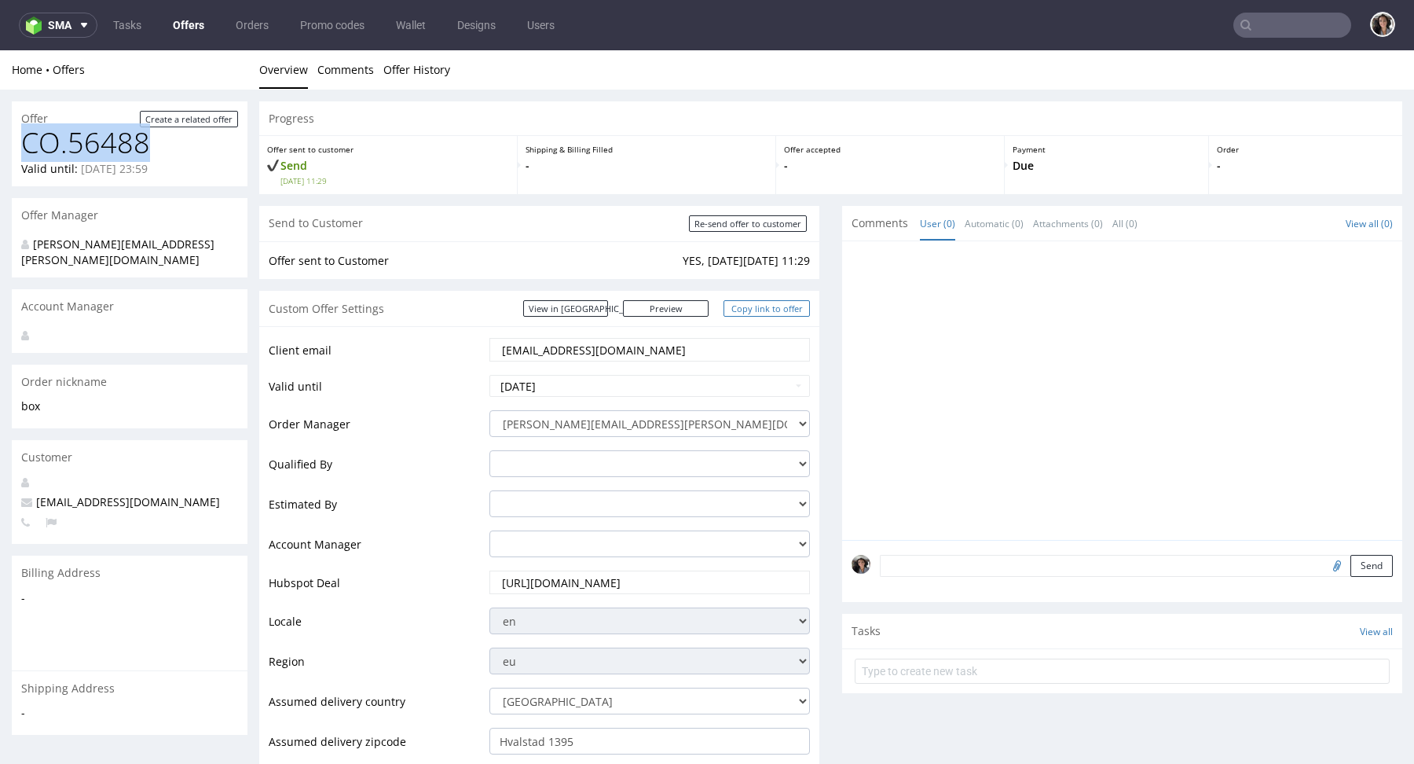
click at [757, 309] on link "Copy link to offer" at bounding box center [767, 308] width 86 height 16
copy h1 "CO.56488"
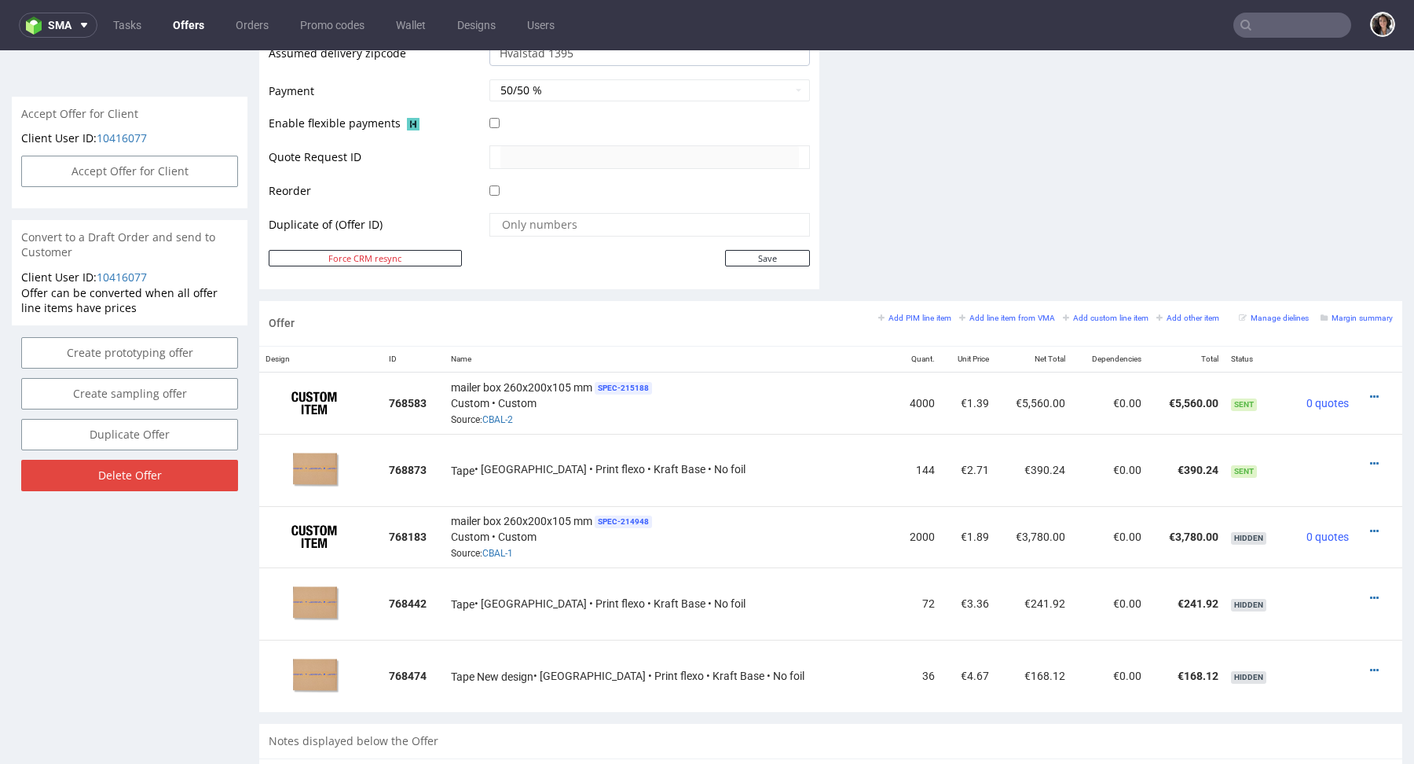
scroll to position [647, 0]
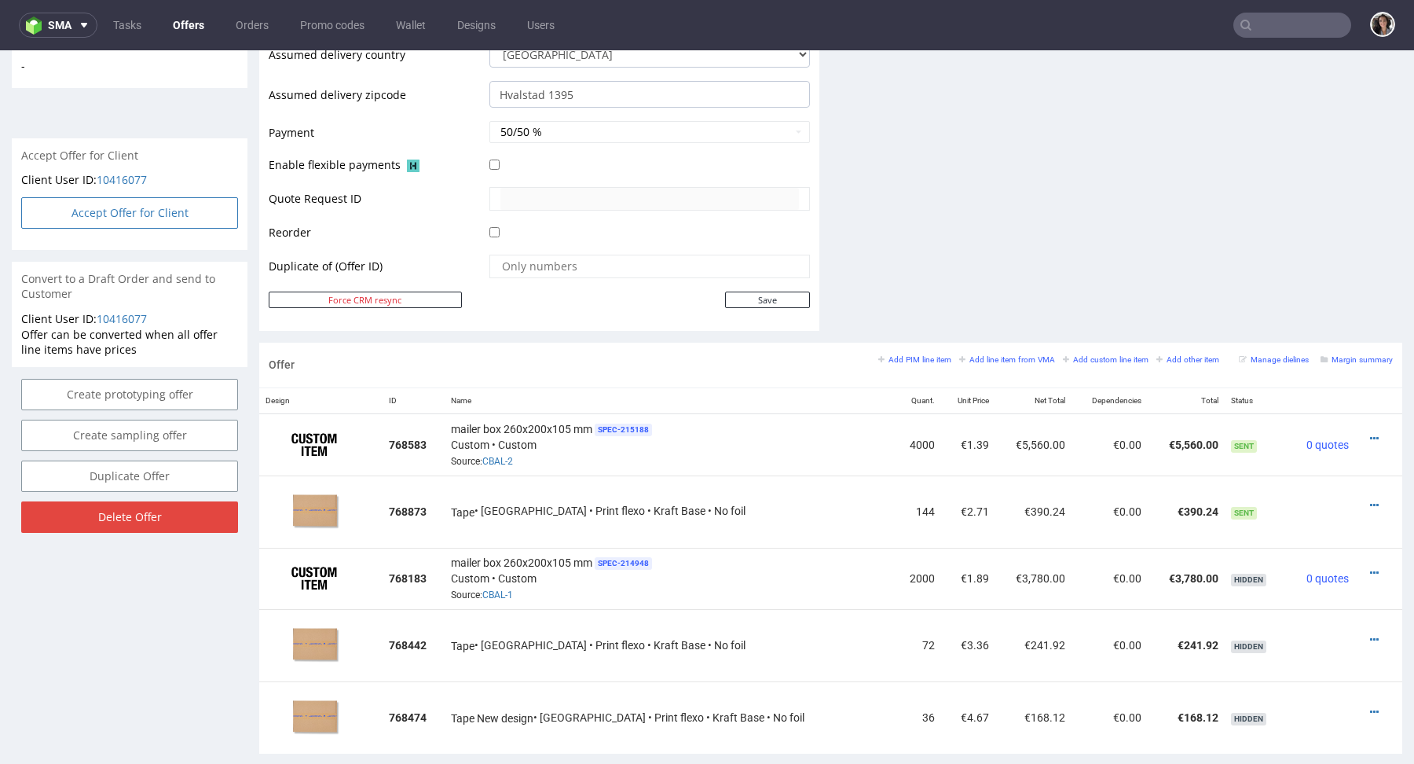
click at [138, 201] on button "Accept Offer for Client" at bounding box center [129, 212] width 217 height 31
select select "167"
select select "2387"
select select "b2b"
select select "167"
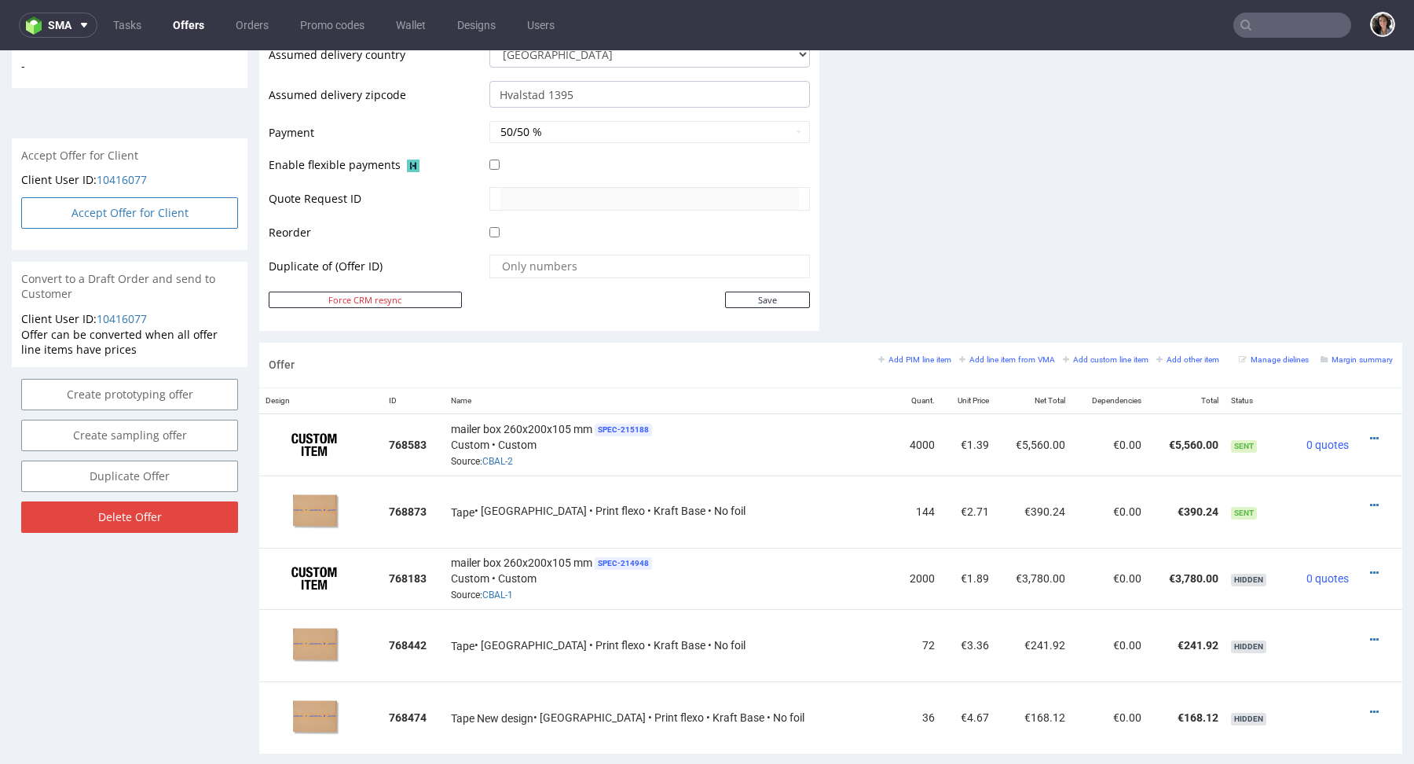
select select "2387"
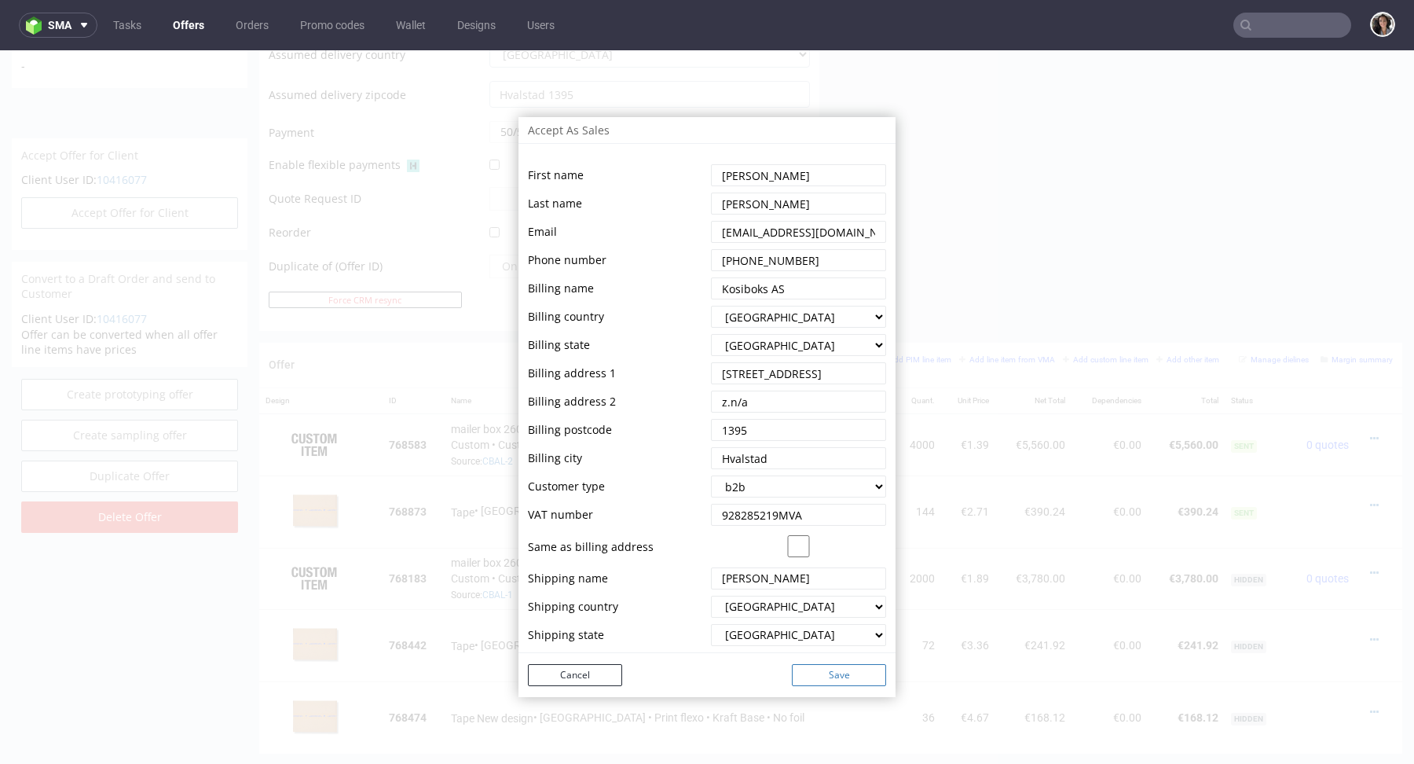
click at [836, 673] on button "Save" at bounding box center [839, 675] width 94 height 22
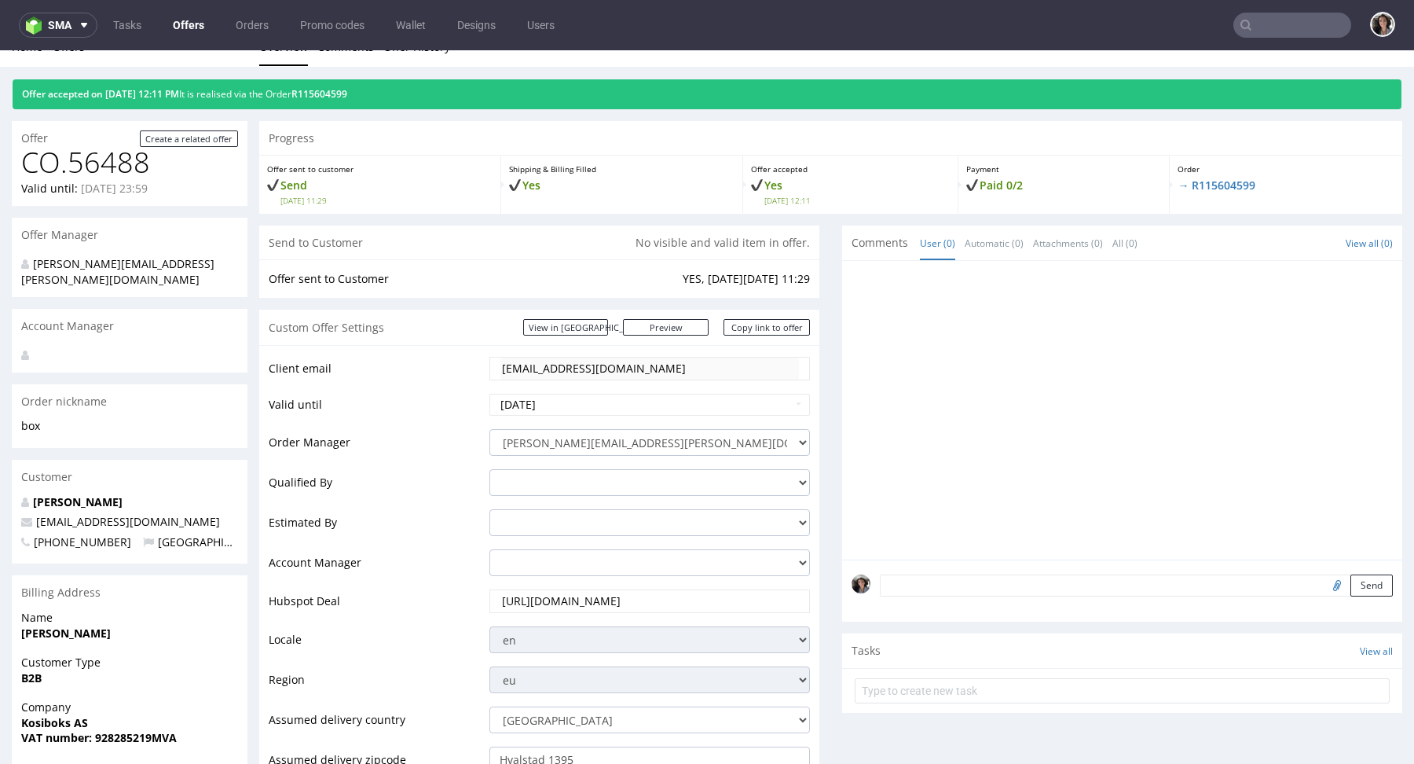
scroll to position [0, 0]
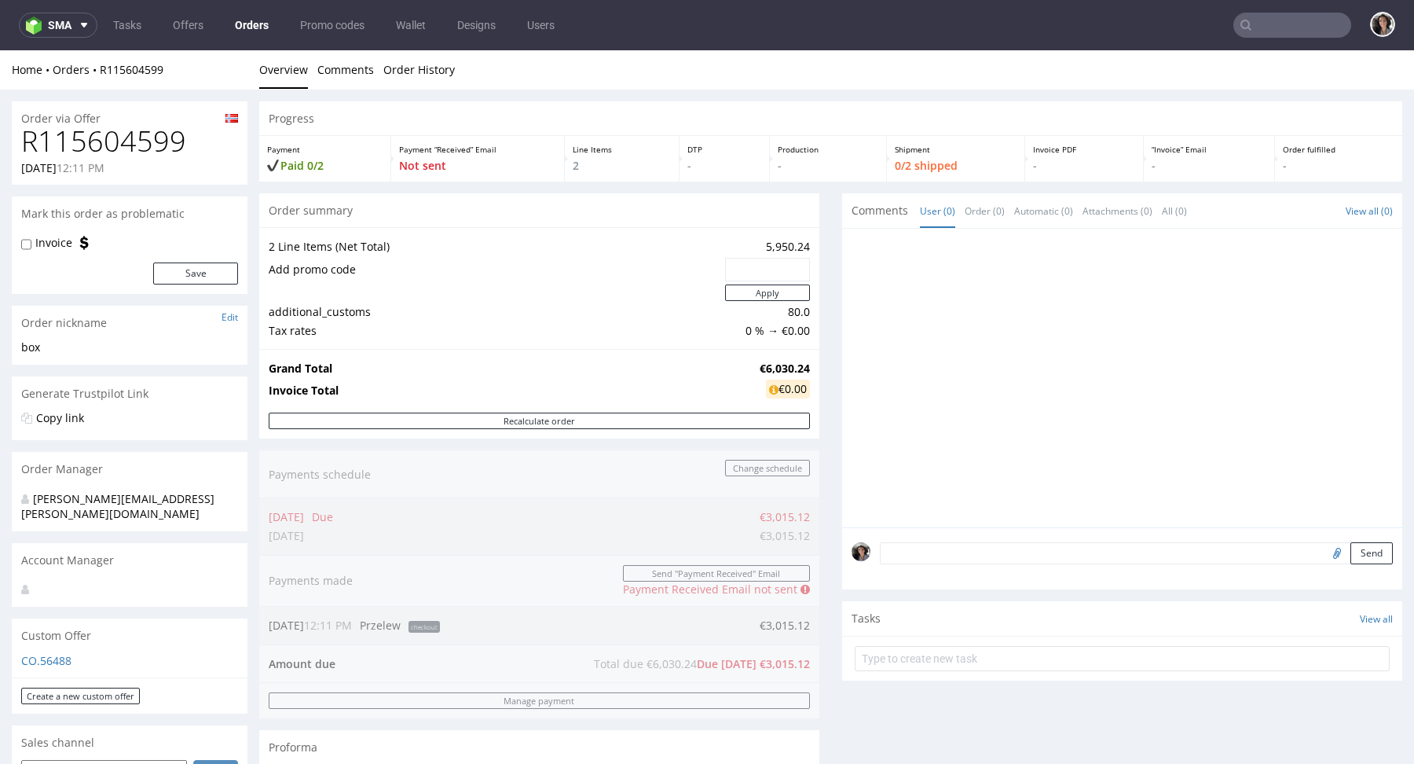
click at [1266, 21] on input "text" at bounding box center [1292, 25] width 118 height 25
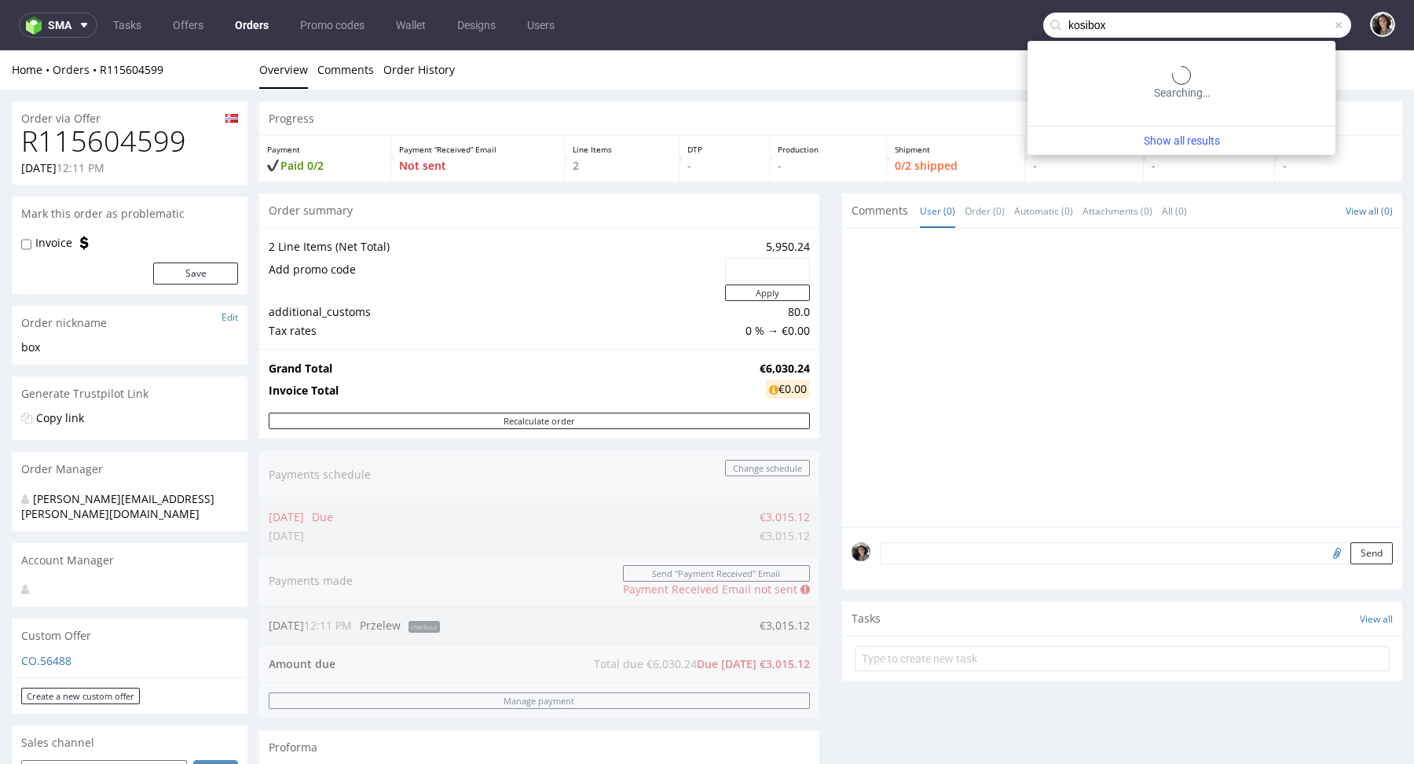
type input "kosibox"
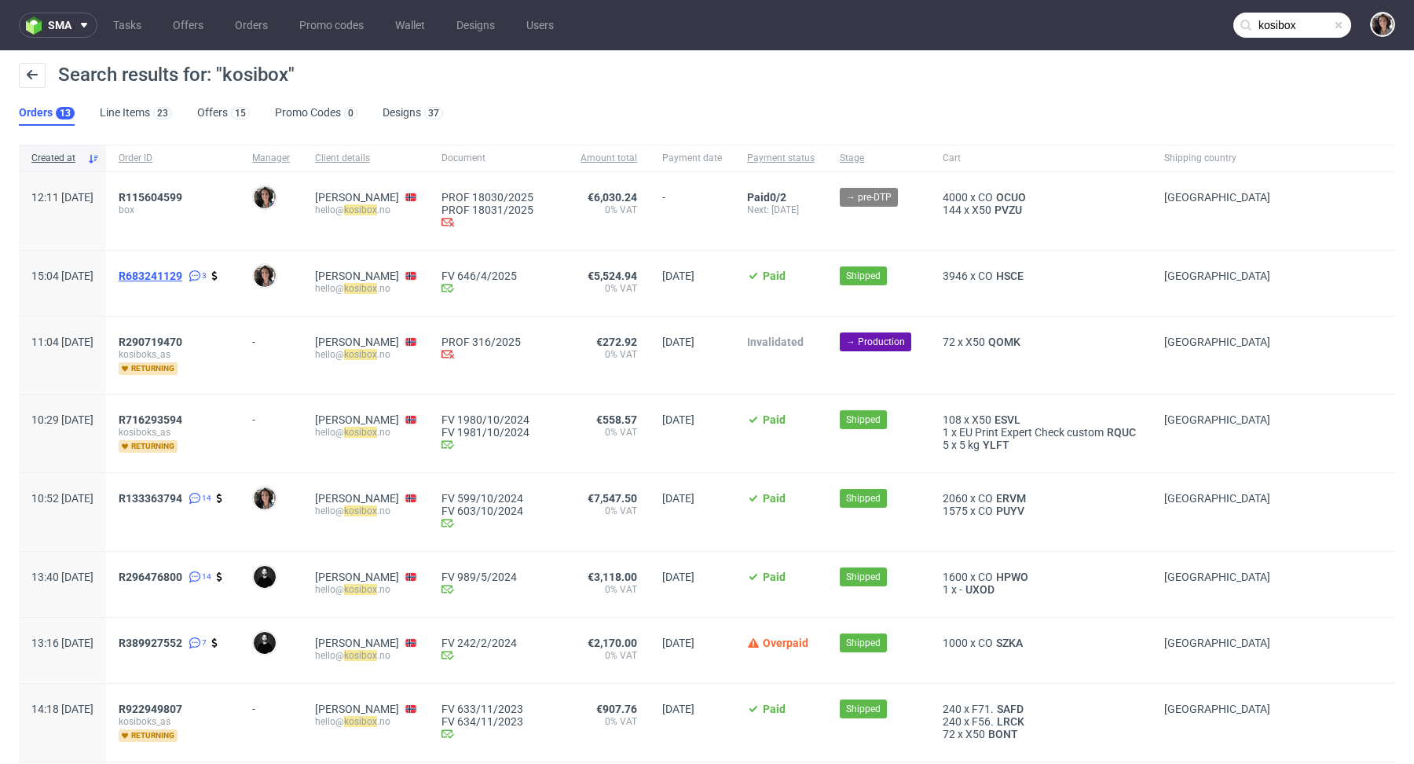
click at [182, 270] on span "R683241129" at bounding box center [151, 275] width 64 height 13
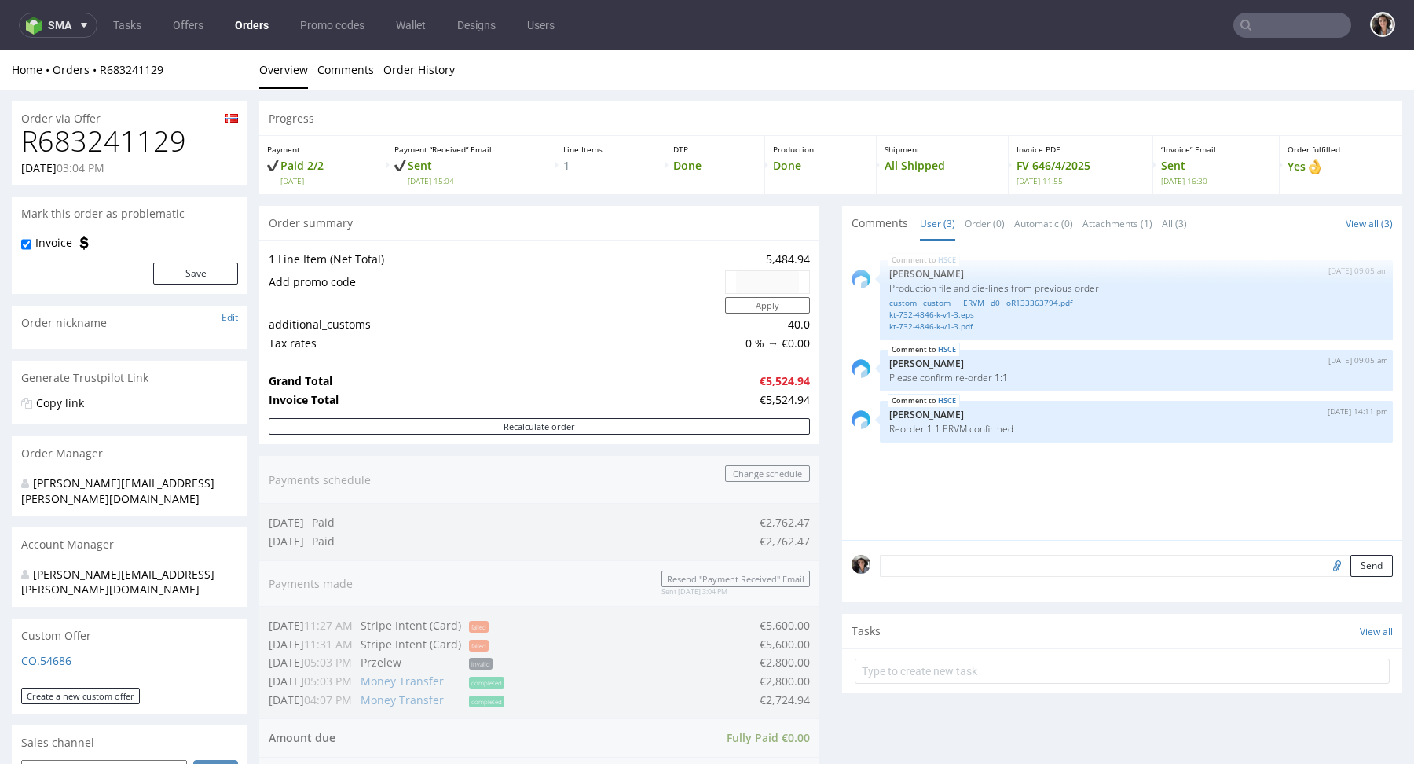
type input "kosibox"
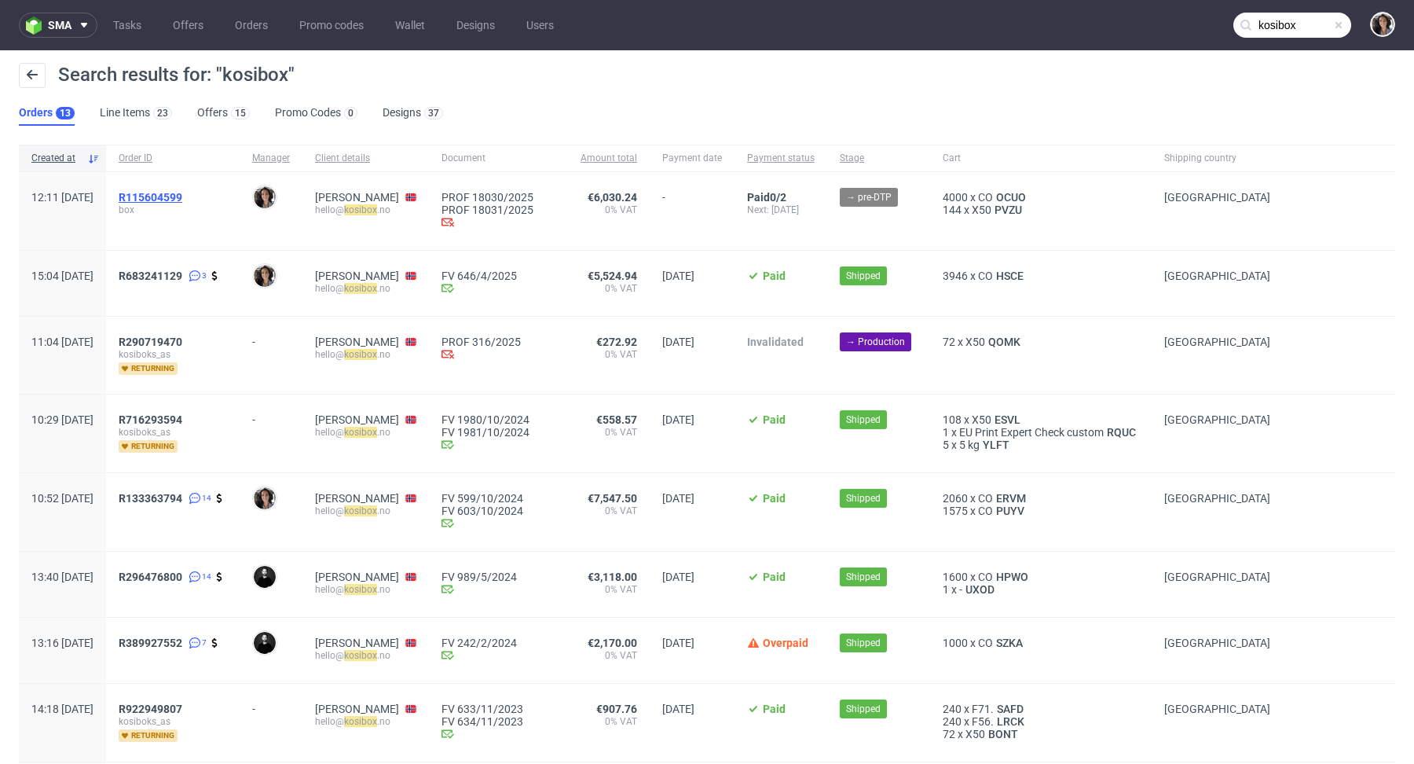
click at [182, 193] on span "R115604599" at bounding box center [151, 197] width 64 height 13
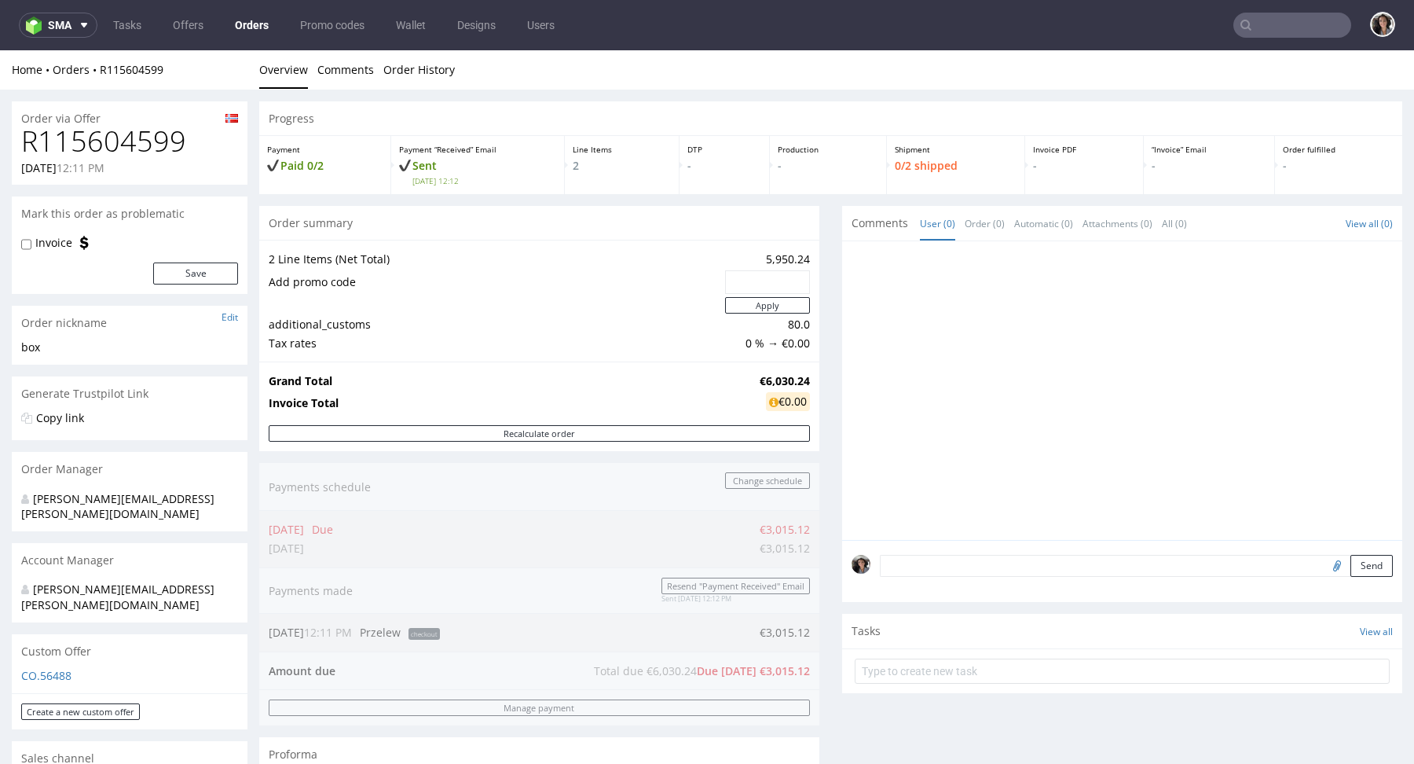
scroll to position [745, 0]
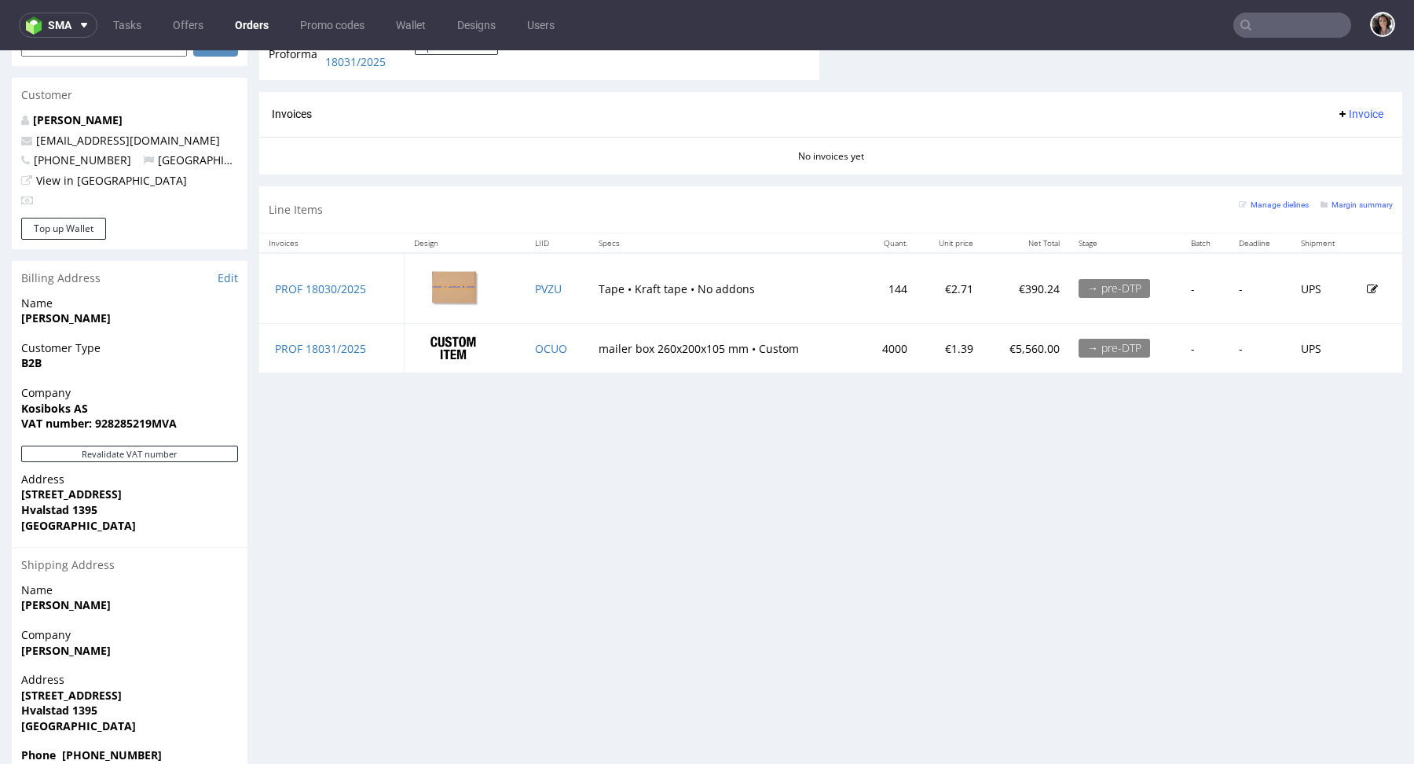
type input "kosibox"
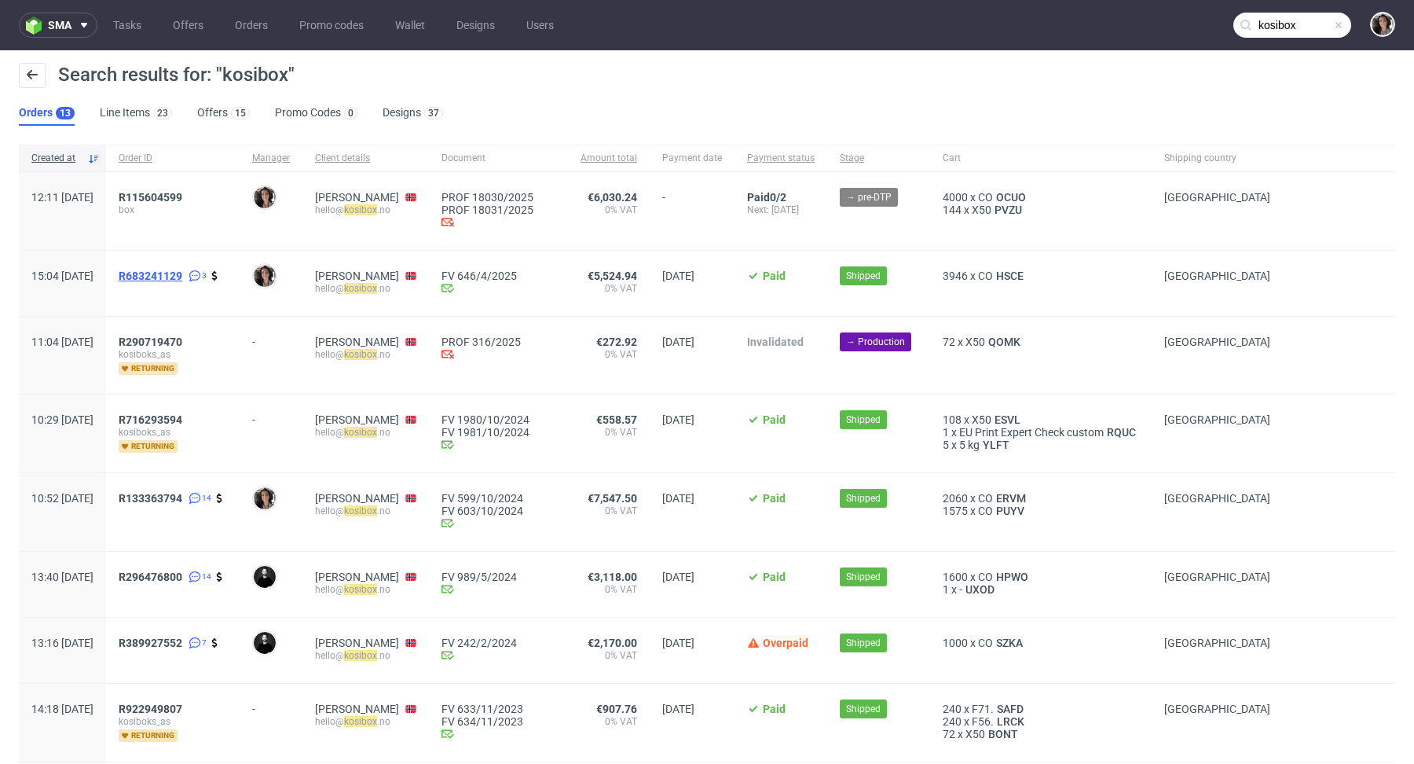
click at [182, 272] on span "R683241129" at bounding box center [151, 275] width 64 height 13
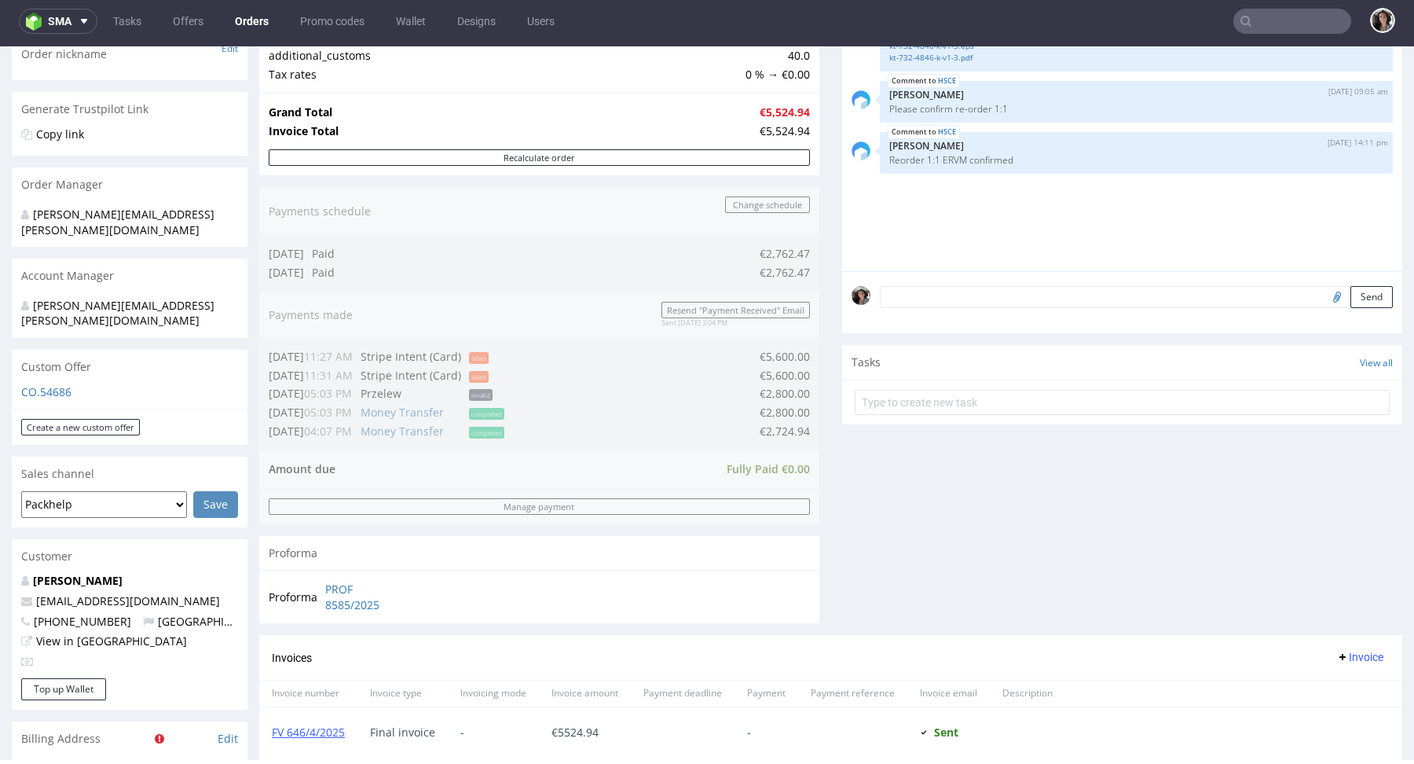
scroll to position [749, 0]
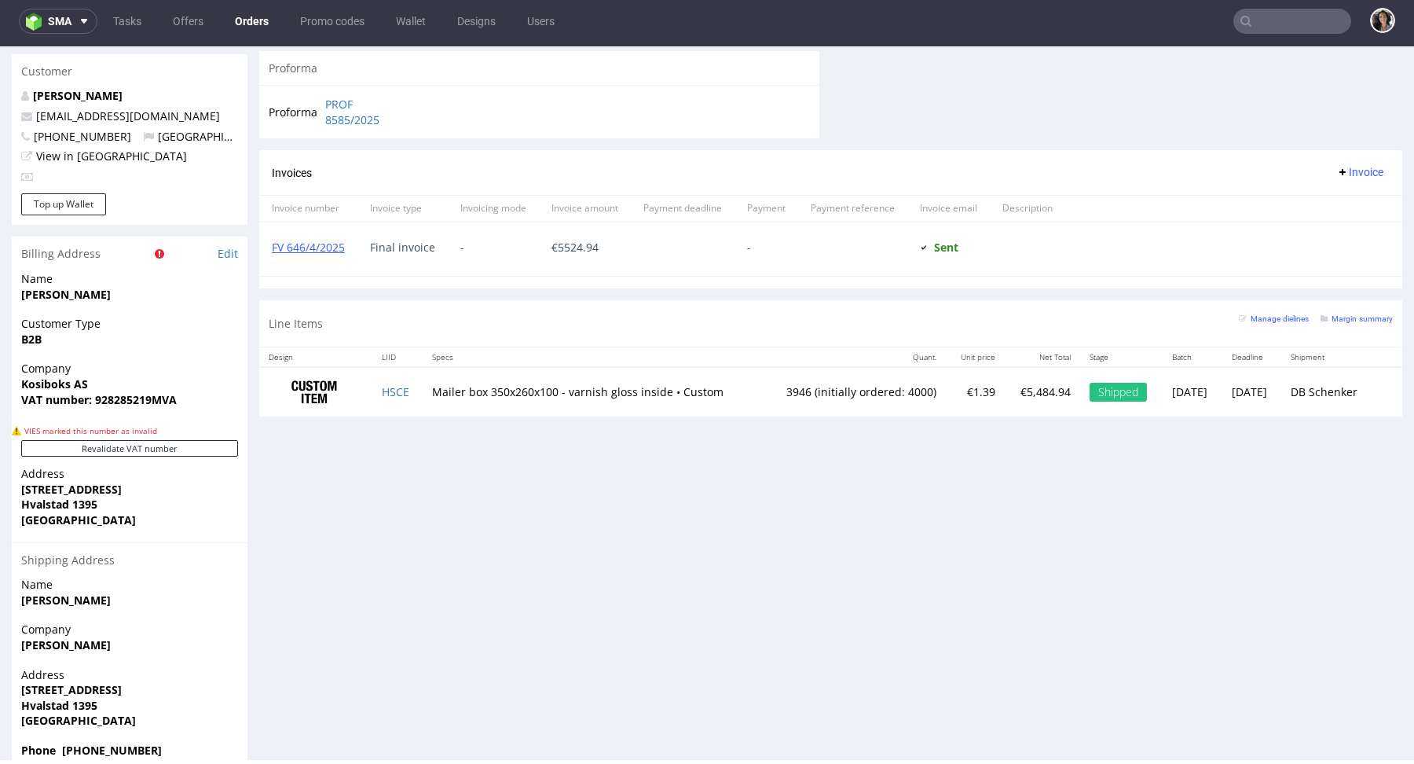
type input "kosibox"
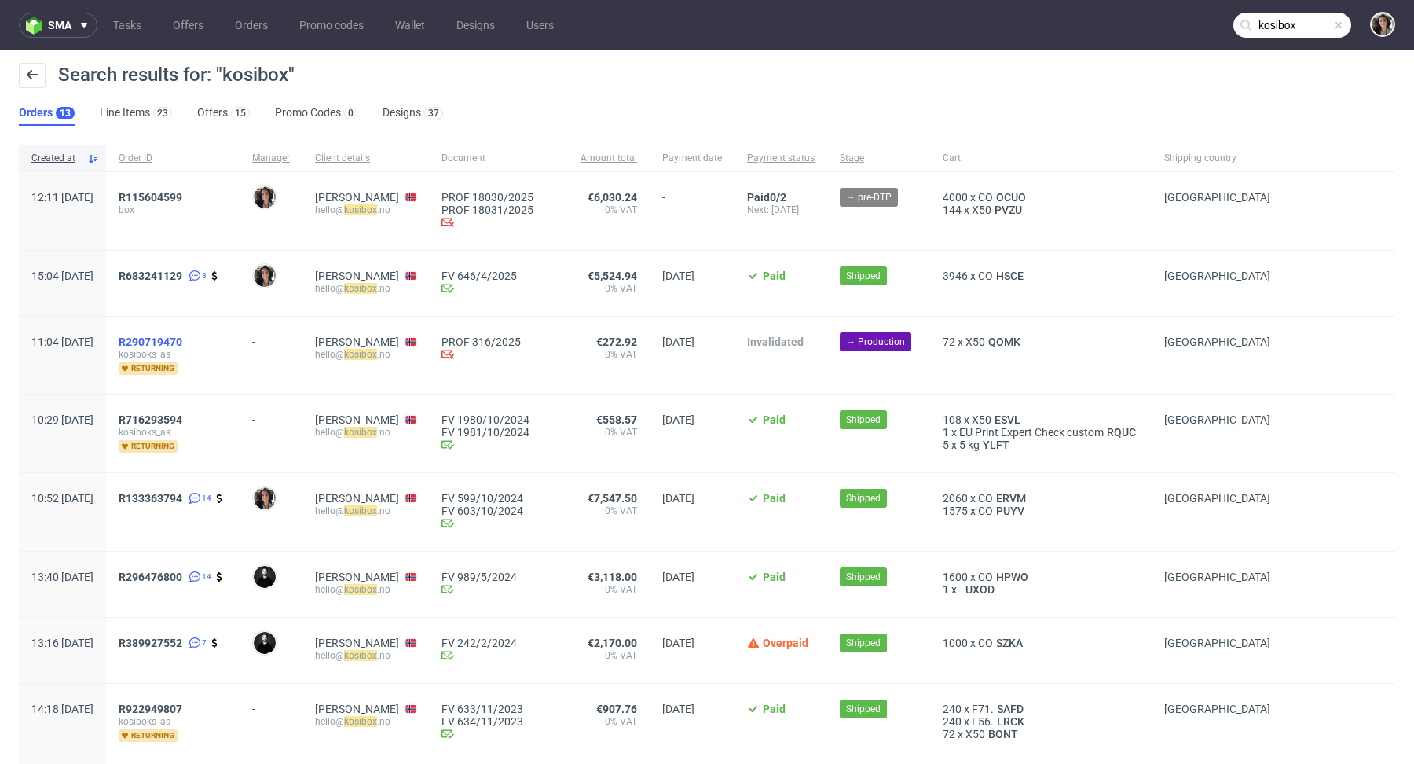
click at [182, 338] on span "R290719470" at bounding box center [151, 341] width 64 height 13
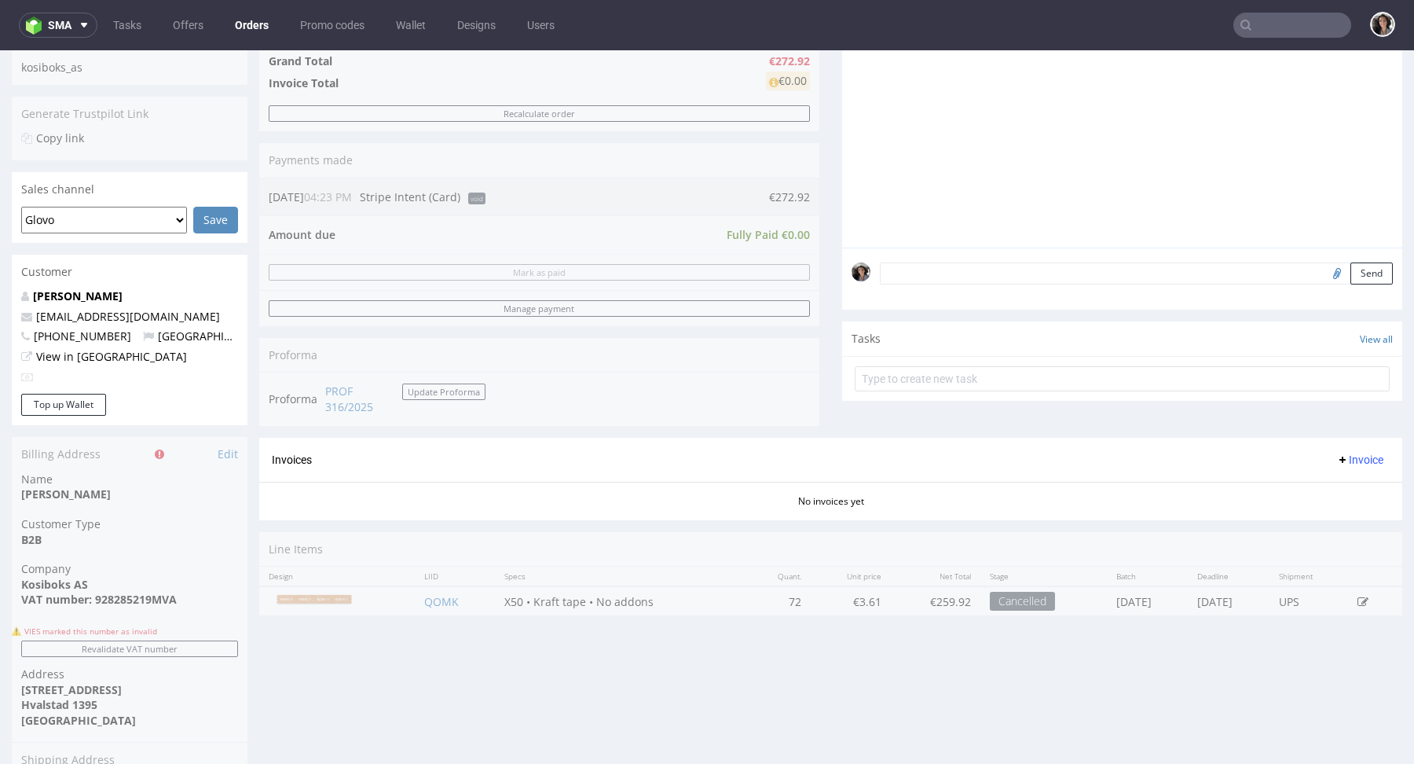
scroll to position [549, 0]
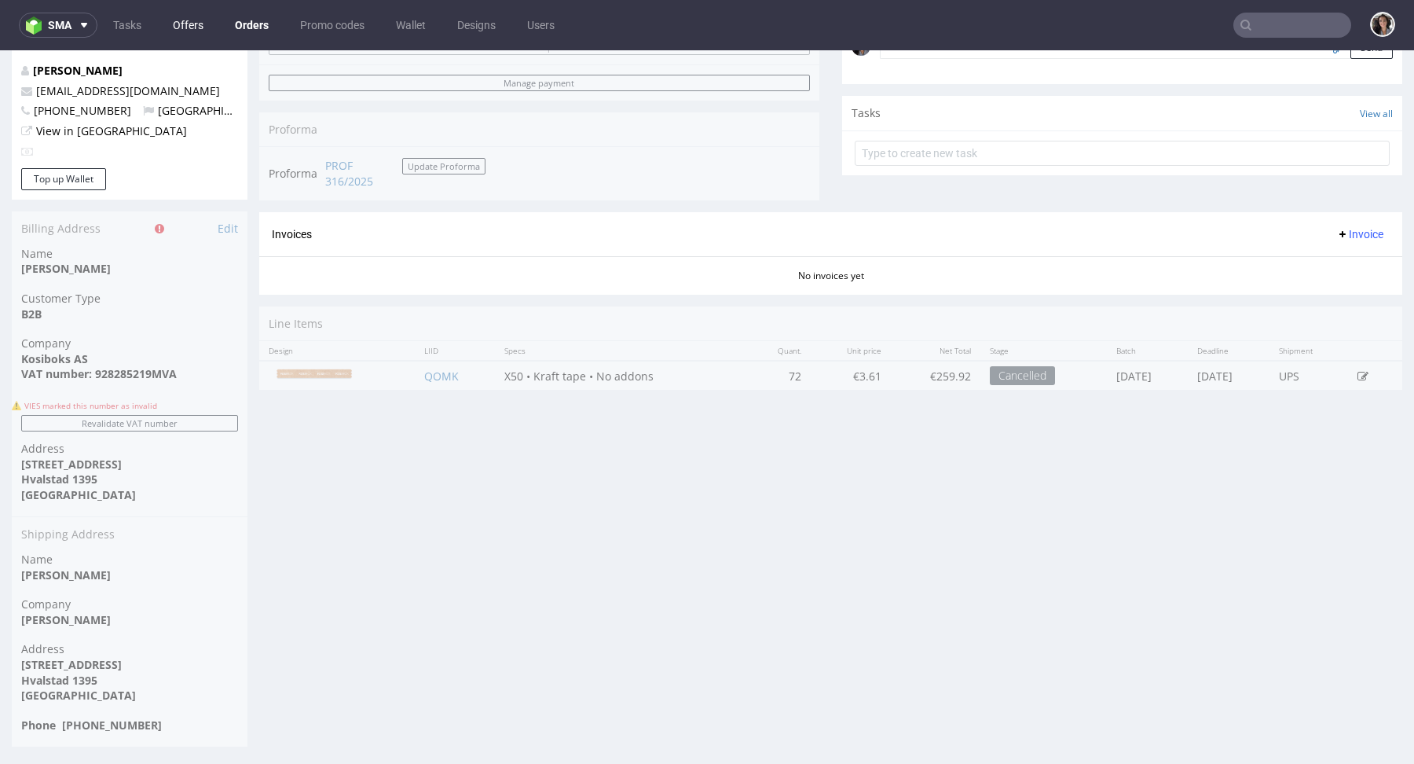
type input "kosibox"
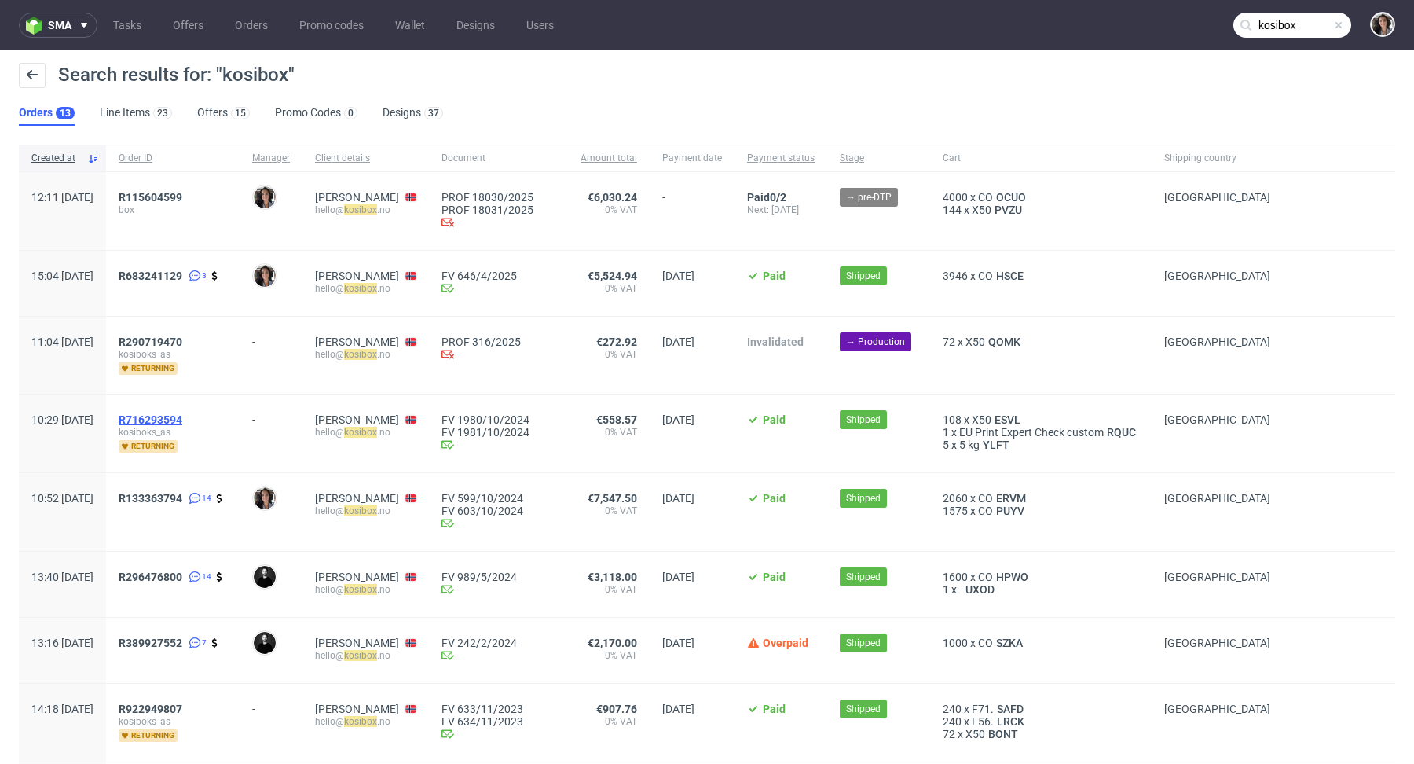
click at [182, 414] on span "R716293594" at bounding box center [151, 419] width 64 height 13
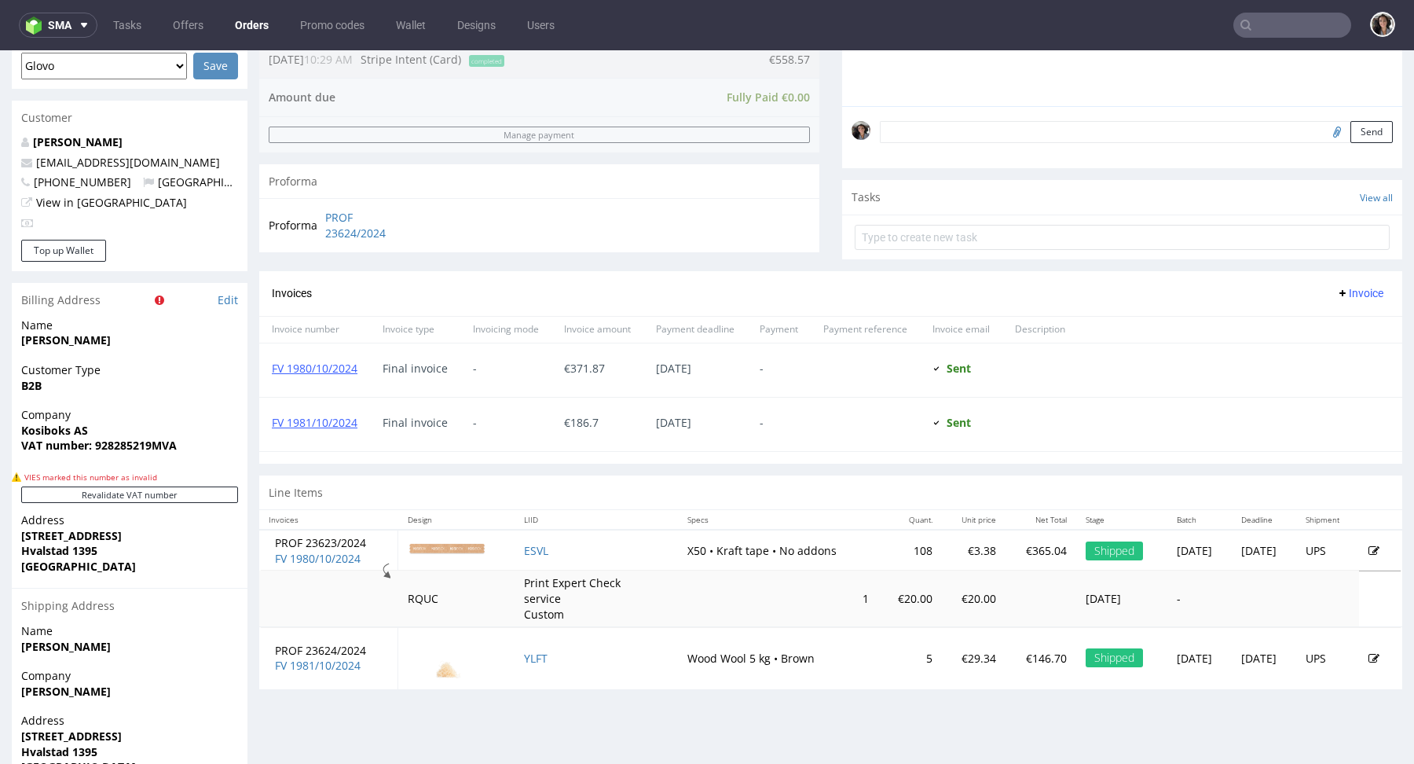
scroll to position [506, 0]
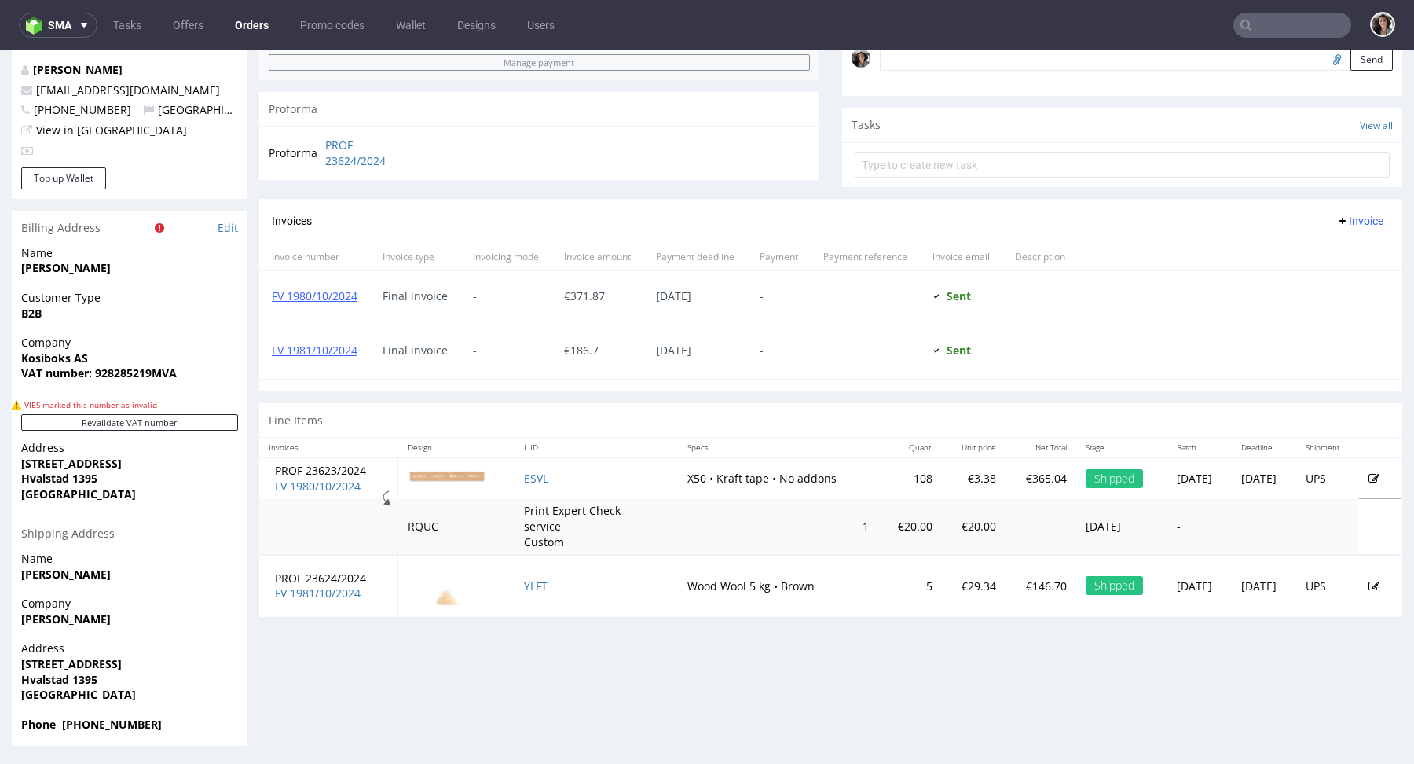
click at [443, 470] on img at bounding box center [447, 476] width 79 height 13
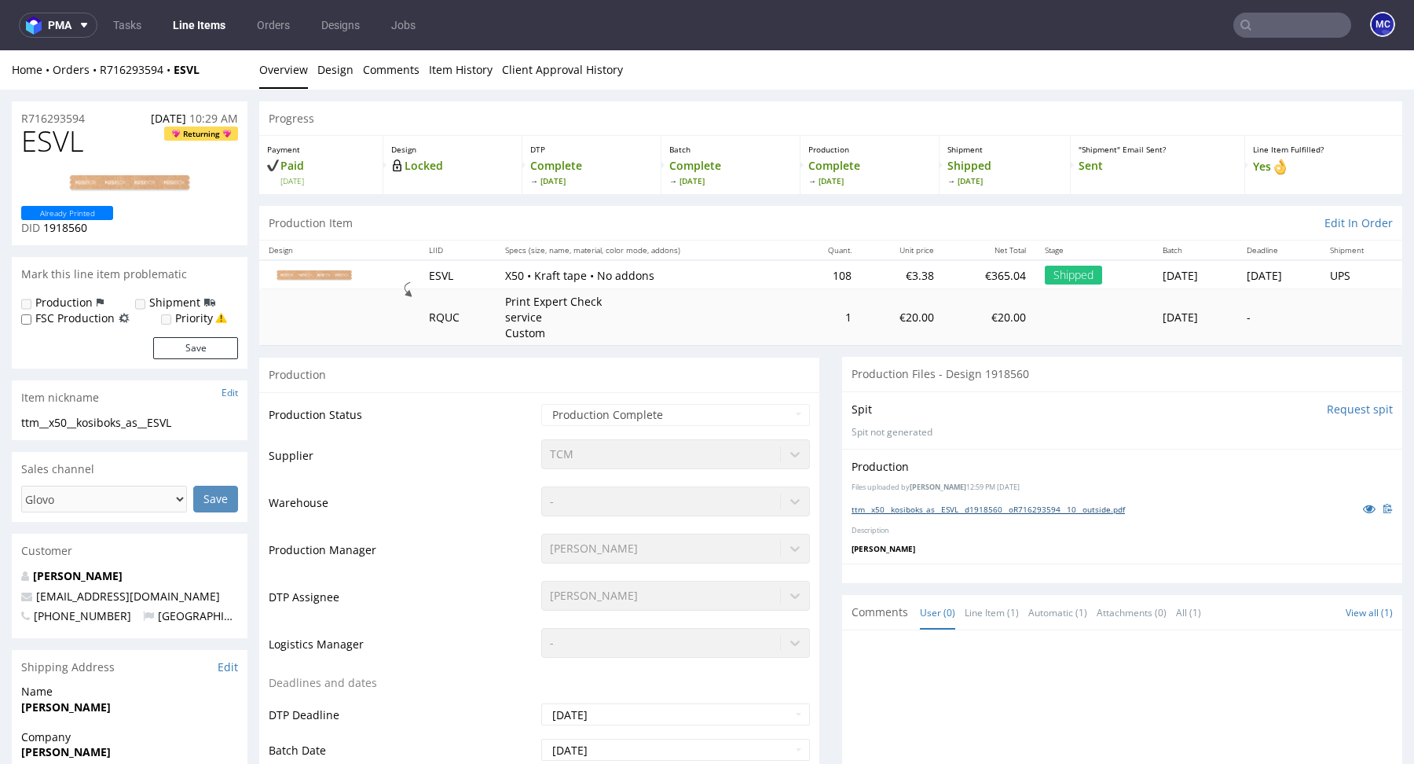
click at [940, 506] on link "ttm__x50__kosiboks_as__ESVL__d1918560__oR716293594__10__outside.pdf" at bounding box center [988, 509] width 273 height 11
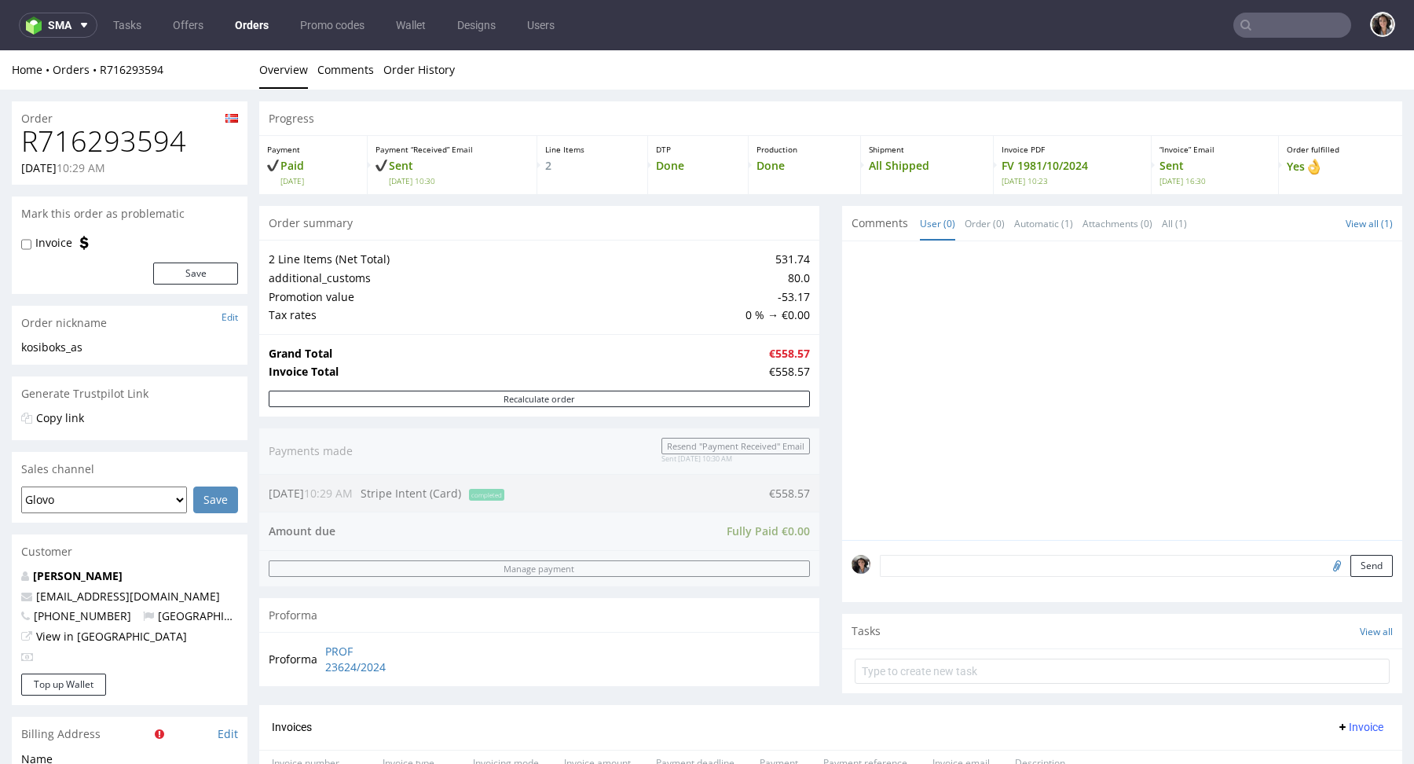
type input "kosibox"
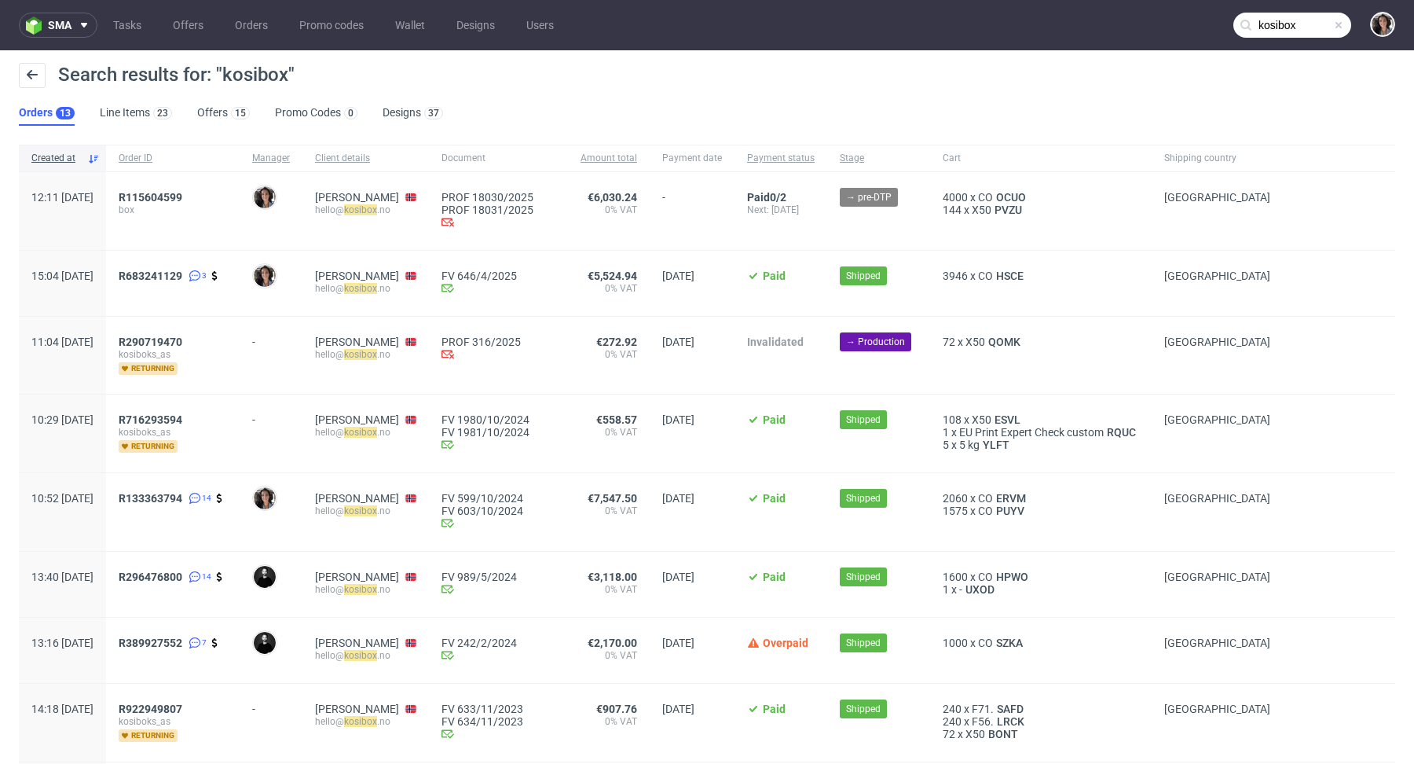
click at [211, 488] on div "R133363794 14" at bounding box center [173, 512] width 134 height 78
click at [182, 497] on span "R133363794" at bounding box center [151, 498] width 64 height 13
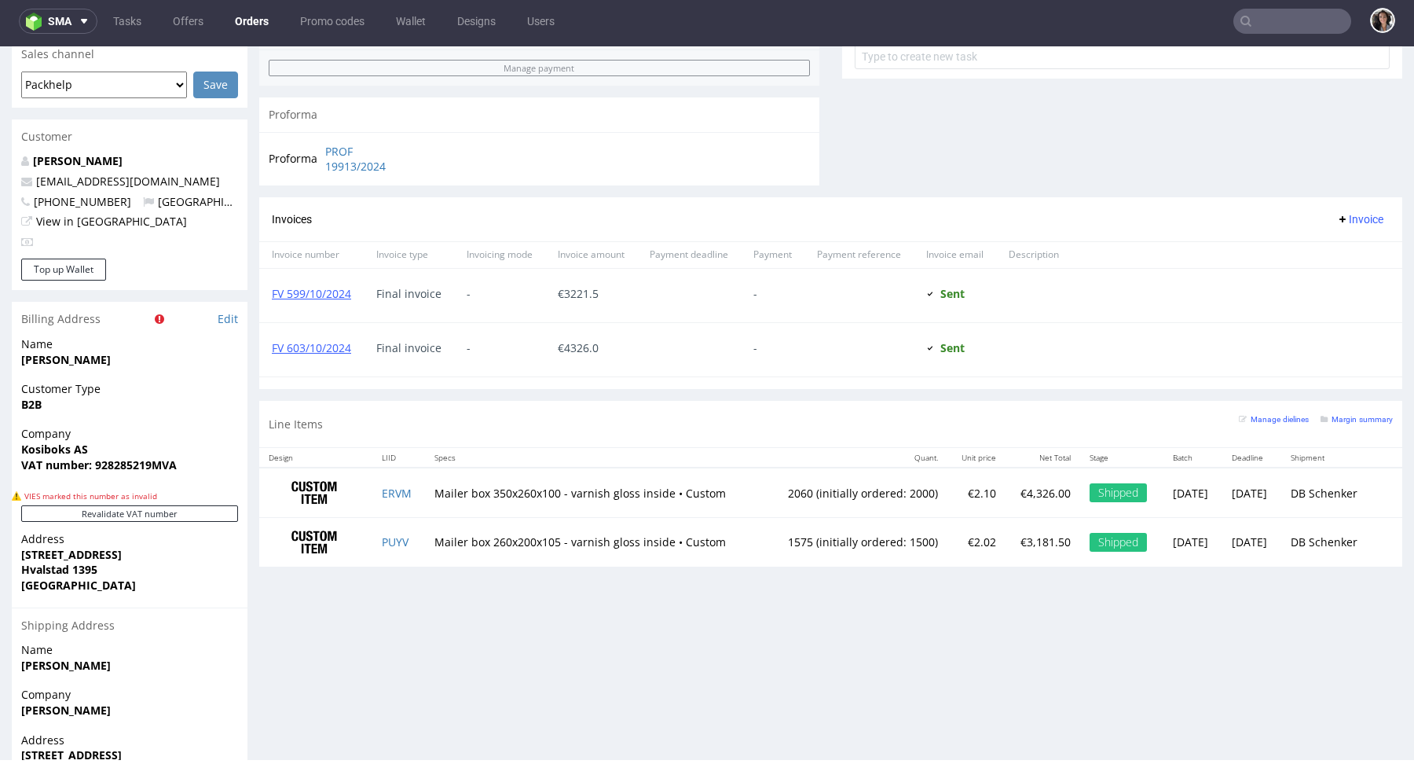
scroll to position [662, 0]
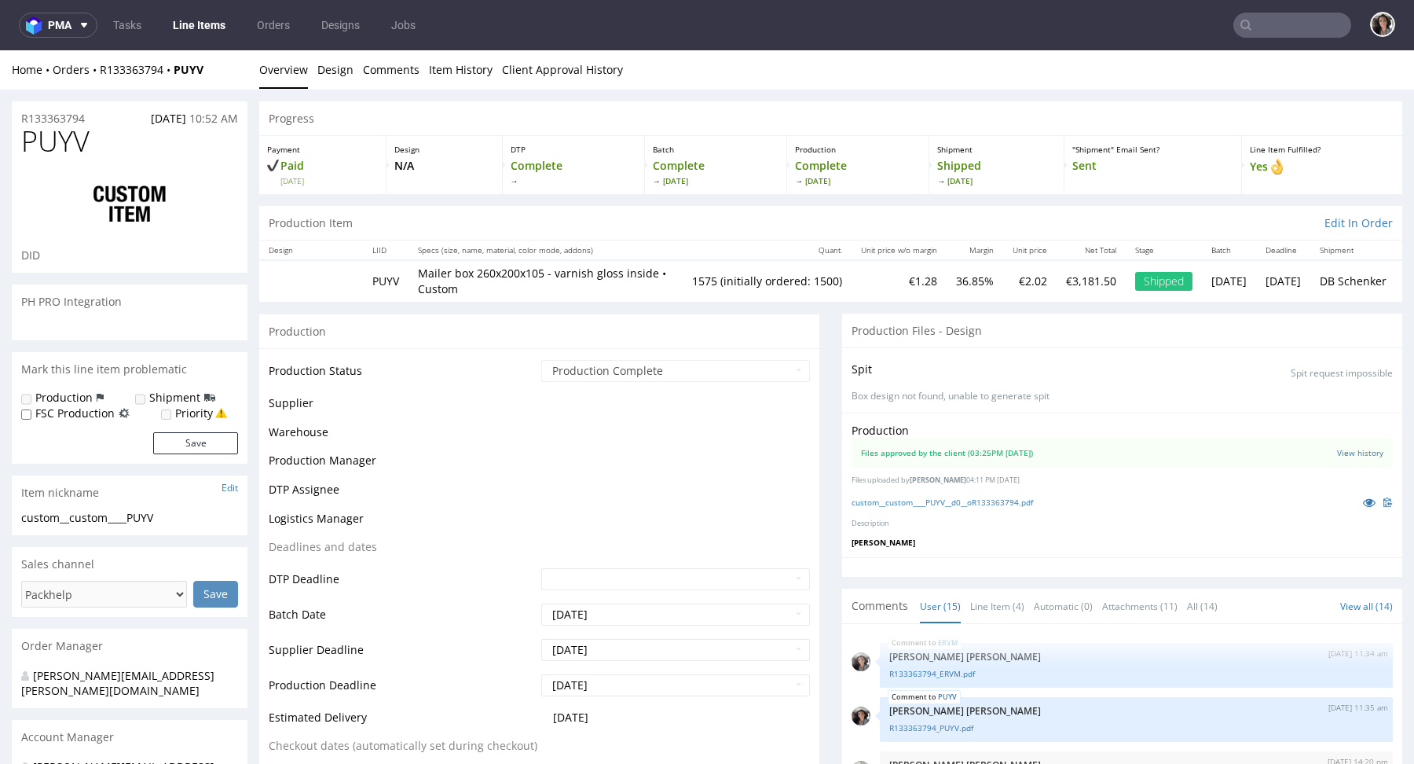
scroll to position [825, 0]
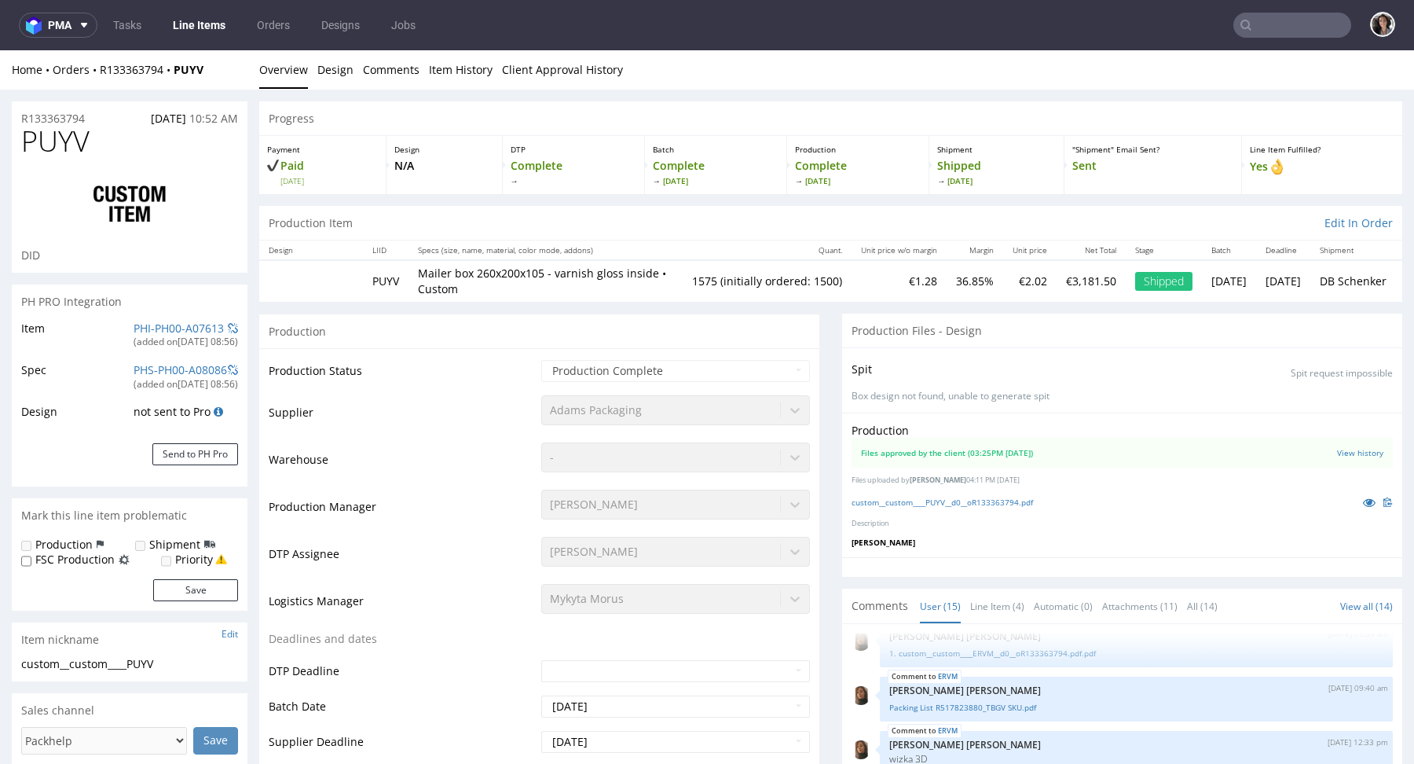
select select "in_progress"
click at [955, 503] on link "custom__custom____PUYV__d0__oR133363794.pdf" at bounding box center [942, 502] width 181 height 11
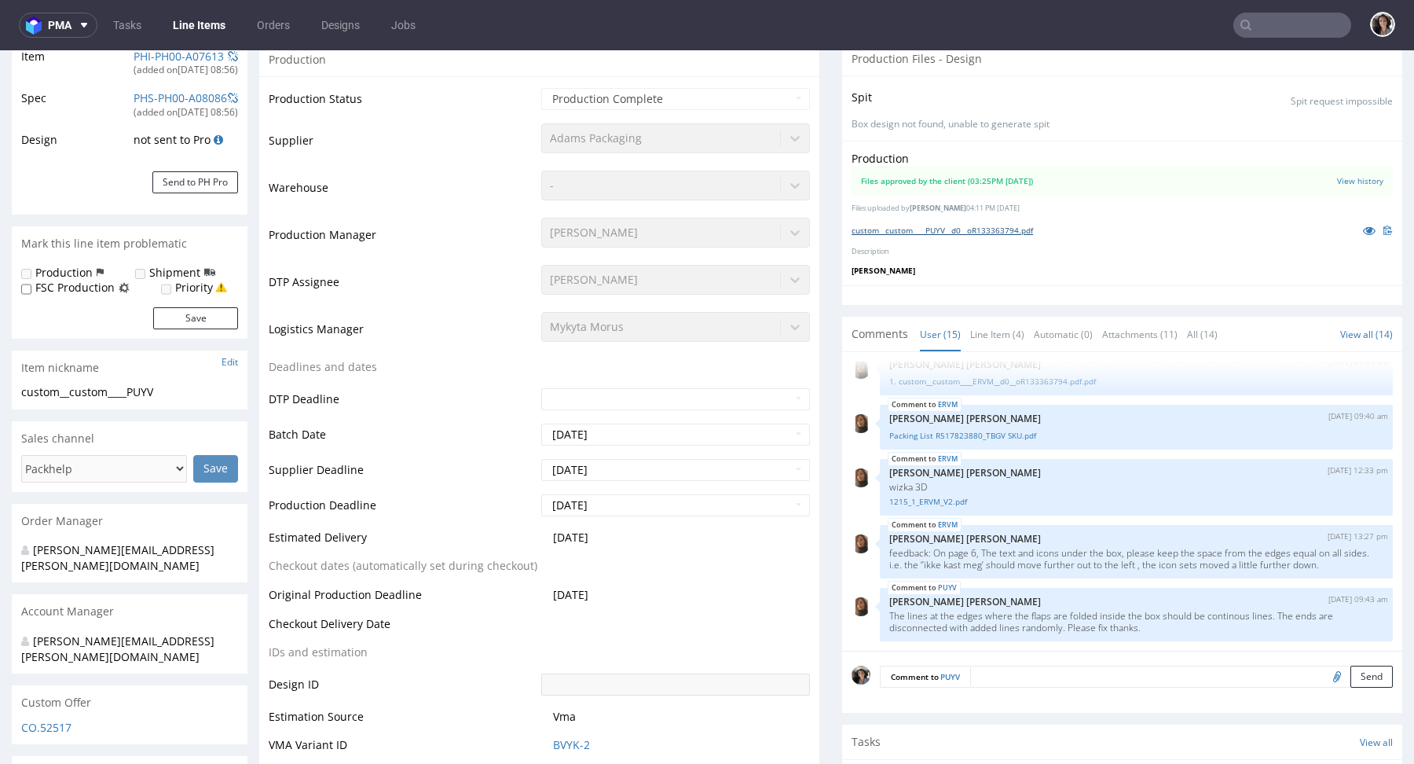
scroll to position [232, 0]
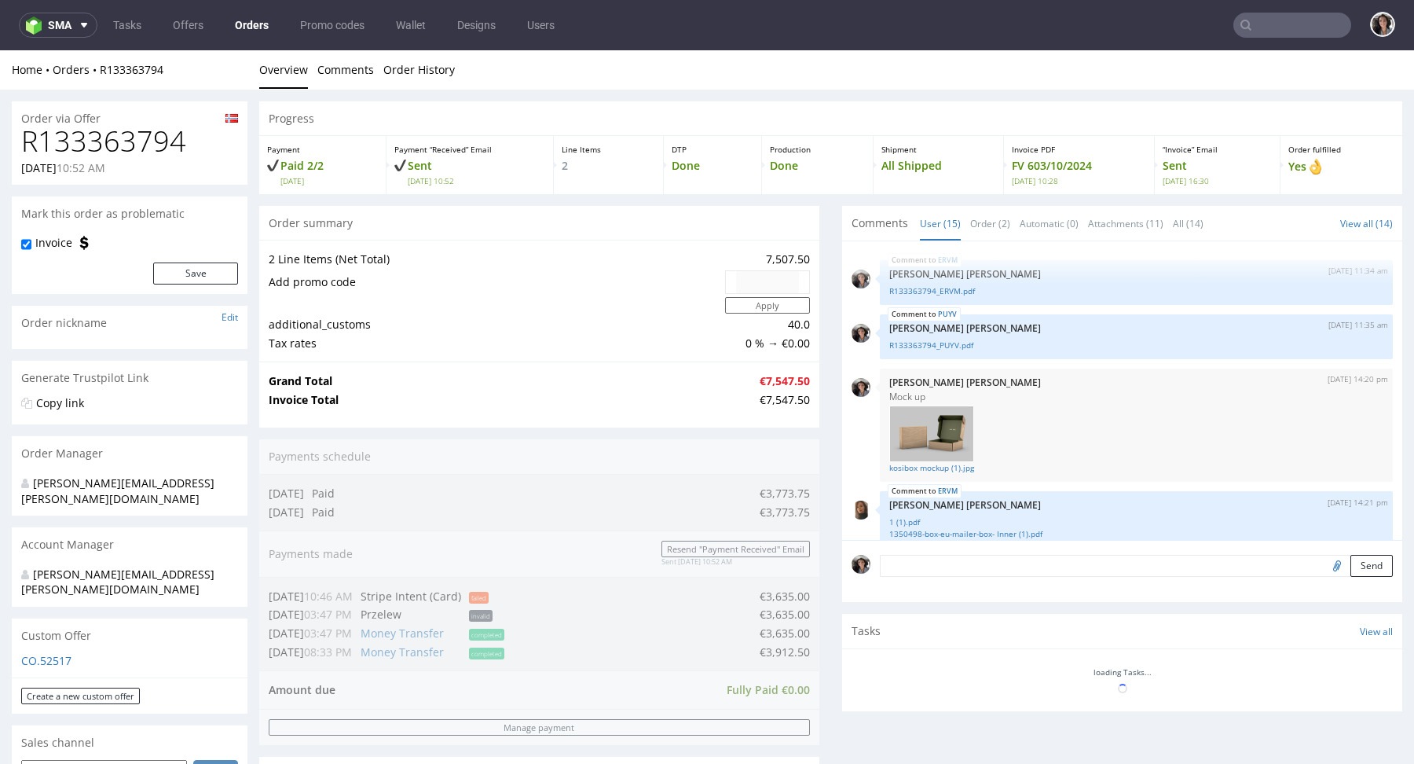
scroll to position [825, 0]
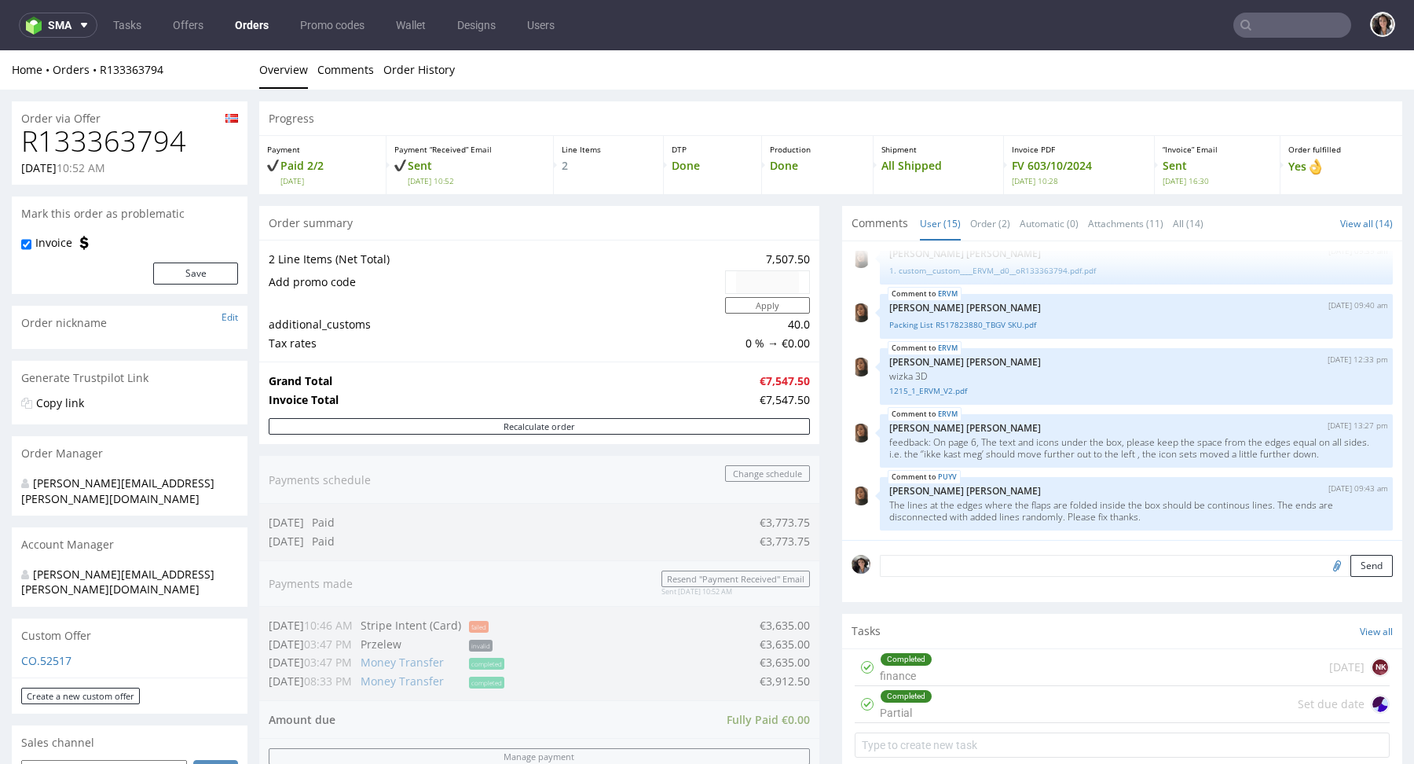
type input "kosibox"
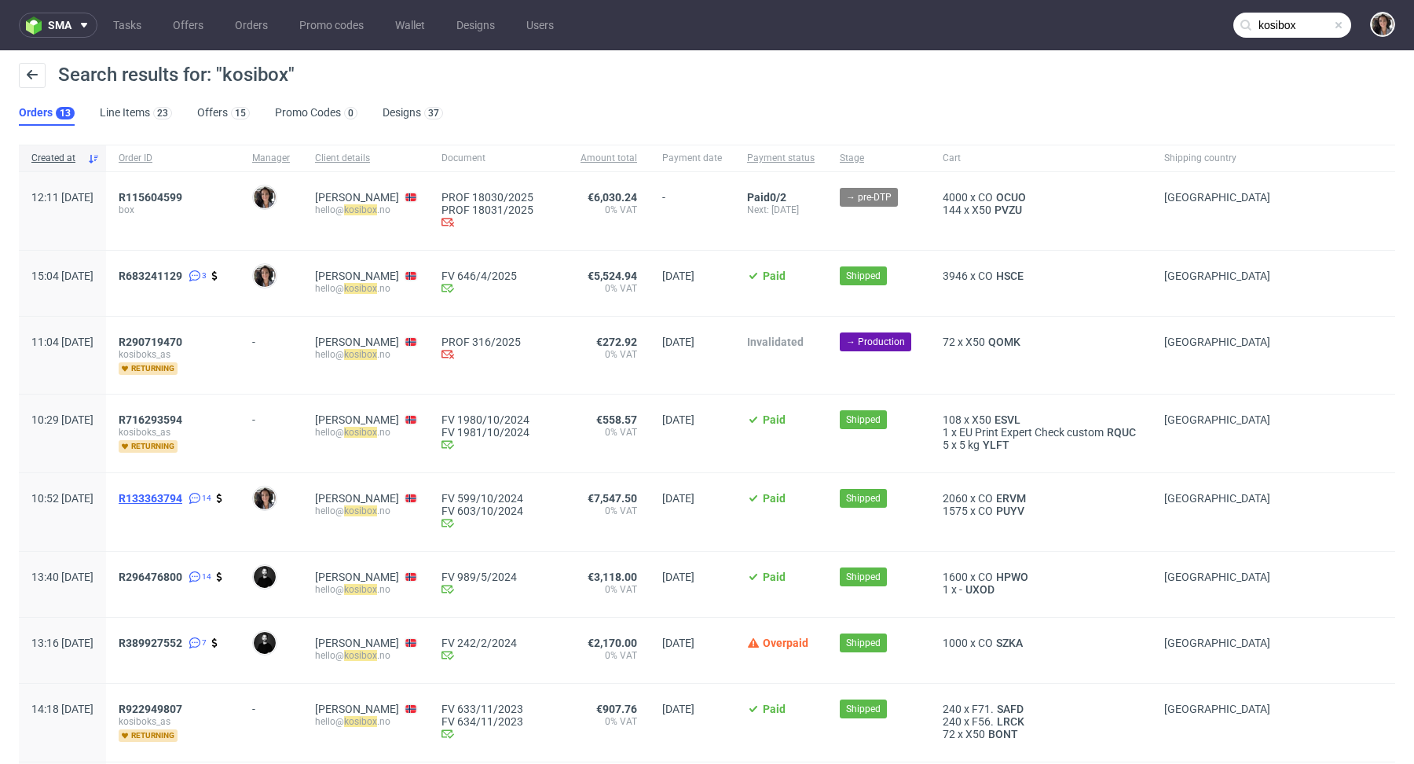
click at [182, 494] on span "R133363794" at bounding box center [151, 498] width 64 height 13
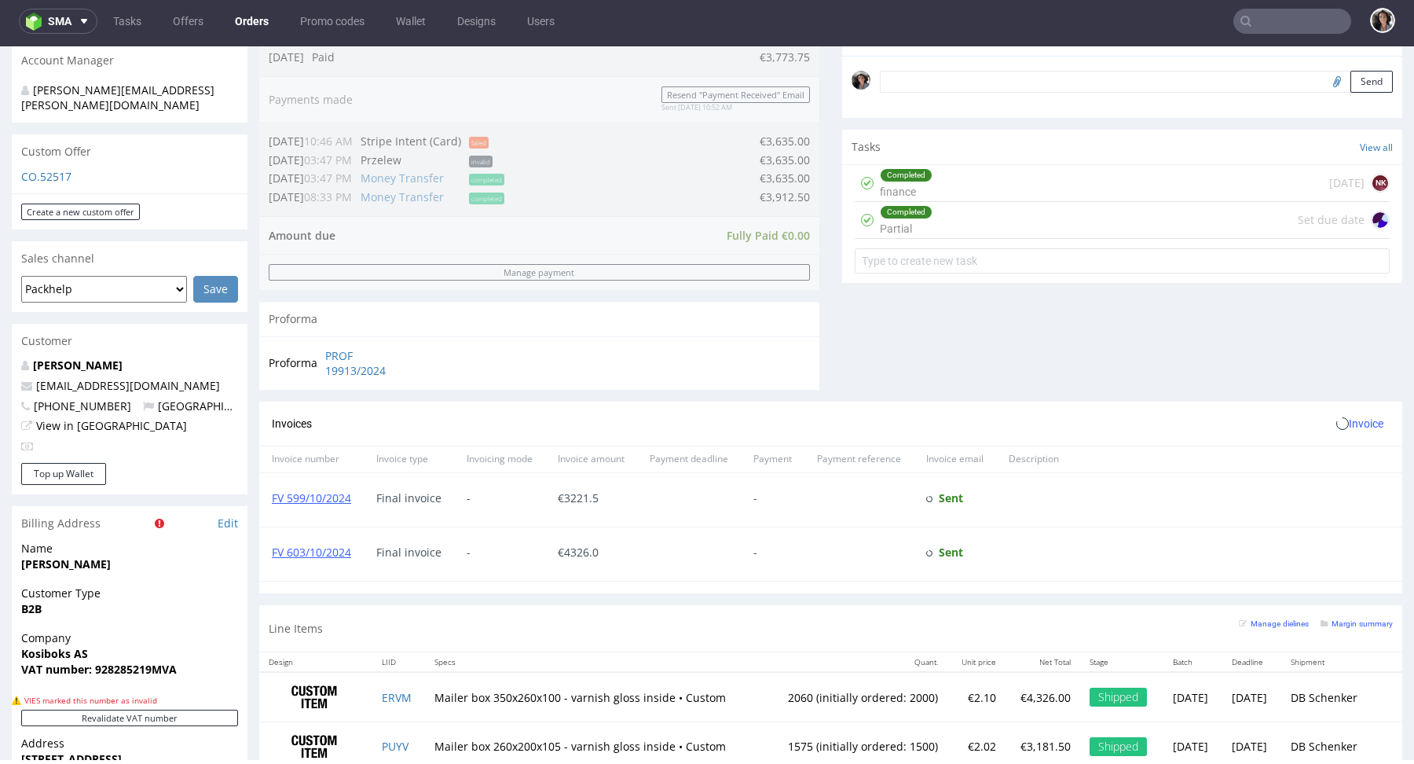
scroll to position [749, 0]
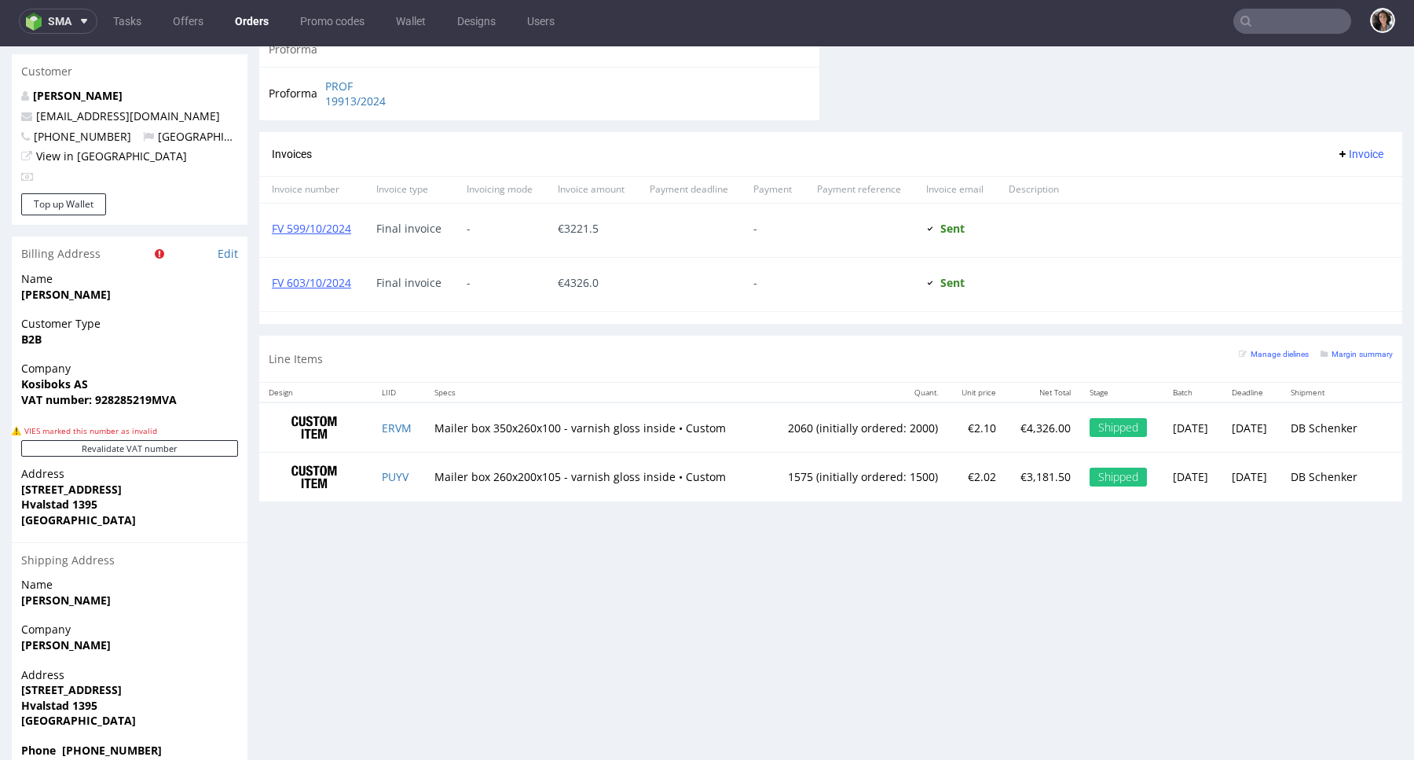
type input "kosibox"
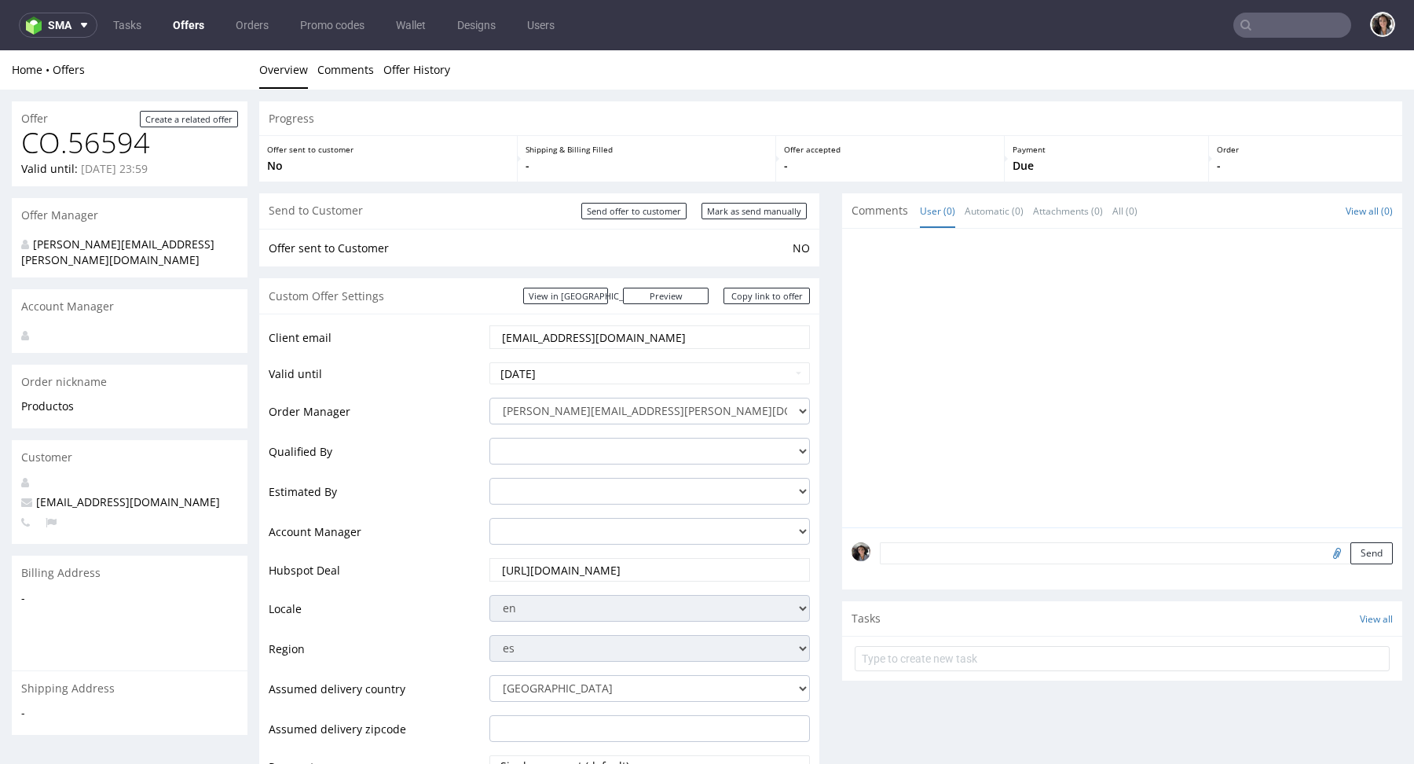
scroll to position [808, 0]
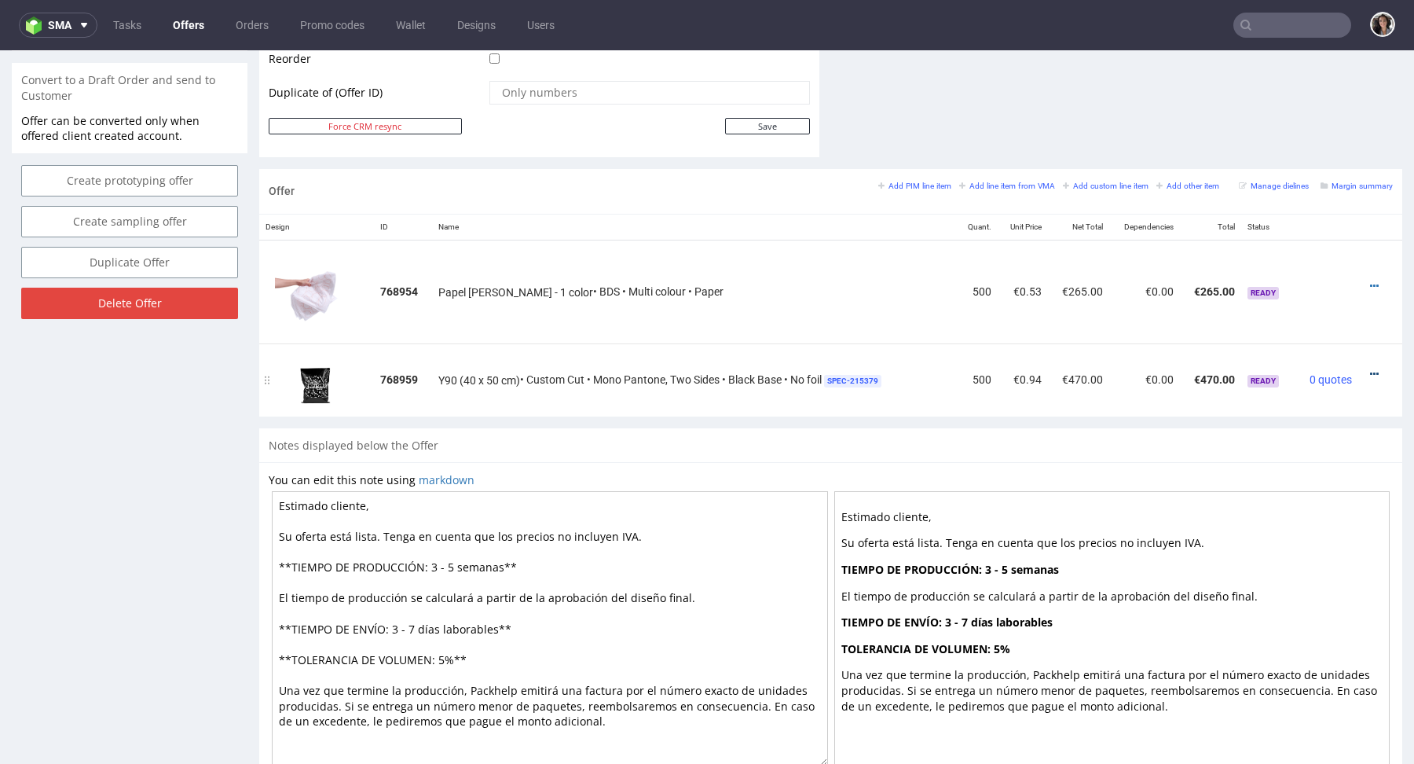
click at [1370, 368] on icon at bounding box center [1374, 373] width 9 height 11
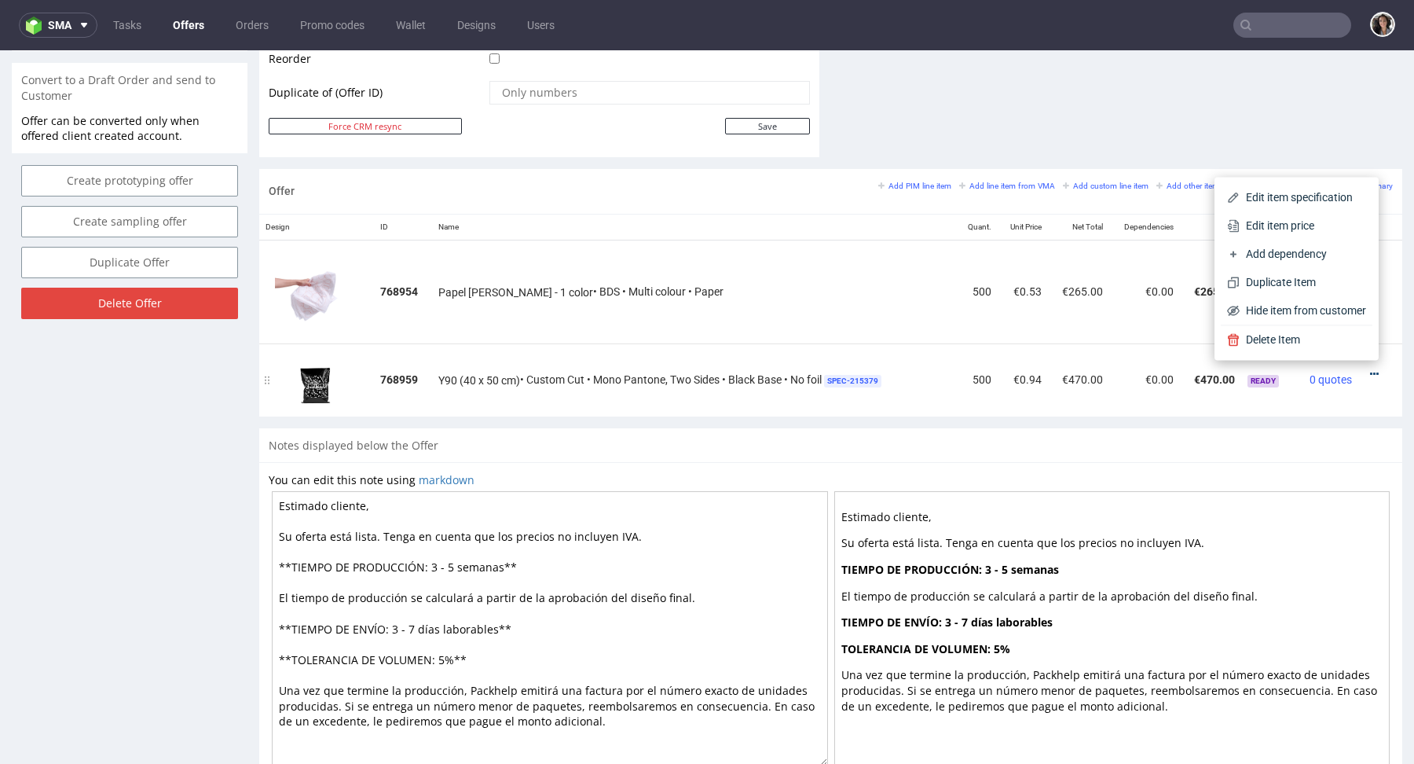
click at [1370, 368] on icon at bounding box center [1374, 373] width 9 height 11
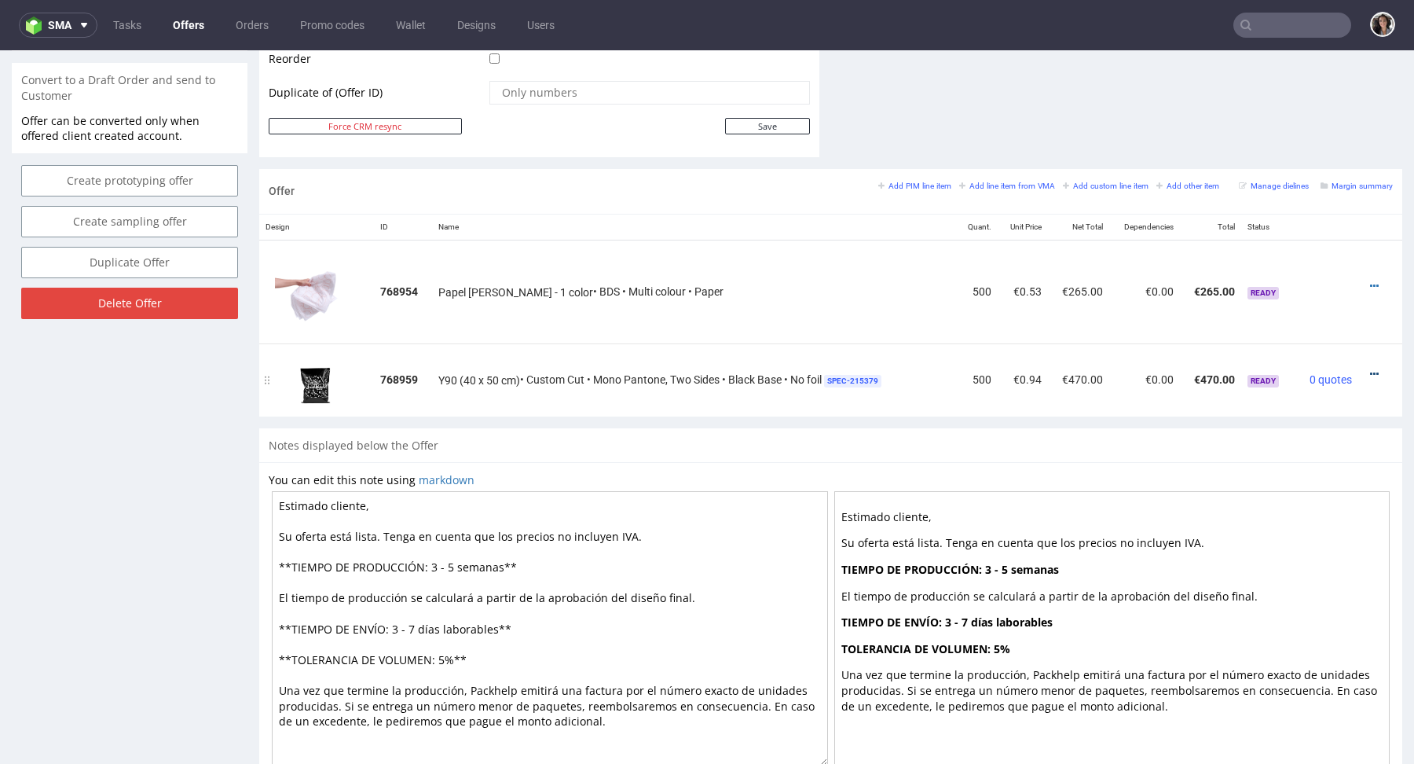
click at [1370, 368] on icon at bounding box center [1374, 373] width 9 height 11
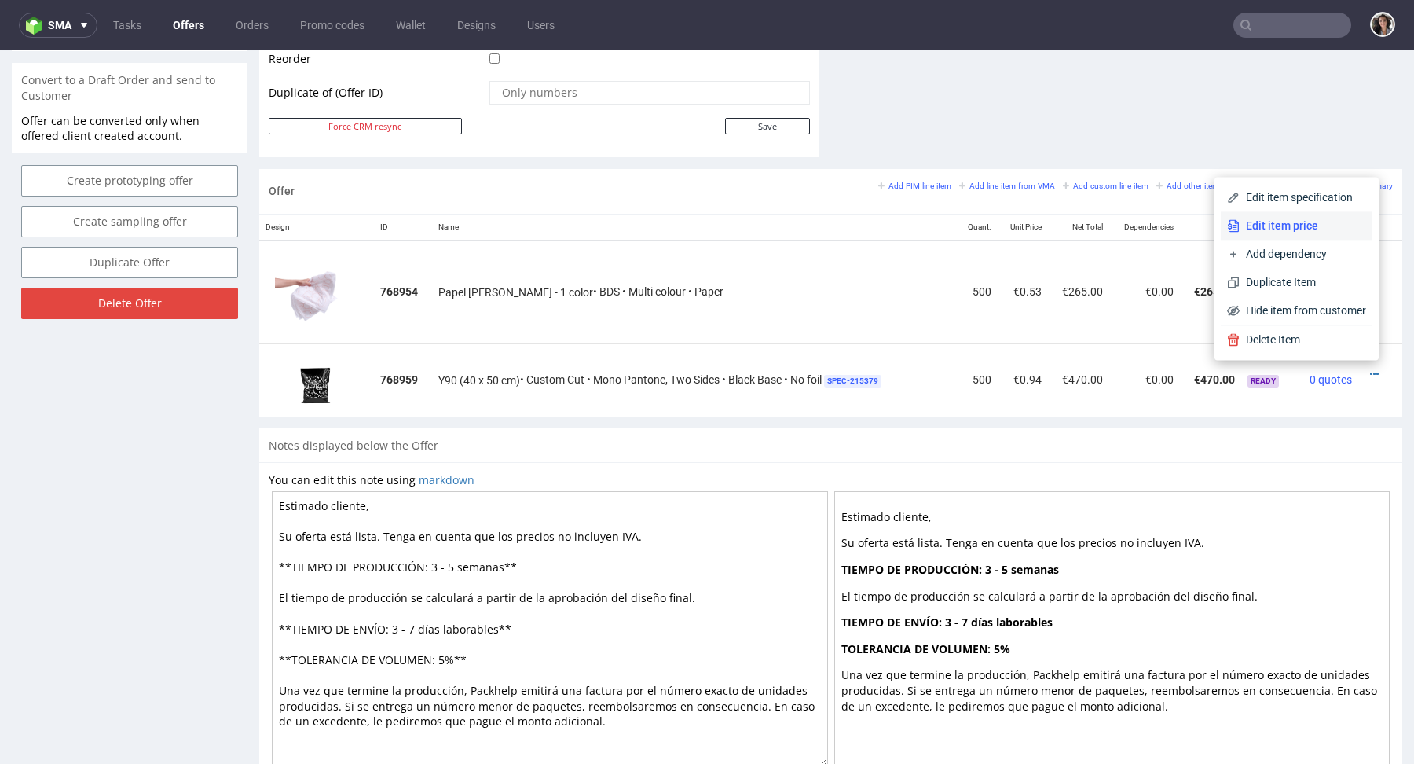
click at [1292, 229] on span "Edit item price" at bounding box center [1303, 226] width 126 height 16
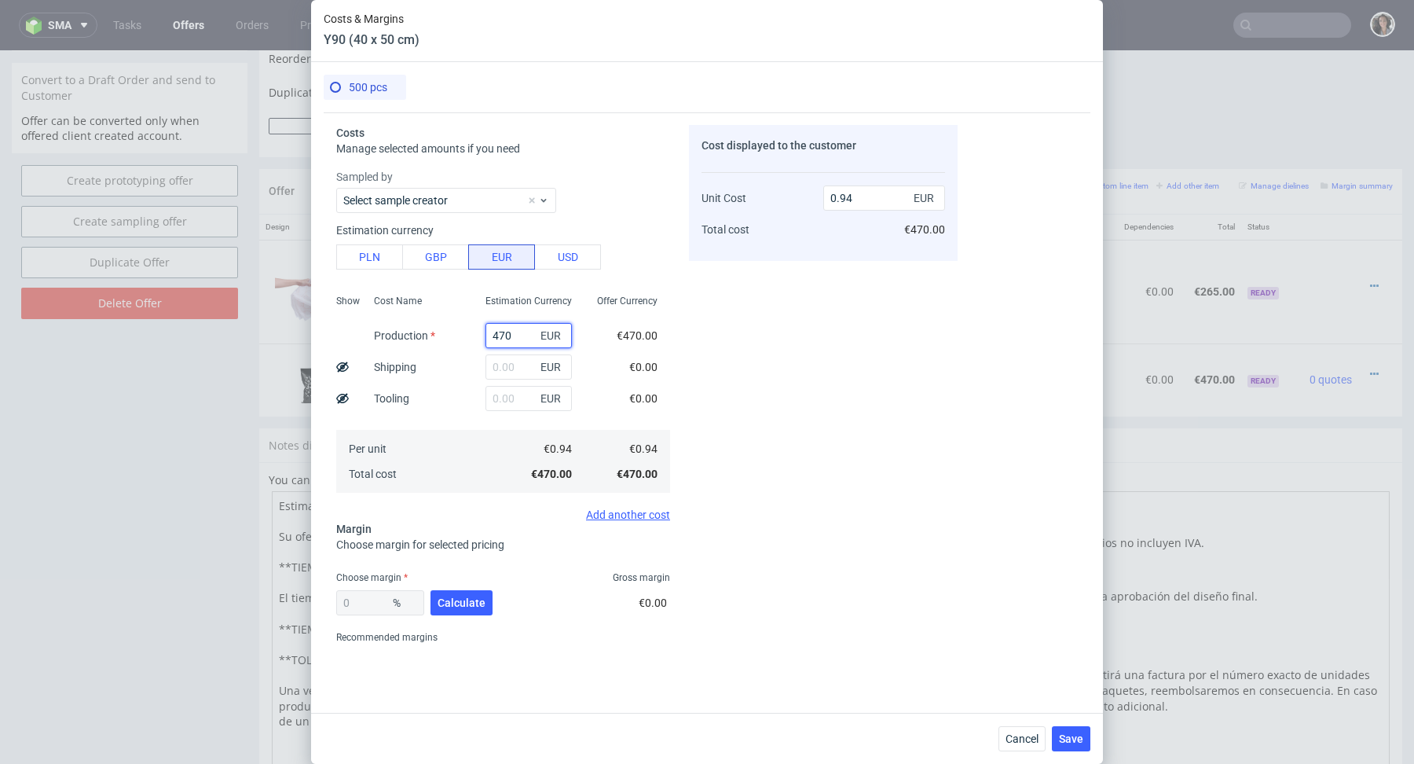
click at [515, 330] on input "470" at bounding box center [529, 335] width 86 height 25
type input "695"
type input "1.39"
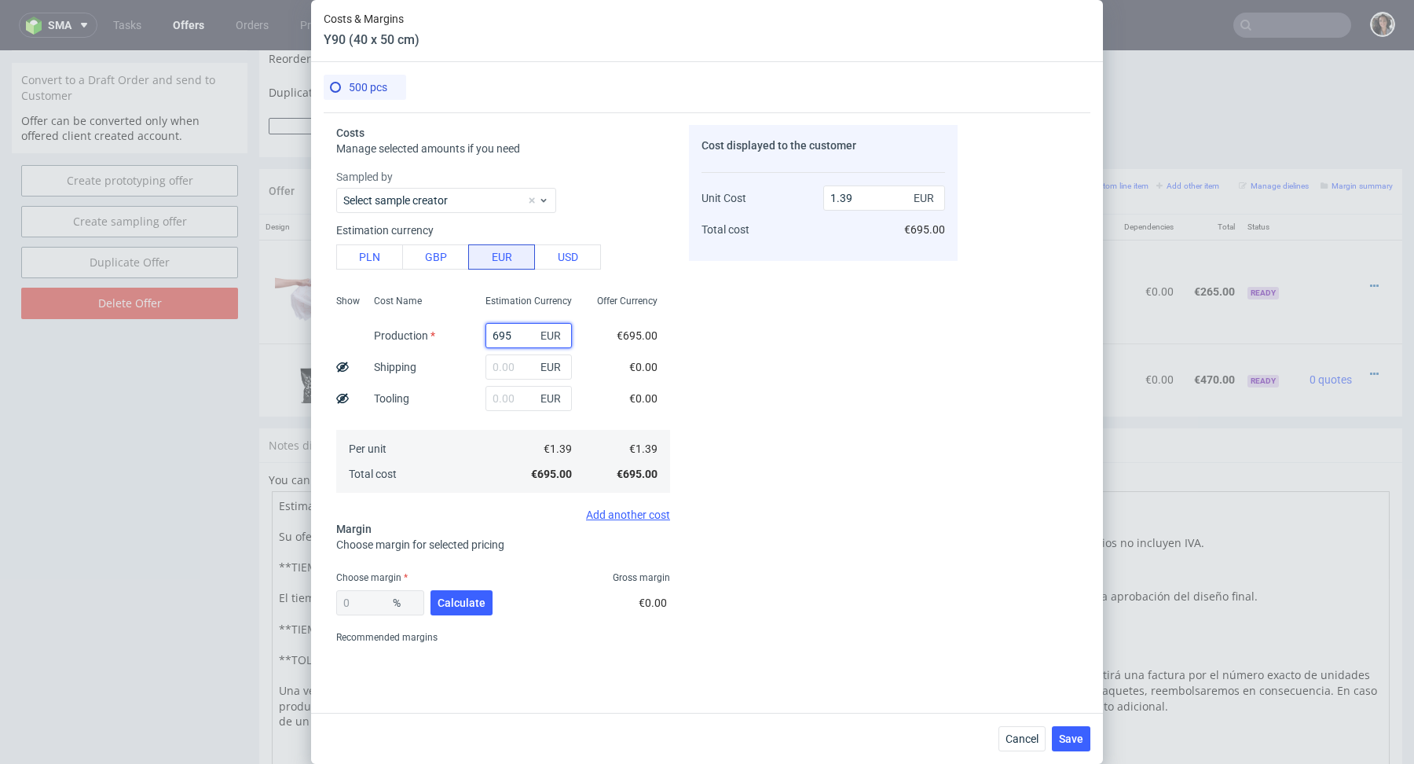
type input "695"
click at [463, 371] on div "Cost Name Production Shipping Tooling Per unit Total cost" at bounding box center [417, 391] width 112 height 207
click at [520, 376] on input "text" at bounding box center [529, 366] width 86 height 25
click at [368, 266] on button "PLN" at bounding box center [369, 256] width 67 height 25
type input "0.33"
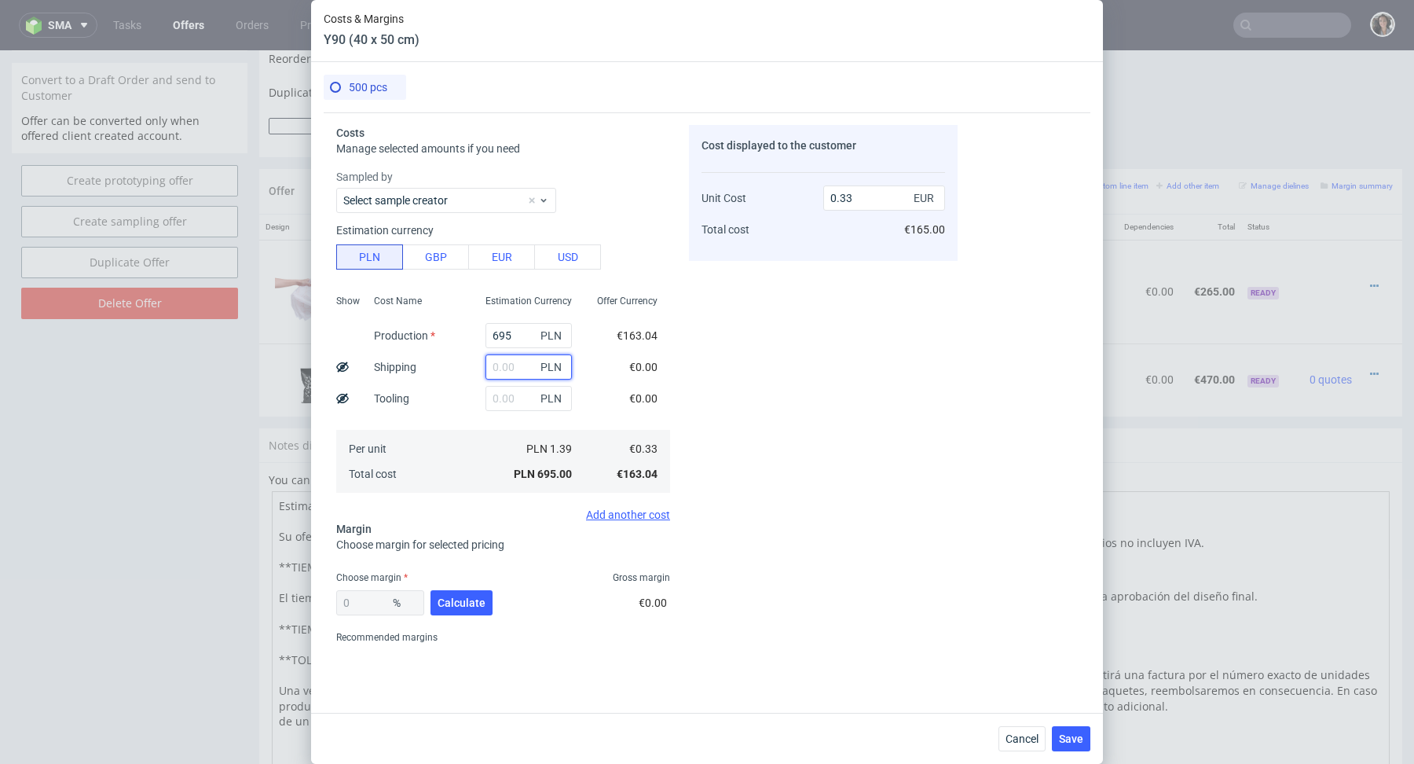
click at [501, 361] on input "text" at bounding box center [529, 366] width 86 height 25
type input "100"
type input "0.38"
type input "100"
click at [456, 433] on div "Per unit Total cost" at bounding box center [417, 461] width 112 height 63
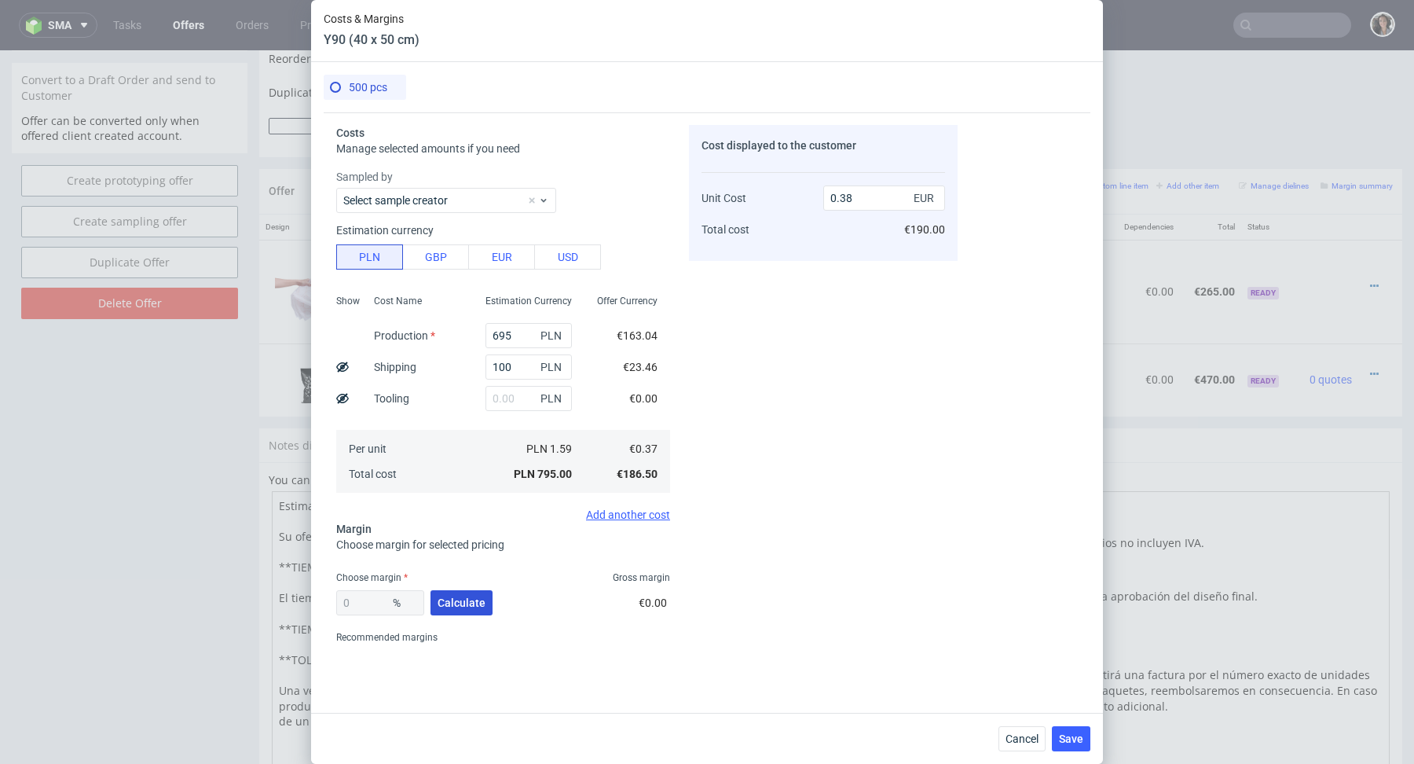
click at [448, 594] on button "Calculate" at bounding box center [462, 602] width 62 height 25
type input "50.53"
drag, startPoint x: 879, startPoint y: 200, endPoint x: 814, endPoint y: 199, distance: 65.2
click at [814, 199] on div "Unit Cost Total cost 0.76 EUR €380.00" at bounding box center [824, 207] width 244 height 82
type input "0.9"
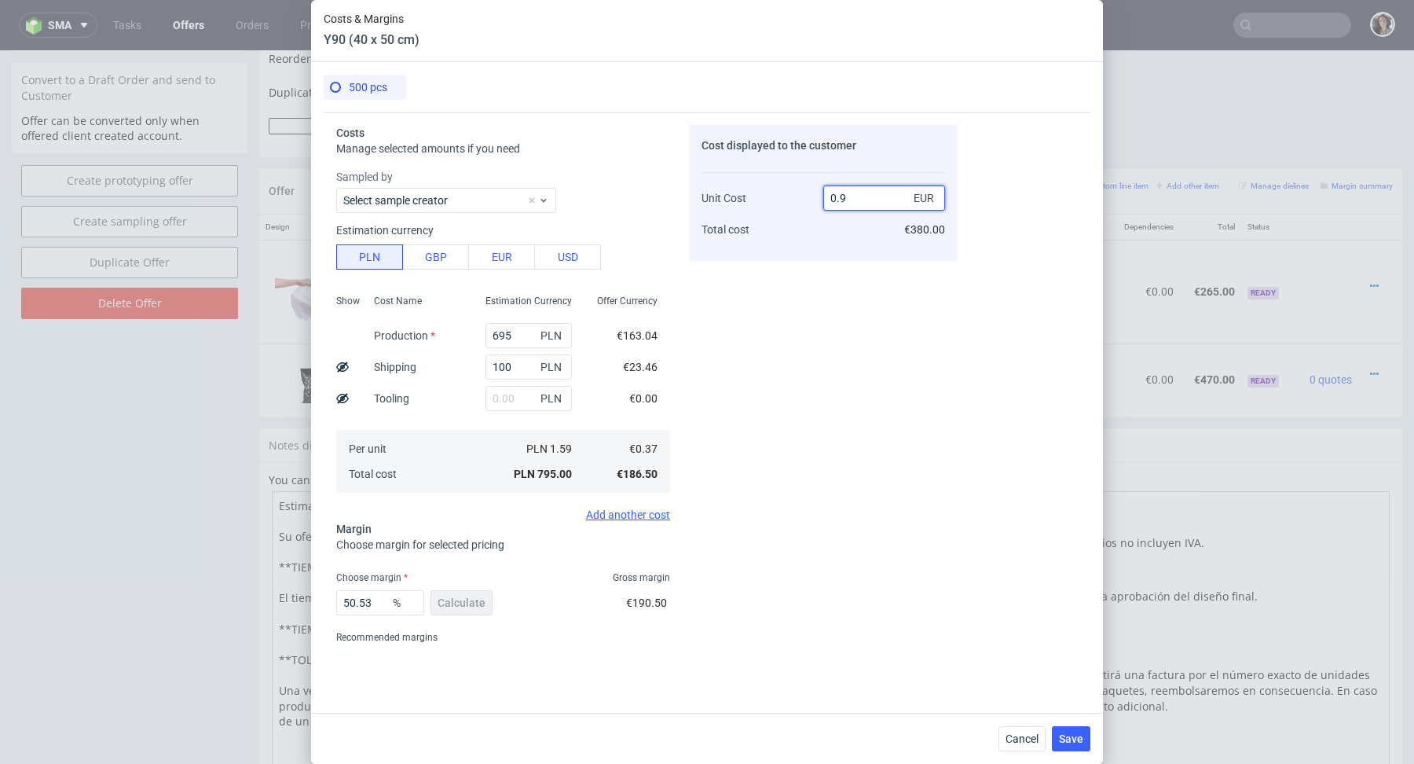
type input "58.88888888888889"
type input "0.89"
type input "58.42696629213483"
type input "0.88"
type input "57.95454545454546"
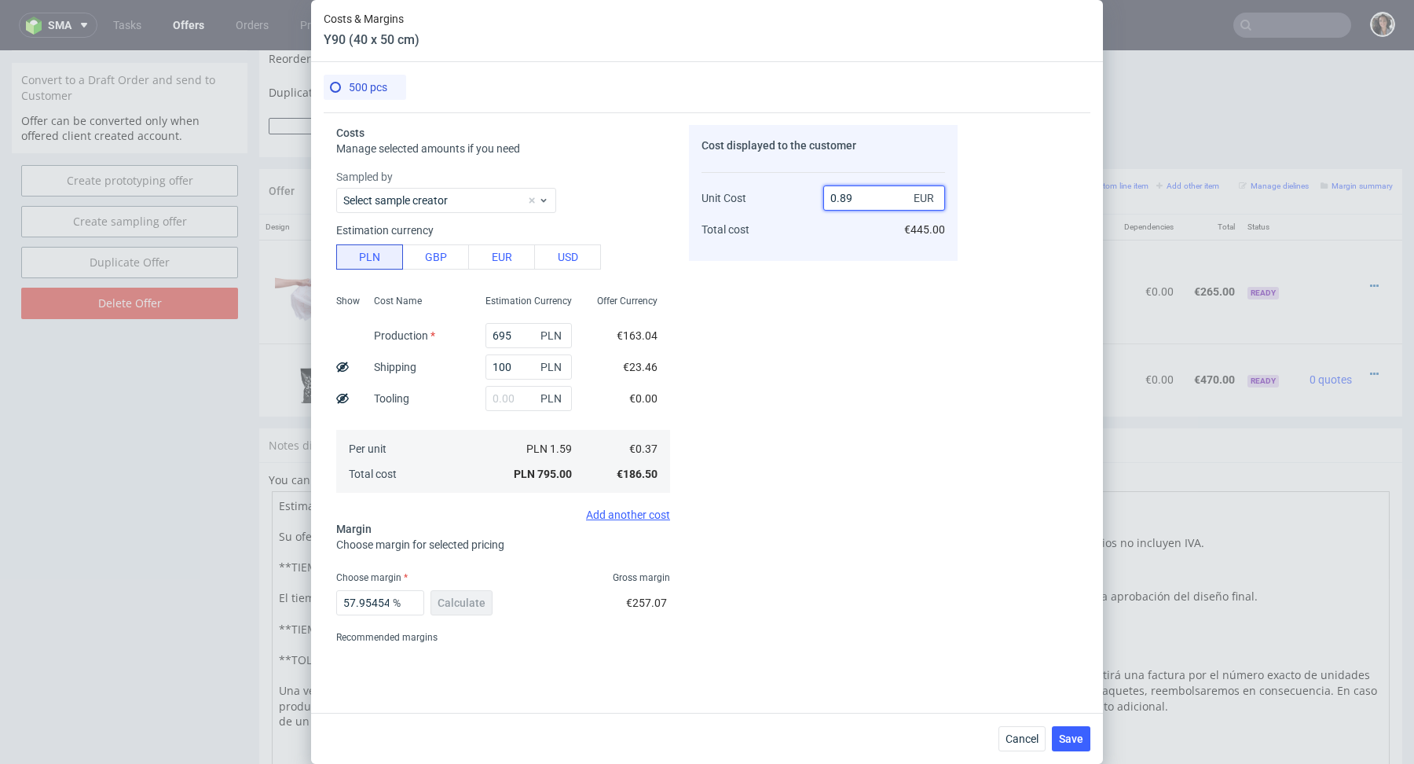
scroll to position [49, 0]
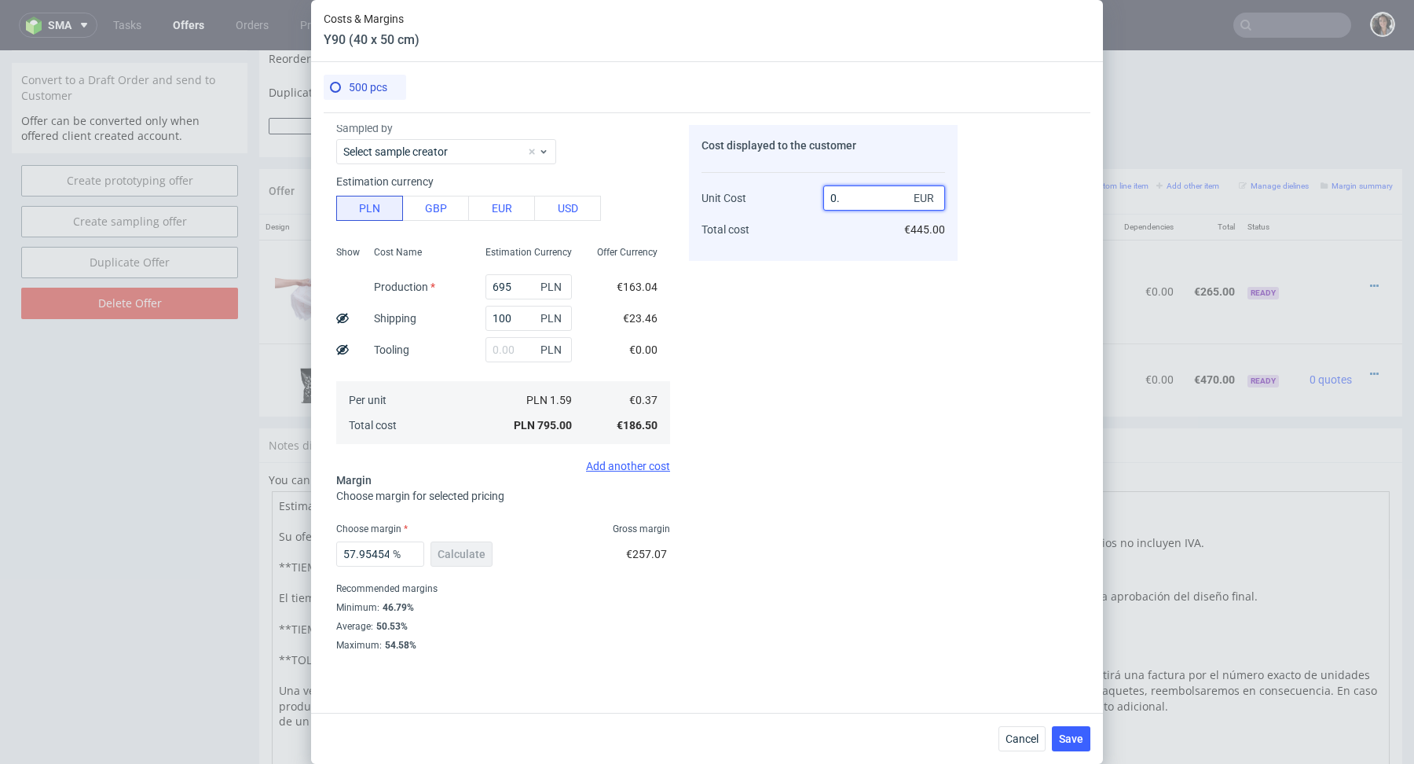
type input "0.9"
type input "58.88888888888889"
click at [801, 592] on div "Cost displayed to the customer Unit Cost Total cost 0.91 EUR €455.00" at bounding box center [823, 387] width 269 height 525
click at [874, 192] on input "0.91" at bounding box center [884, 197] width 122 height 25
type input "0.92"
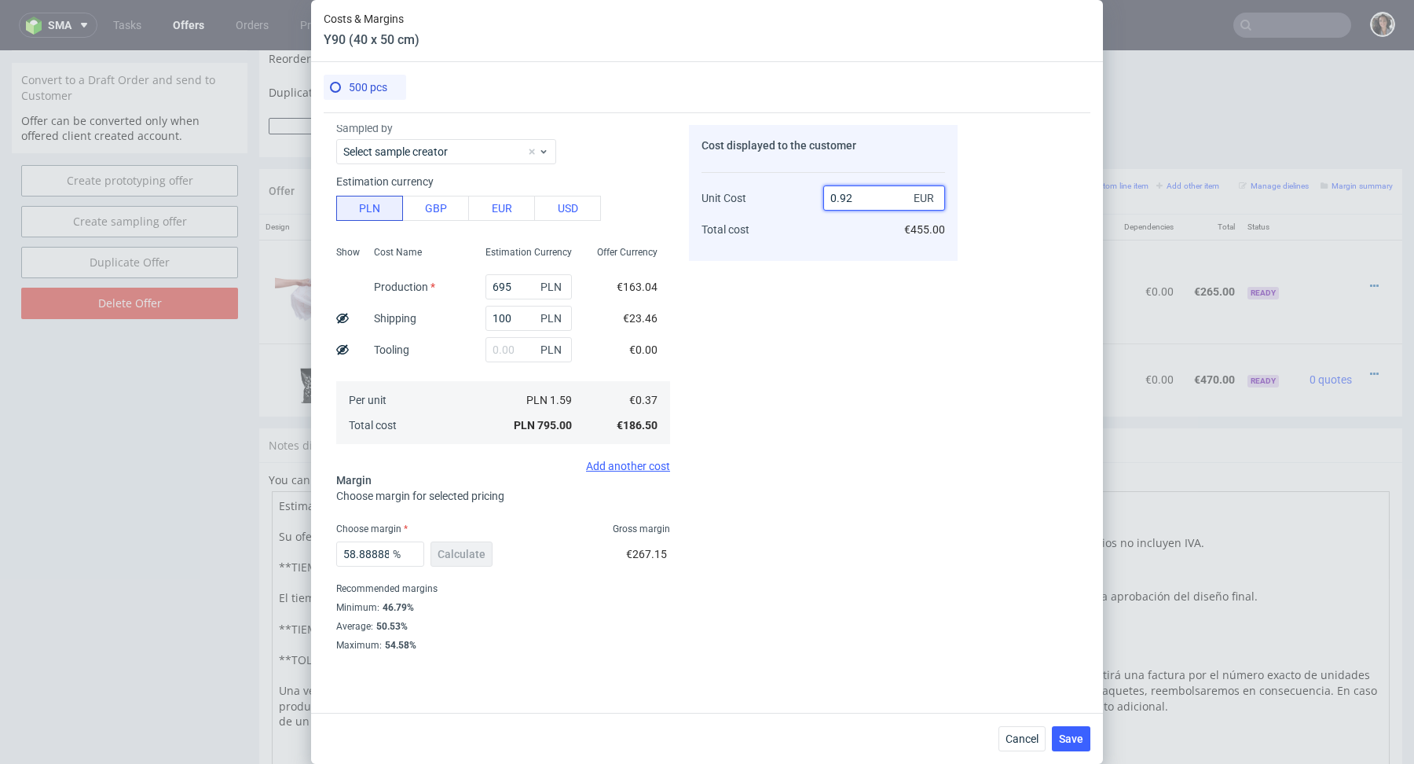
type input "59.78260869565217"
type input "0.91"
type input "59.34065934065934"
click at [782, 269] on div "Cost displayed to the customer Unit Cost Total cost 0.92 EUR €460.00" at bounding box center [823, 387] width 269 height 525
click at [862, 194] on input "0.92" at bounding box center [884, 197] width 122 height 25
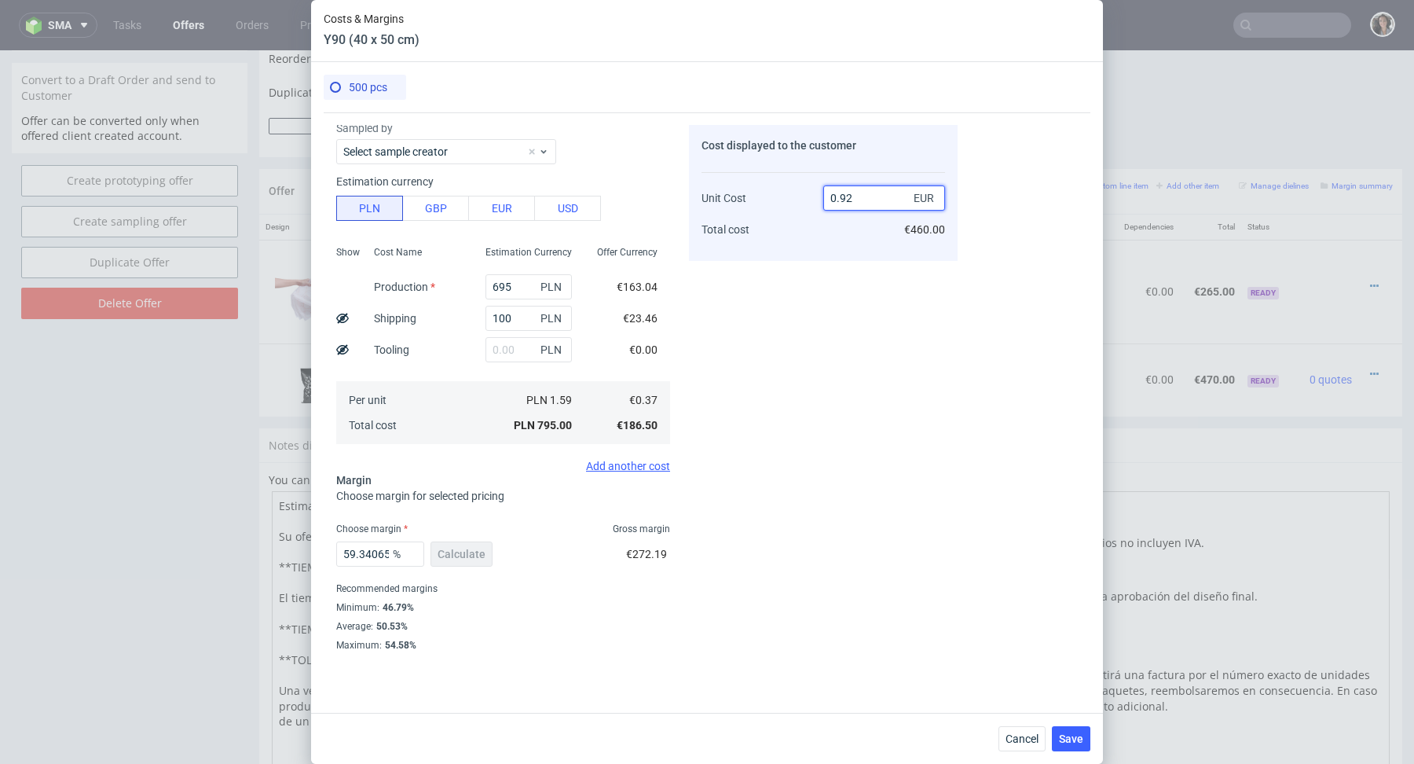
type input "0.9"
type input "58.88888888888889"
type input "0.91"
click at [792, 266] on div "Cost displayed to the customer Unit Cost Total cost 0.91 EUR €455.00" at bounding box center [823, 387] width 269 height 525
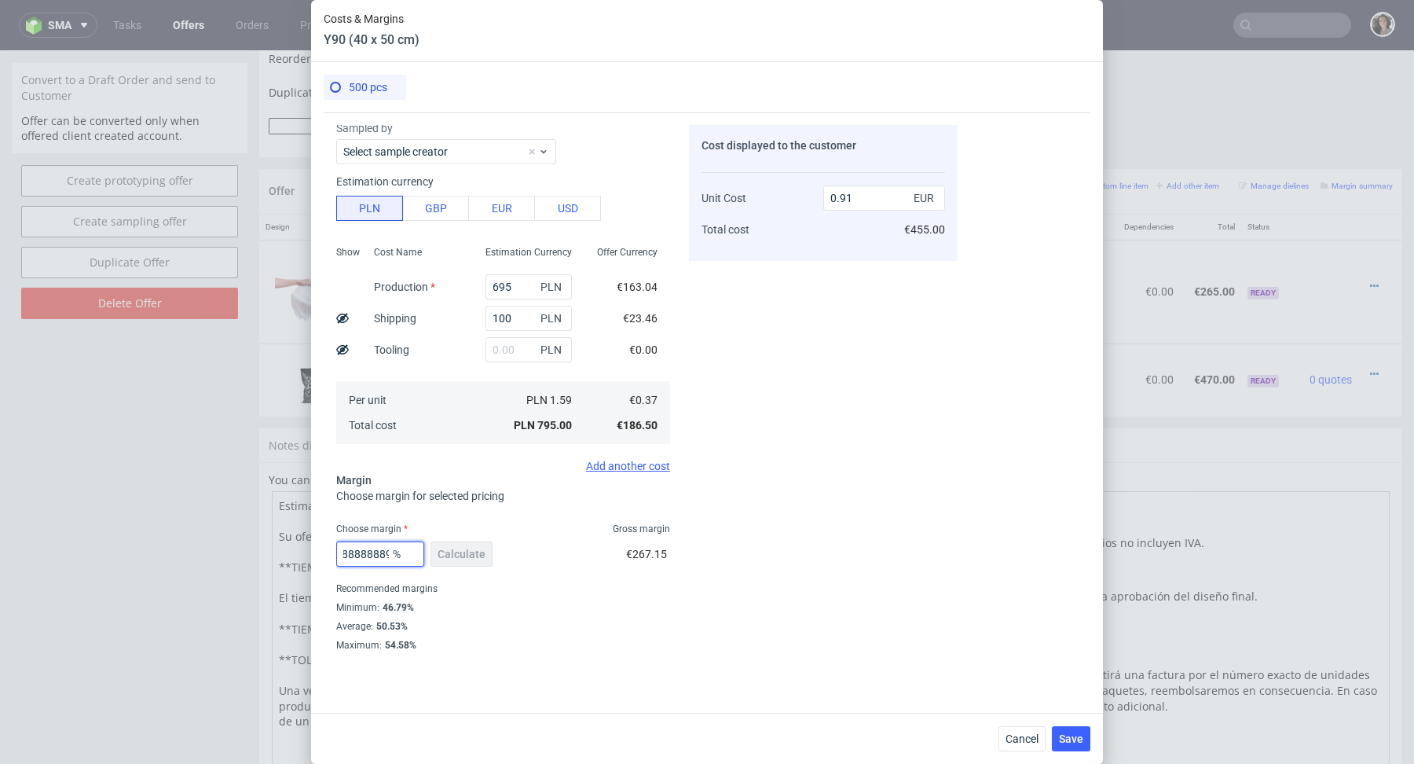
drag, startPoint x: 350, startPoint y: 552, endPoint x: 471, endPoint y: 552, distance: 121.0
click at [471, 552] on div "58.88888888888889 % Calculate" at bounding box center [415, 557] width 159 height 44
type input "59.9"
type input "0.93"
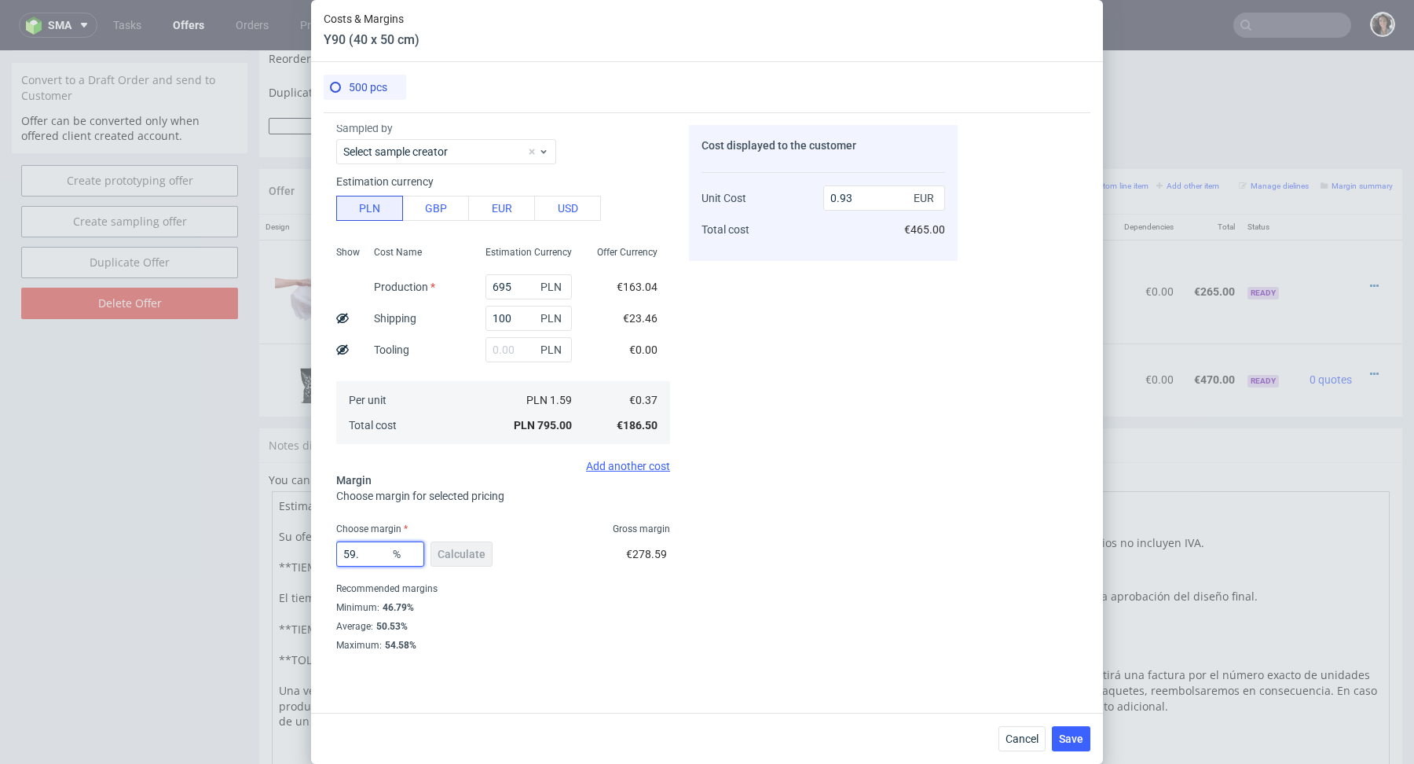
type input "59.2"
type input "0.92"
type input "59"
type input "0.91"
type input "59"
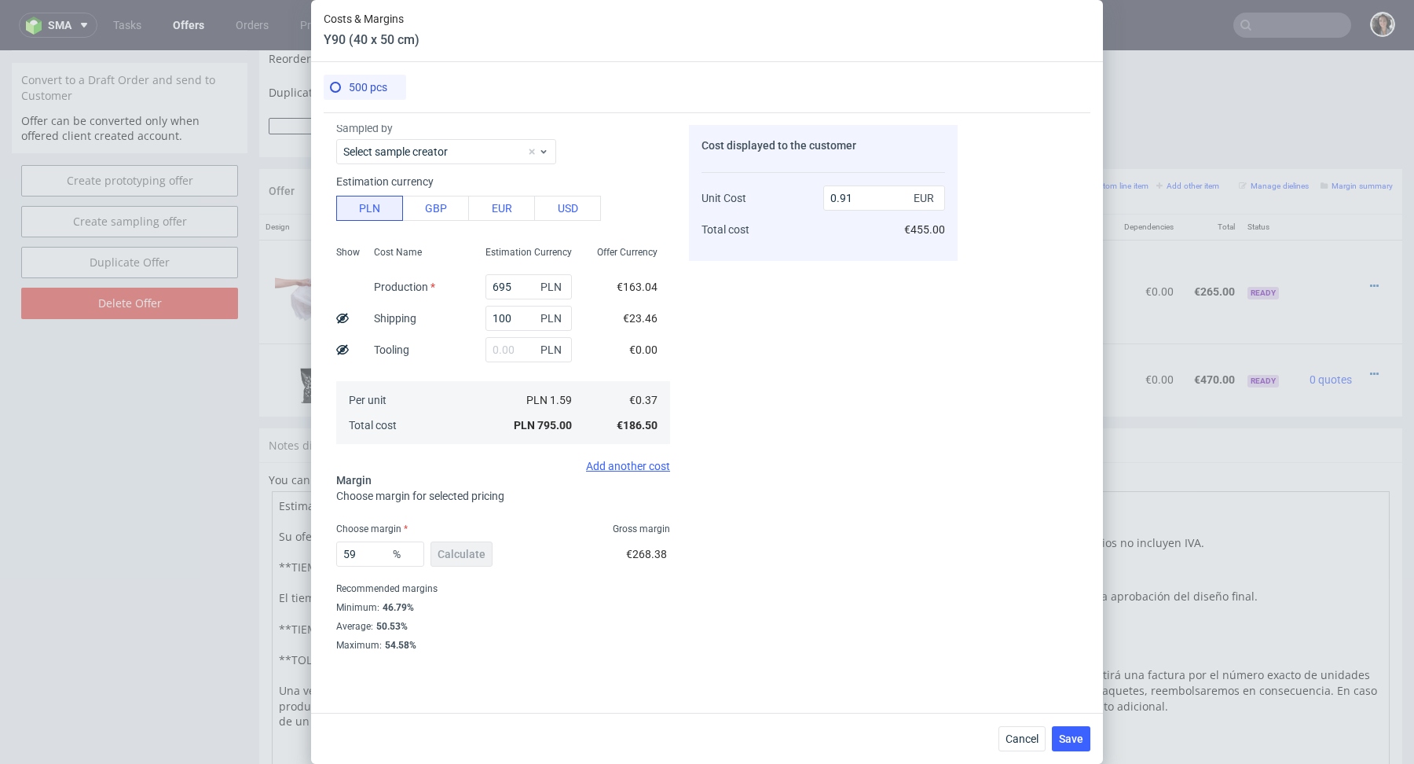
click at [882, 601] on div "Cost displayed to the customer Unit Cost Total cost 0.91 EUR €455.00" at bounding box center [823, 387] width 269 height 525
click at [1068, 735] on span "Save" at bounding box center [1071, 738] width 24 height 11
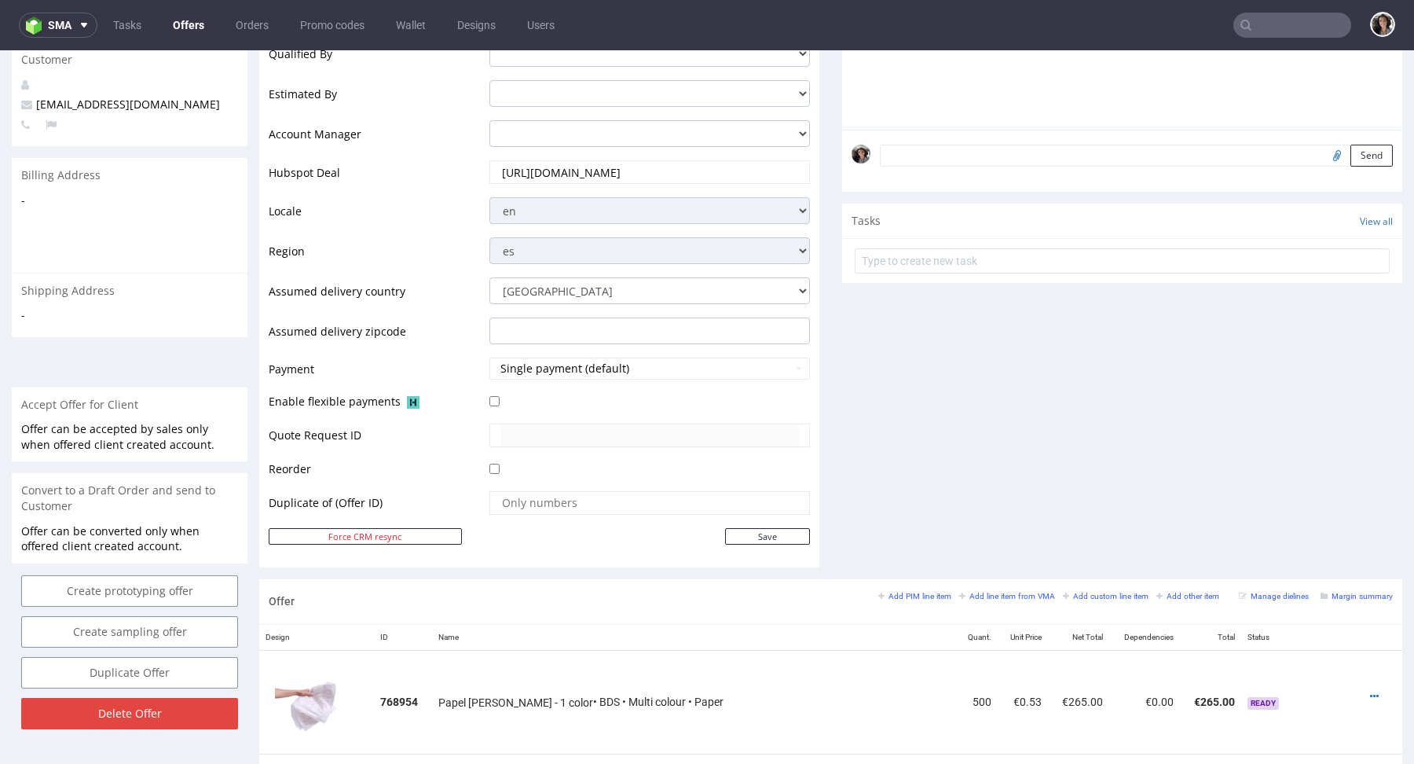
scroll to position [625, 0]
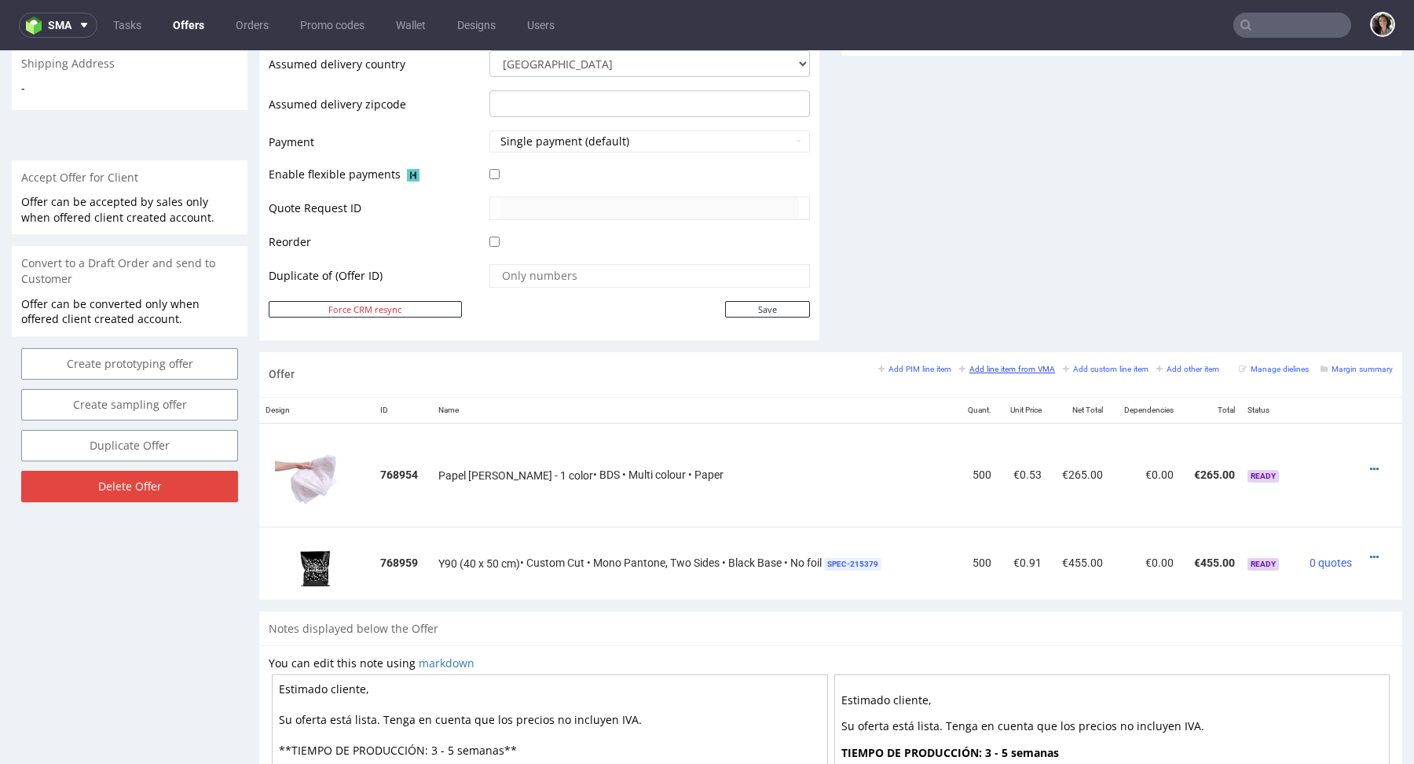
click at [1010, 367] on small "Add line item from VMA" at bounding box center [1007, 369] width 96 height 9
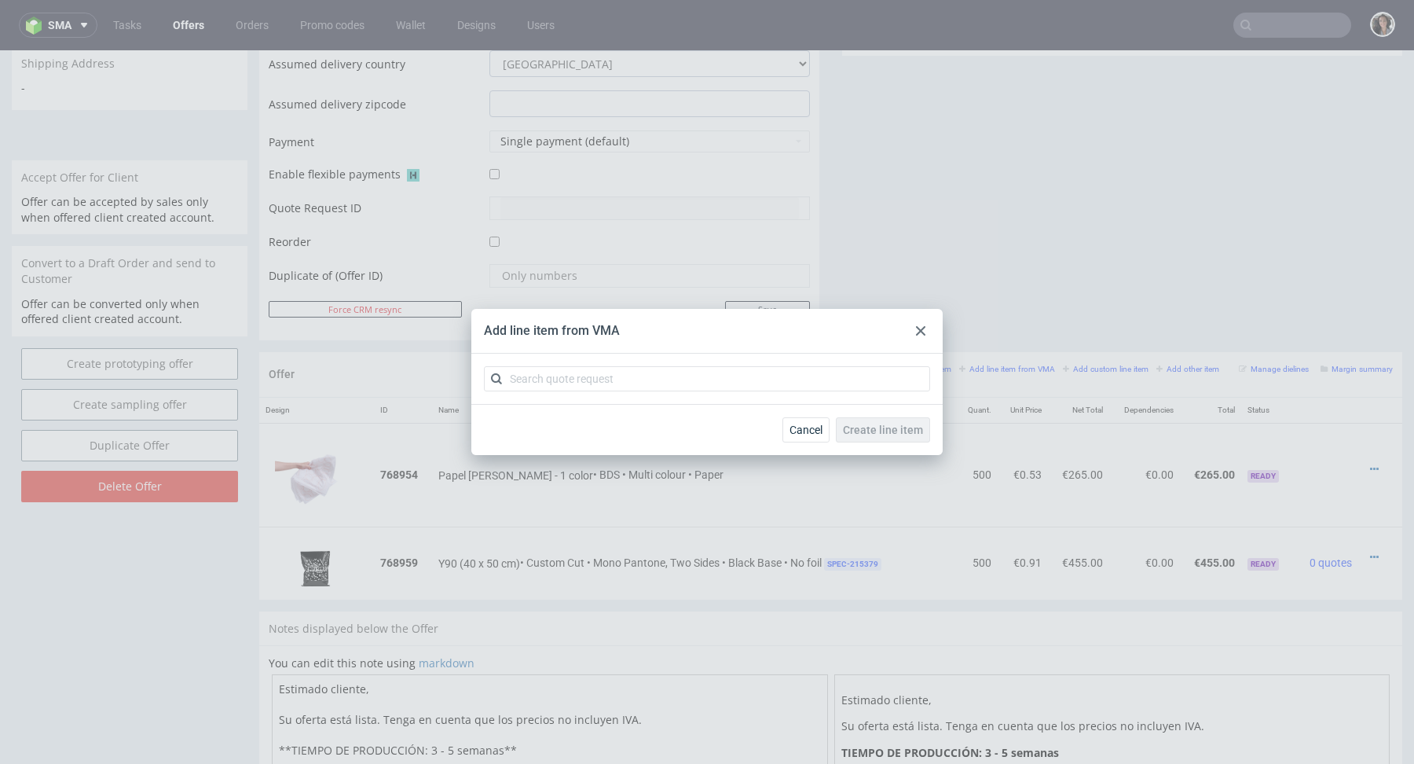
click at [918, 330] on use at bounding box center [920, 330] width 9 height 9
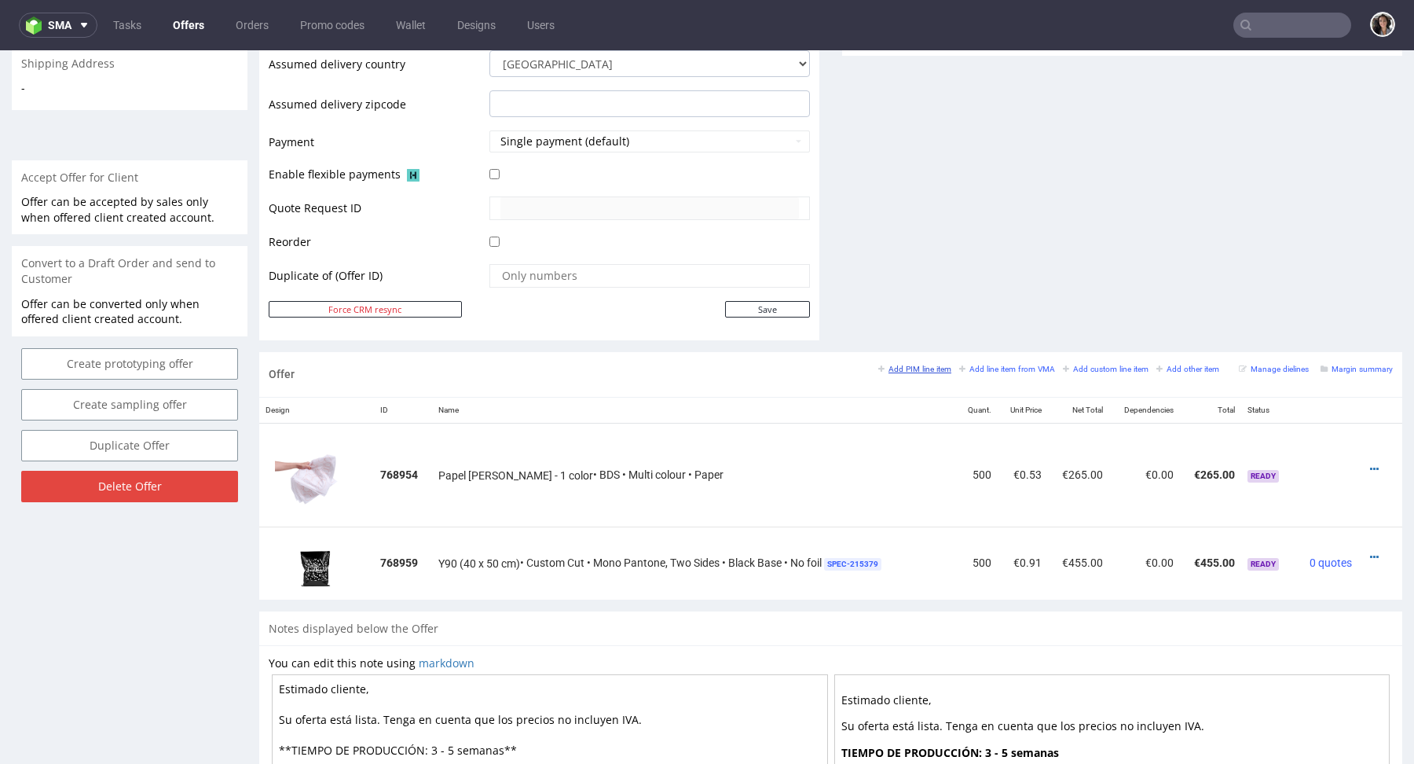
click at [918, 365] on small "Add PIM line item" at bounding box center [914, 369] width 73 height 9
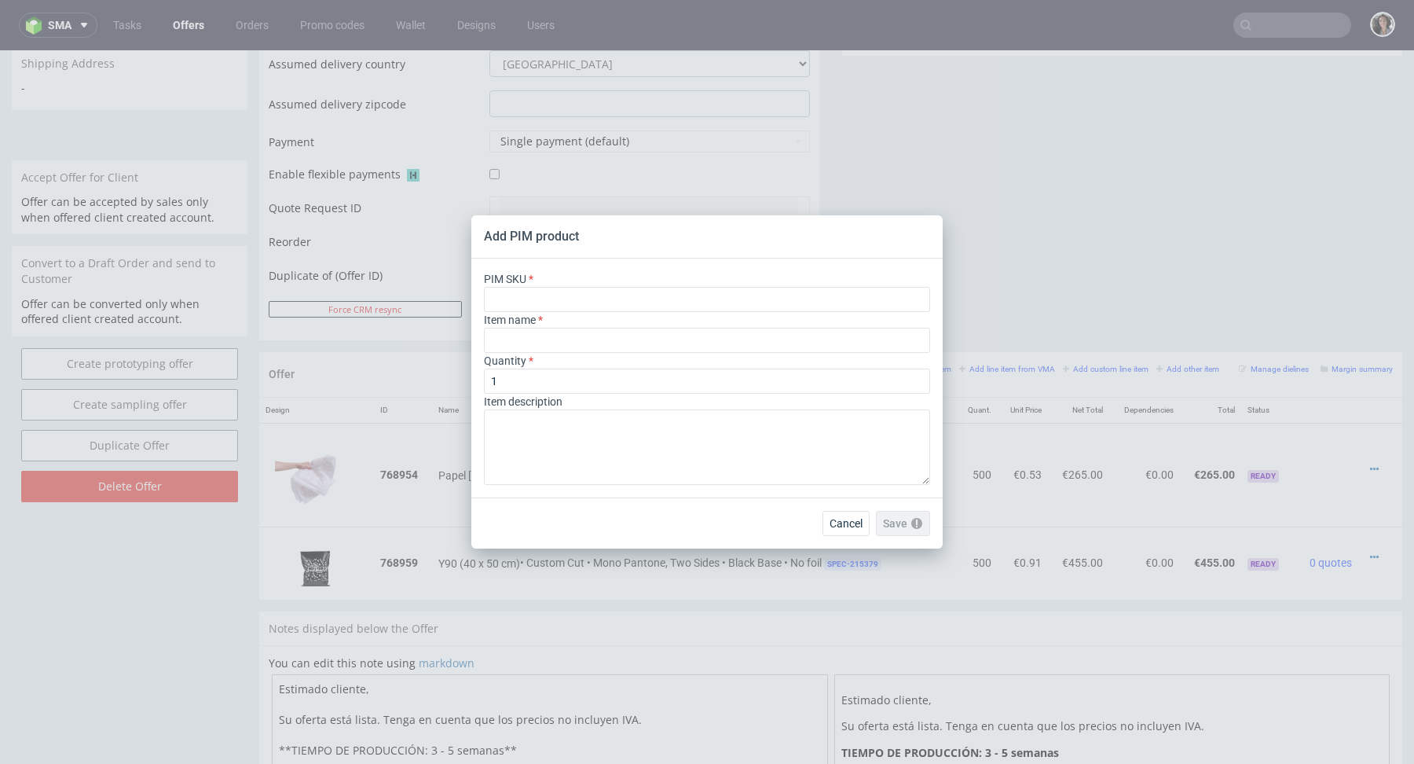
click at [565, 284] on div "PIM SKU" at bounding box center [707, 291] width 446 height 41
click at [564, 291] on input "text" at bounding box center [707, 299] width 446 height 25
paste input "poly-mailer--poly-mailer--100--foil-black--mono-pantone-two-sides--none"
type input "poly-mailer--poly-mailer--100--foil-black--mono-pantone-two-sides--none"
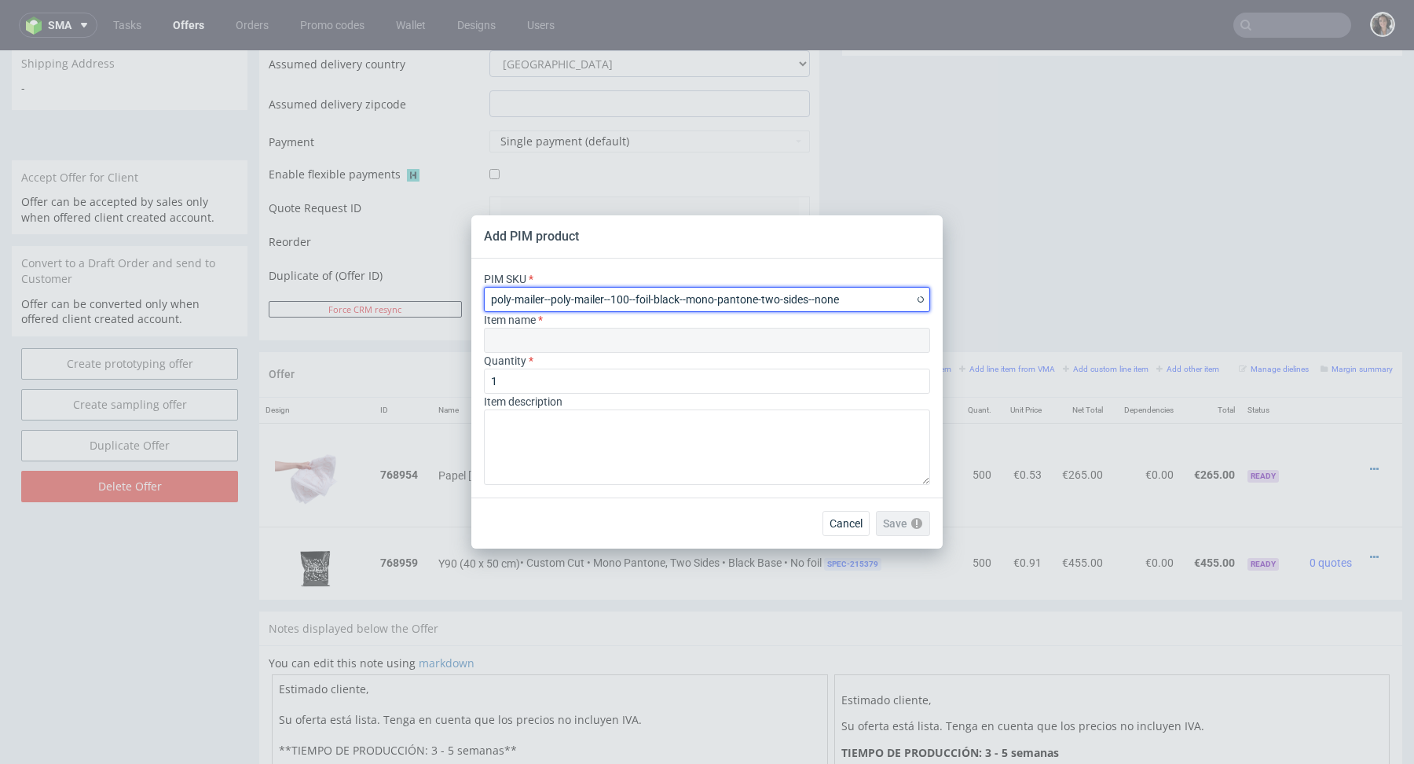
type input "Pungă de Curierat Polimer"
type input "poly-mailer--poly-mailer--100--foil-black--mono-pantone-two-sides--none"
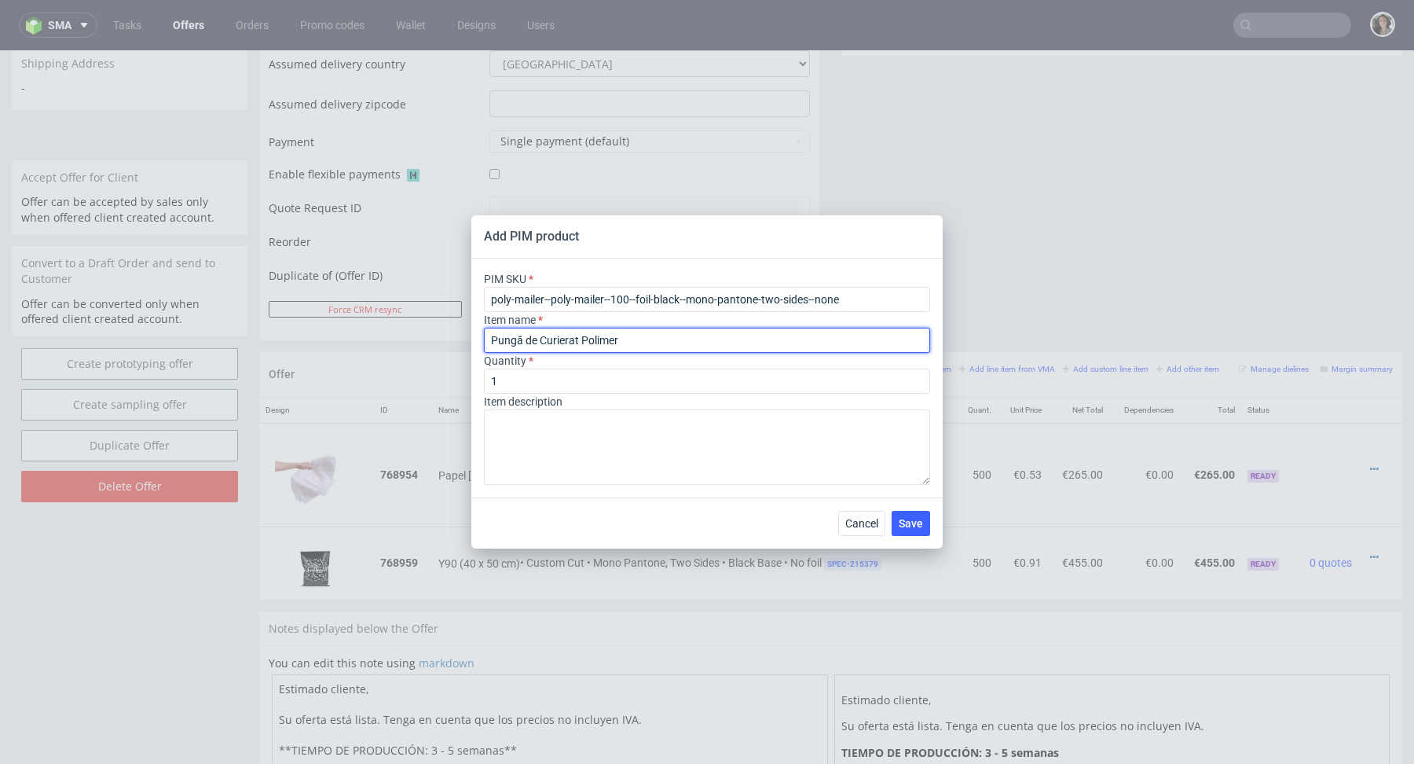
click at [541, 343] on input "Pungă de Curierat Polimer" at bounding box center [707, 340] width 446 height 25
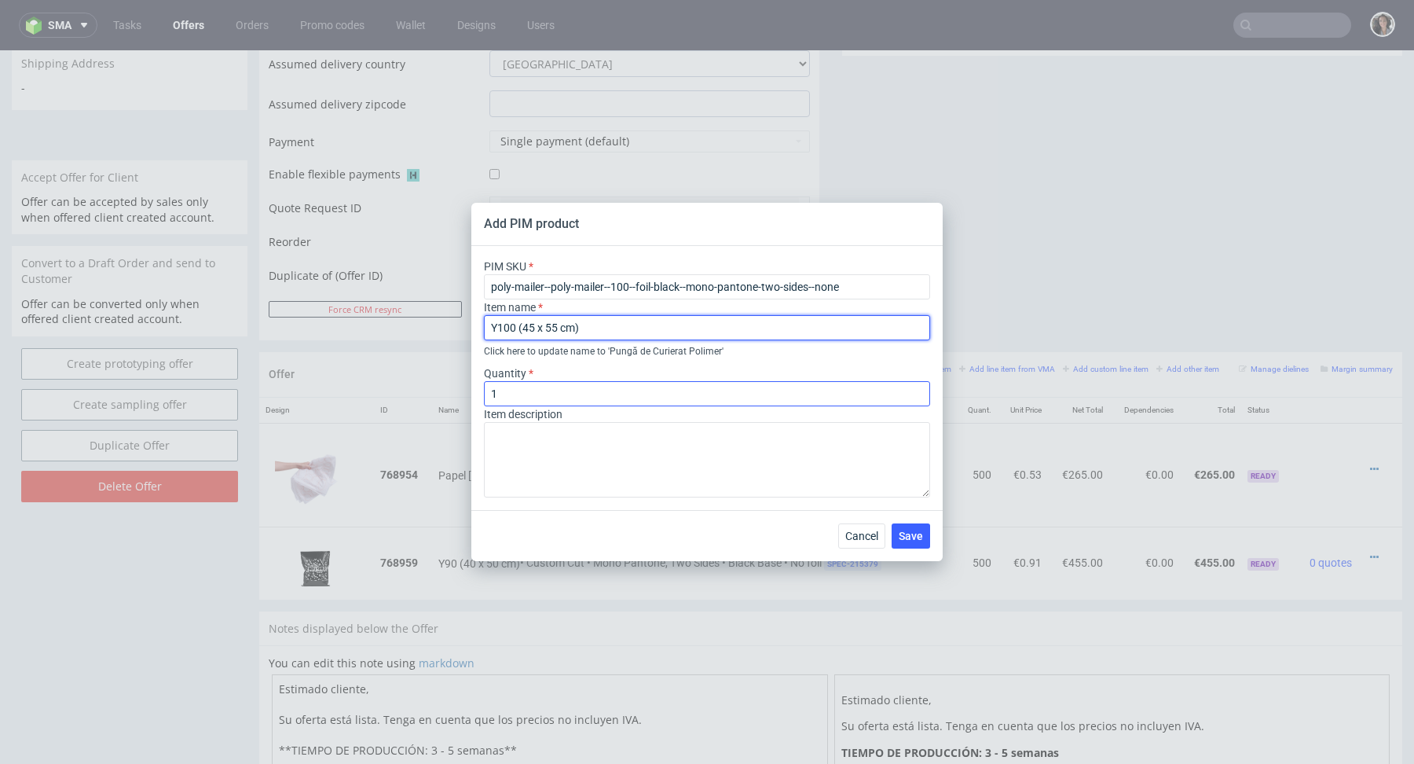
type input "Y100 (45 x 55 cm)"
click at [606, 391] on input "1" at bounding box center [707, 393] width 446 height 25
type input "500"
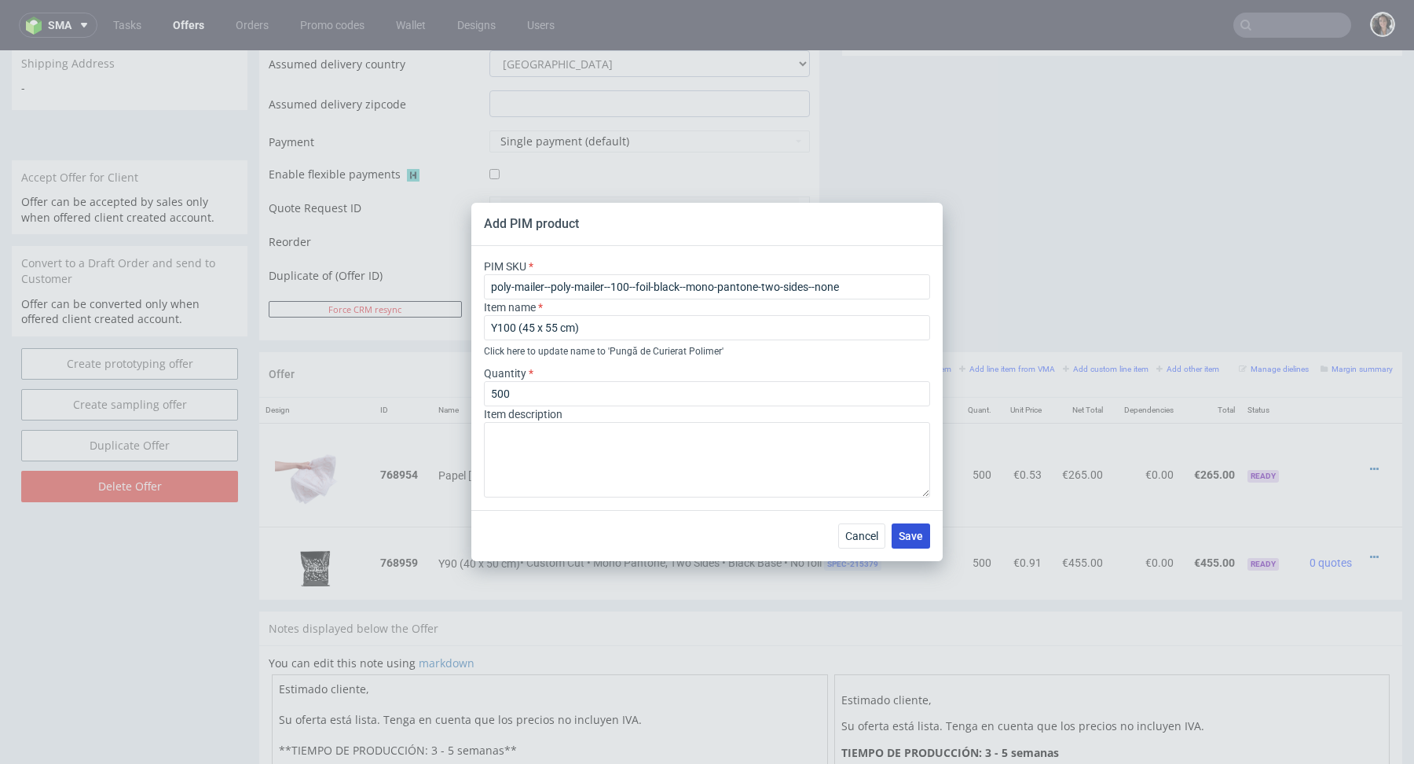
click at [920, 541] on span "Save" at bounding box center [911, 535] width 24 height 11
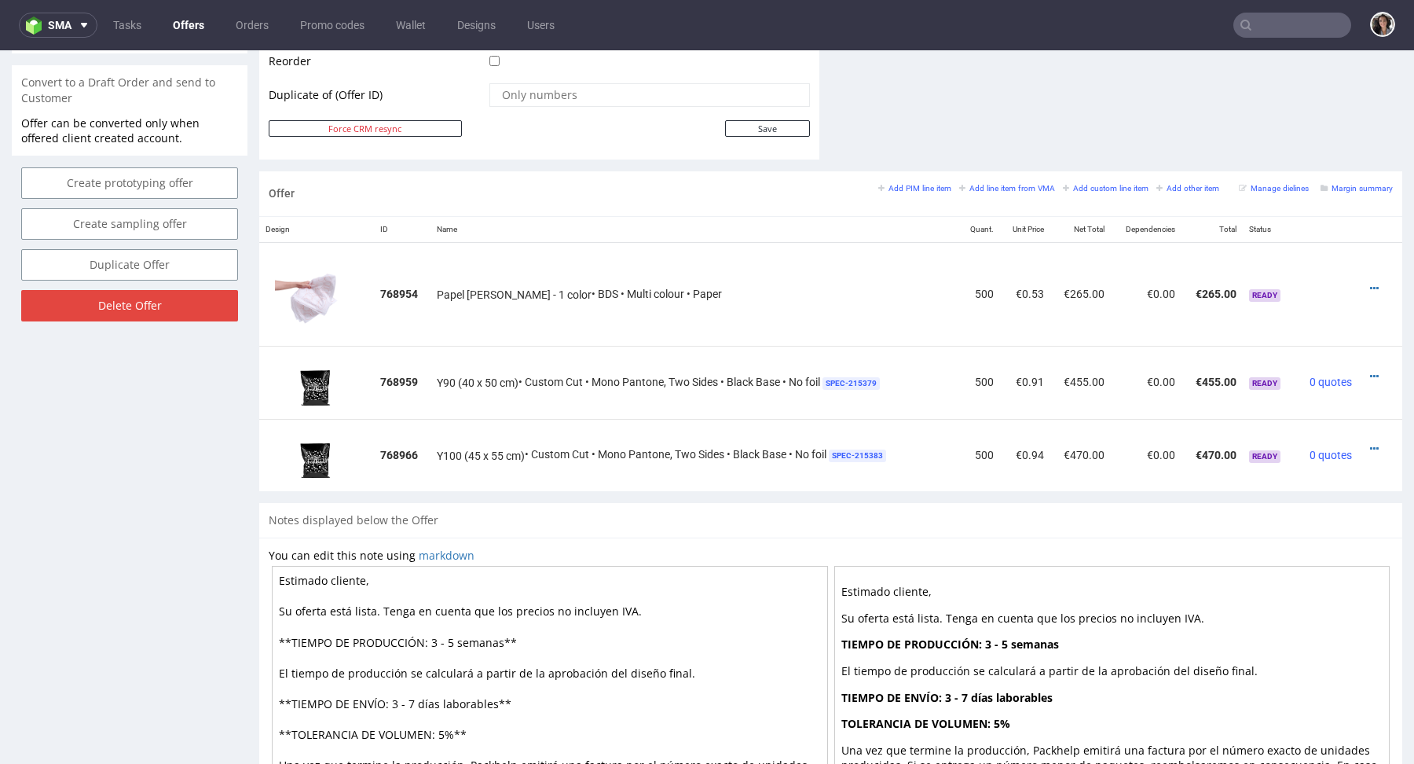
scroll to position [939, 0]
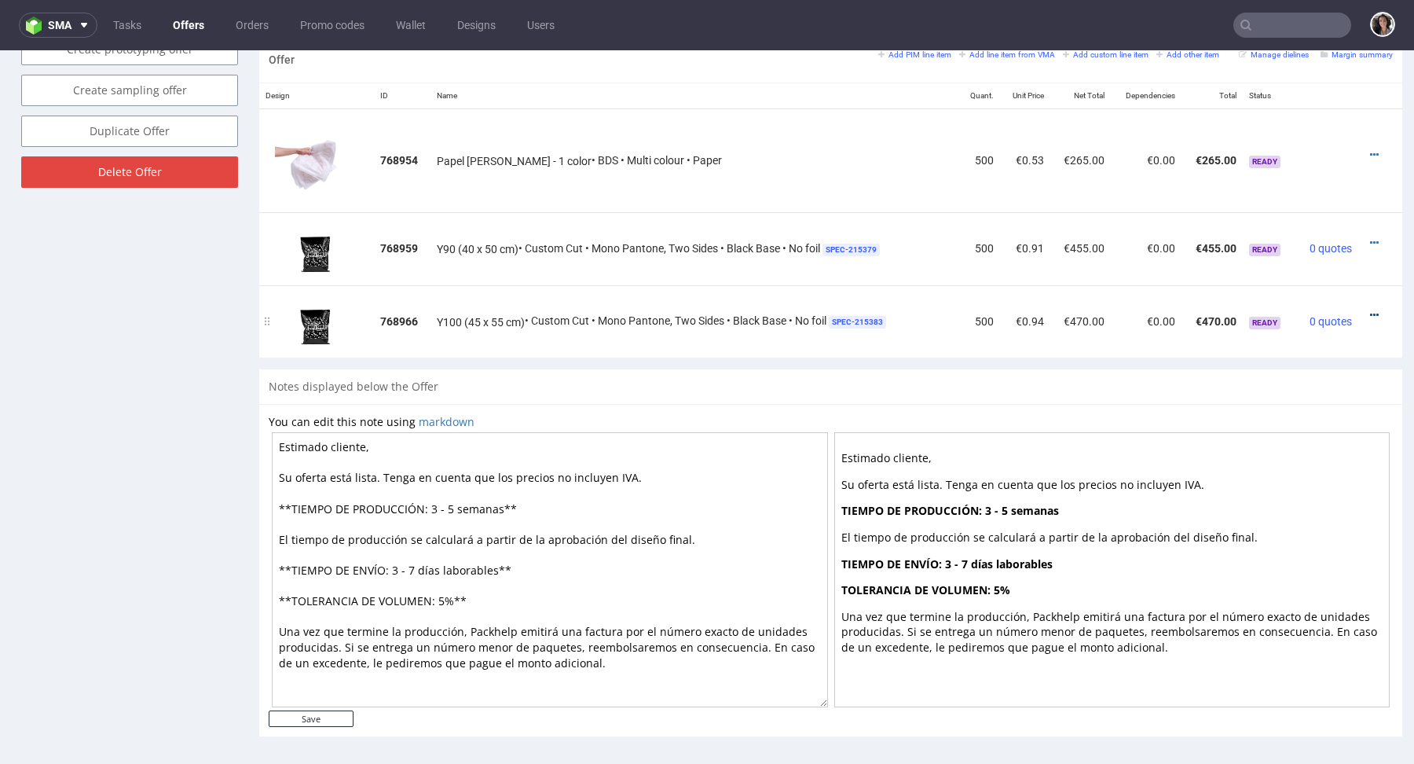
click at [1370, 310] on icon at bounding box center [1374, 315] width 9 height 11
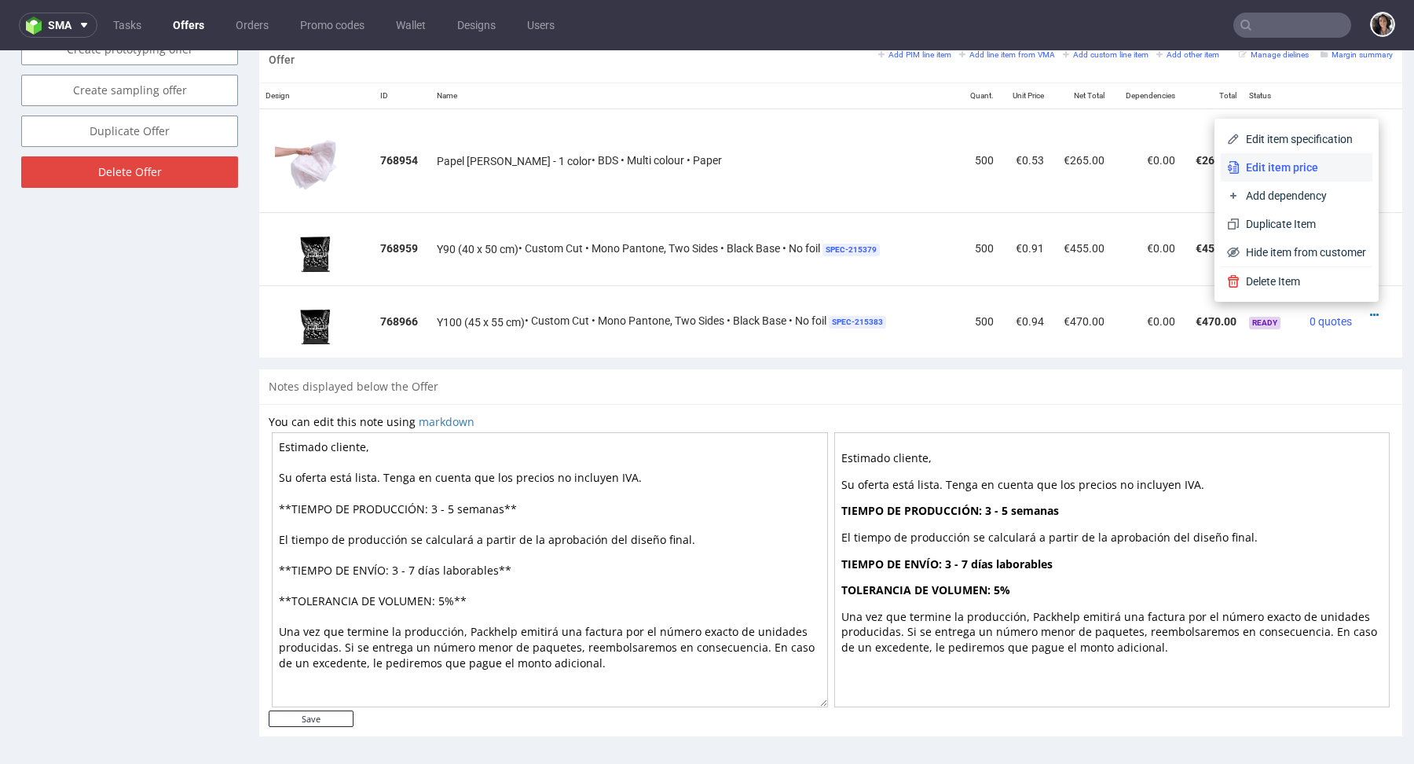
click at [1282, 164] on span "Edit item price" at bounding box center [1303, 167] width 126 height 16
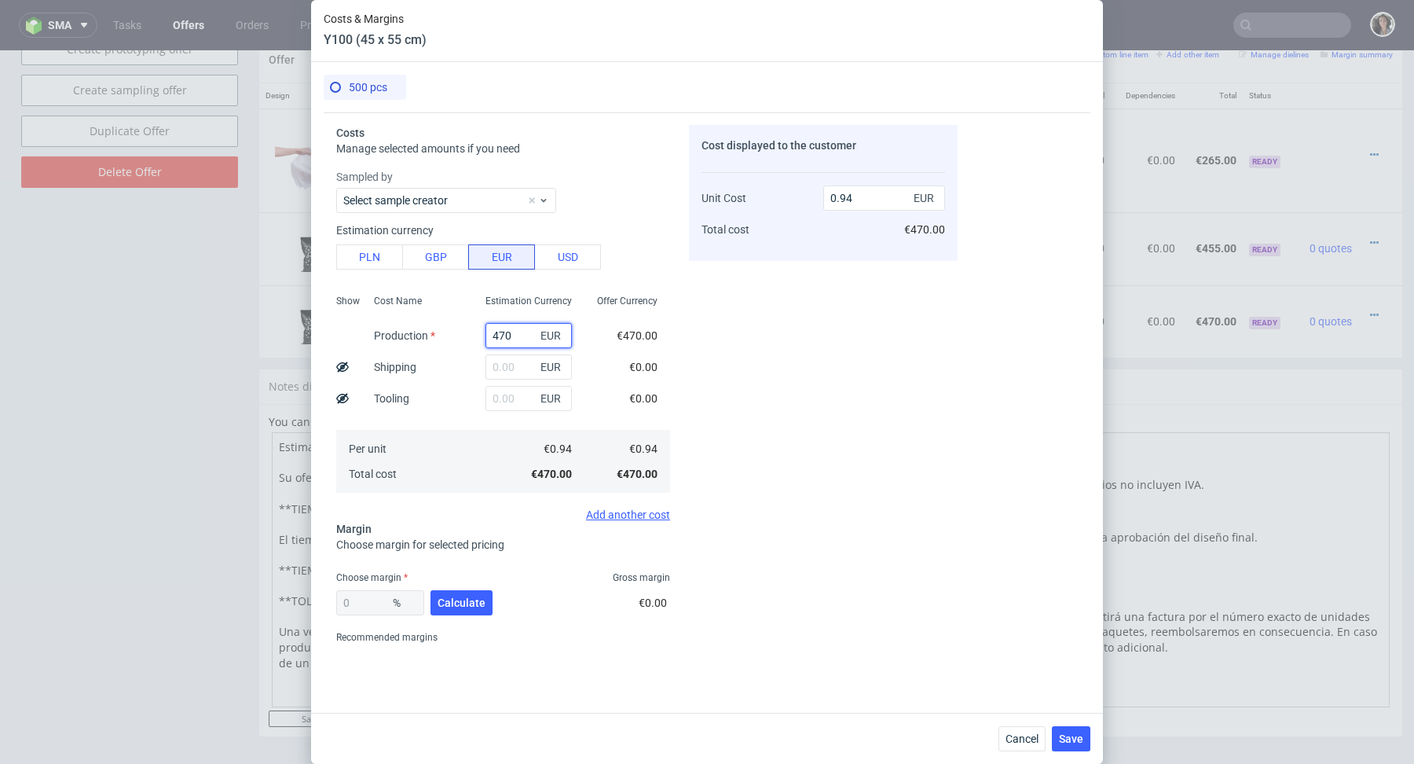
click at [517, 329] on input "470" at bounding box center [529, 335] width 86 height 25
type input "7"
type input "0.01"
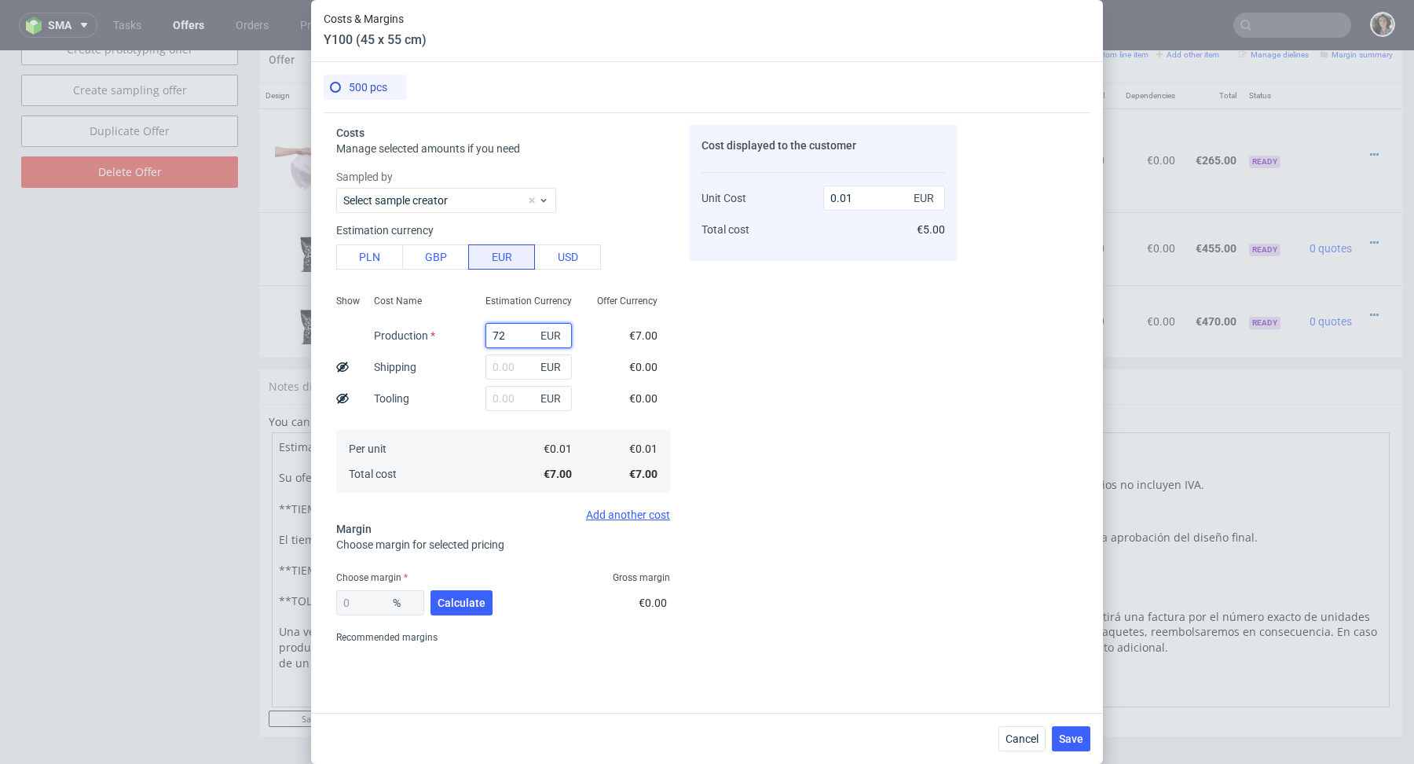
type input "720"
type input "1.44"
type input "720"
click at [498, 365] on input "text" at bounding box center [529, 366] width 86 height 25
type input "100"
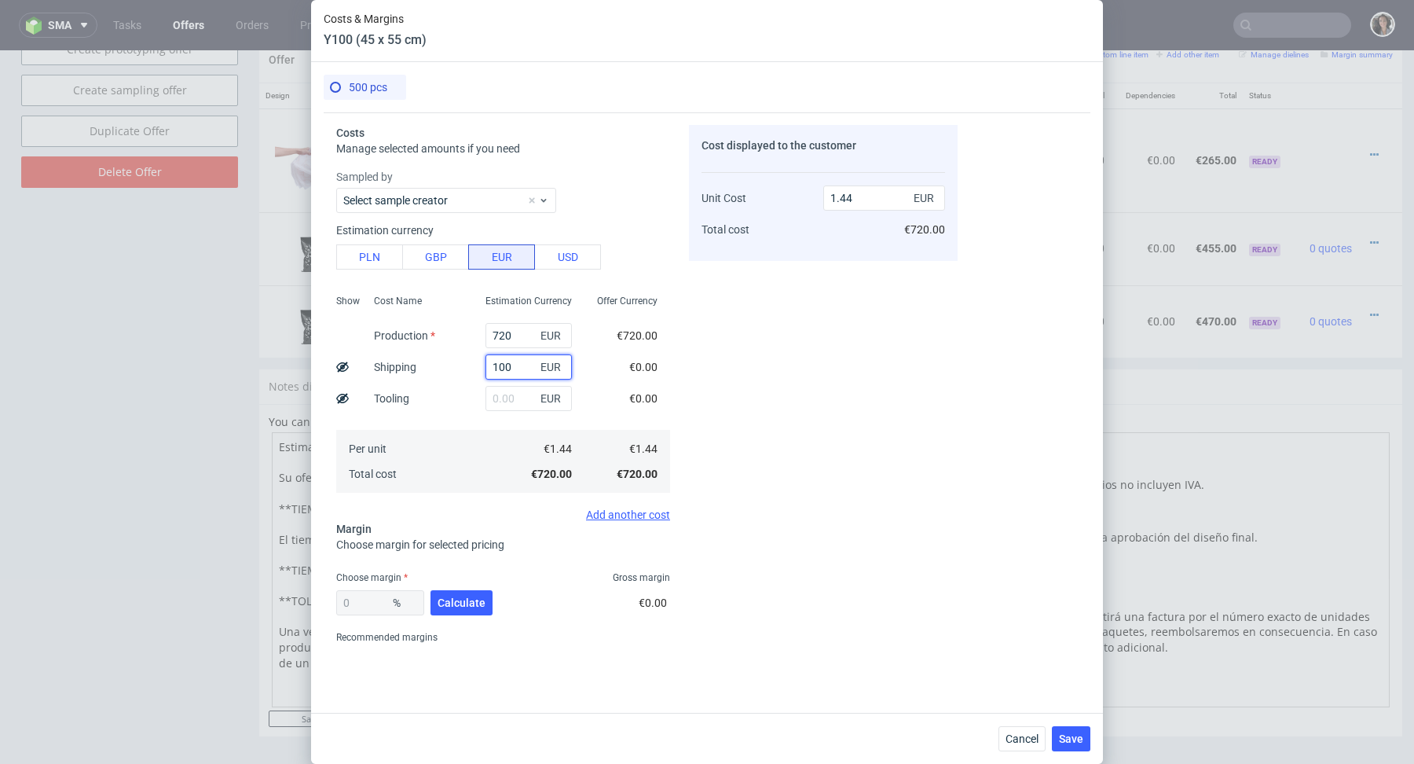
type input "1.64"
type input "100"
click at [449, 437] on div "Per unit Total cost" at bounding box center [417, 461] width 112 height 63
click at [477, 599] on span "Calculate" at bounding box center [462, 602] width 48 height 11
type input "40.67"
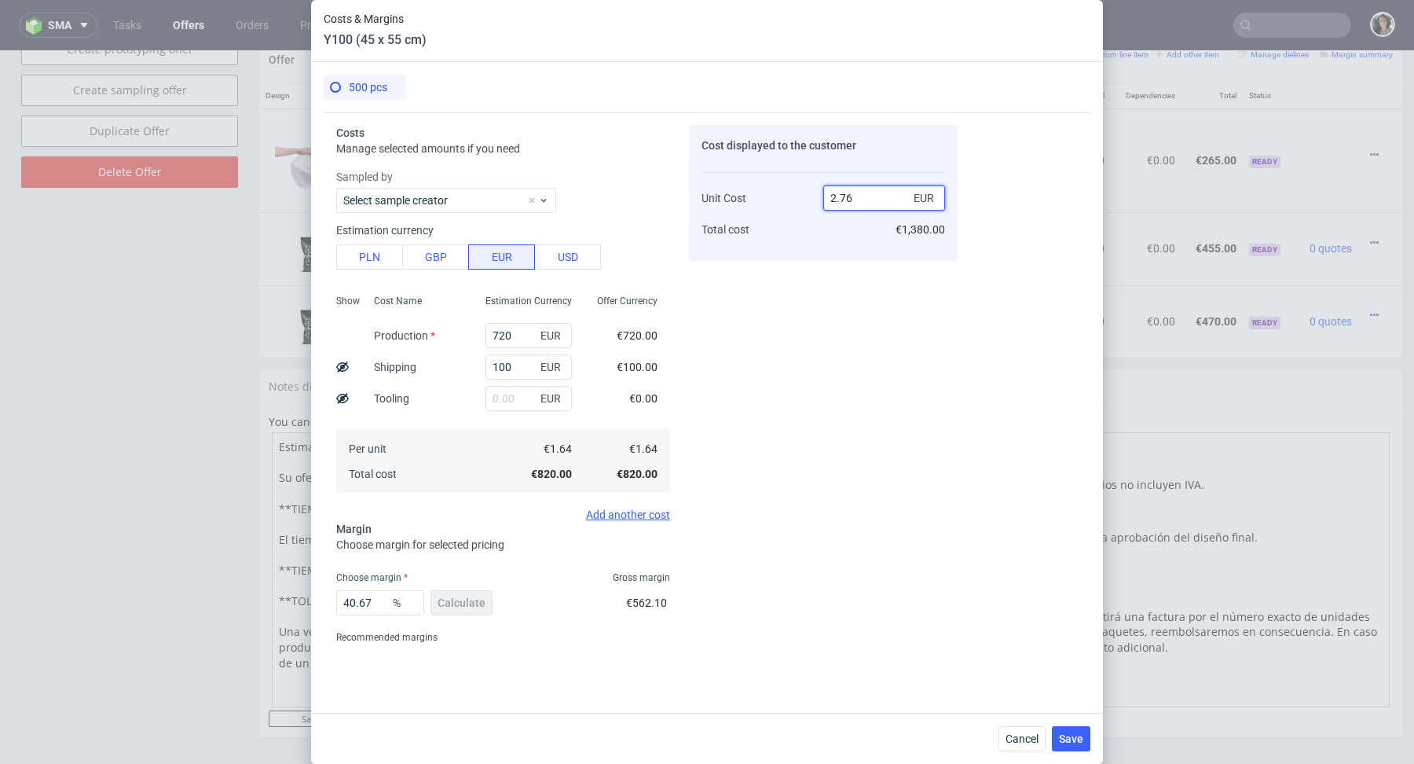
click at [879, 189] on input "2.76" at bounding box center [884, 197] width 122 height 25
click at [361, 257] on button "PLN" at bounding box center [369, 256] width 67 height 25
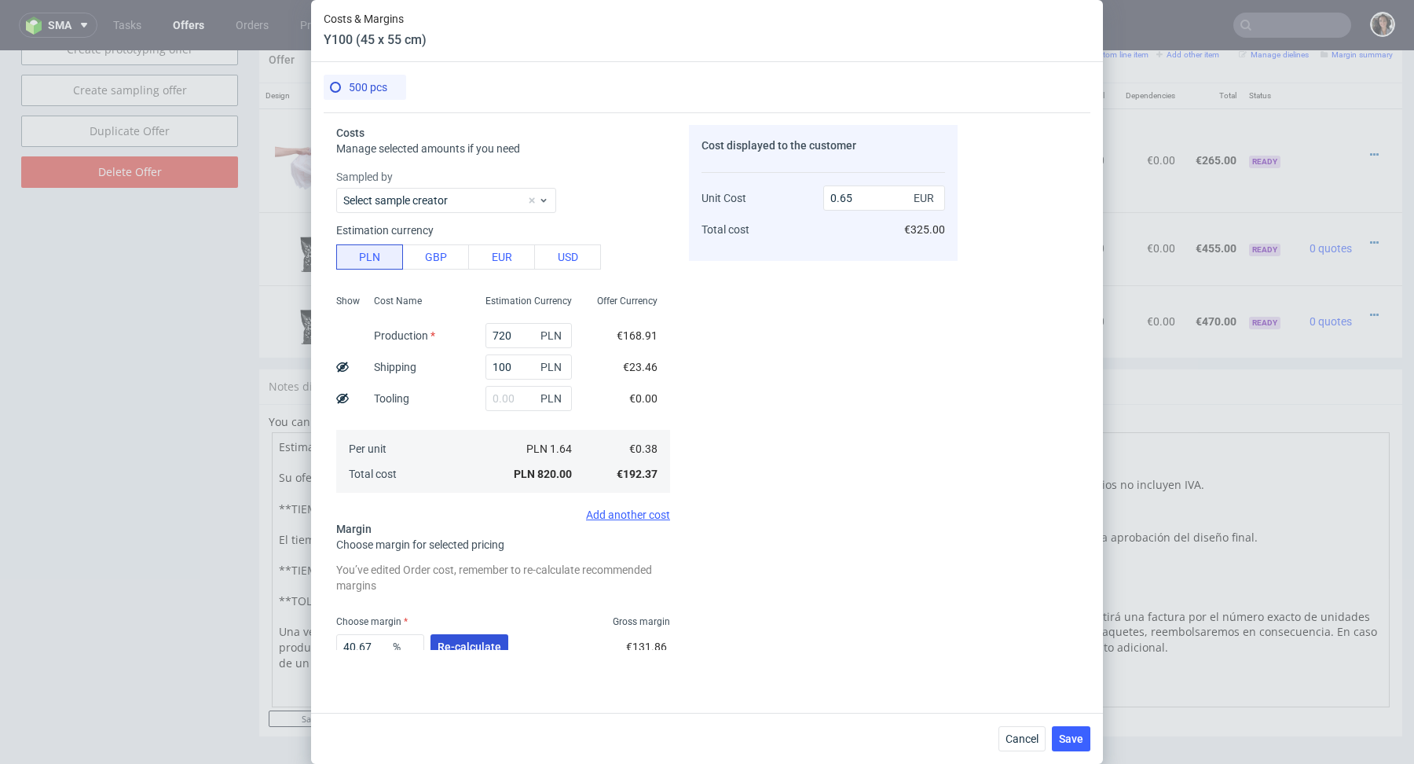
click at [476, 646] on span "Re-calculate" at bounding box center [470, 646] width 64 height 11
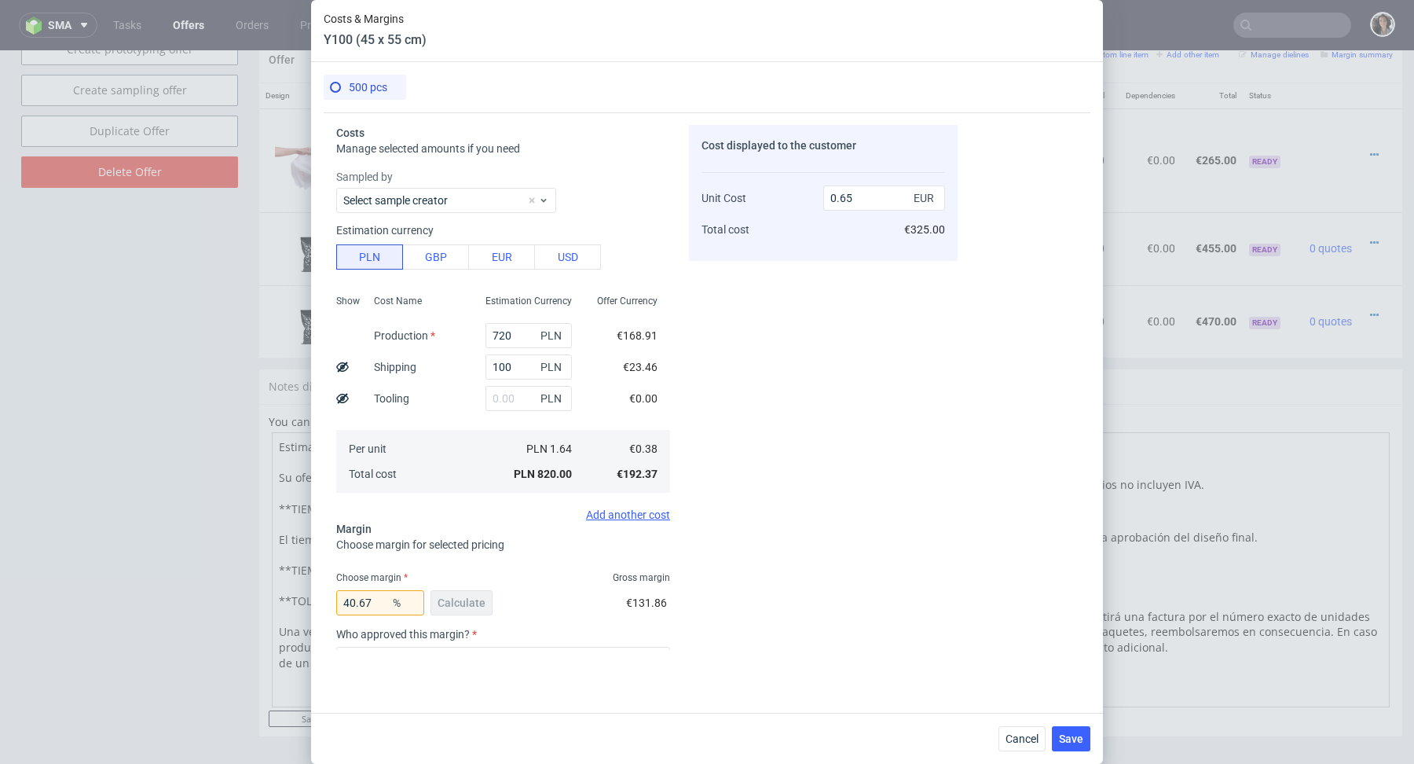
scroll to position [76, 0]
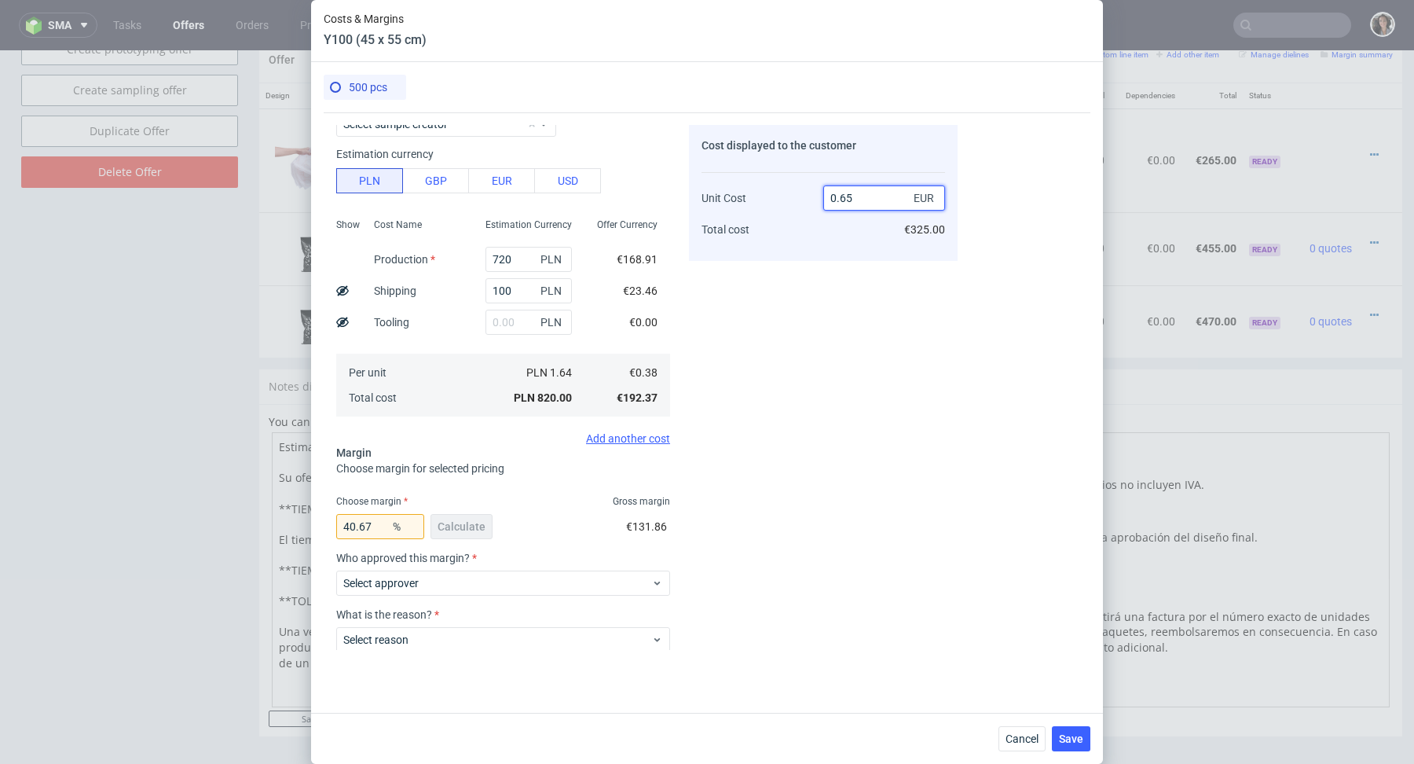
drag, startPoint x: 870, startPoint y: 203, endPoint x: 804, endPoint y: 203, distance: 66.0
click at [804, 203] on div "Unit Cost Total cost 0.65 EUR €325.00" at bounding box center [824, 207] width 244 height 82
type input "0"
type input "-Infinity"
type input "0.39.9"
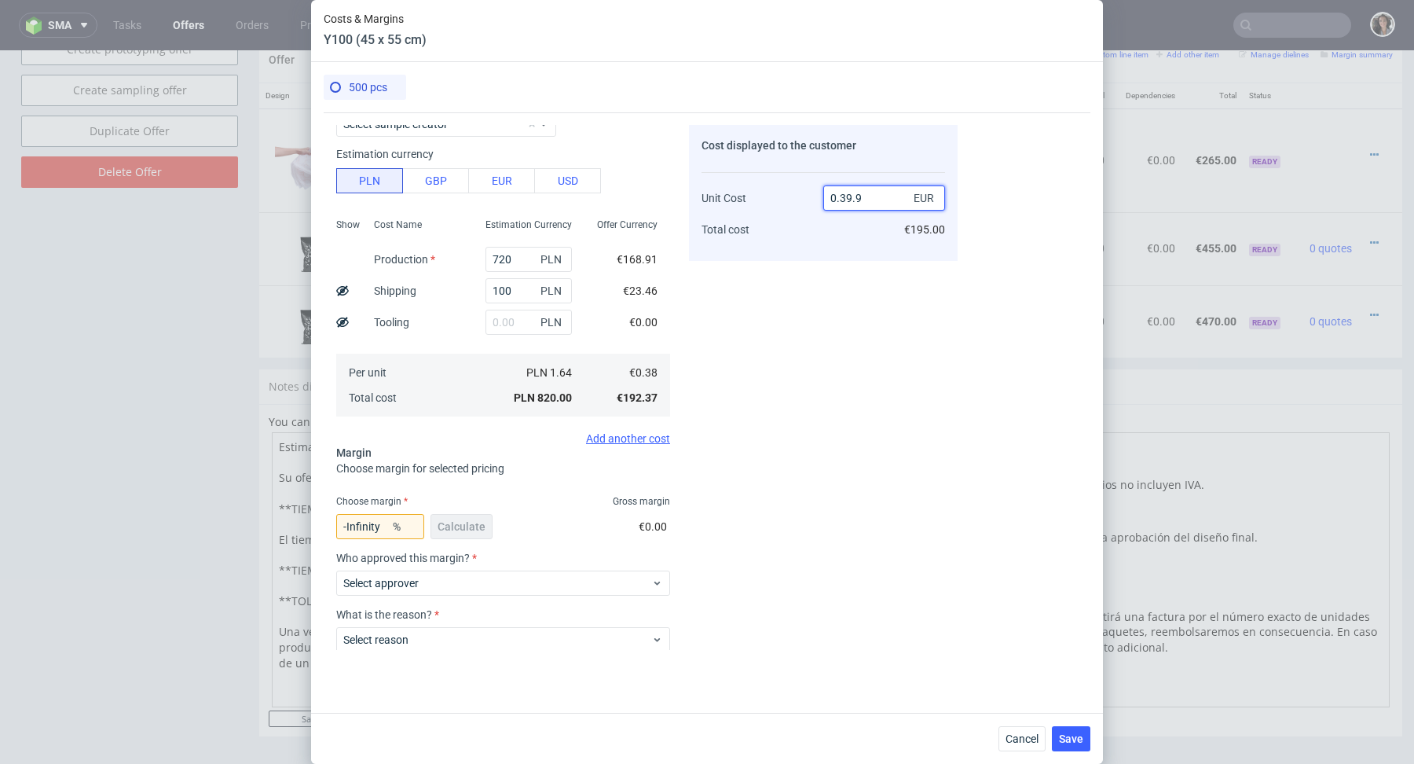
type input "NaN"
type input "0.4"
type input "2.564102564102564"
type input "09"
type input "95.77777777777777"
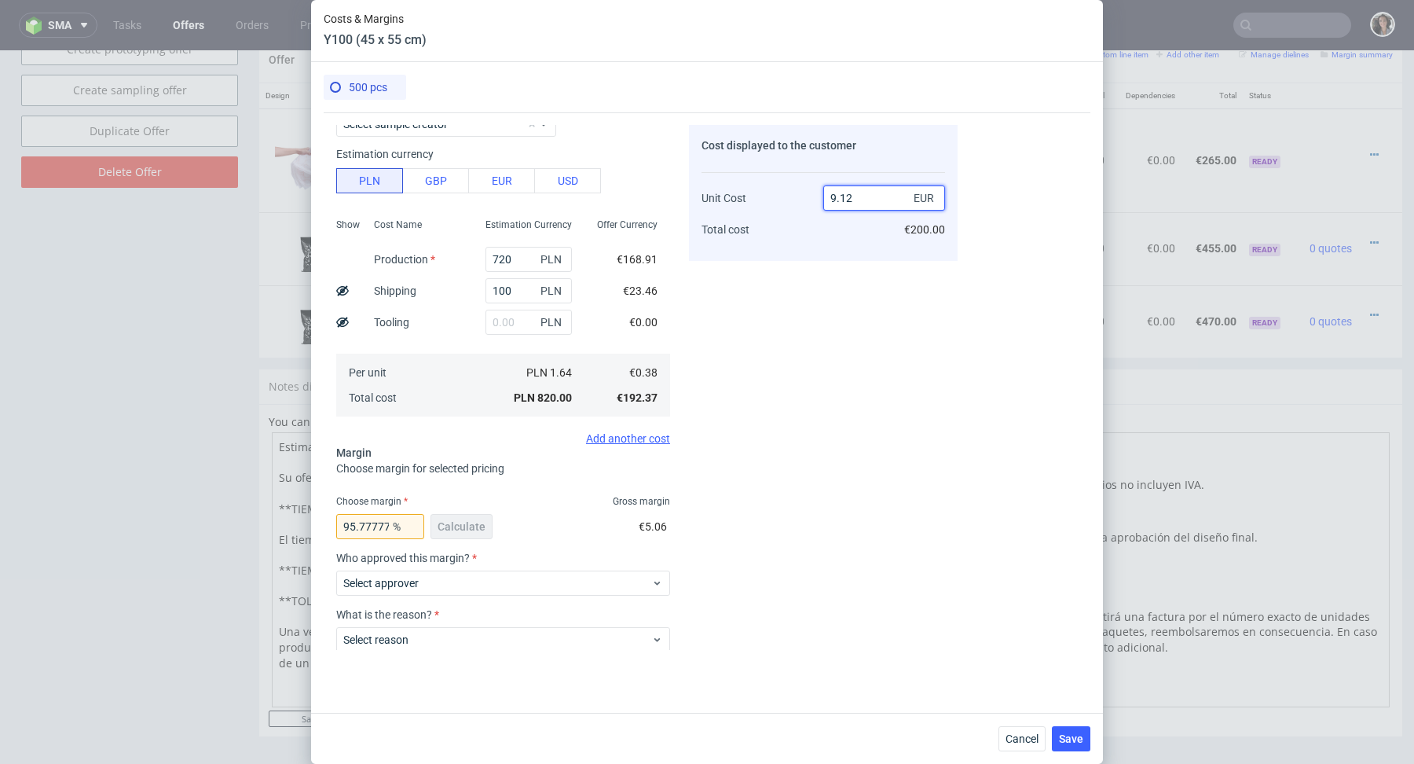
scroll to position [49, 0]
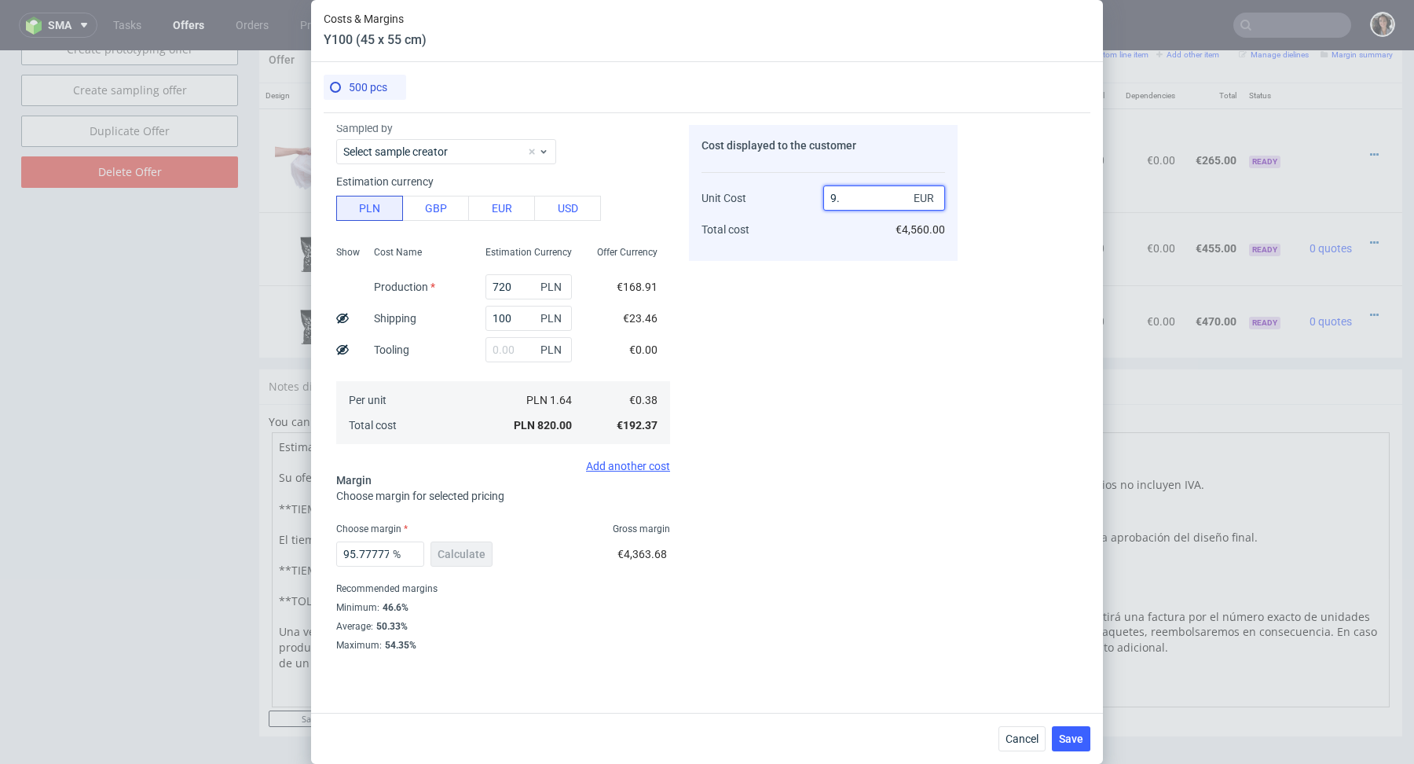
type input "9"
type input "0.9"
type input "57.77777777777777"
type input "0.91"
click at [785, 274] on div "Cost displayed to the customer Unit Cost Total cost 0.91 EUR €455.00" at bounding box center [823, 387] width 269 height 525
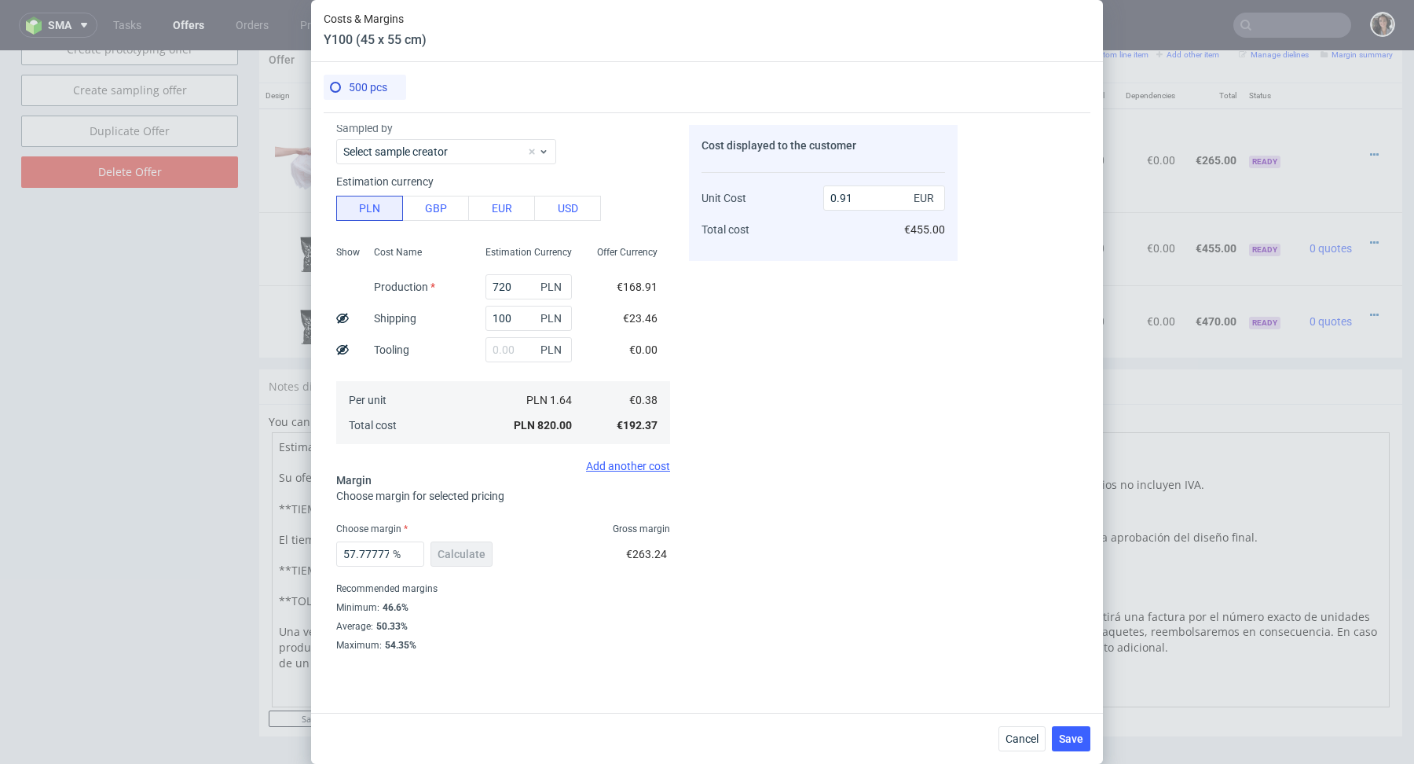
click at [1073, 725] on div "Cancel Save" at bounding box center [707, 738] width 792 height 51
click at [1073, 739] on span "Save" at bounding box center [1071, 738] width 24 height 11
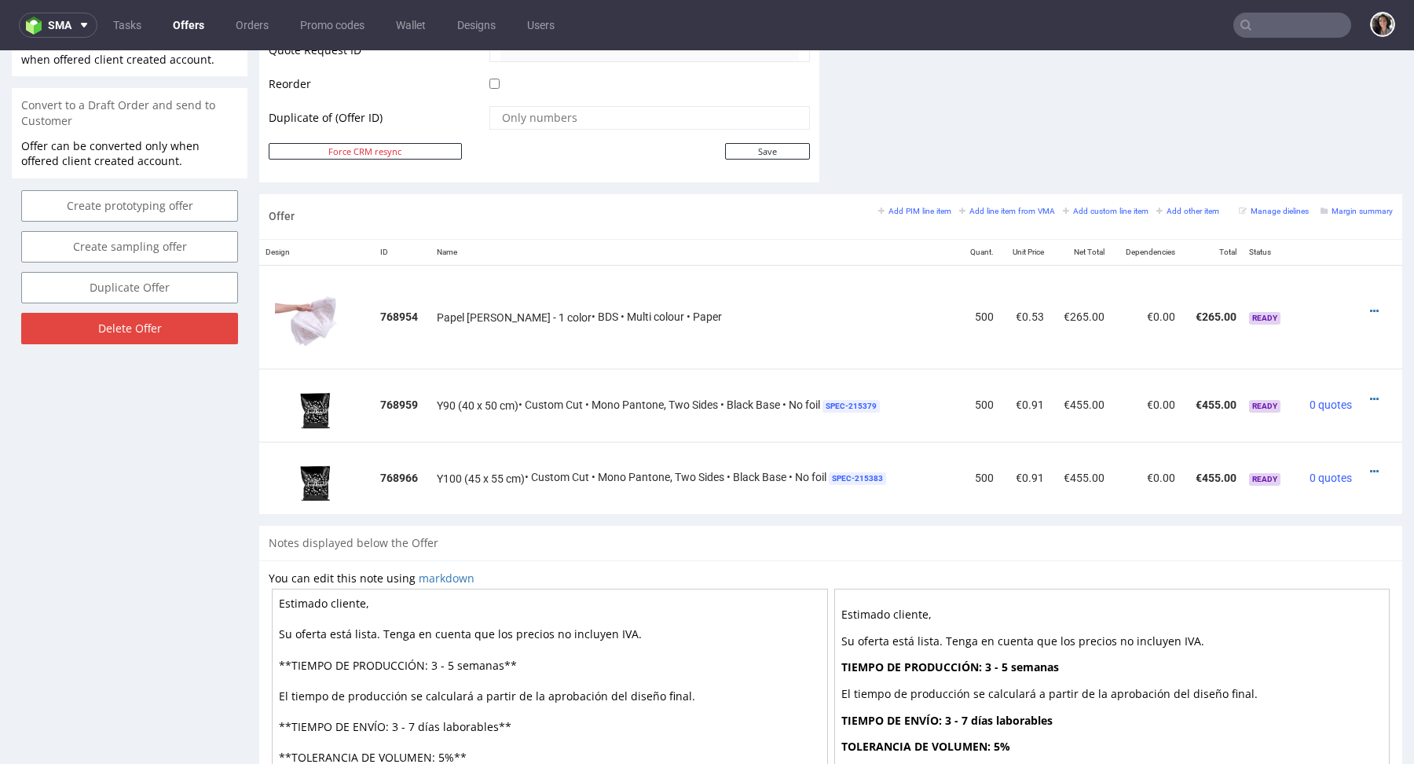
scroll to position [803, 0]
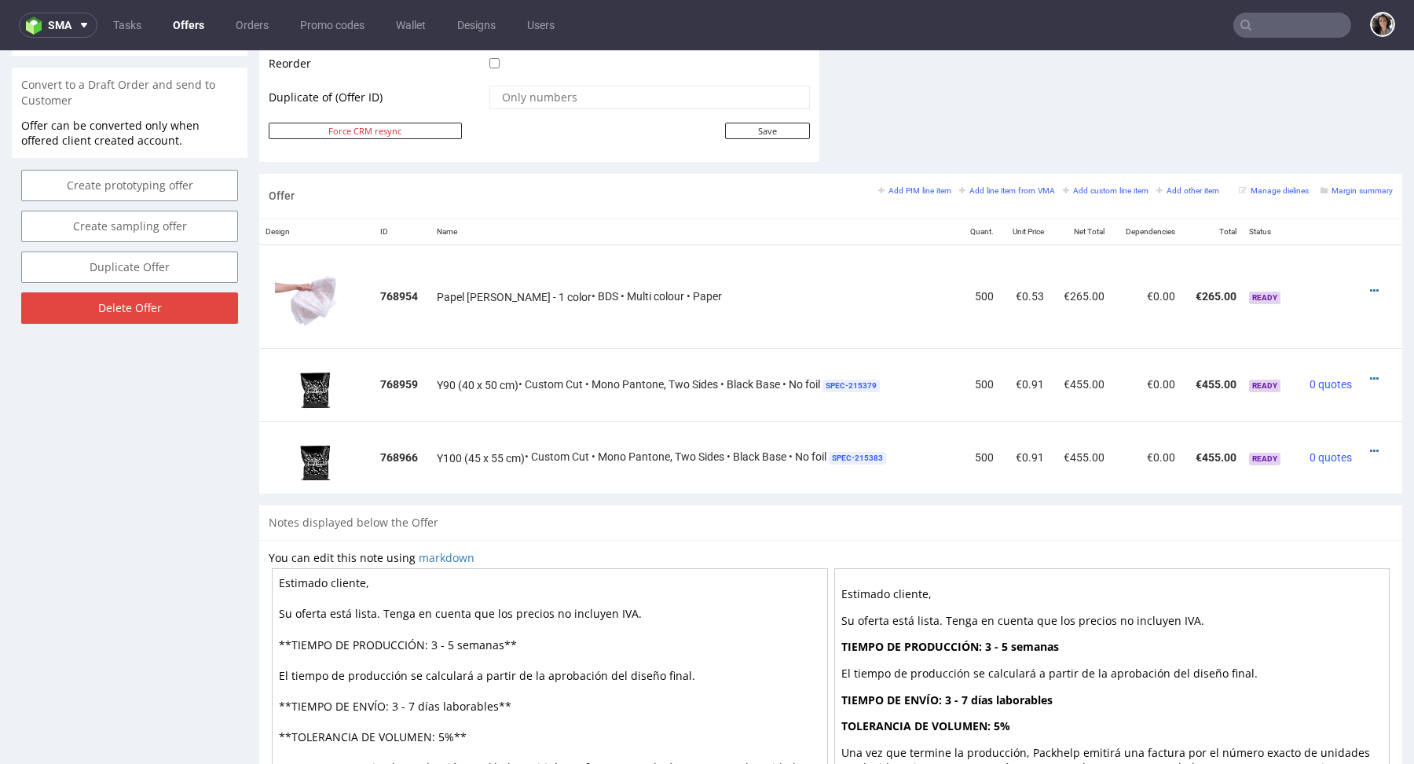
drag, startPoint x: 493, startPoint y: 706, endPoint x: 416, endPoint y: 697, distance: 77.6
click at [416, 697] on textarea "Estimado cliente, Su oferta está lista. Tenga en cuenta que los precios no incl…" at bounding box center [550, 705] width 556 height 275
drag, startPoint x: 500, startPoint y: 637, endPoint x: 429, endPoint y: 637, distance: 71.5
click at [429, 637] on textarea "Estimado cliente, Su oferta está lista. Tenga en cuenta que los precios no incl…" at bounding box center [550, 705] width 556 height 275
paste textarea "días laborables"
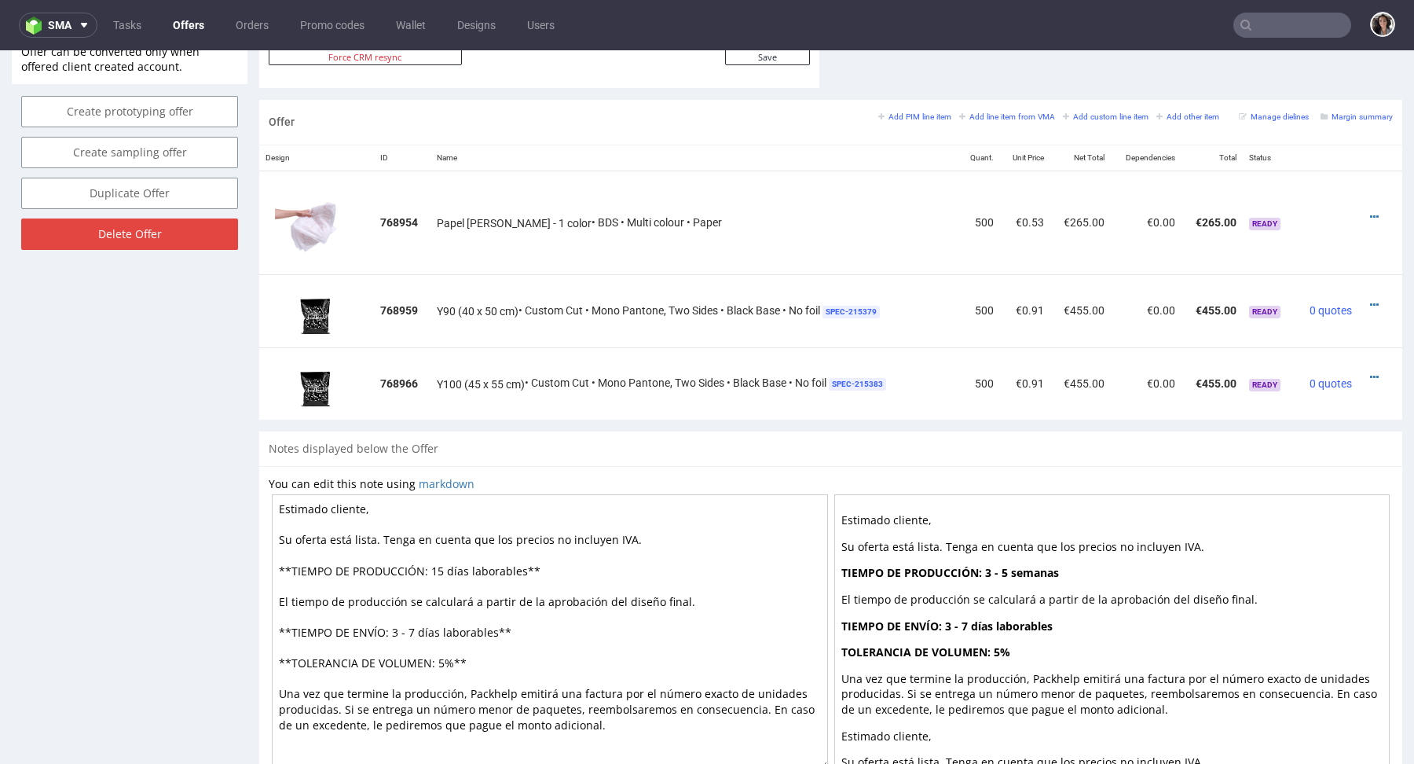
scroll to position [939, 0]
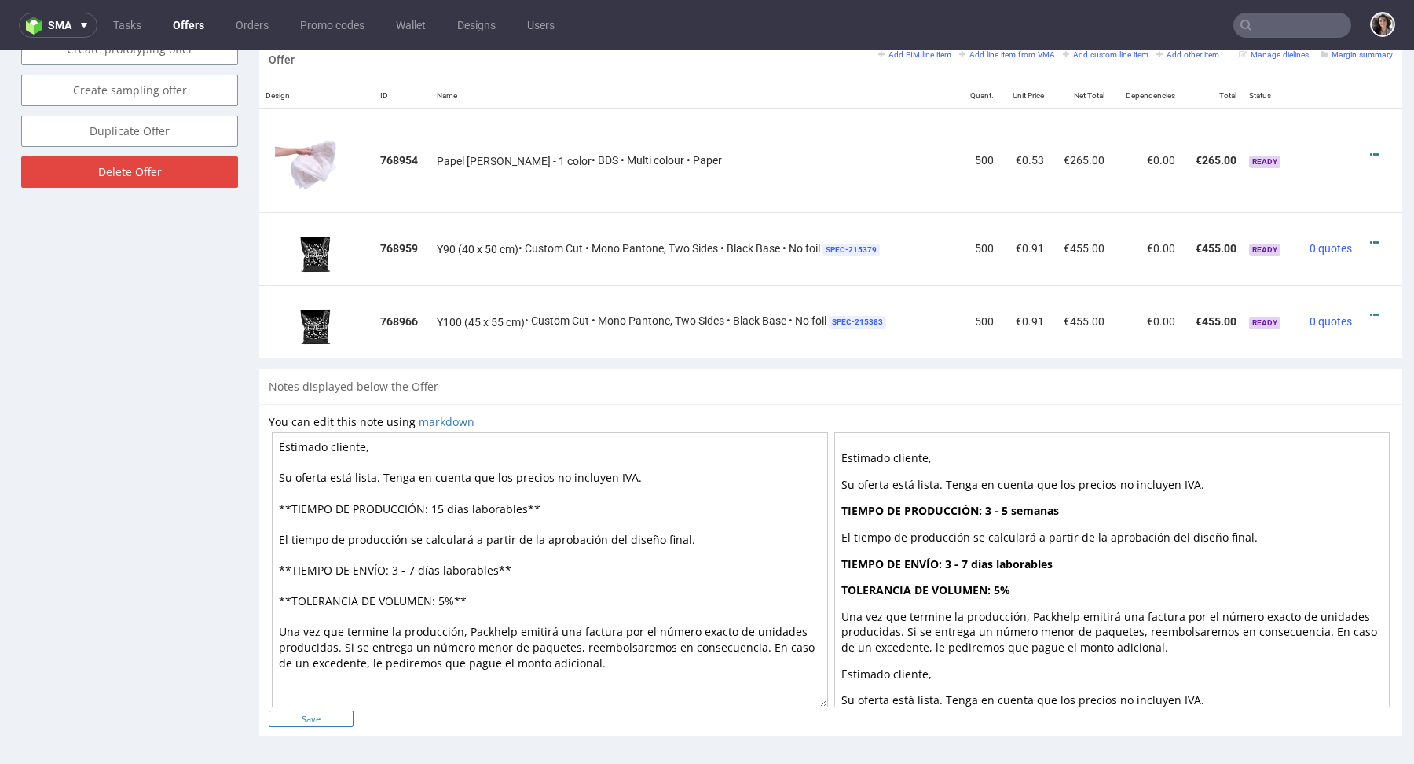
type textarea "Estimado cliente, Su oferta está lista. Tenga en cuenta que los precios no incl…"
click at [336, 719] on input "Save" at bounding box center [311, 718] width 85 height 16
type input "In progress..."
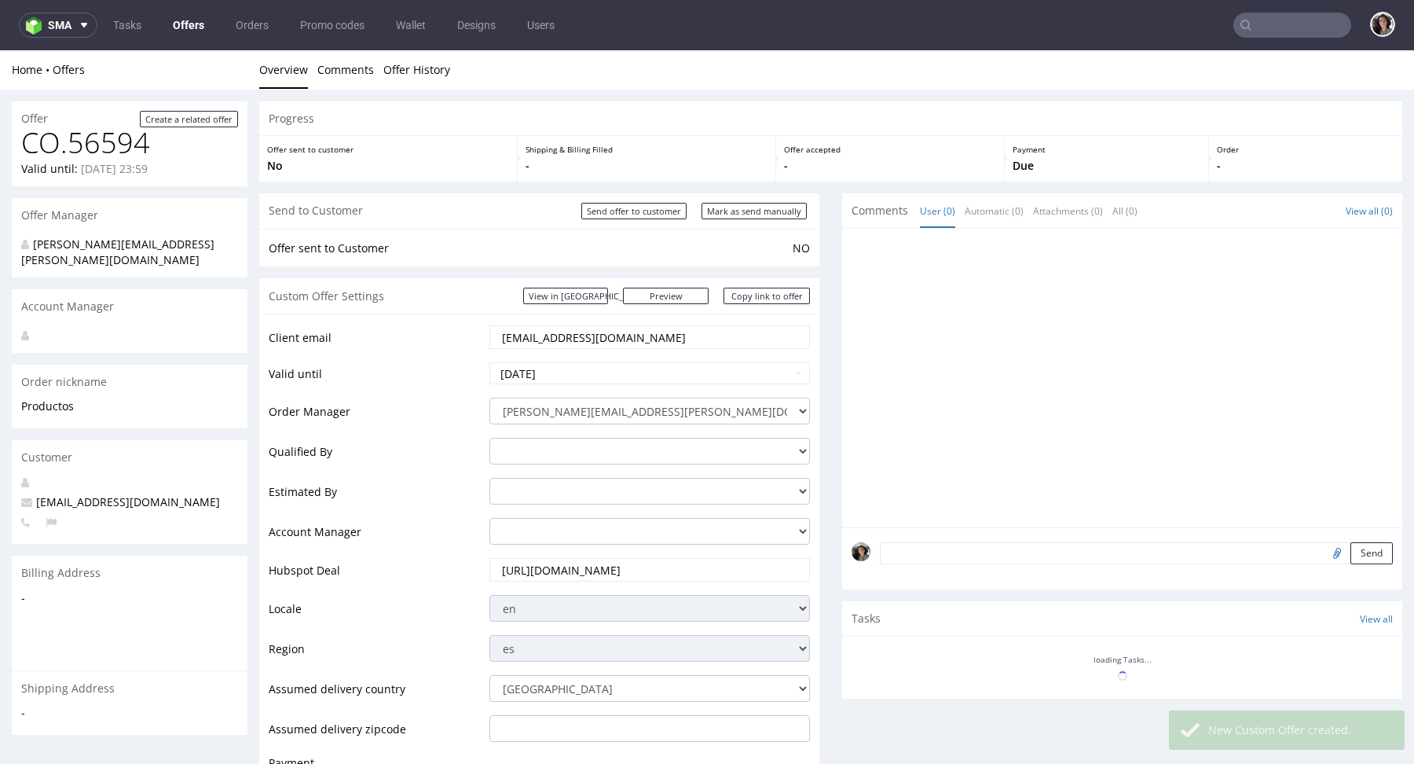
scroll to position [0, 0]
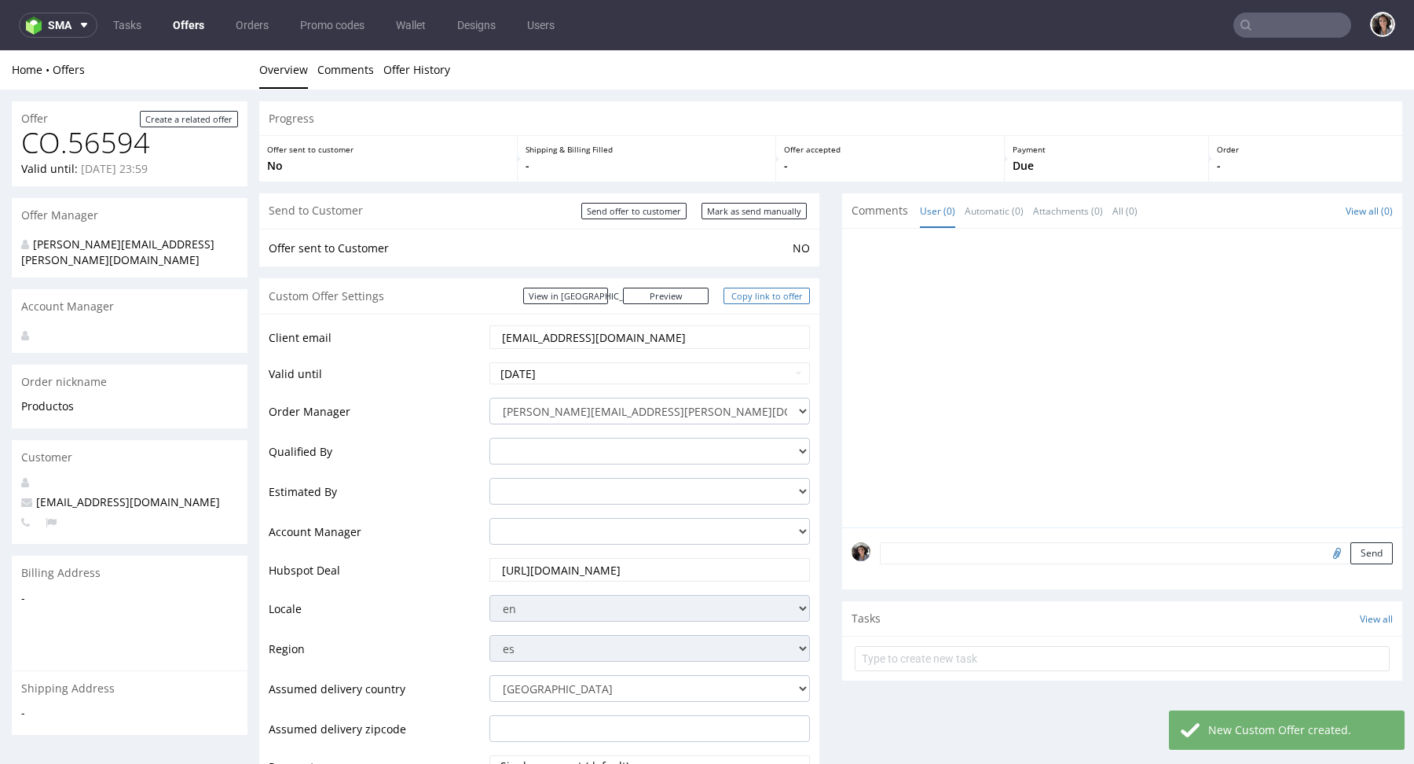
click at [776, 295] on link "Copy link to offer" at bounding box center [767, 296] width 86 height 16
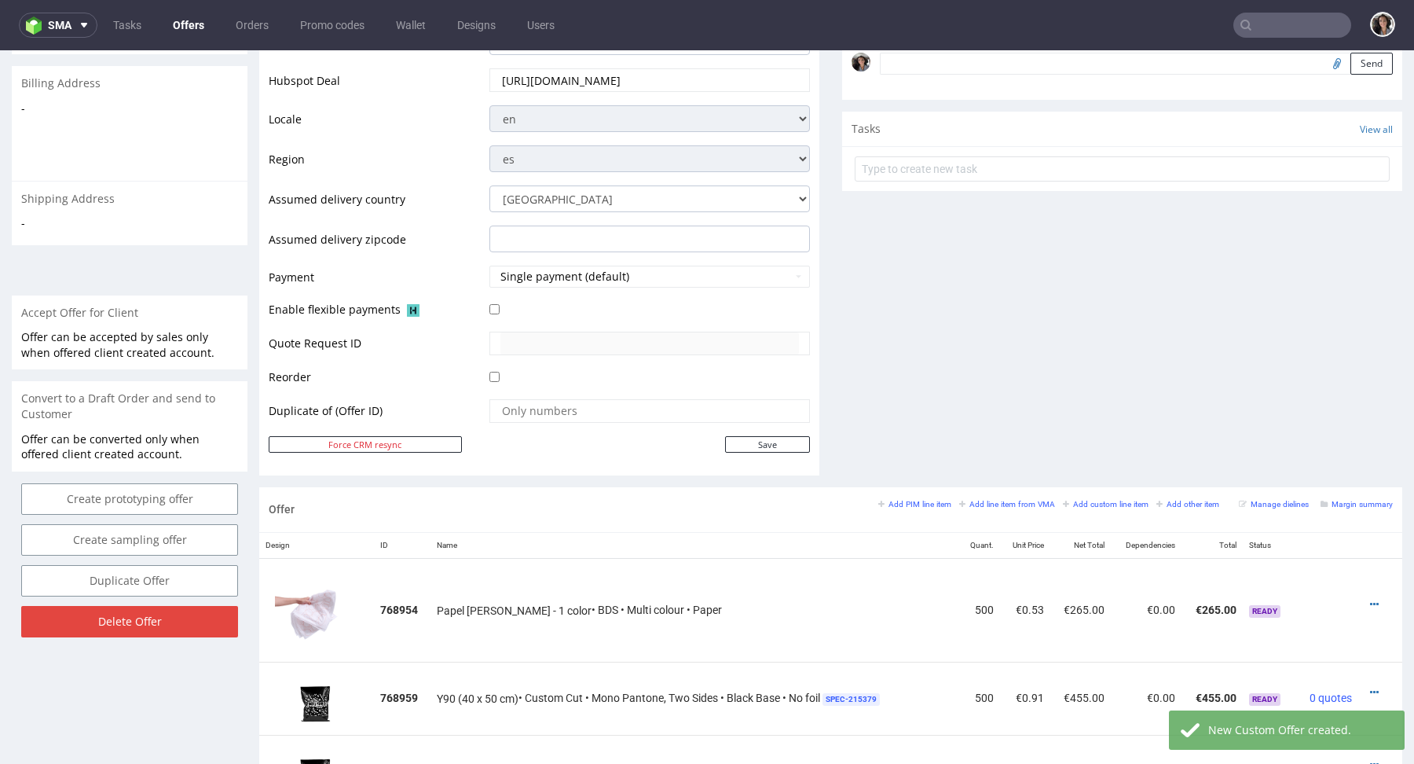
scroll to position [517, 0]
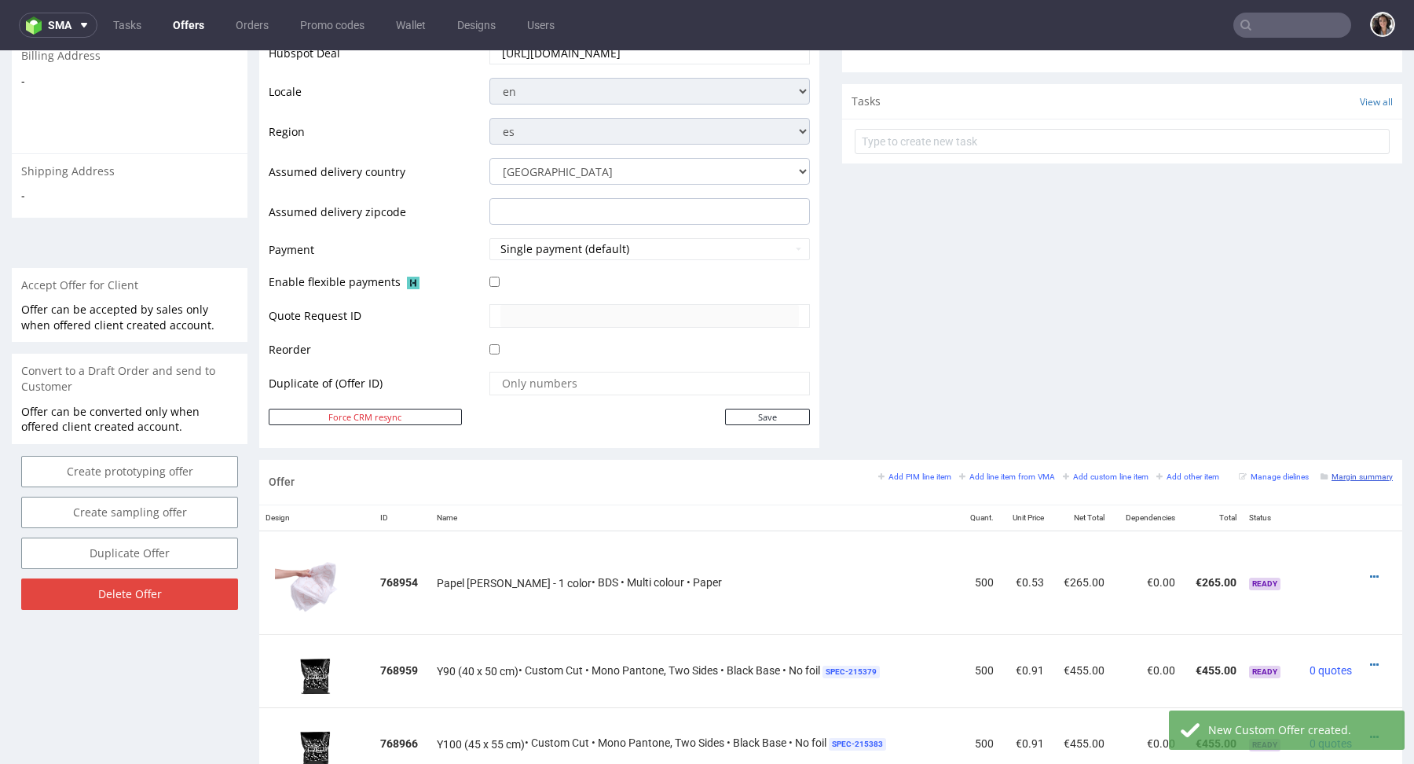
click at [1350, 474] on small "Margin summary" at bounding box center [1357, 476] width 72 height 9
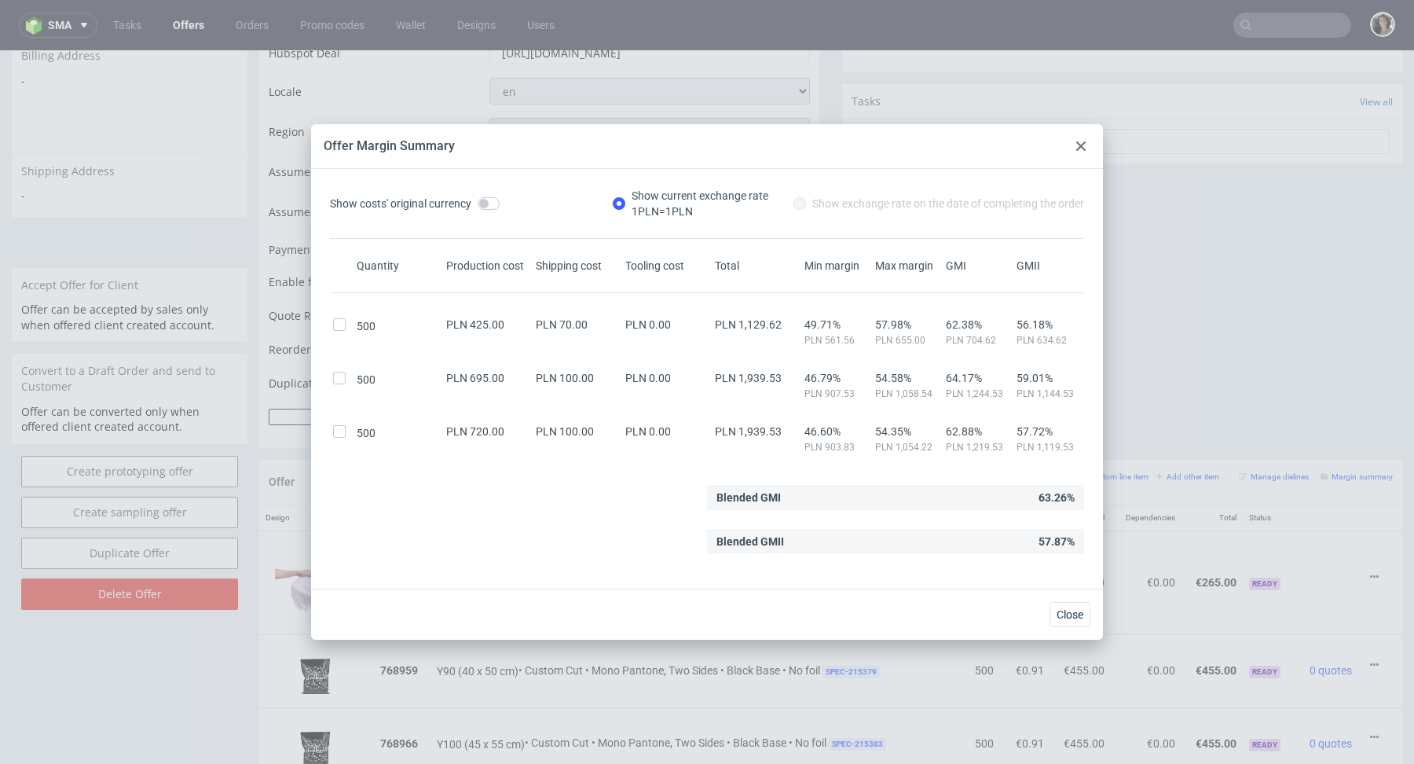
click at [1083, 141] on icon at bounding box center [1080, 145] width 9 height 9
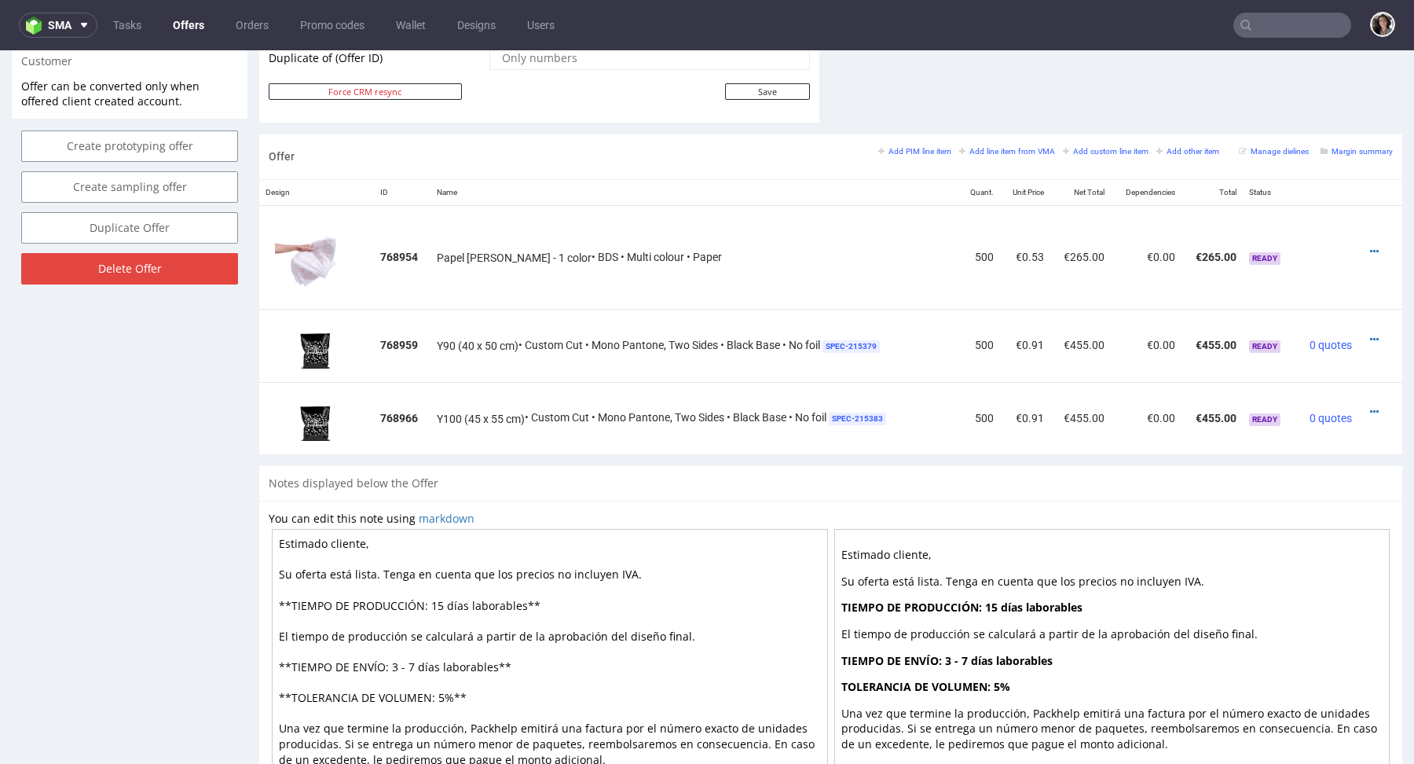
scroll to position [0, 0]
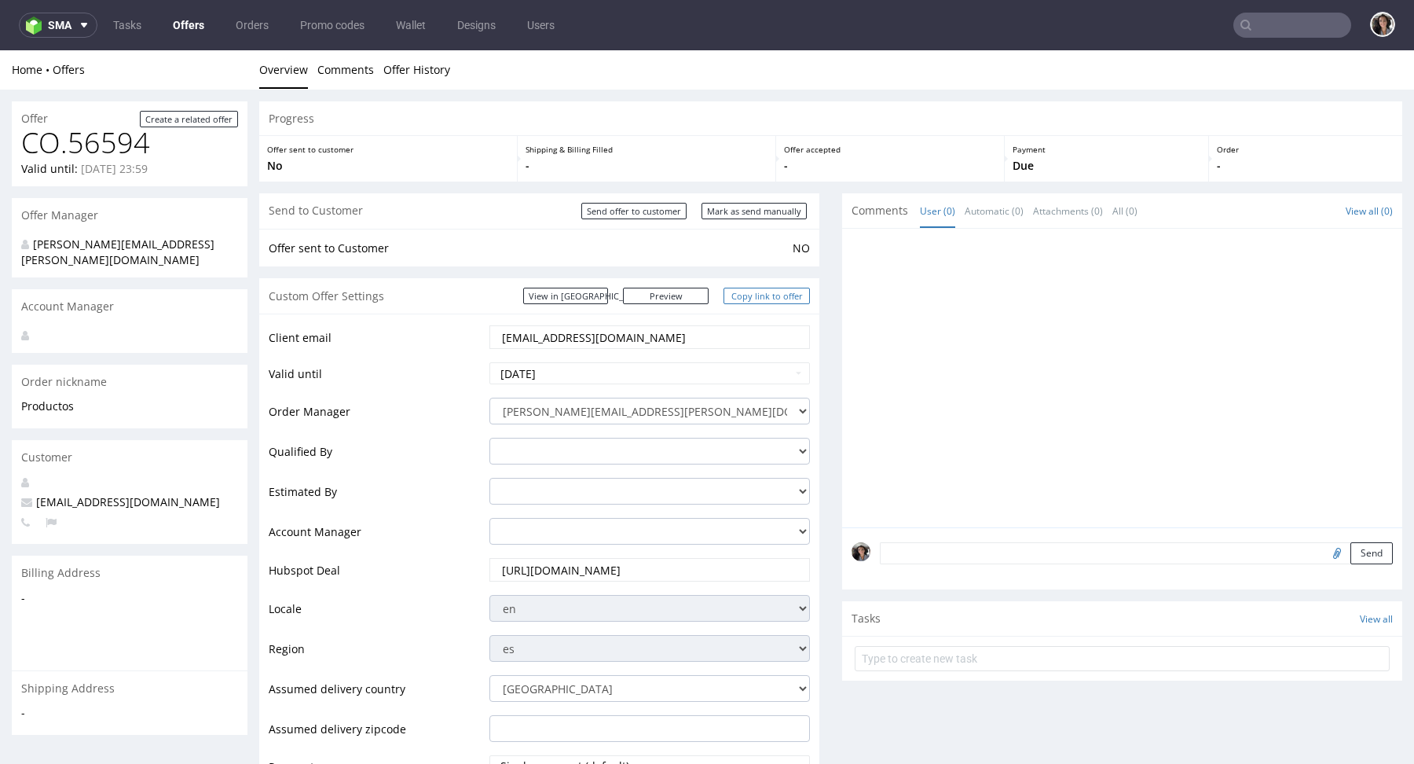
click at [775, 292] on link "Copy link to offer" at bounding box center [767, 296] width 86 height 16
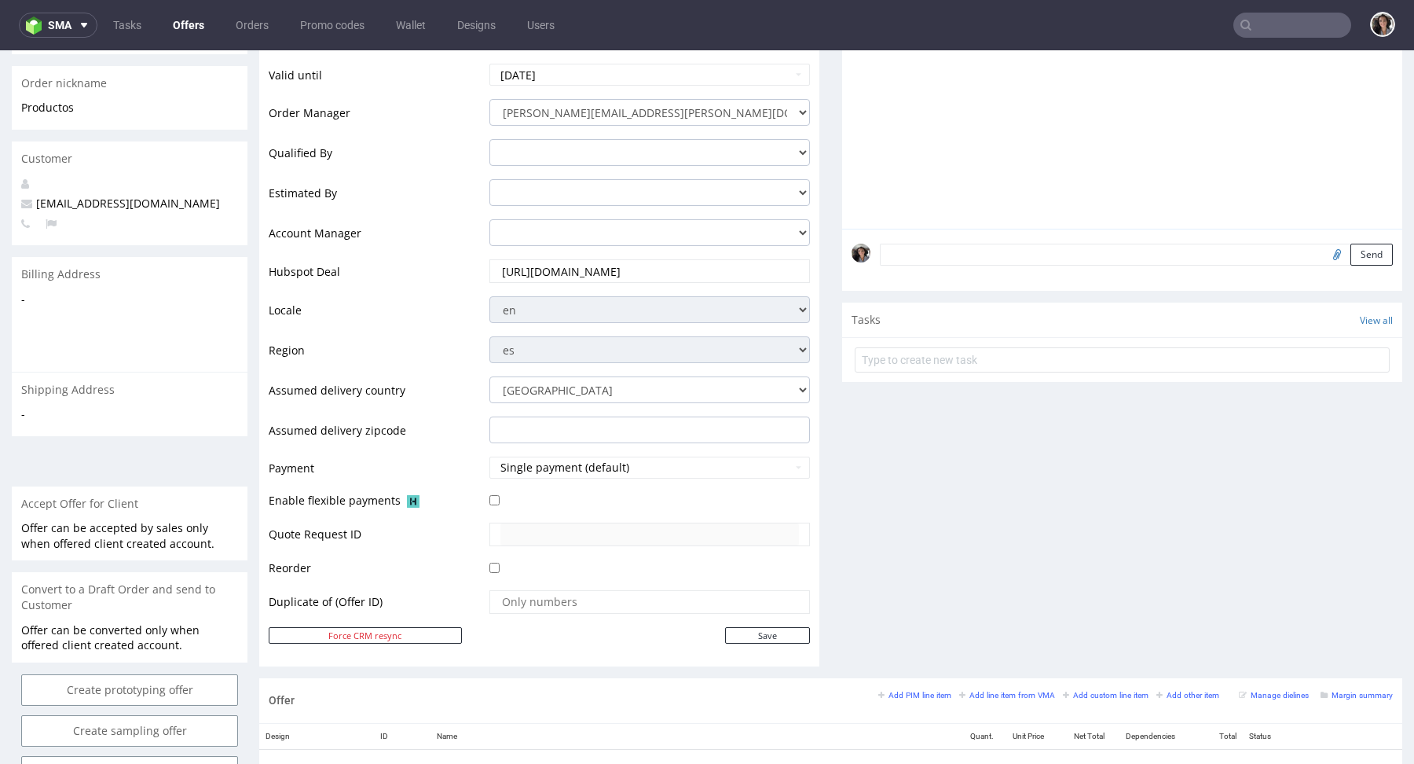
scroll to position [724, 0]
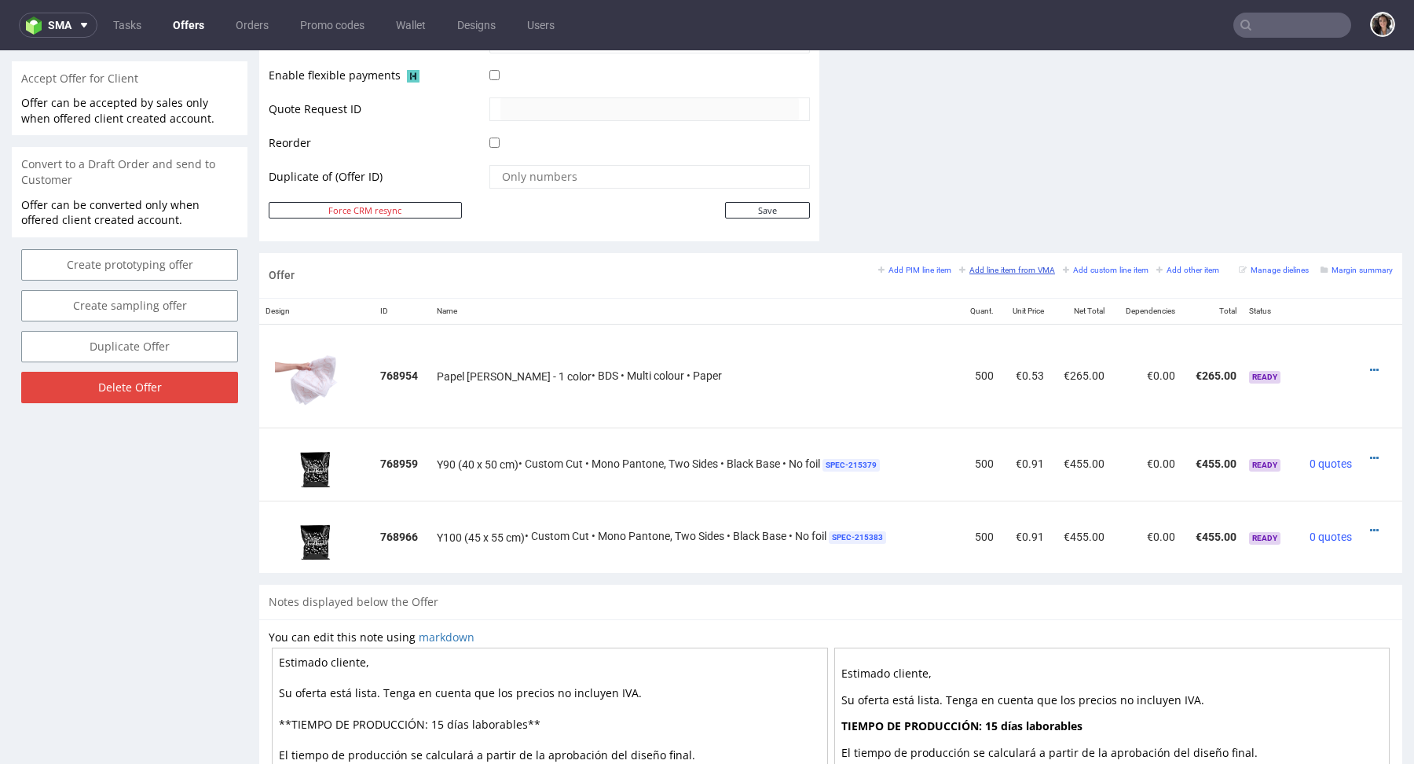
click at [1010, 269] on small "Add line item from VMA" at bounding box center [1007, 270] width 96 height 9
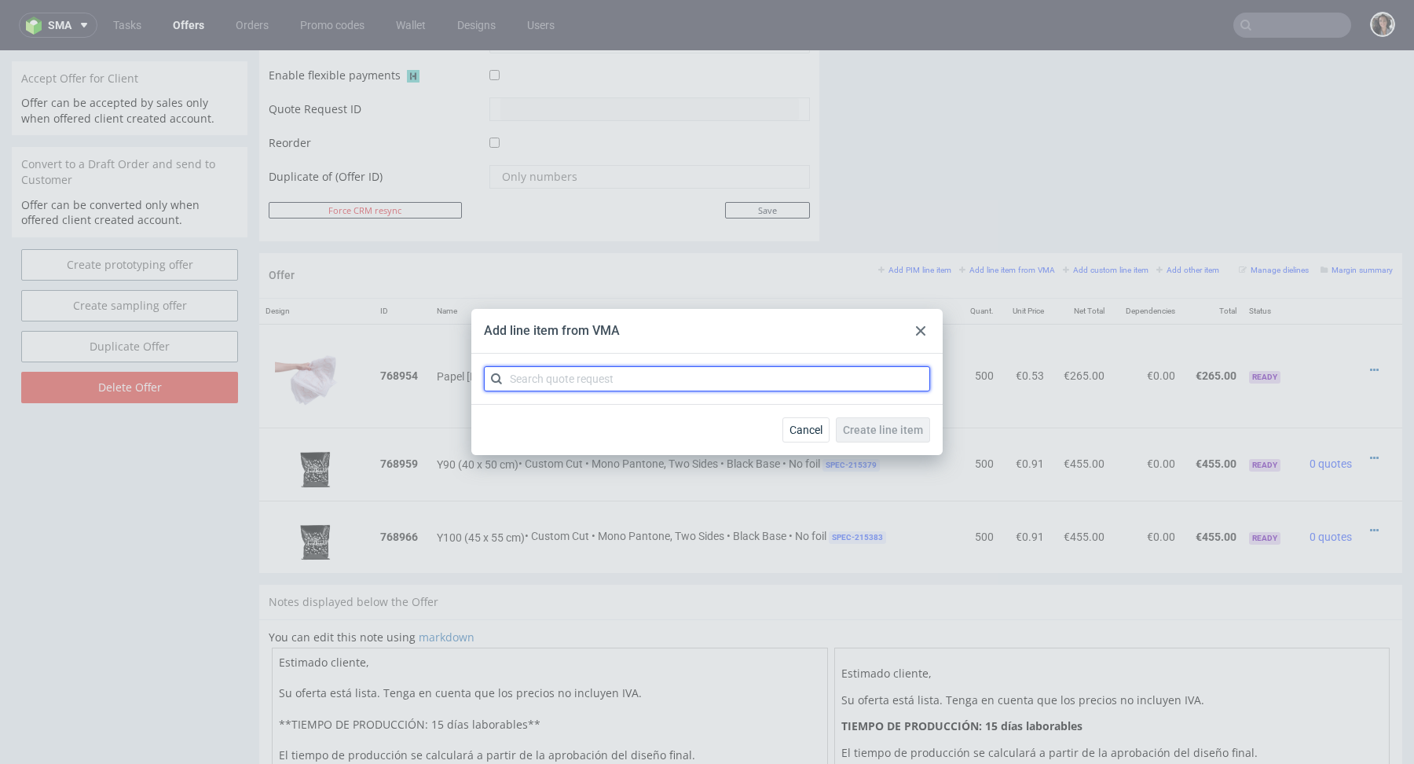
click at [721, 368] on input "text" at bounding box center [707, 378] width 446 height 25
paste input "CBDW"
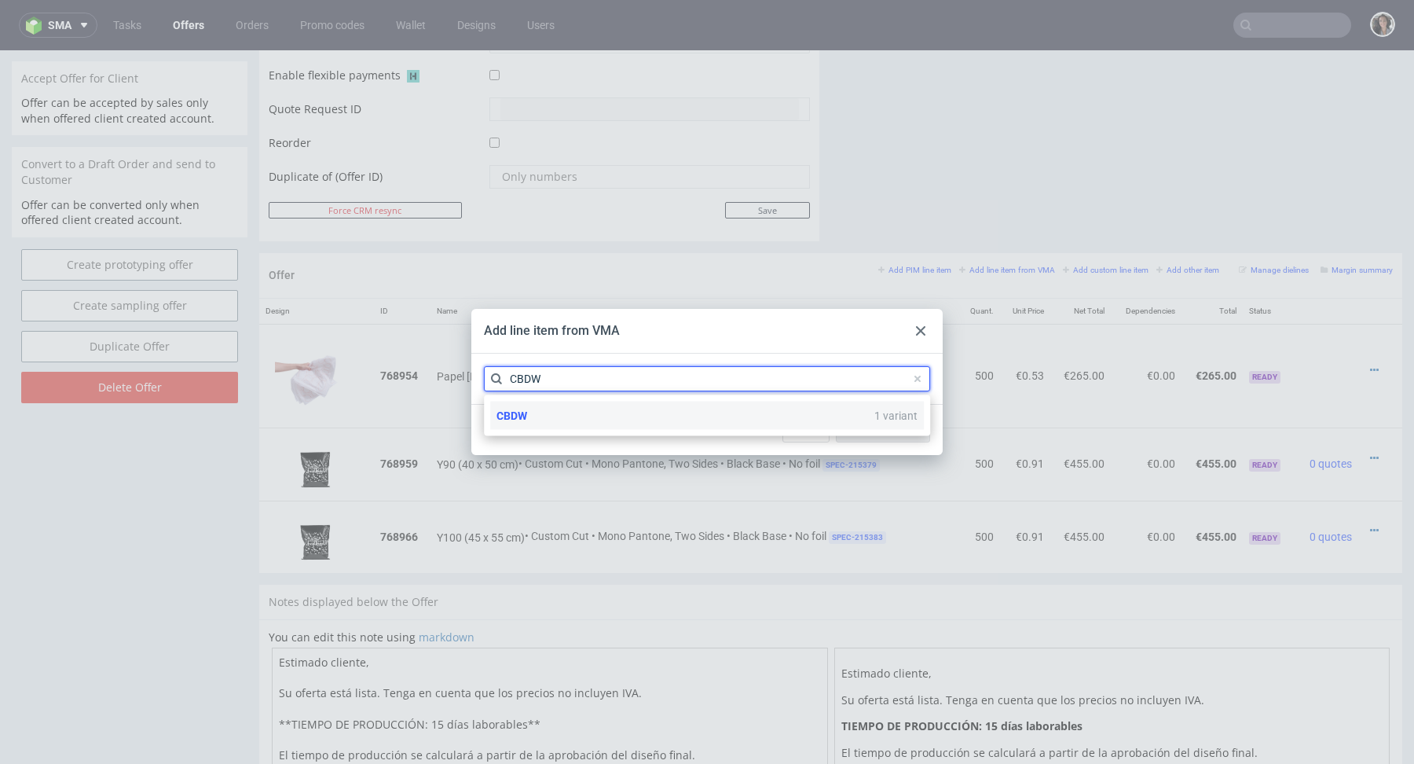
type input "CBDW"
click at [520, 411] on span "CBDW" at bounding box center [512, 415] width 31 height 13
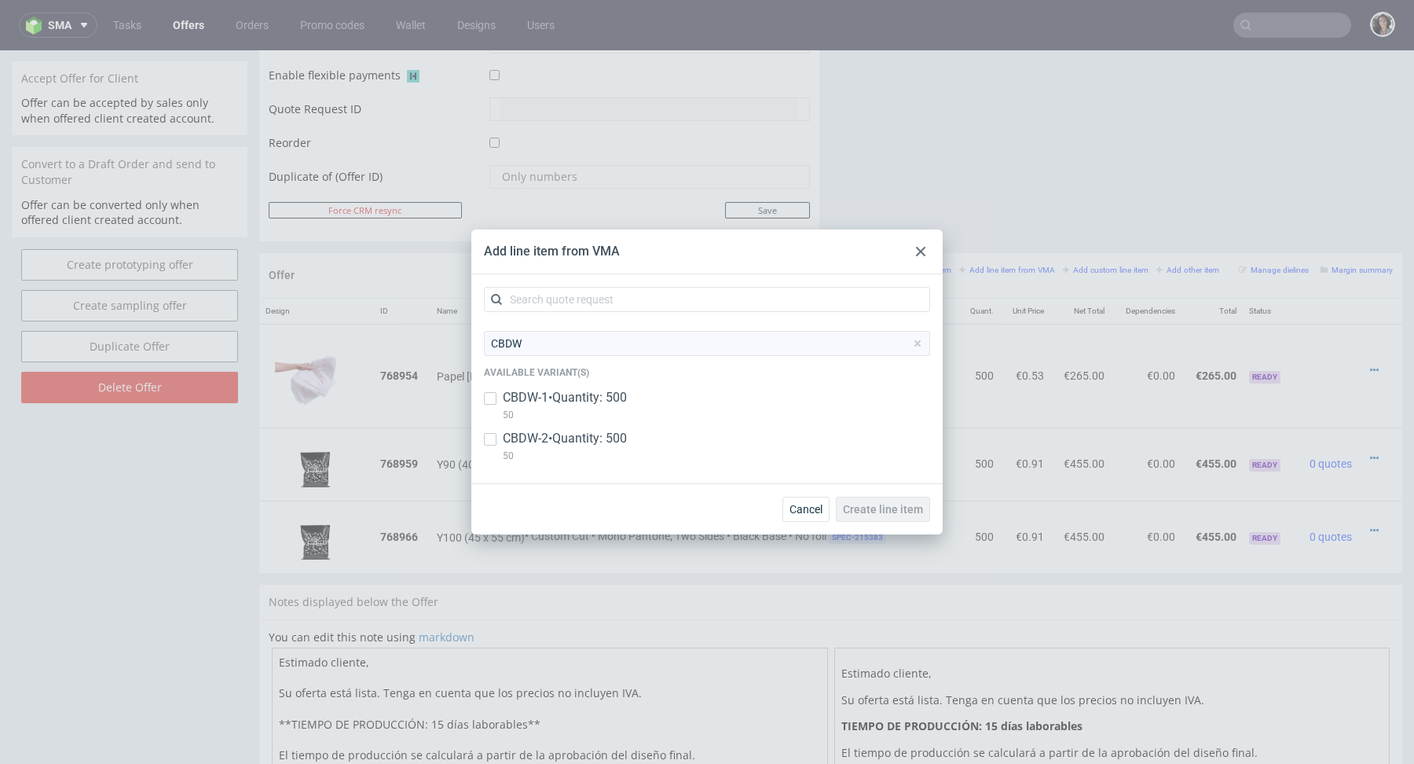
click at [533, 441] on p "CBDW-2 • Quantity: 500" at bounding box center [565, 438] width 124 height 17
checkbox input "true"
click at [878, 516] on button "Create line item" at bounding box center [883, 509] width 94 height 25
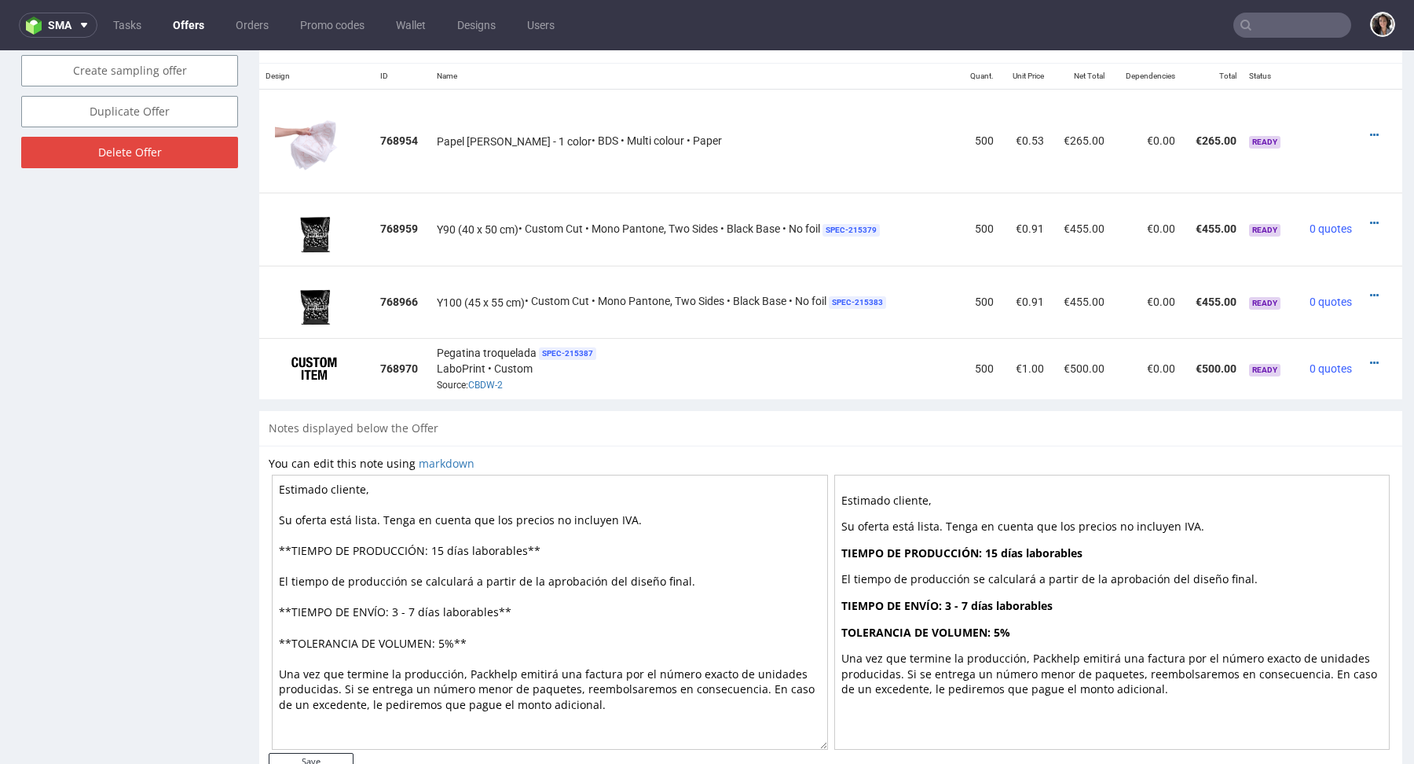
scroll to position [914, 0]
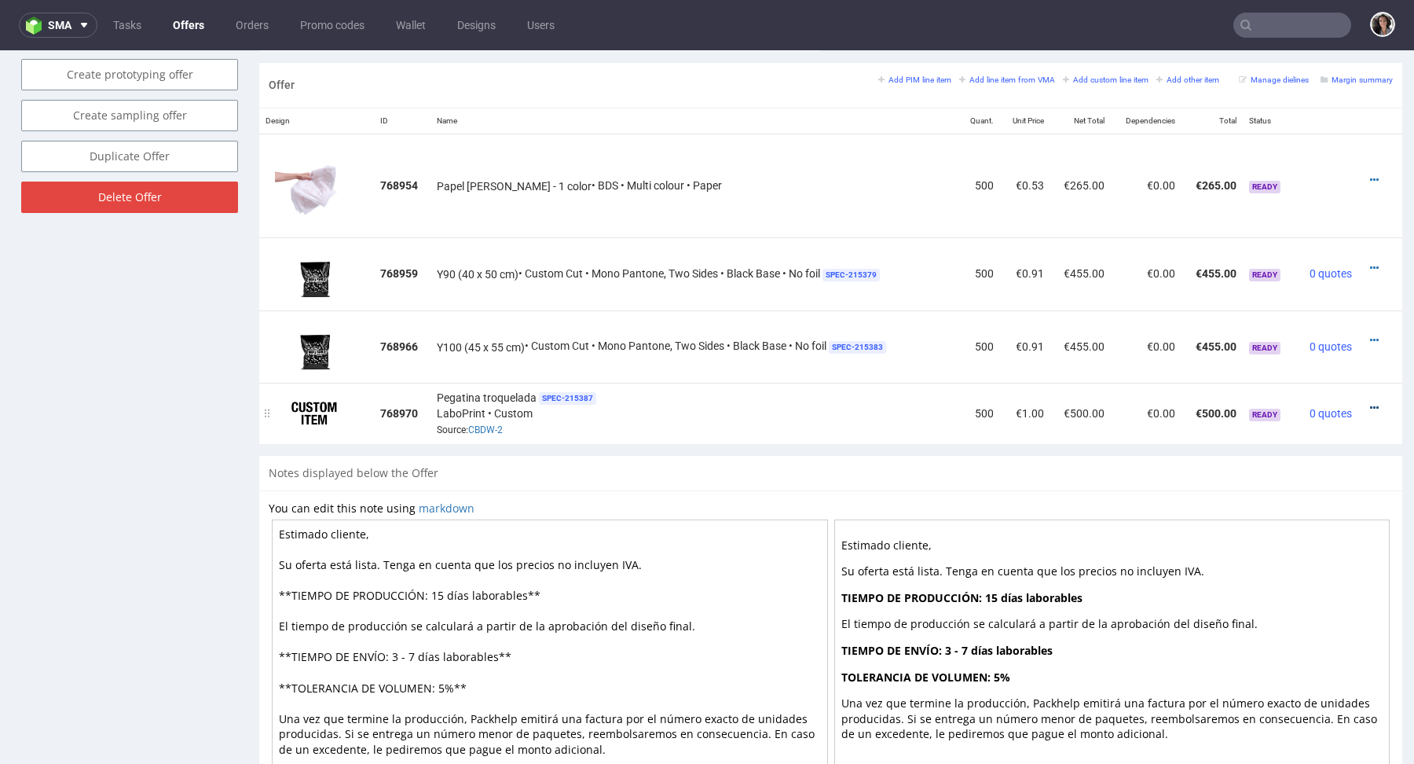
click at [1370, 405] on icon at bounding box center [1374, 407] width 9 height 11
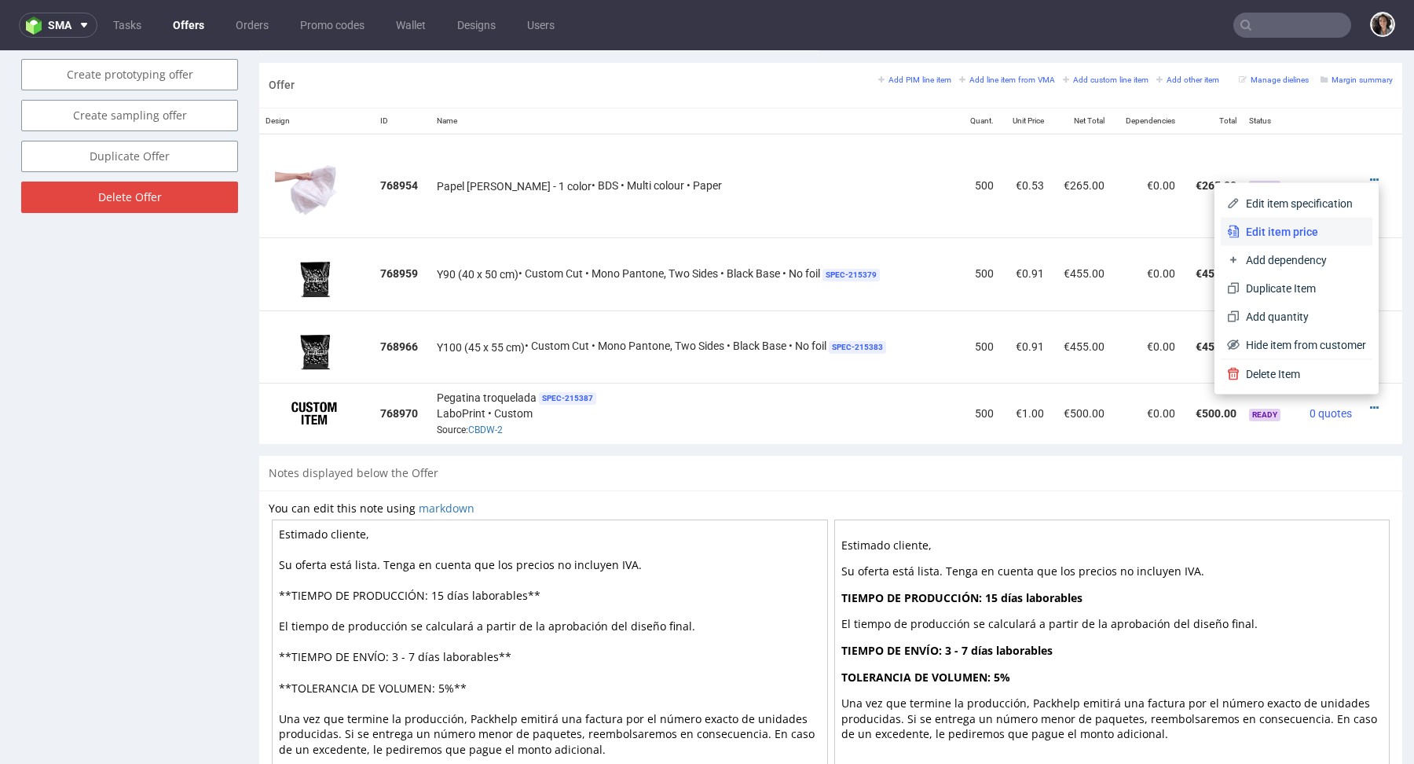
click at [1257, 229] on span "Edit item price" at bounding box center [1303, 232] width 126 height 16
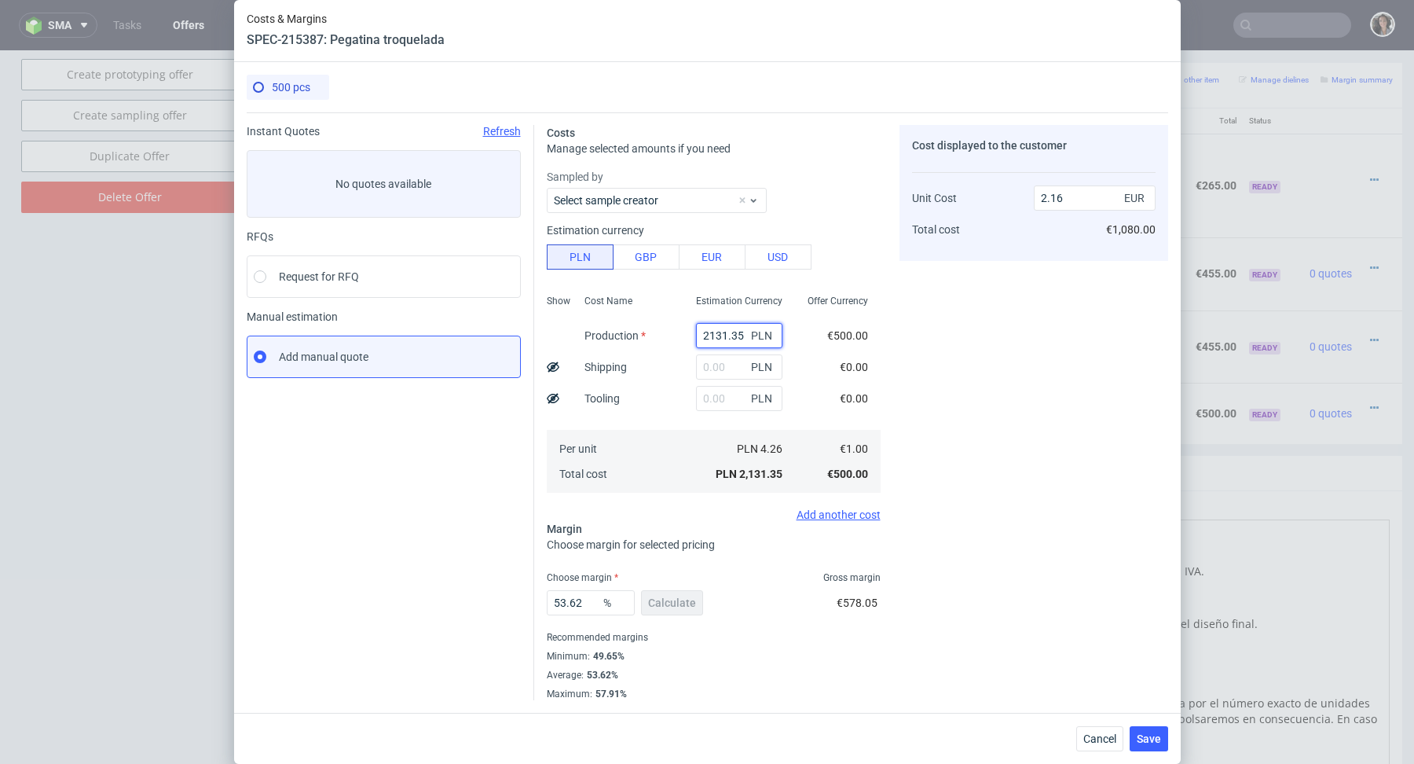
click at [738, 346] on input "2131.35" at bounding box center [739, 335] width 86 height 25
paste input "28"
type input "228"
type input "0.23"
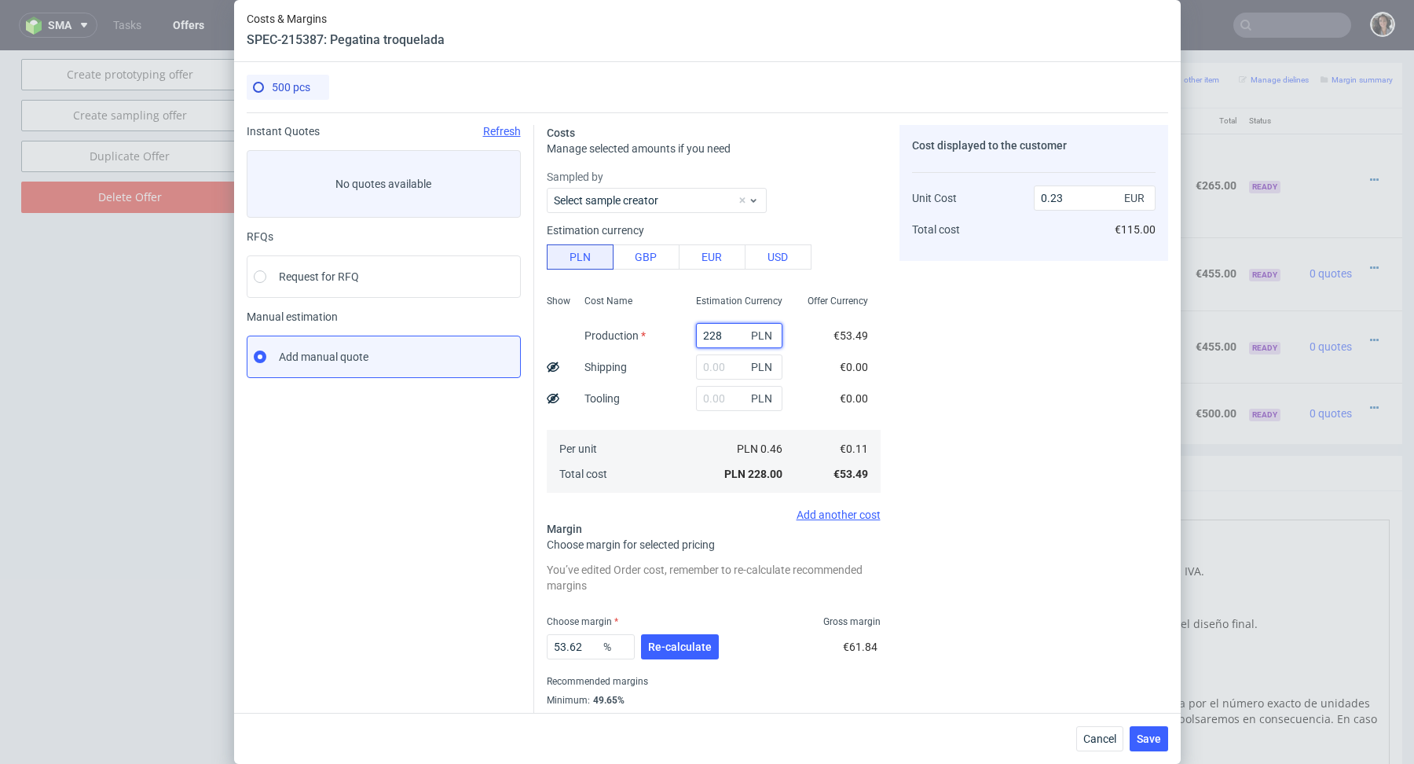
type input "228"
click at [588, 642] on input "53.62" at bounding box center [591, 646] width 88 height 25
click at [702, 646] on span "Re-calculate" at bounding box center [680, 646] width 64 height 11
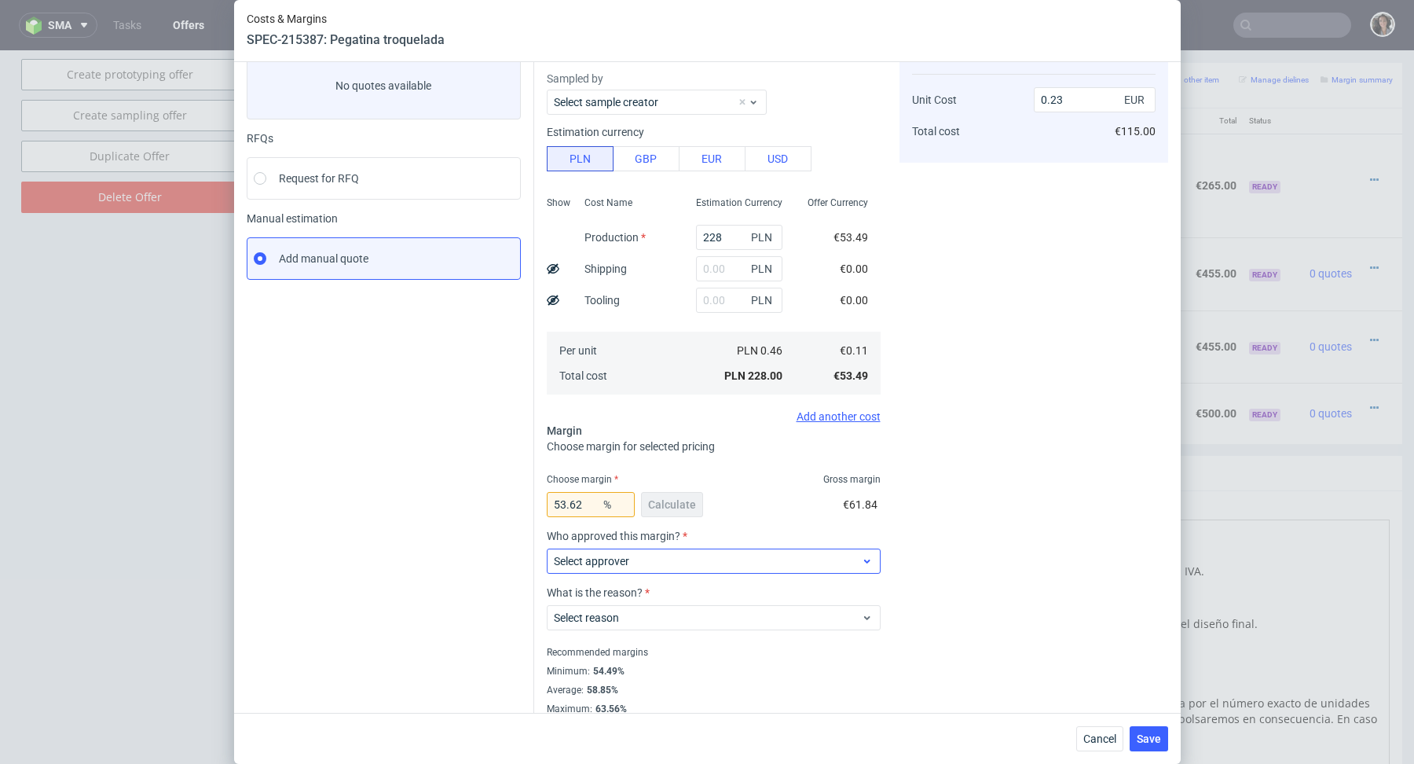
scroll to position [112, 0]
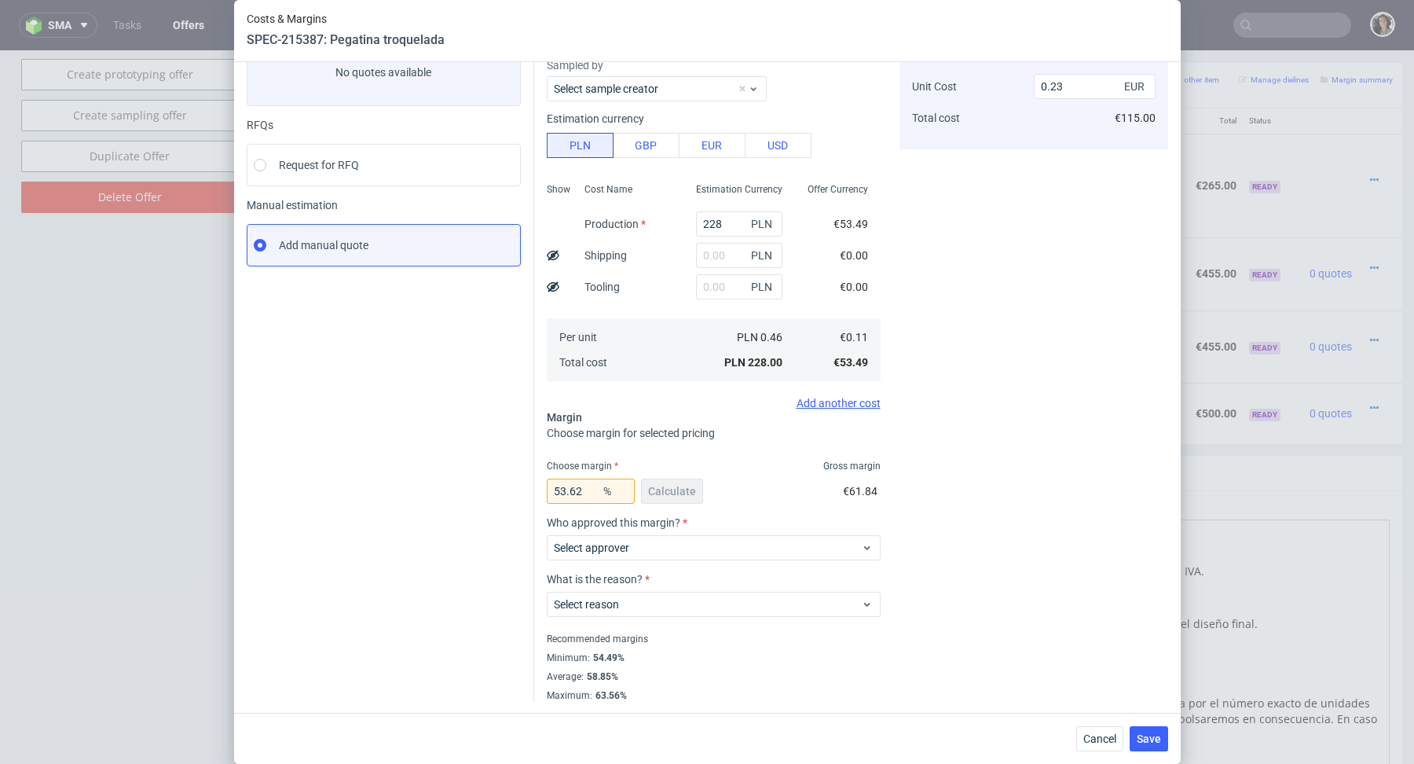
click at [591, 505] on div "53.62 % Calculate" at bounding box center [626, 494] width 159 height 44
click at [588, 464] on label "Choose margin" at bounding box center [582, 465] width 71 height 11
drag, startPoint x: 588, startPoint y: 486, endPoint x: 511, endPoint y: 488, distance: 77.0
click at [514, 486] on div "Instant Quotes Refresh No quotes available RFQs Request for RFQ Manual estimati…" at bounding box center [708, 351] width 922 height 701
type input "70"
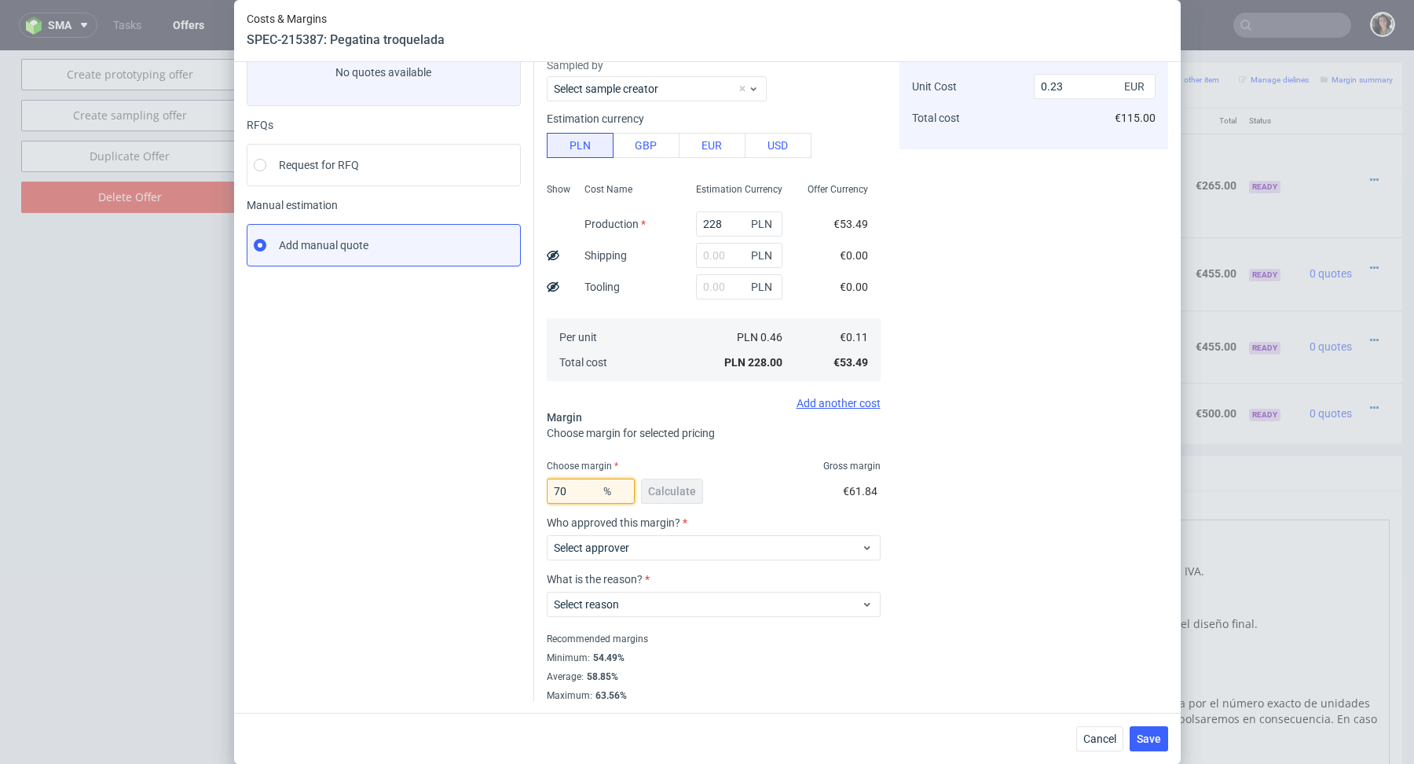
type input "0.36"
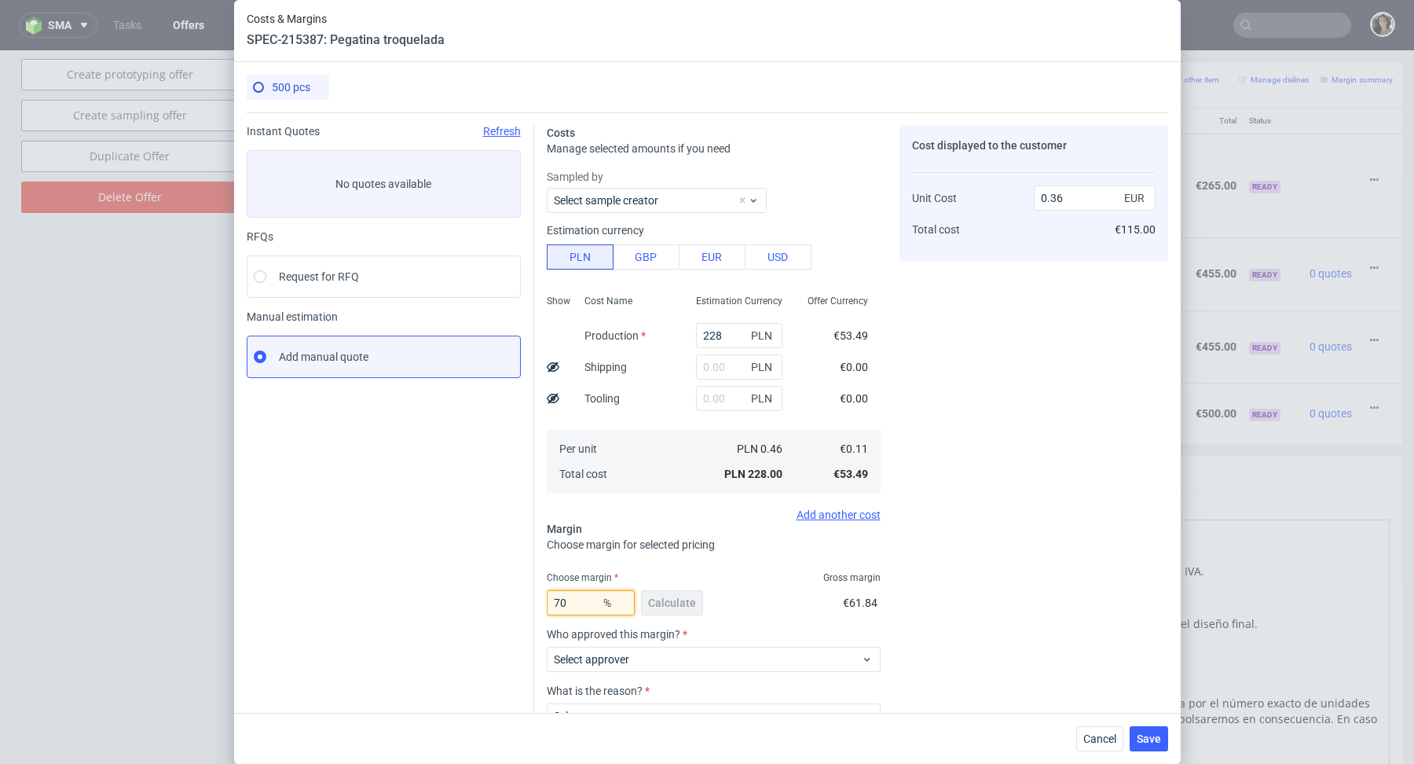
type input "70"
click at [395, 526] on div "Instant Quotes Refresh No quotes available RFQs Request for RFQ Manual estimati…" at bounding box center [391, 412] width 288 height 575
click at [1167, 746] on div "Save" at bounding box center [1149, 738] width 38 height 25
click at [1152, 738] on span "Save" at bounding box center [1149, 738] width 24 height 11
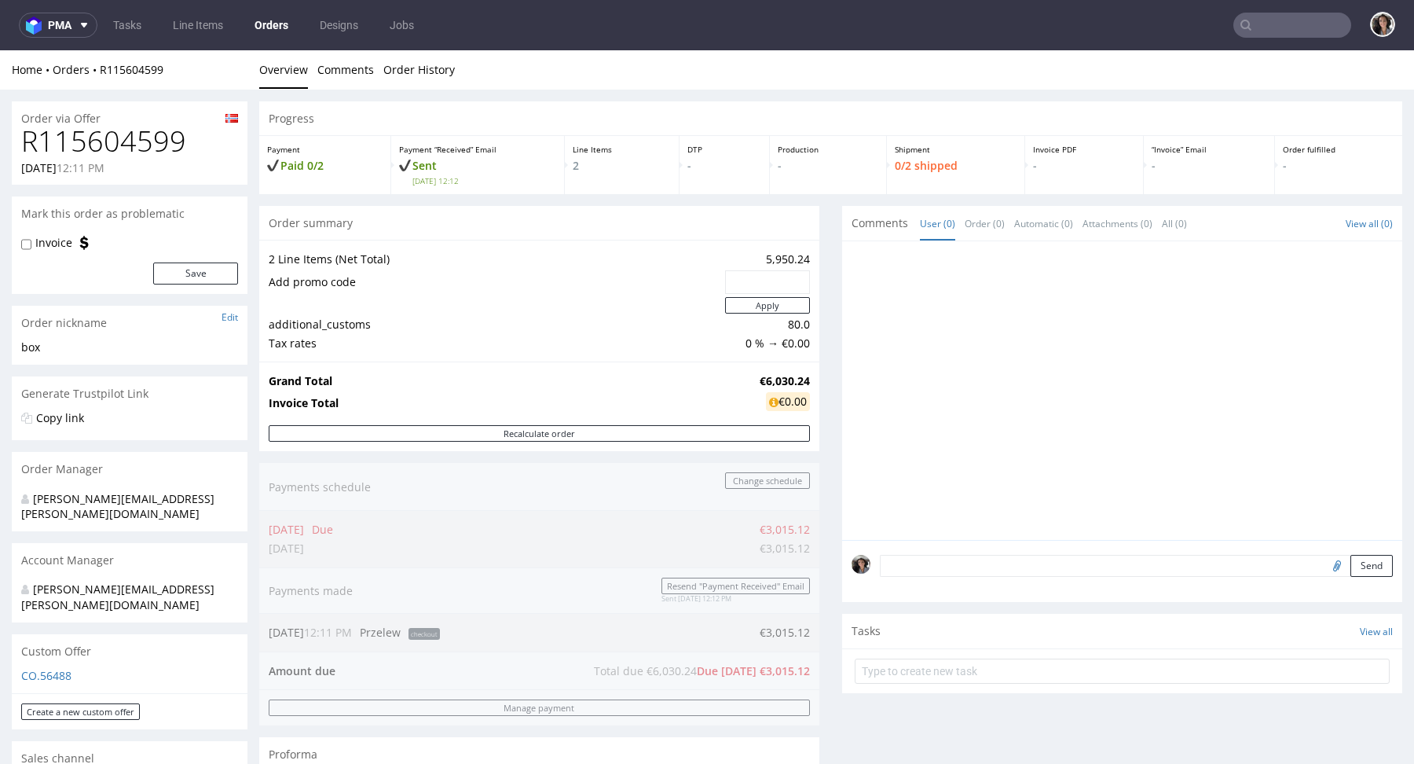
scroll to position [644, 0]
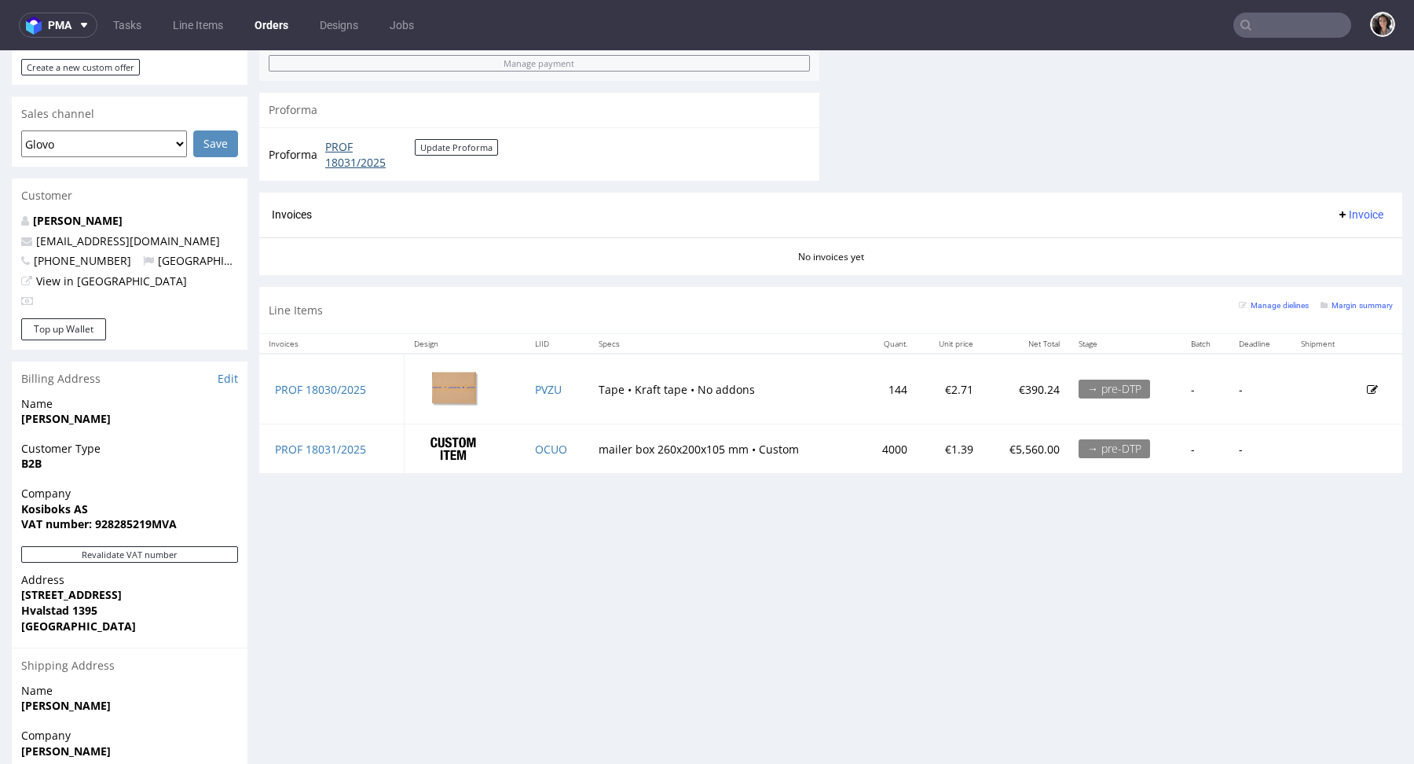
click at [345, 146] on link "PROF 18031/2025" at bounding box center [370, 154] width 90 height 31
click at [339, 453] on td "PROF 18031/2025" at bounding box center [331, 448] width 145 height 49
click at [339, 449] on link "PROF 18031/2025" at bounding box center [320, 449] width 91 height 15
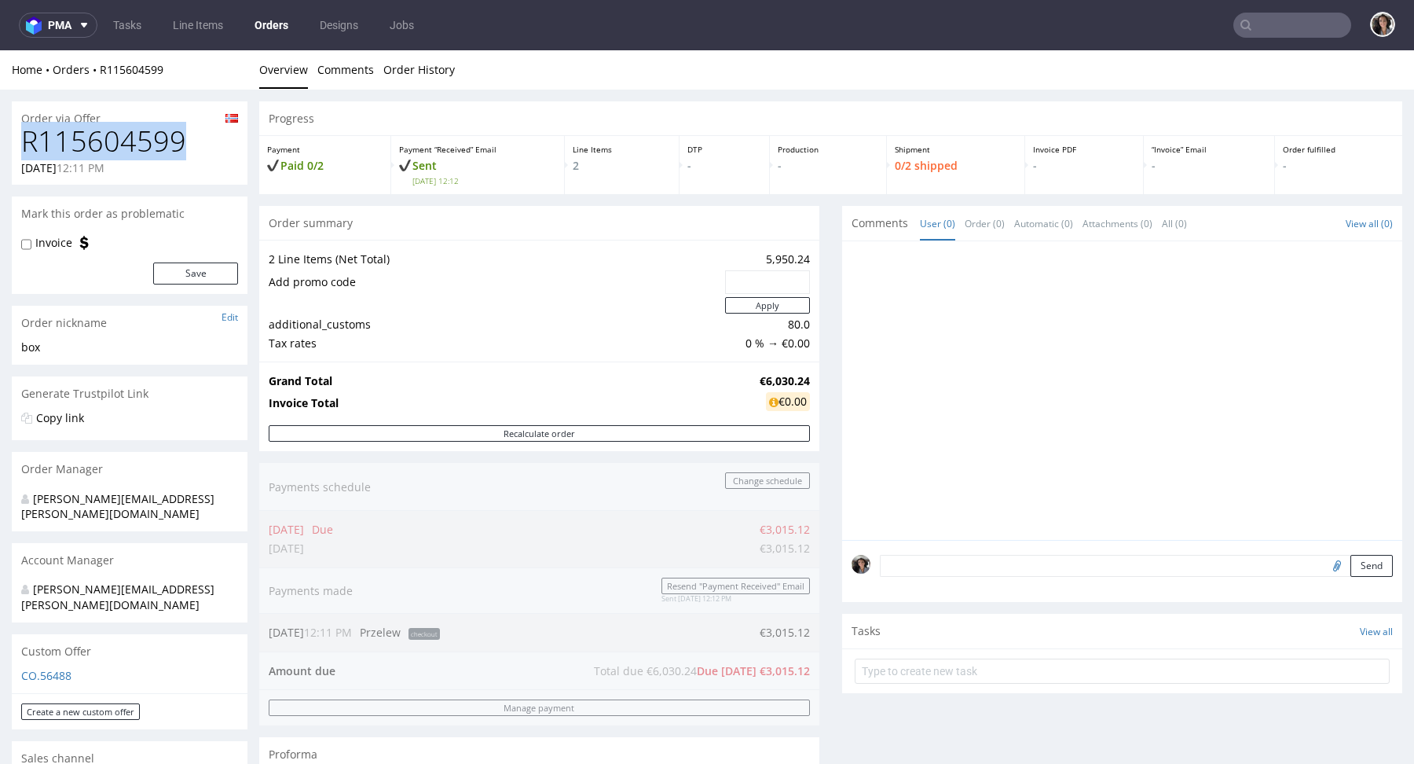
drag, startPoint x: 182, startPoint y: 137, endPoint x: 9, endPoint y: 135, distance: 173.6
copy h1 "R115604599"
drag, startPoint x: 800, startPoint y: 378, endPoint x: 716, endPoint y: 378, distance: 84.1
click at [716, 378] on tr "Grand Total €6,030.24" at bounding box center [539, 381] width 541 height 19
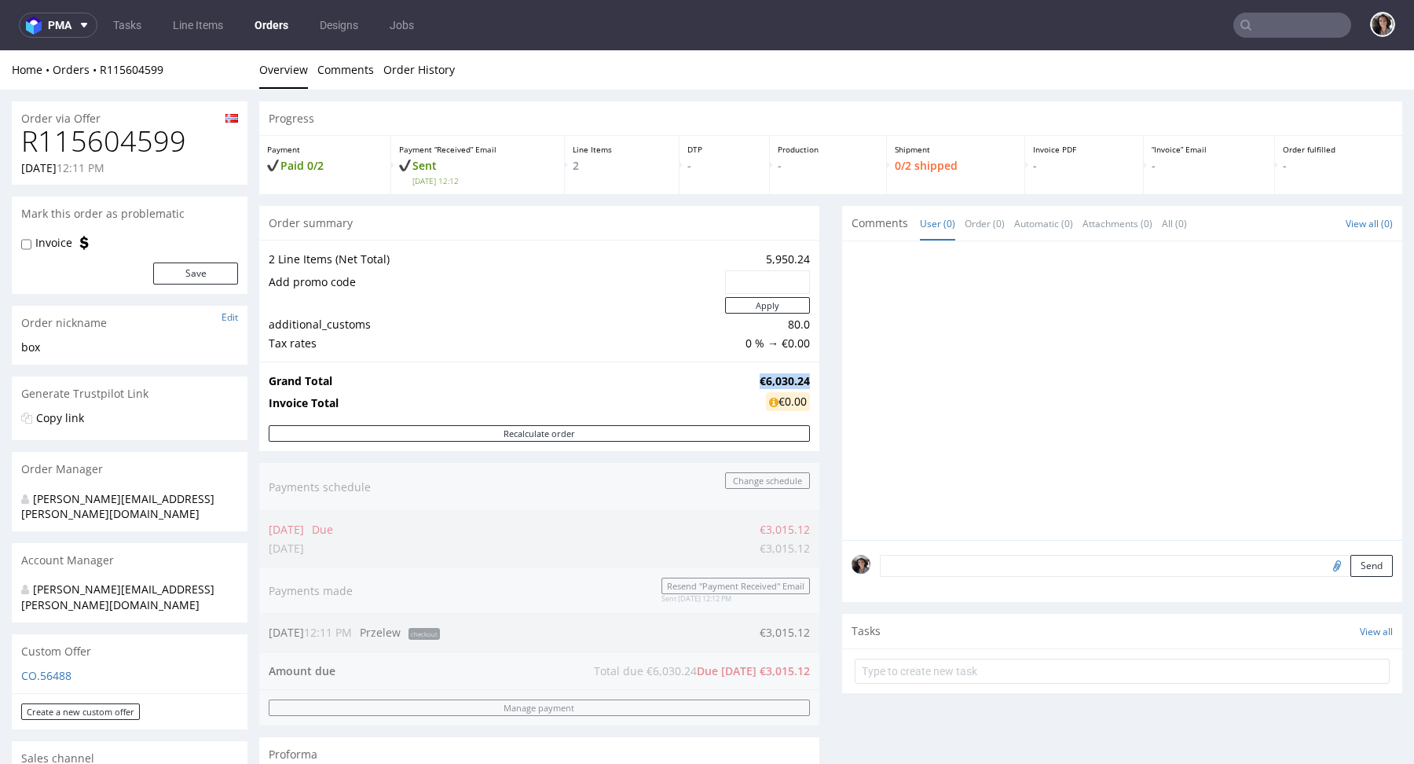
copy tr "€6,030.24"
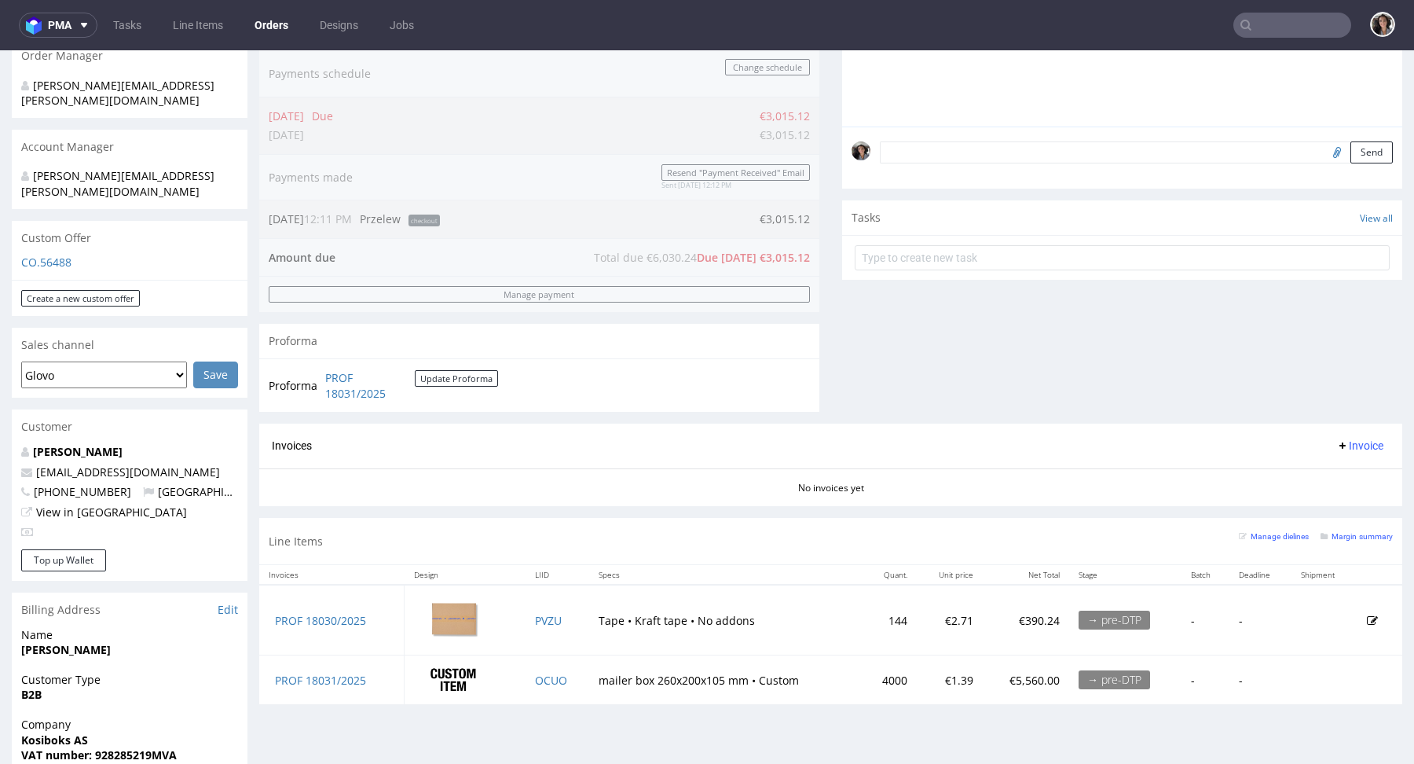
scroll to position [559, 0]
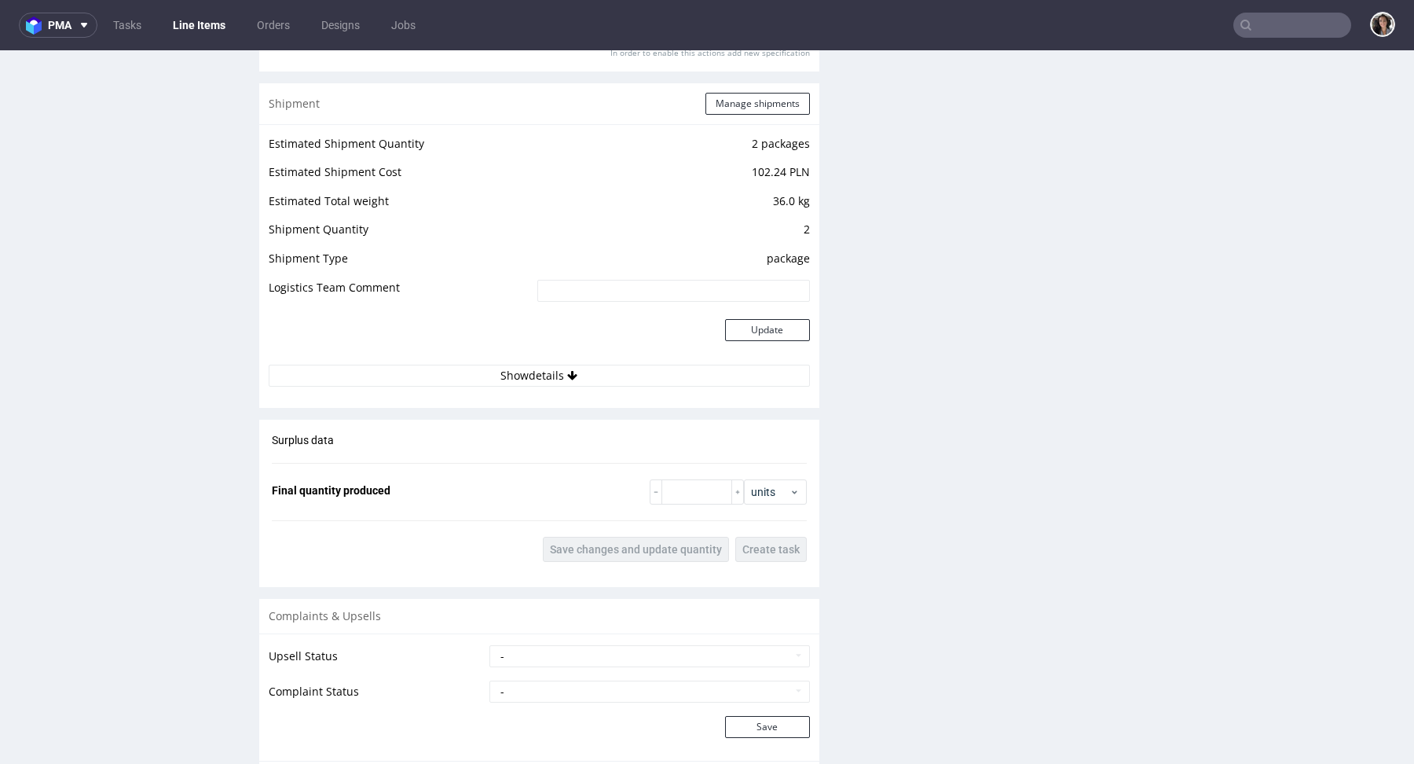
scroll to position [1454, 0]
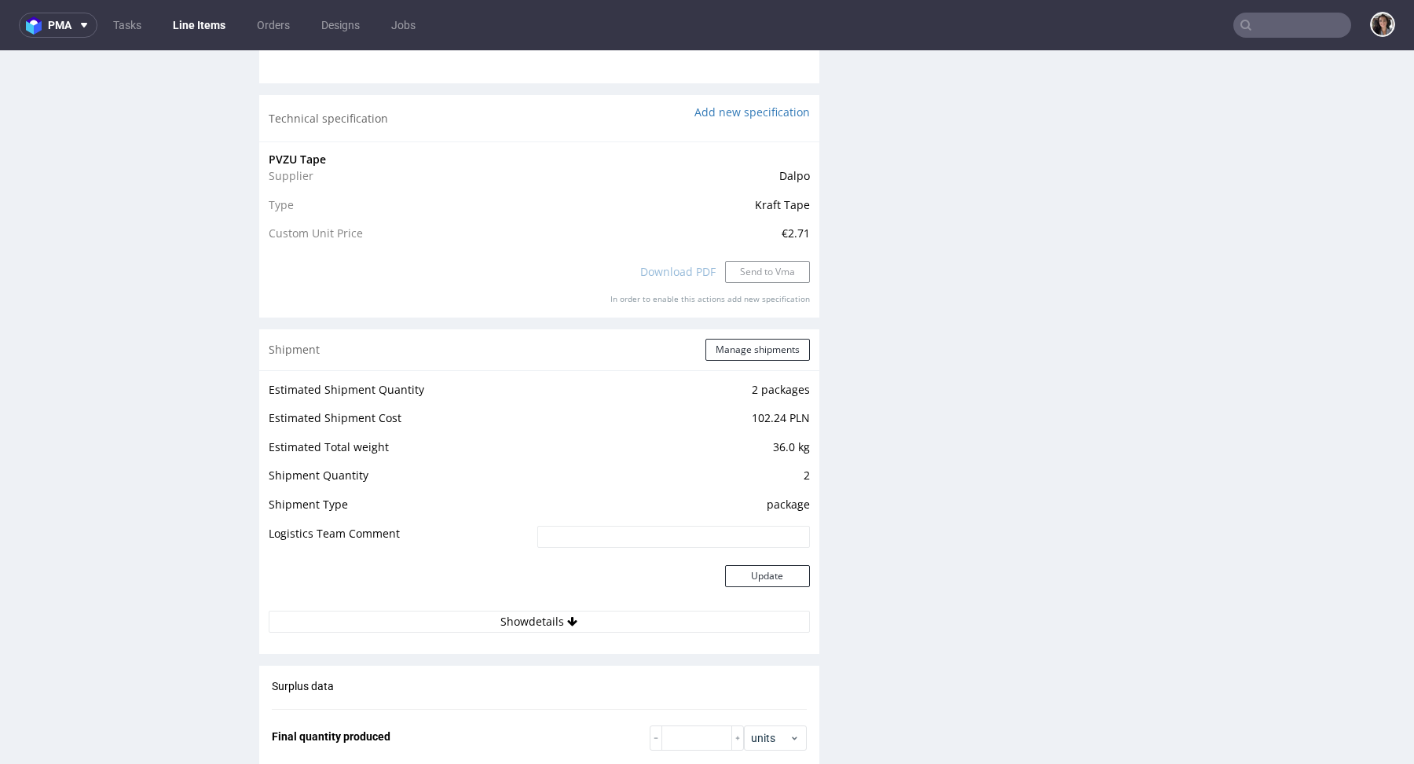
click at [672, 265] on div "Download PDF Send to Vma" at bounding box center [539, 272] width 541 height 35
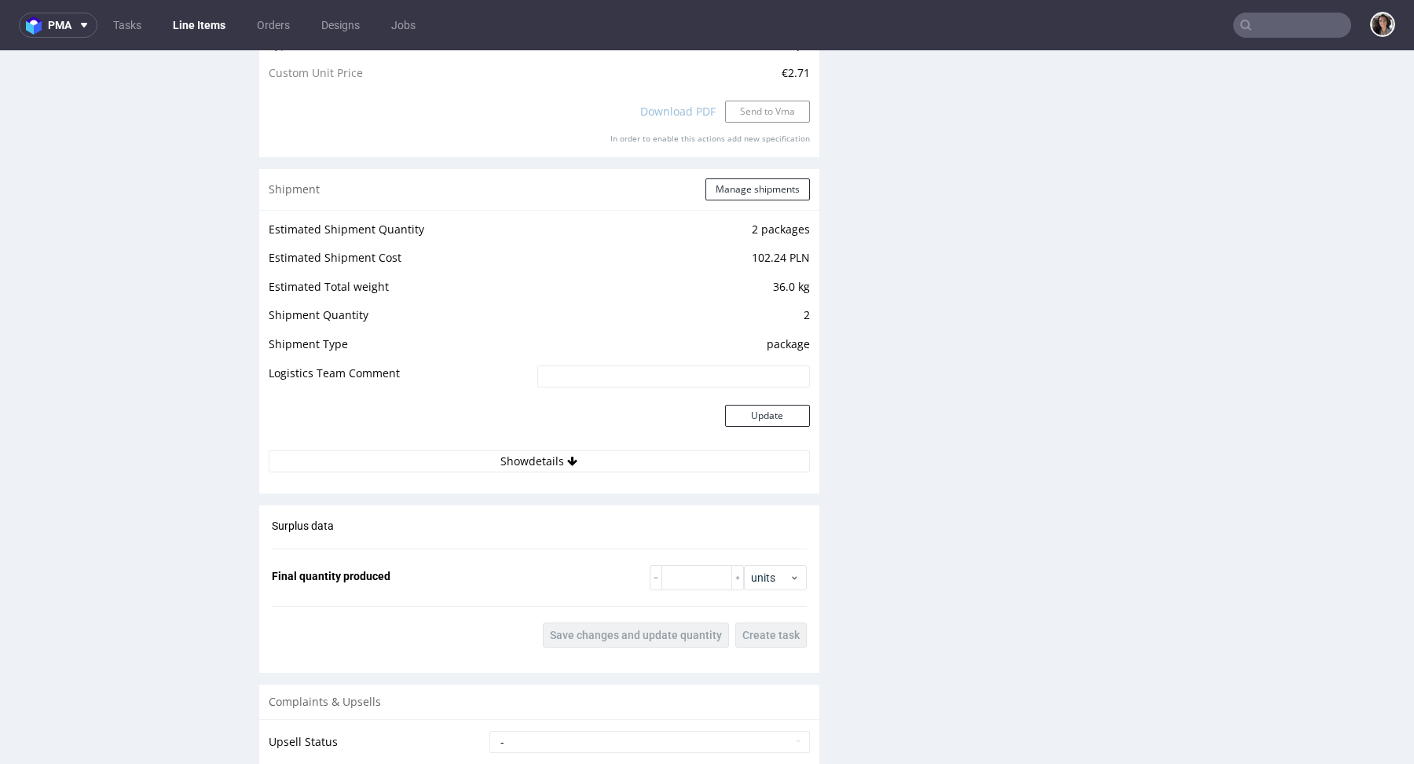
scroll to position [1900, 0]
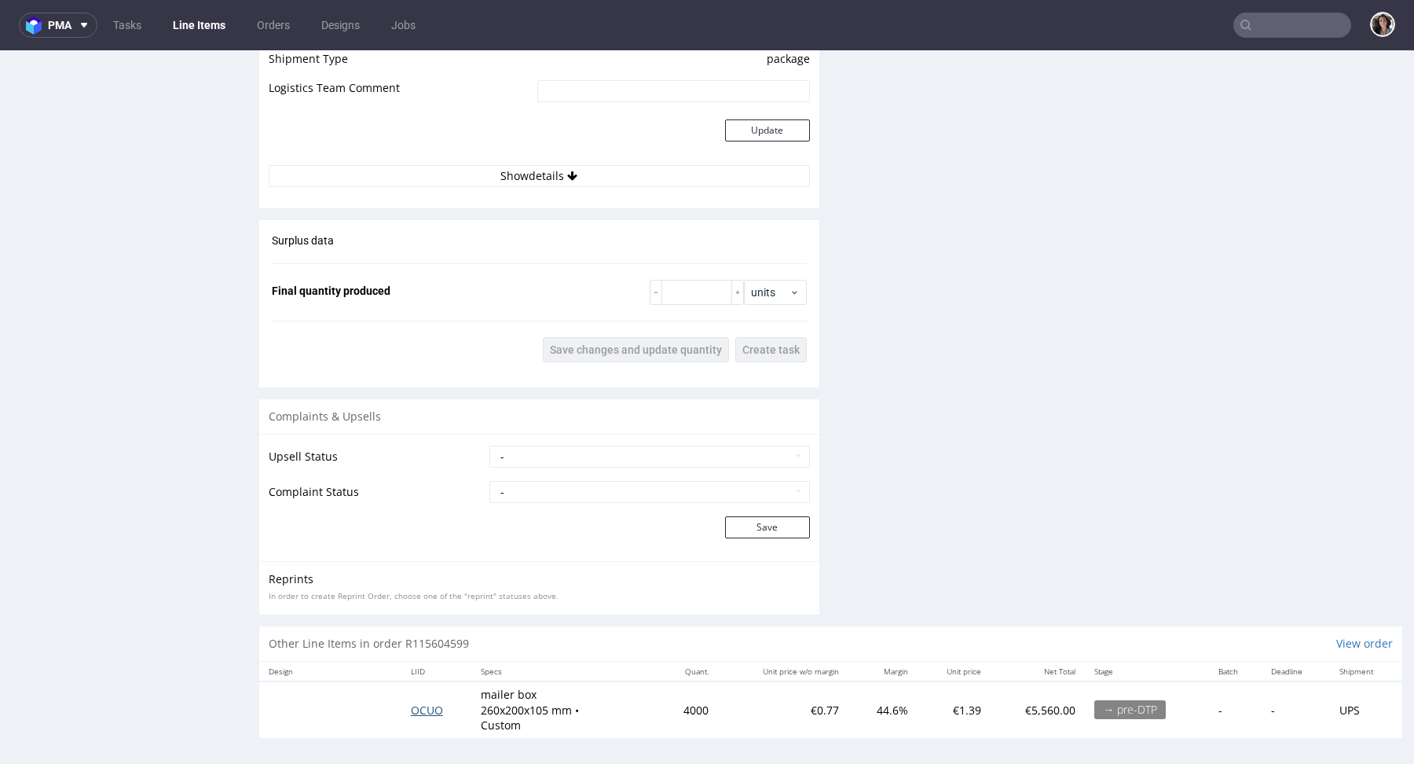
click at [416, 705] on span "OCUO" at bounding box center [427, 709] width 32 height 15
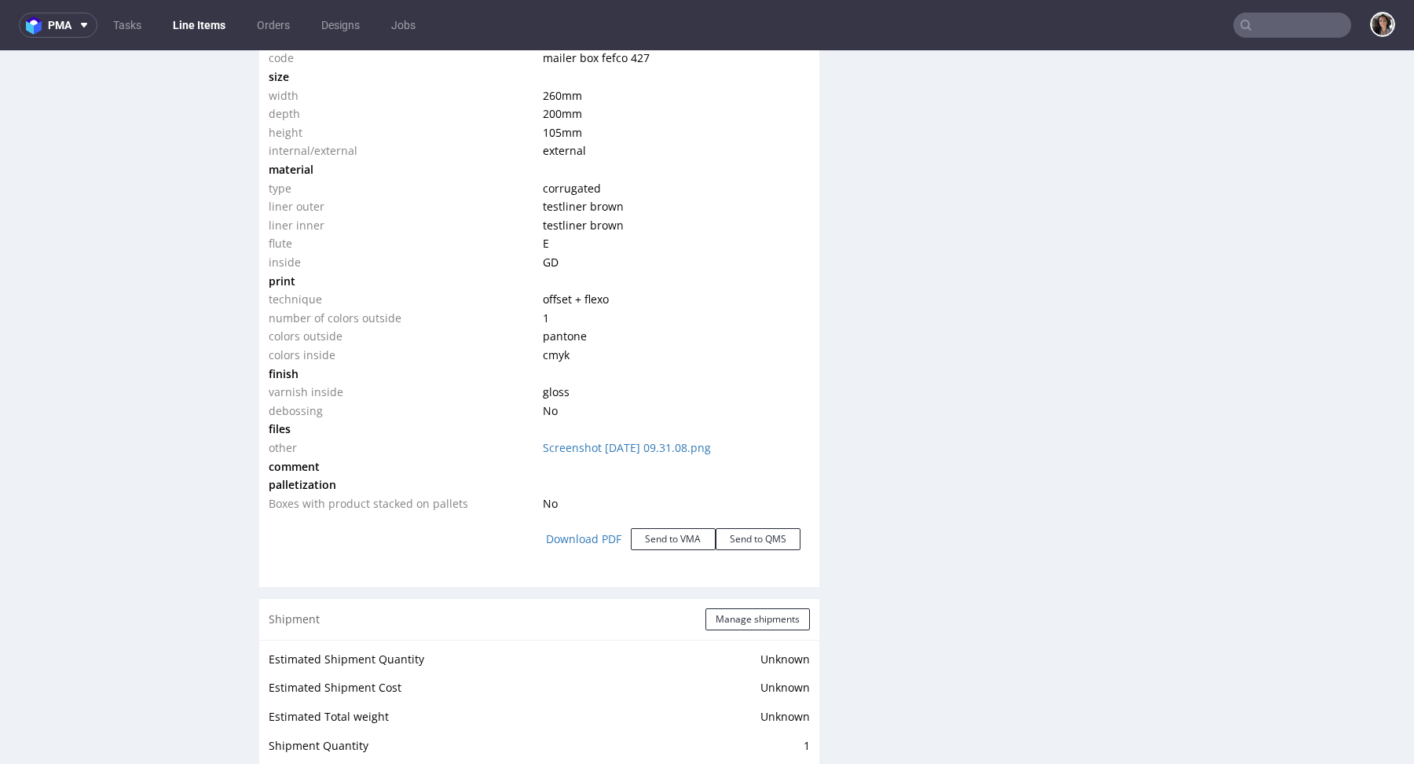
scroll to position [1577, 0]
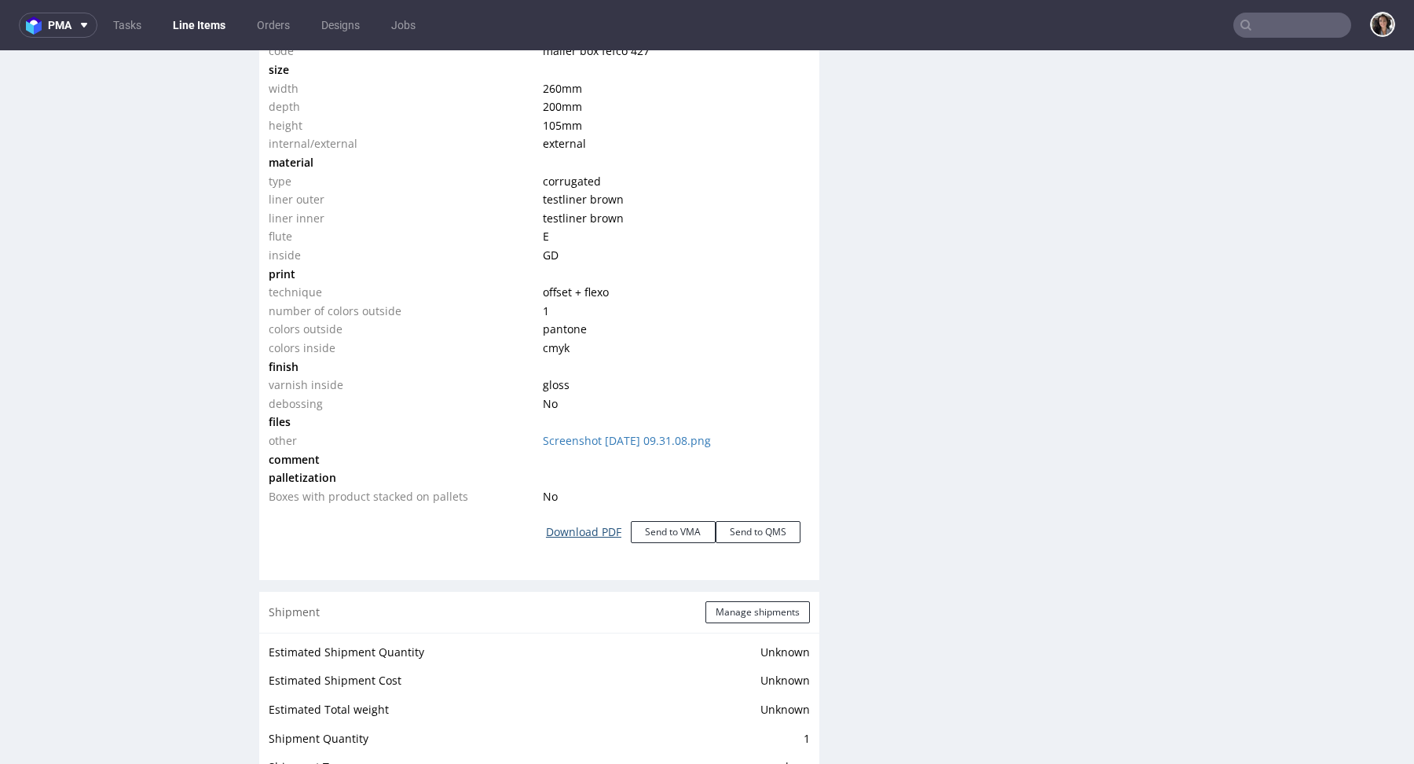
click at [565, 530] on link "Download PDF" at bounding box center [584, 532] width 94 height 35
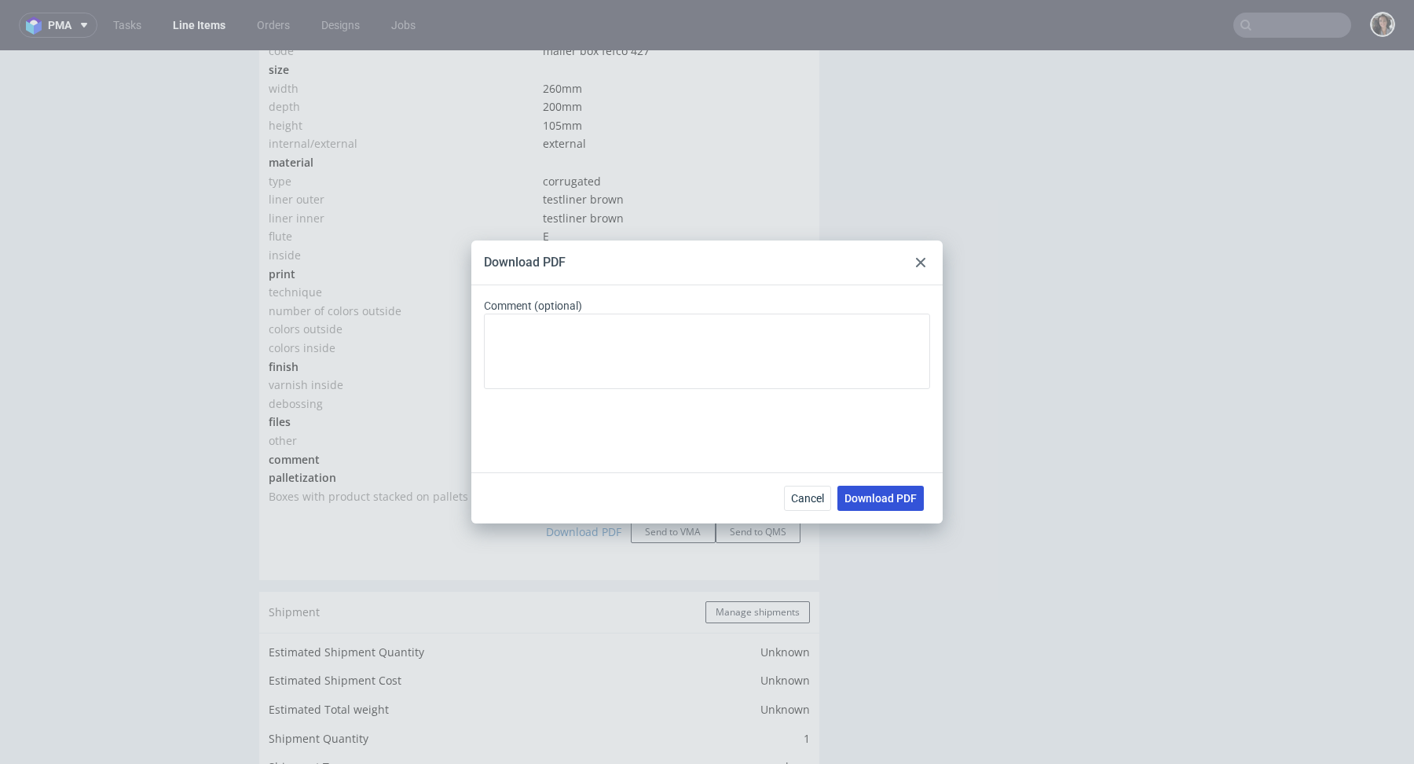
click at [887, 489] on button "Download PDF" at bounding box center [880, 498] width 86 height 25
click at [919, 265] on icon at bounding box center [920, 262] width 9 height 9
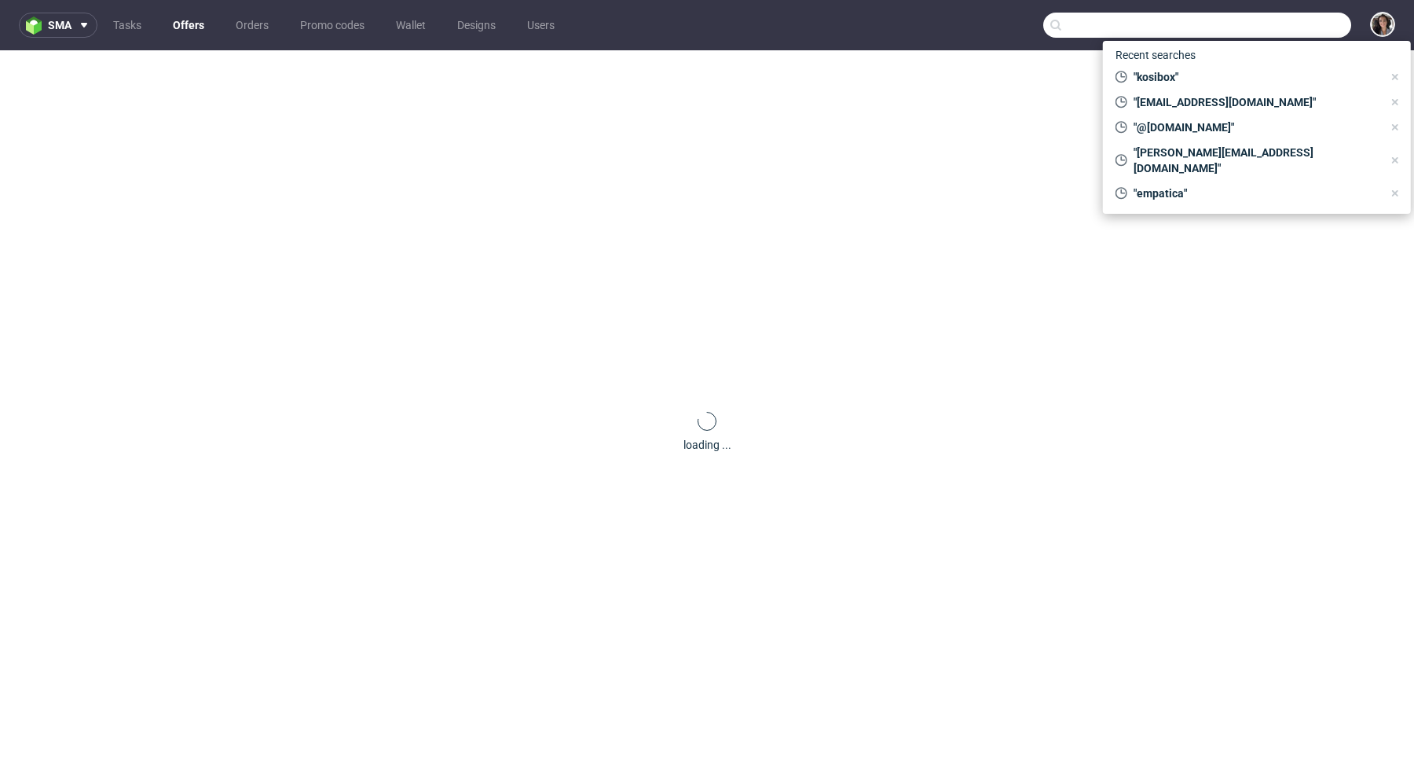
click at [1298, 26] on input "text" at bounding box center [1197, 25] width 308 height 25
paste input "CBDW"
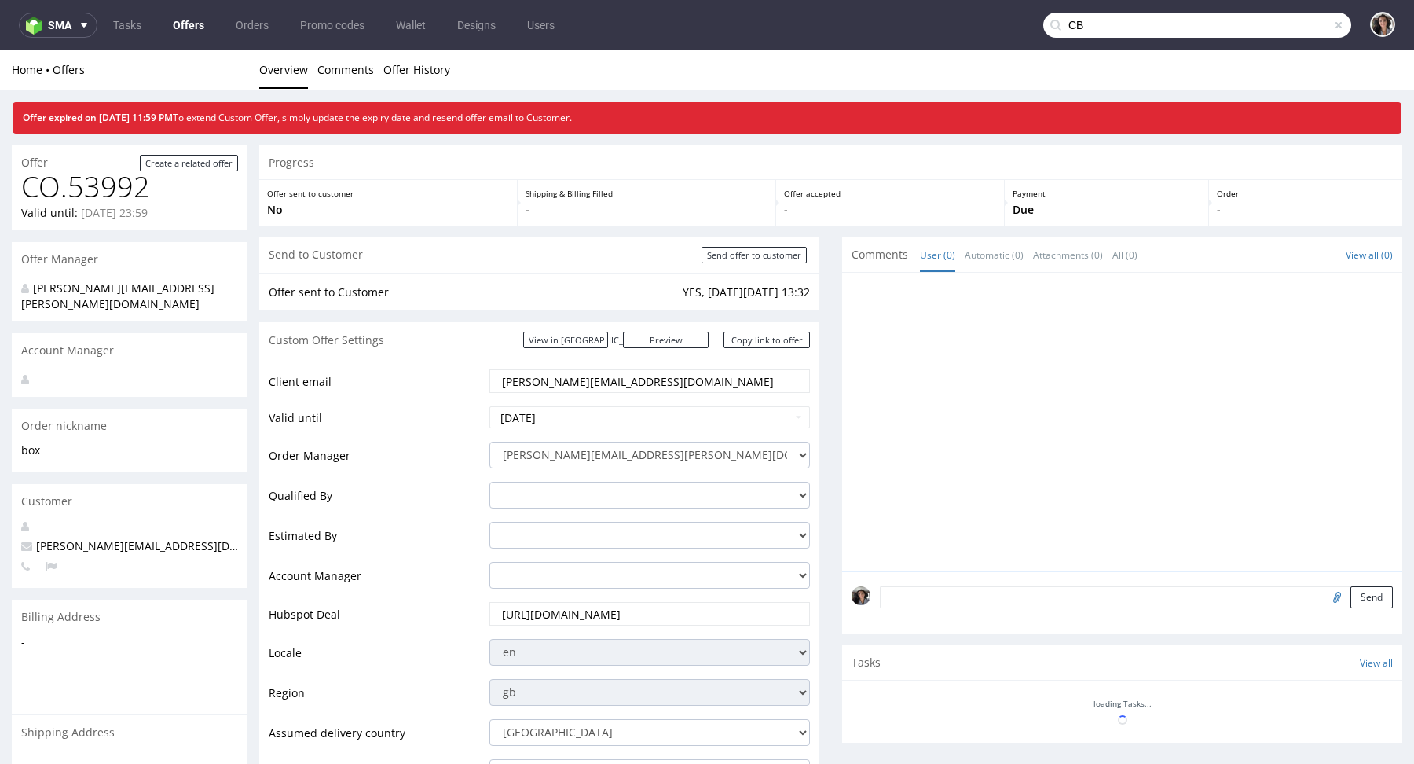
type input "C"
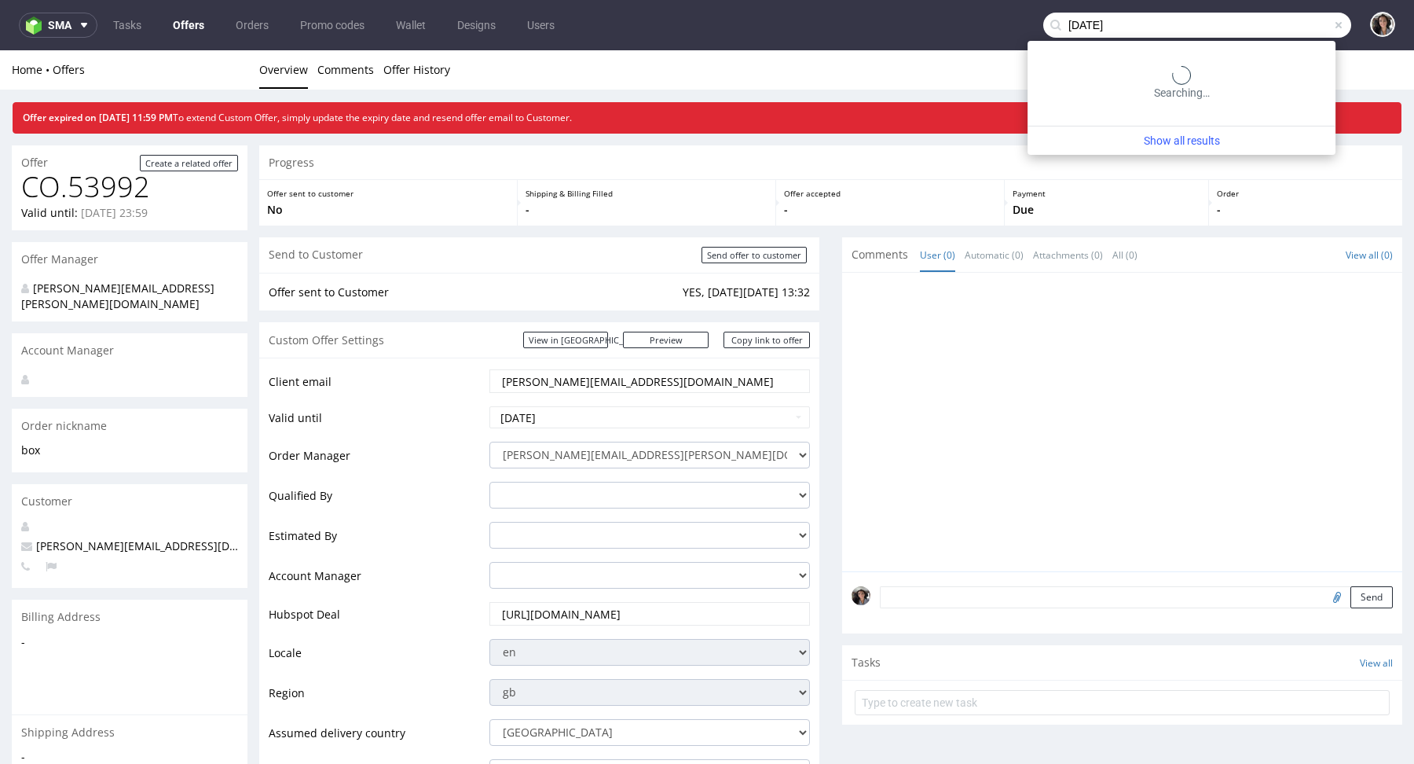
type input "[DATE]"
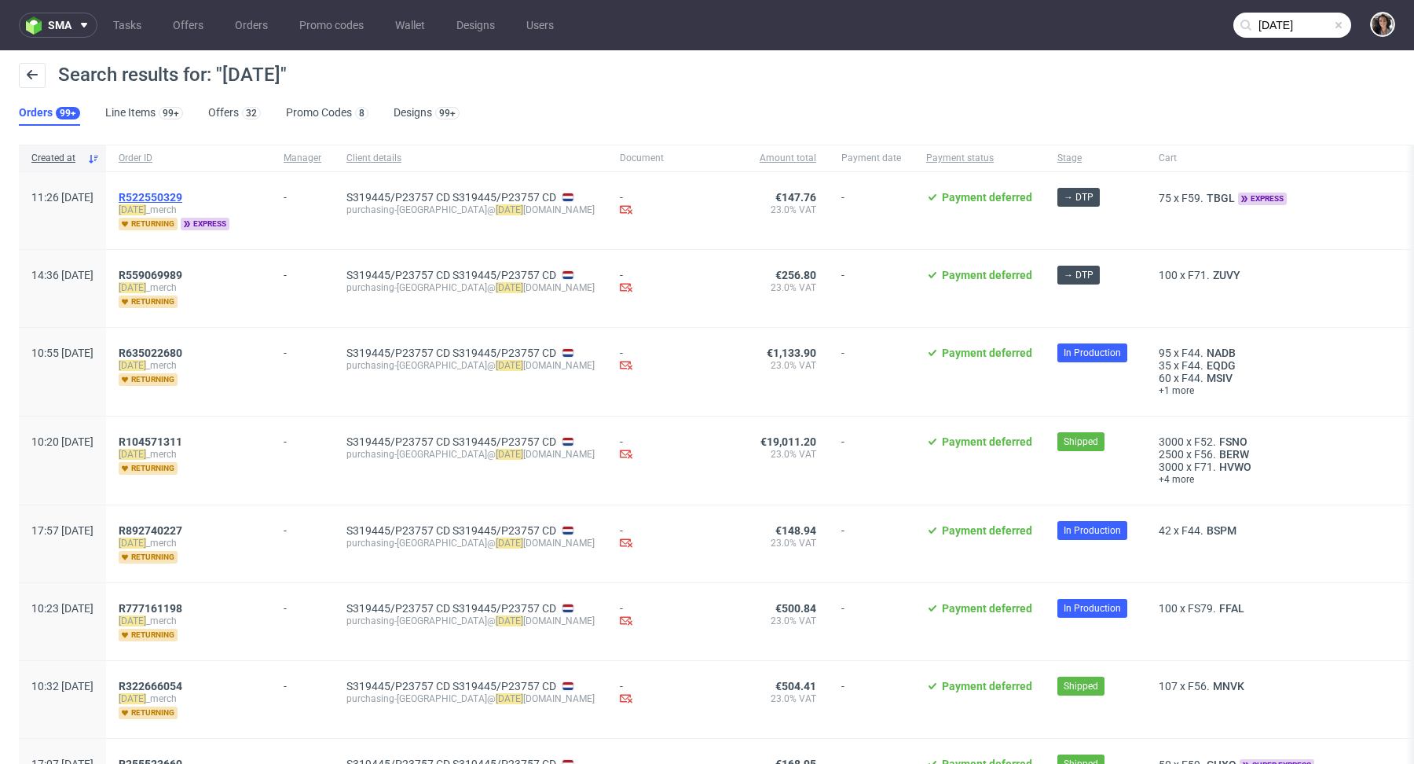
click at [182, 196] on span "R522550329" at bounding box center [151, 197] width 64 height 13
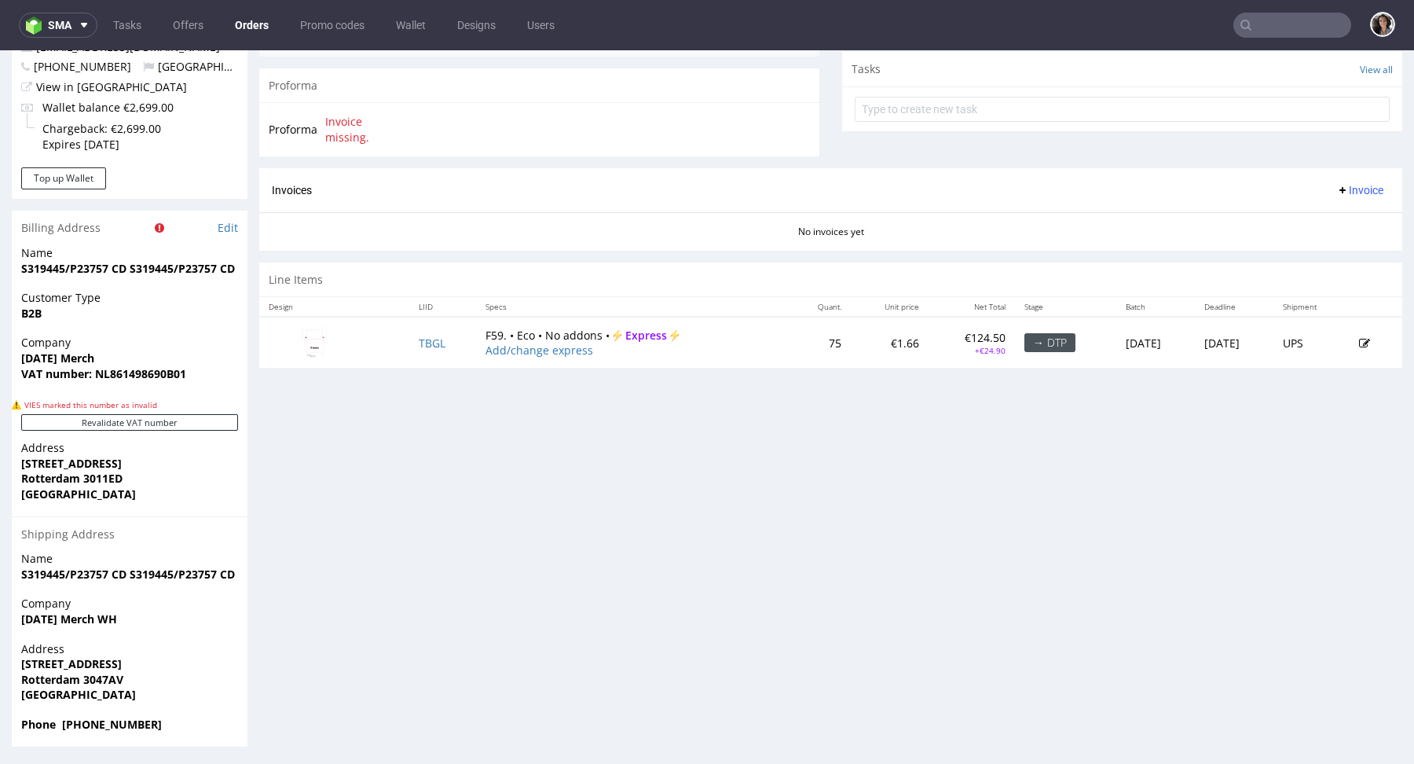
scroll to position [4, 0]
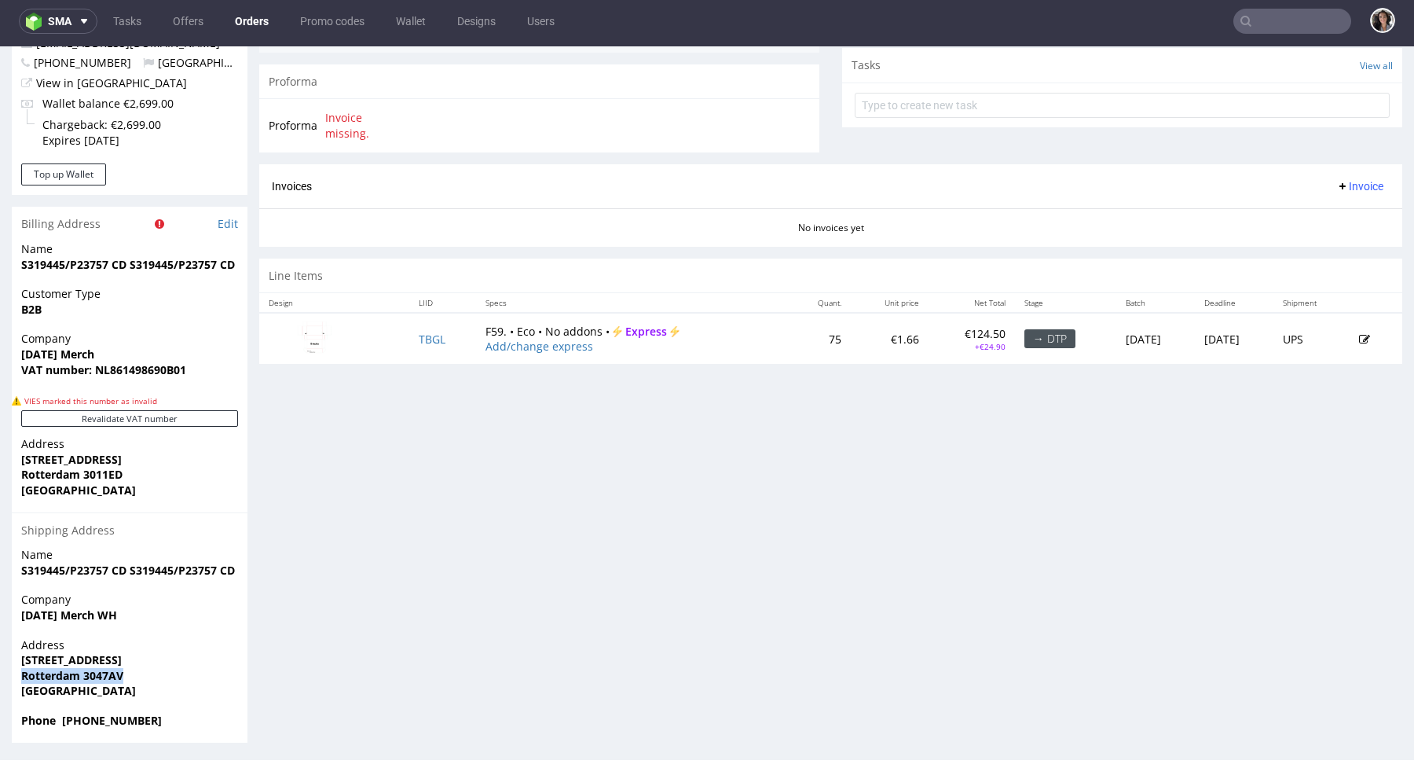
drag, startPoint x: 139, startPoint y: 668, endPoint x: 10, endPoint y: 668, distance: 128.8
click at [10, 668] on div "Order R522550329 [DATE] 11:26 AM Mark this order as problematic Invoice Save Or…" at bounding box center [707, 145] width 1414 height 1218
copy strong "Rotterdam 3047AV"
